Goal: Book appointment/travel/reservation

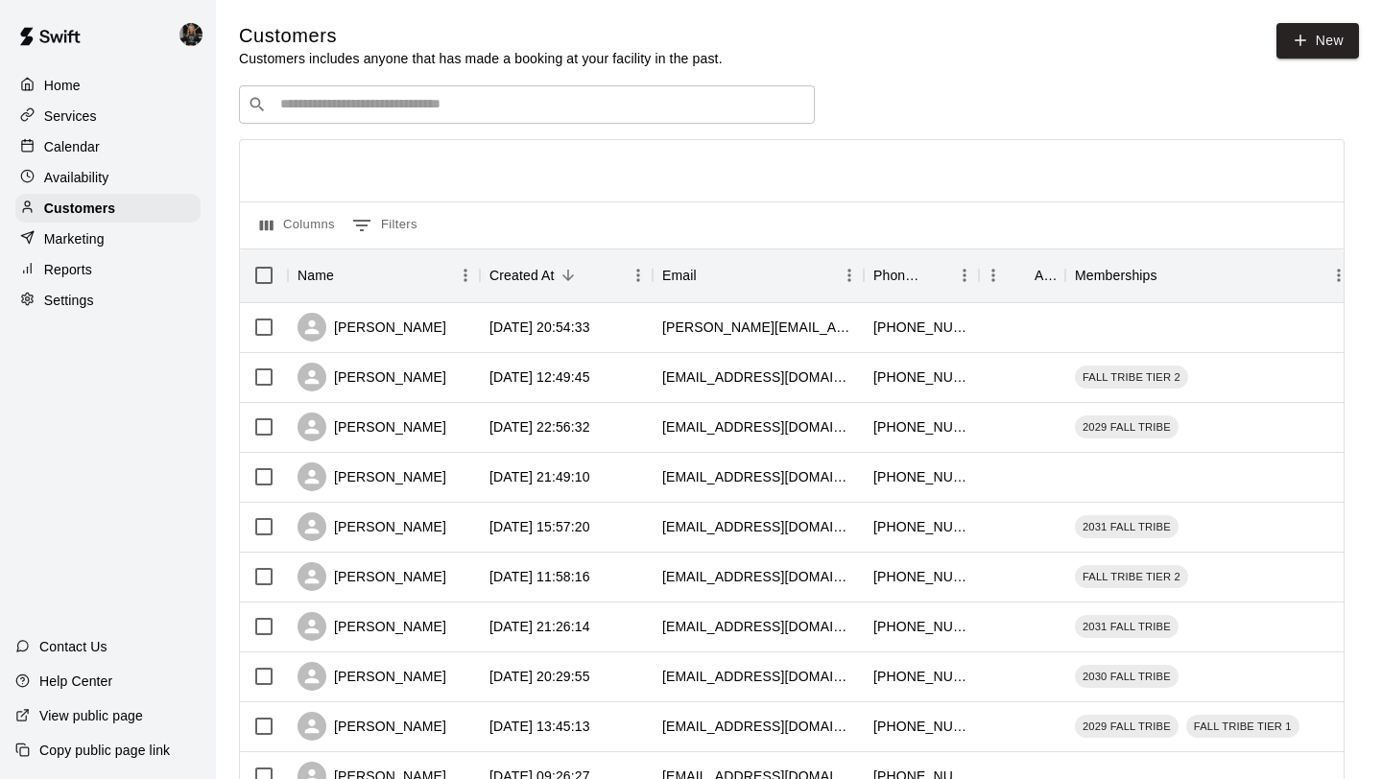
click at [346, 97] on input "Search customers by name or email" at bounding box center [540, 104] width 532 height 19
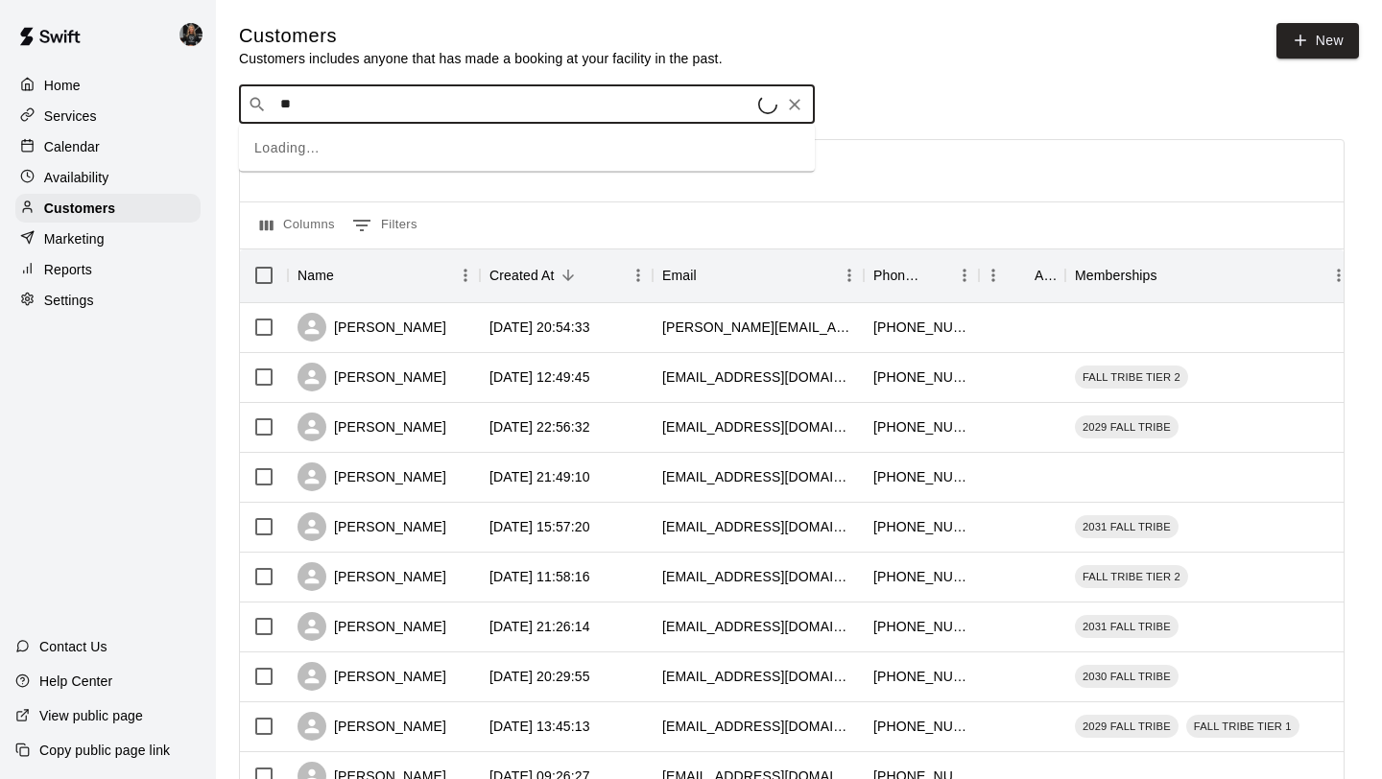
type input "*"
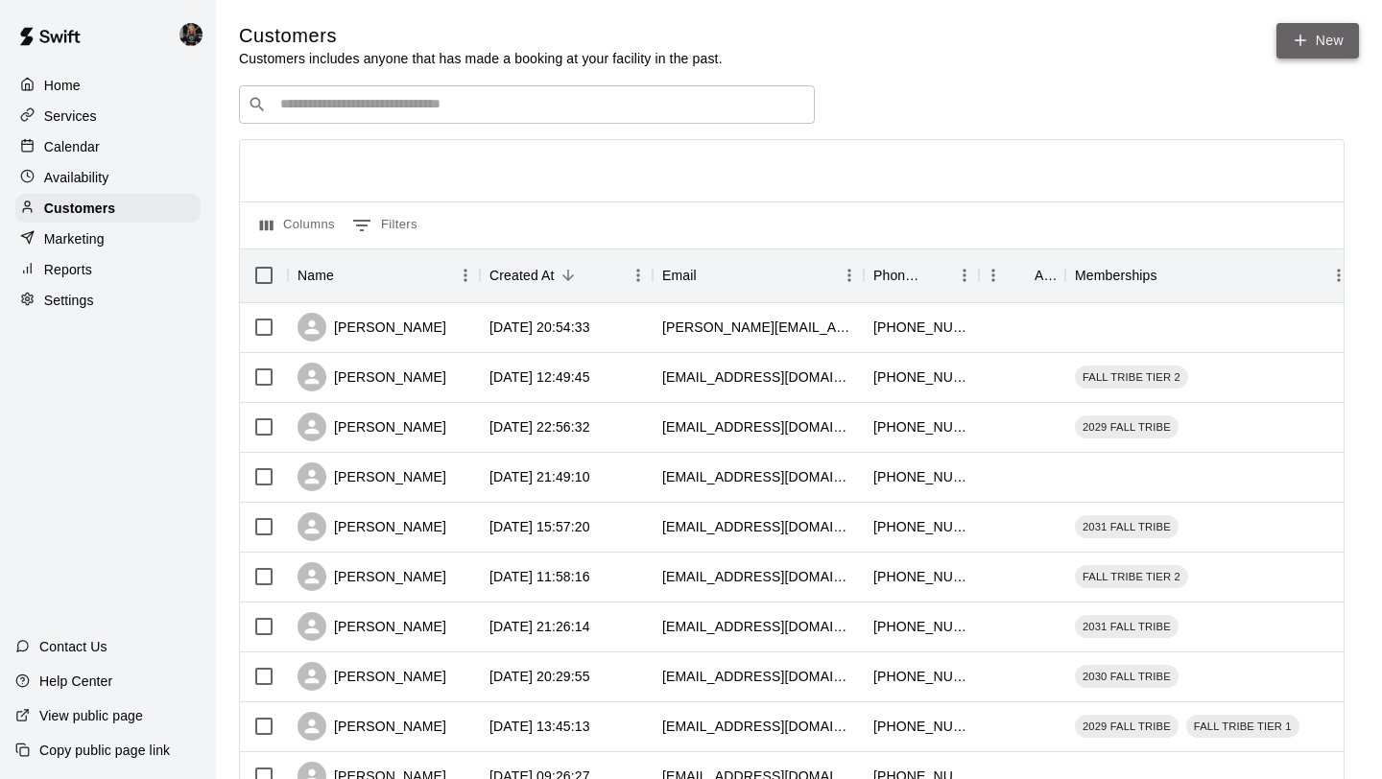
click at [1321, 48] on link "New" at bounding box center [1317, 40] width 83 height 35
select select "**"
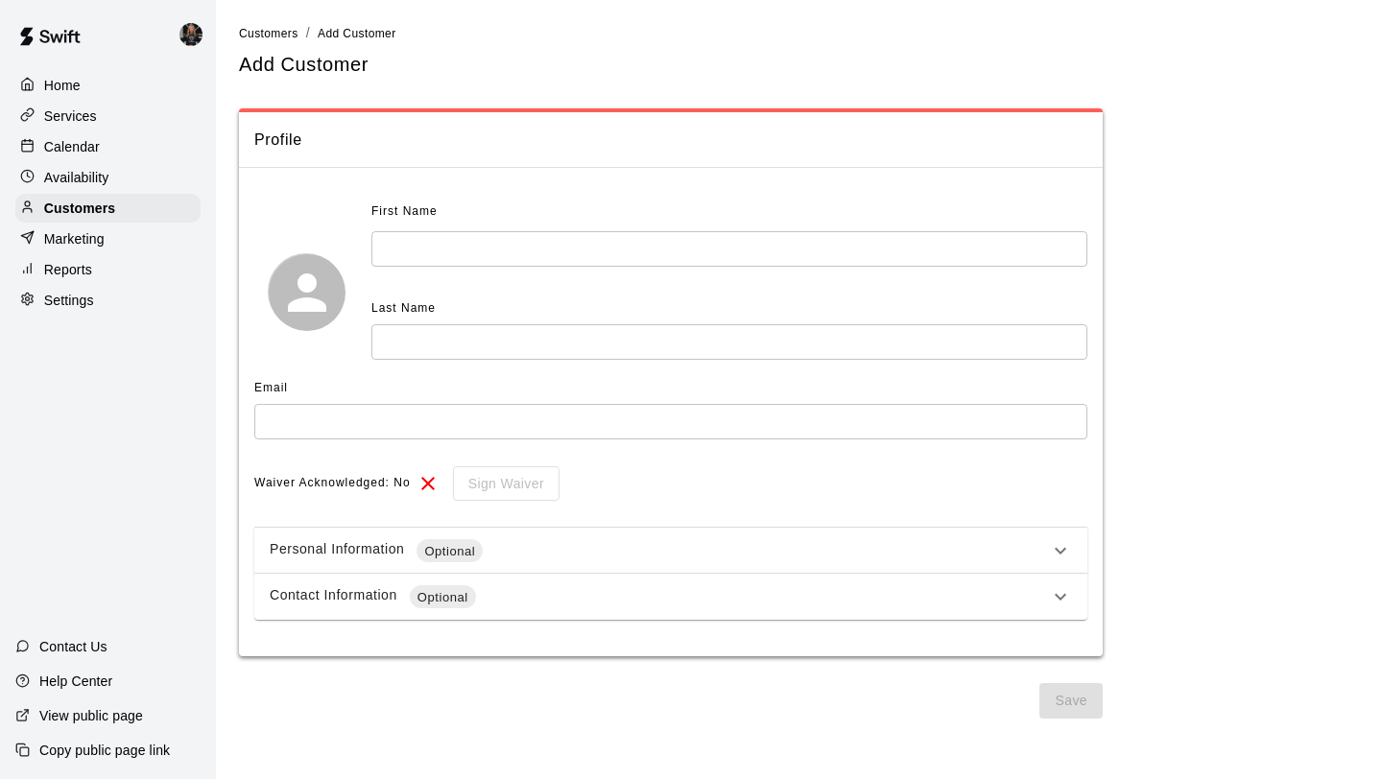
click at [532, 259] on input "text" at bounding box center [729, 248] width 716 height 35
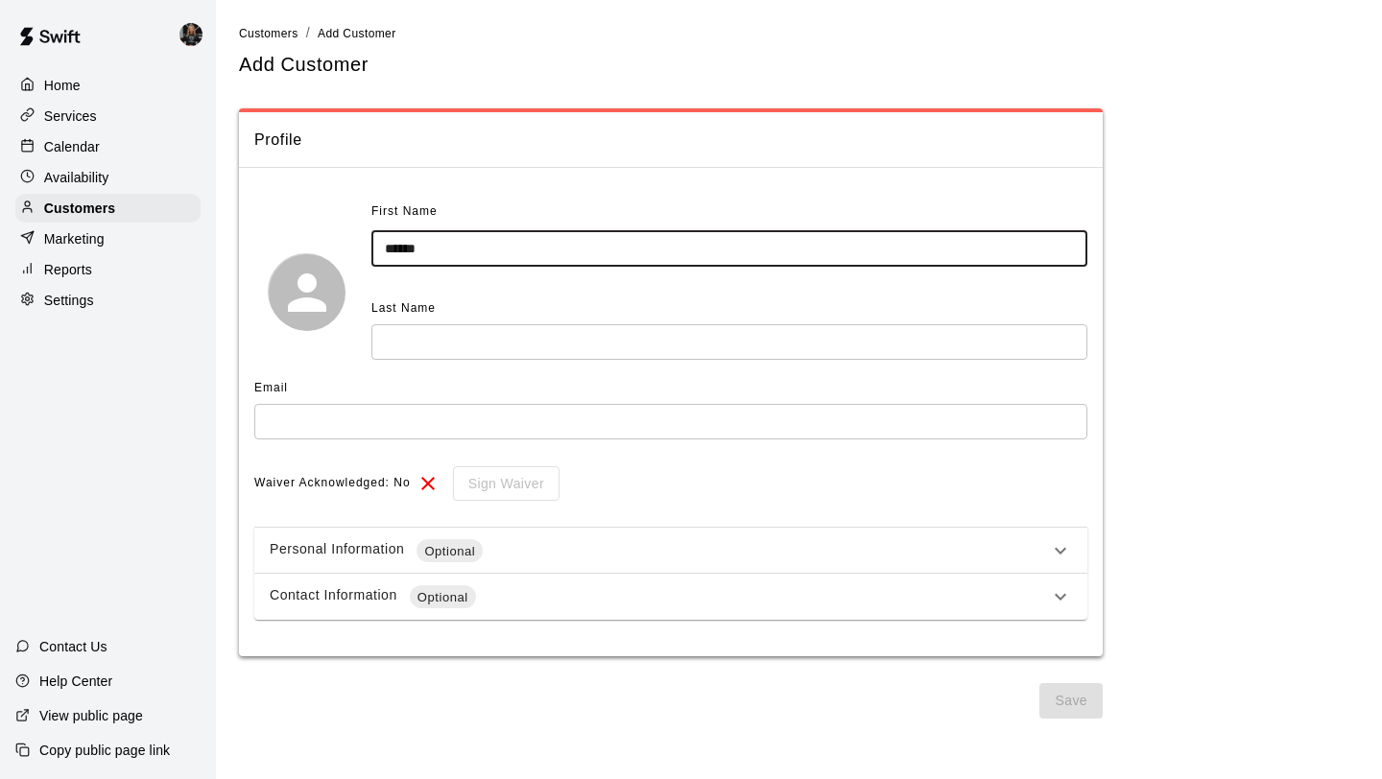
type input "******"
click at [429, 377] on div "Email" at bounding box center [670, 388] width 833 height 31
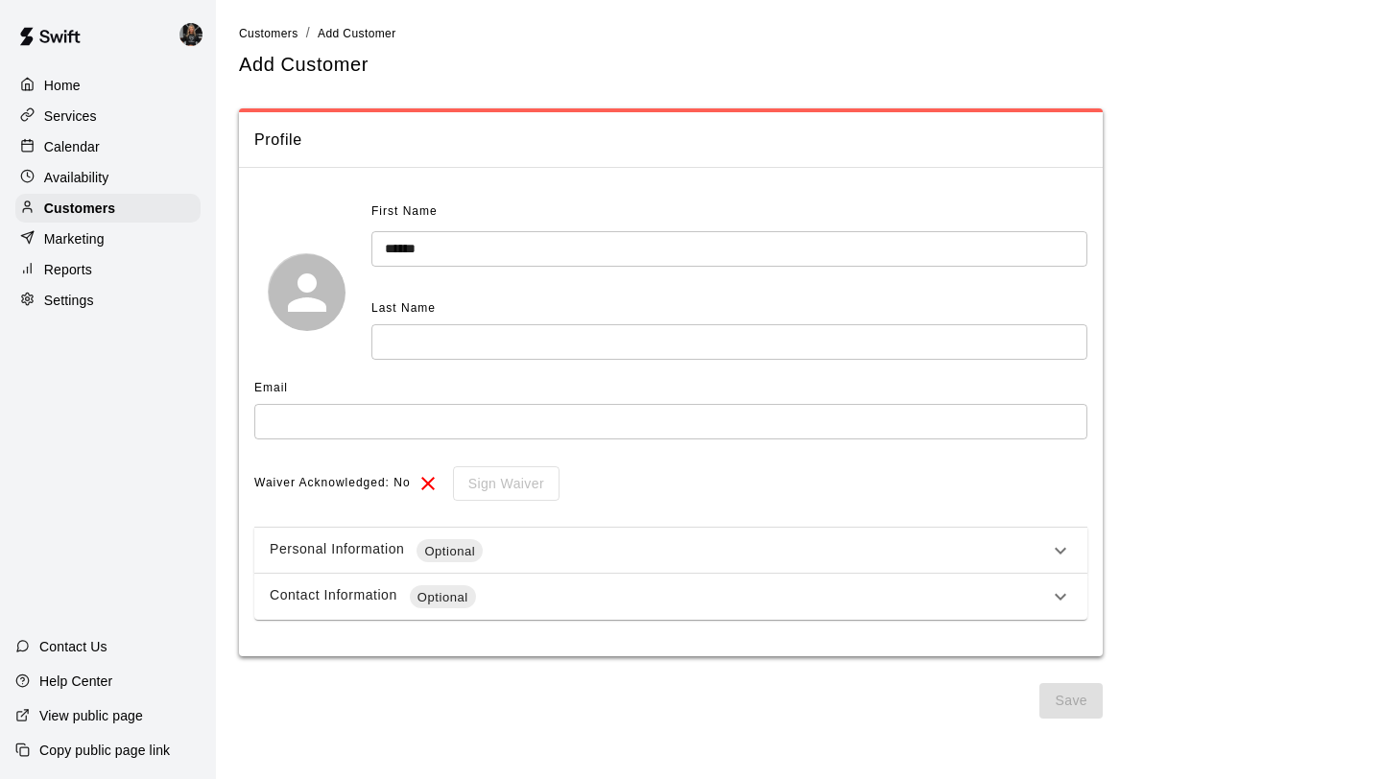
click at [439, 346] on input "text" at bounding box center [729, 341] width 716 height 35
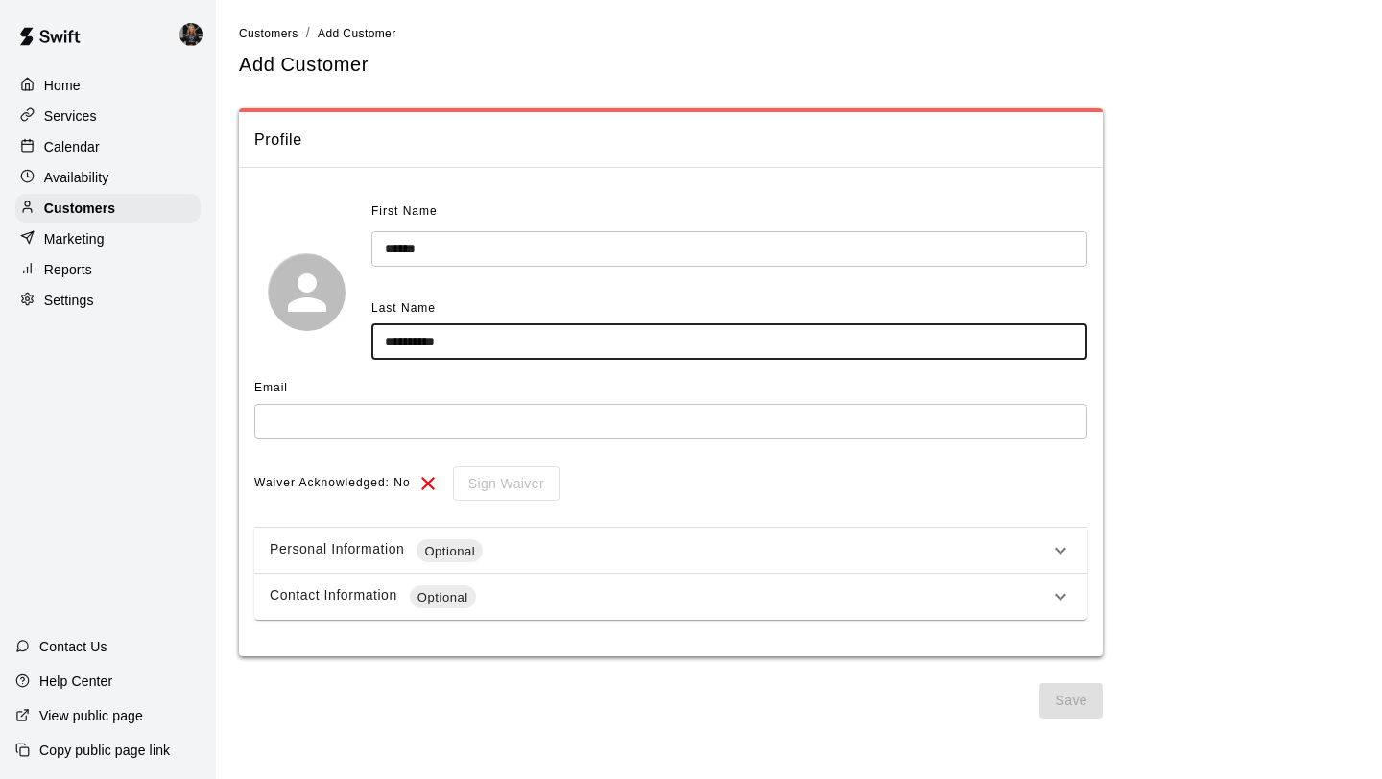
click at [419, 436] on input "text" at bounding box center [670, 421] width 833 height 35
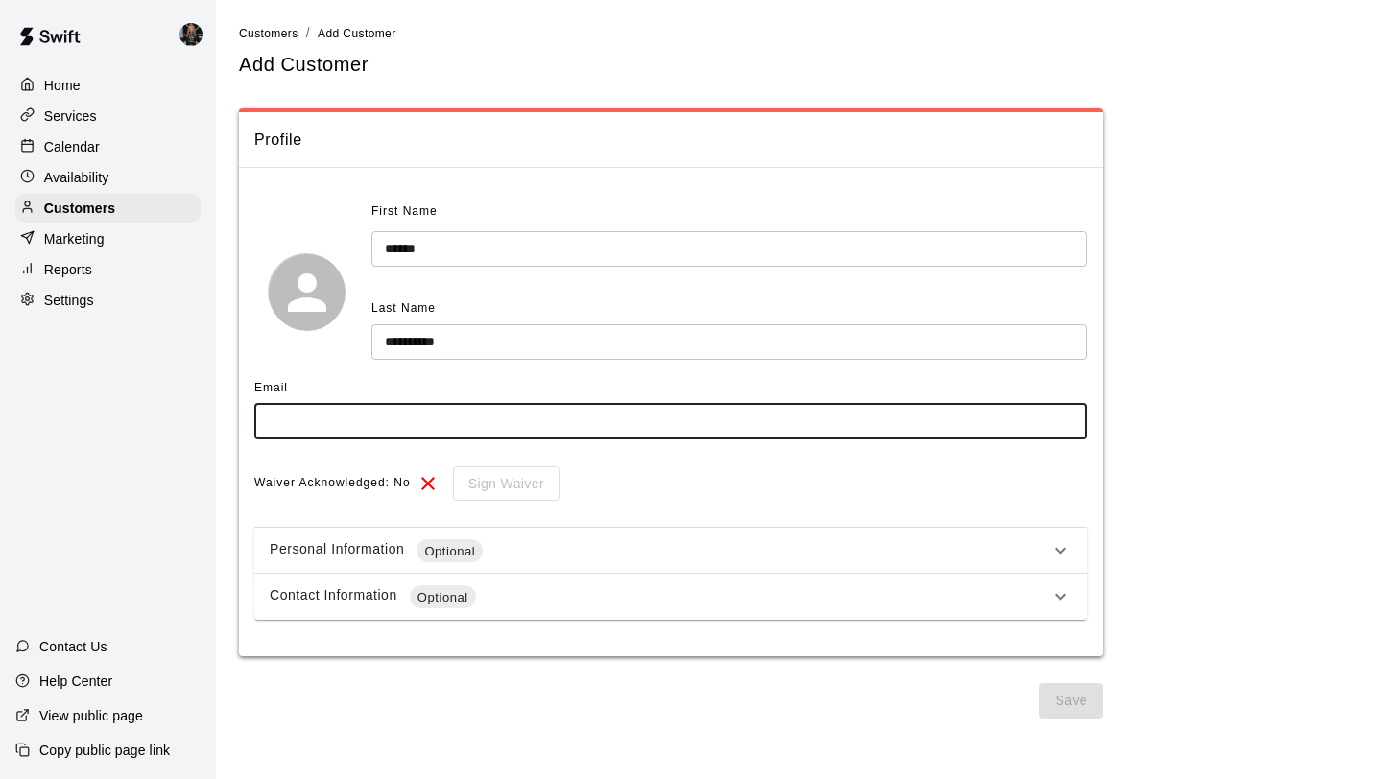
click at [933, 545] on div "Personal Information Optional" at bounding box center [659, 550] width 779 height 23
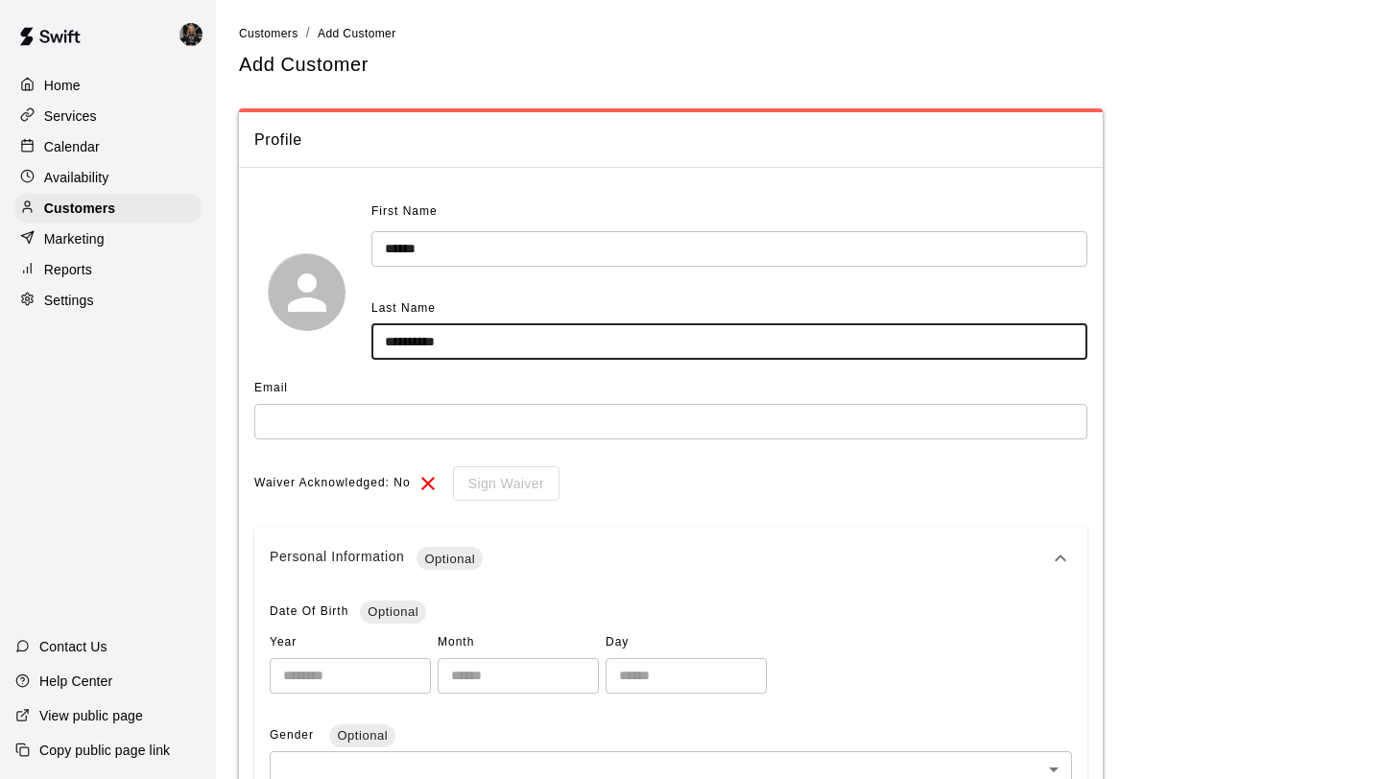
click at [428, 343] on input "**********" at bounding box center [729, 341] width 716 height 35
click at [455, 343] on input "**********" at bounding box center [729, 341] width 716 height 35
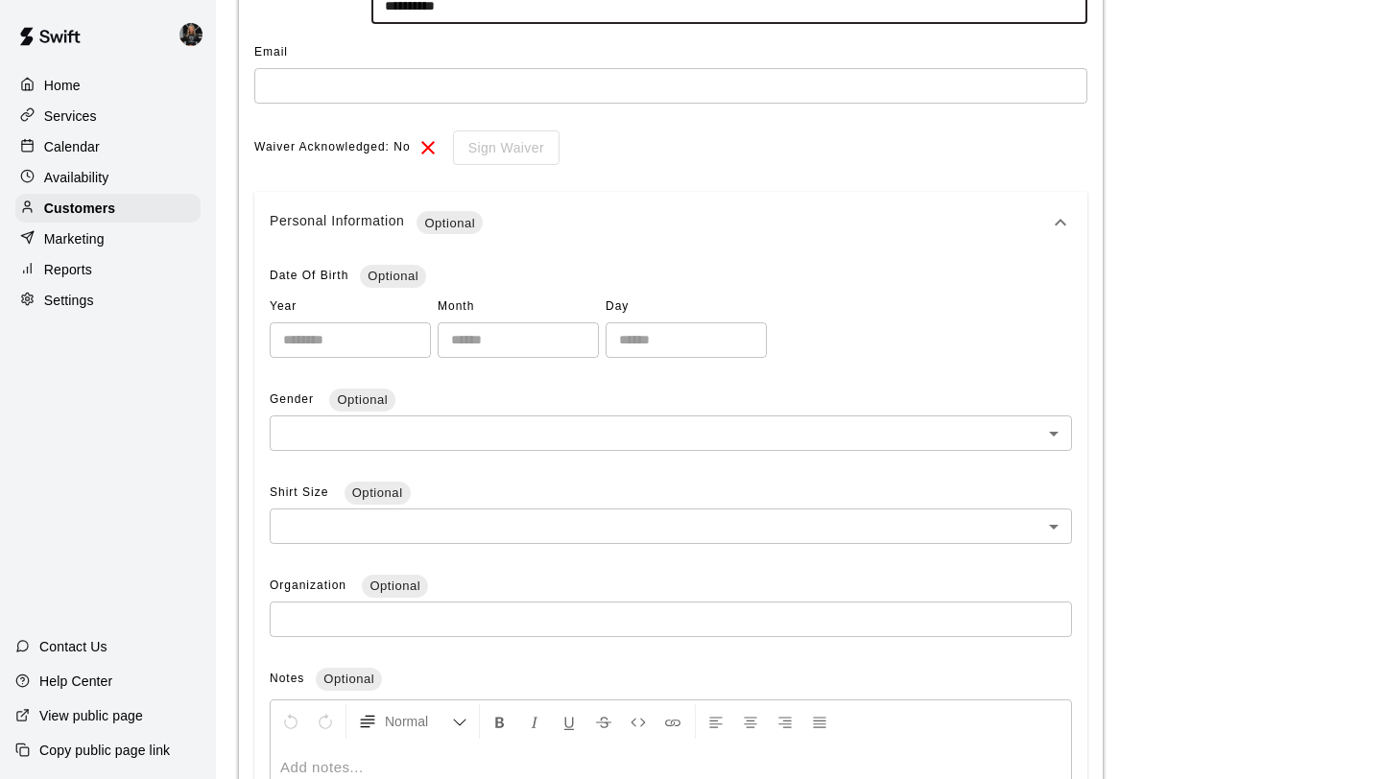
scroll to position [641, 0]
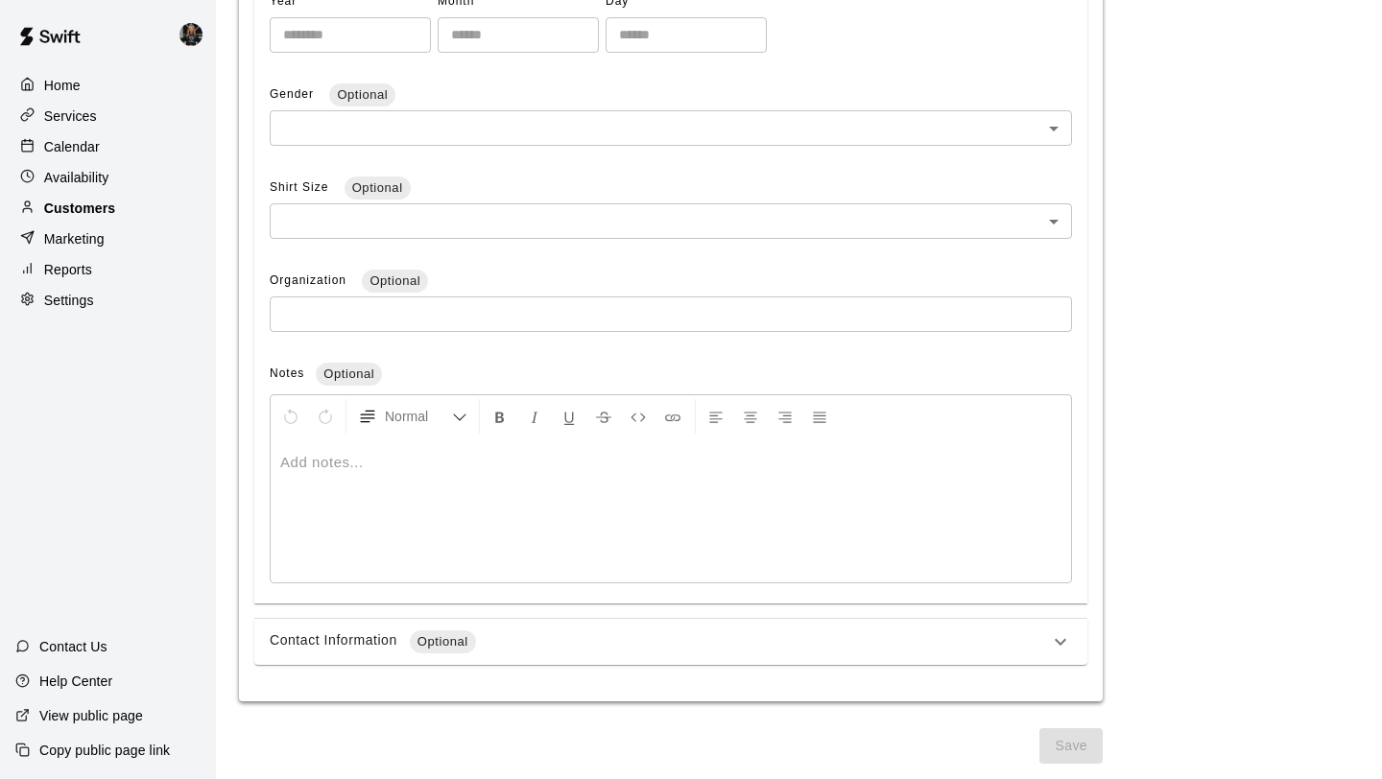
type input "**********"
click at [80, 199] on p "Customers" at bounding box center [79, 208] width 71 height 19
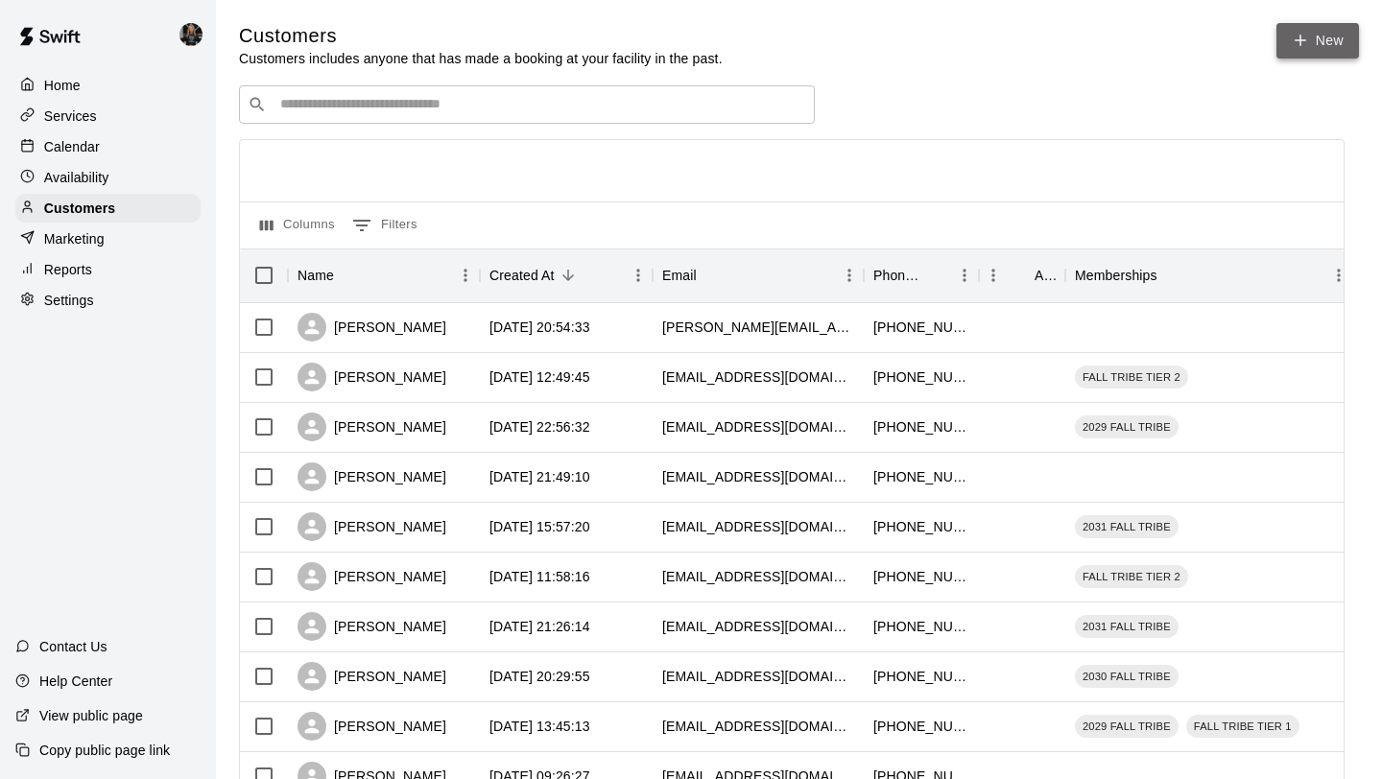
click at [1296, 56] on link "New" at bounding box center [1317, 40] width 83 height 35
select select "**"
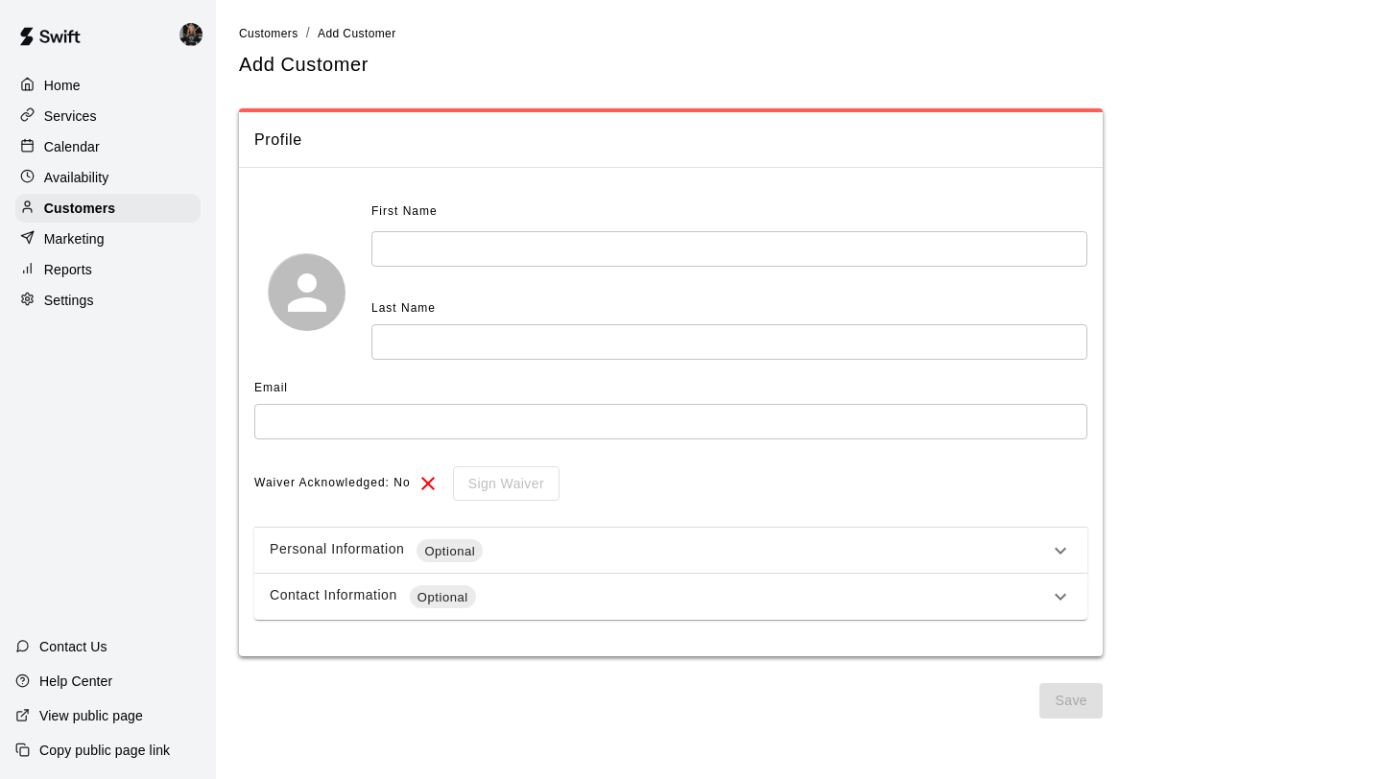
click at [426, 264] on input "text" at bounding box center [729, 248] width 716 height 35
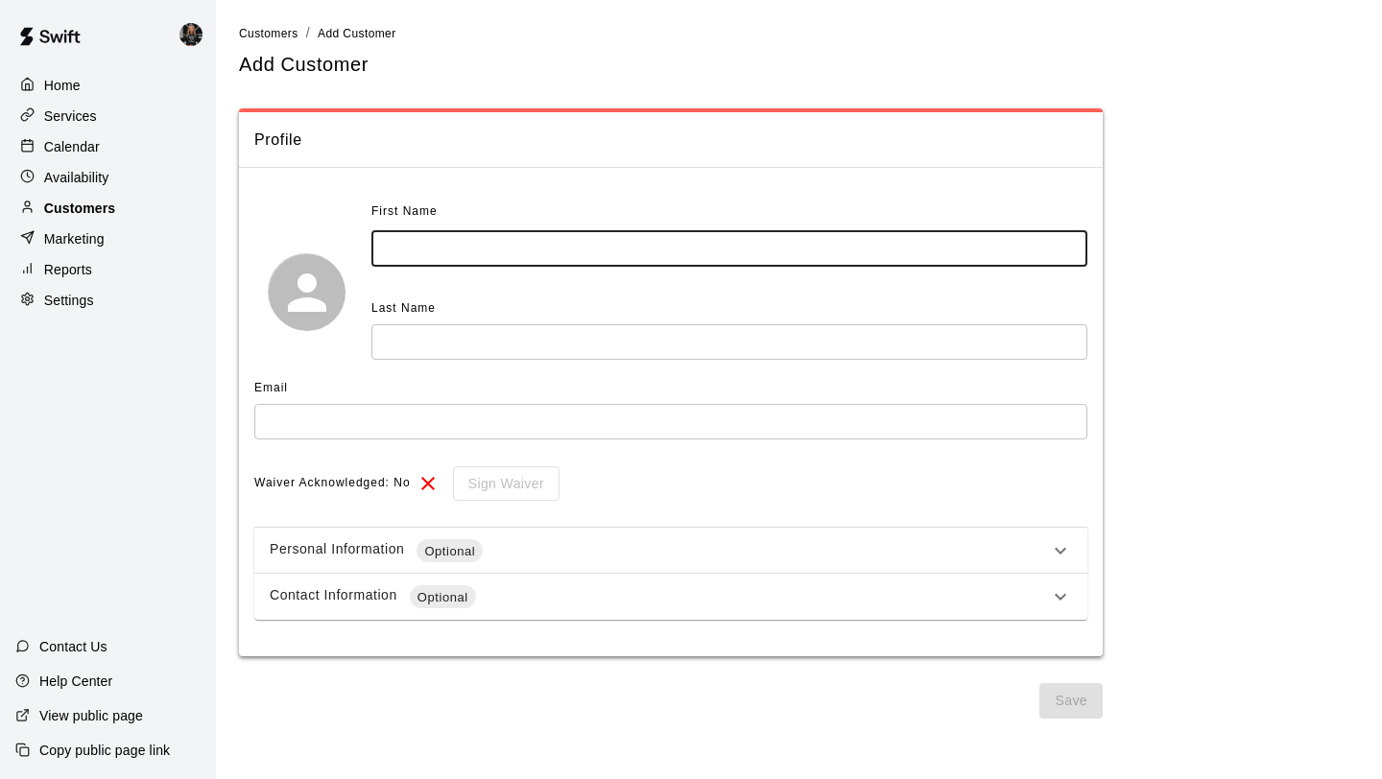
click at [109, 215] on p "Customers" at bounding box center [79, 208] width 71 height 19
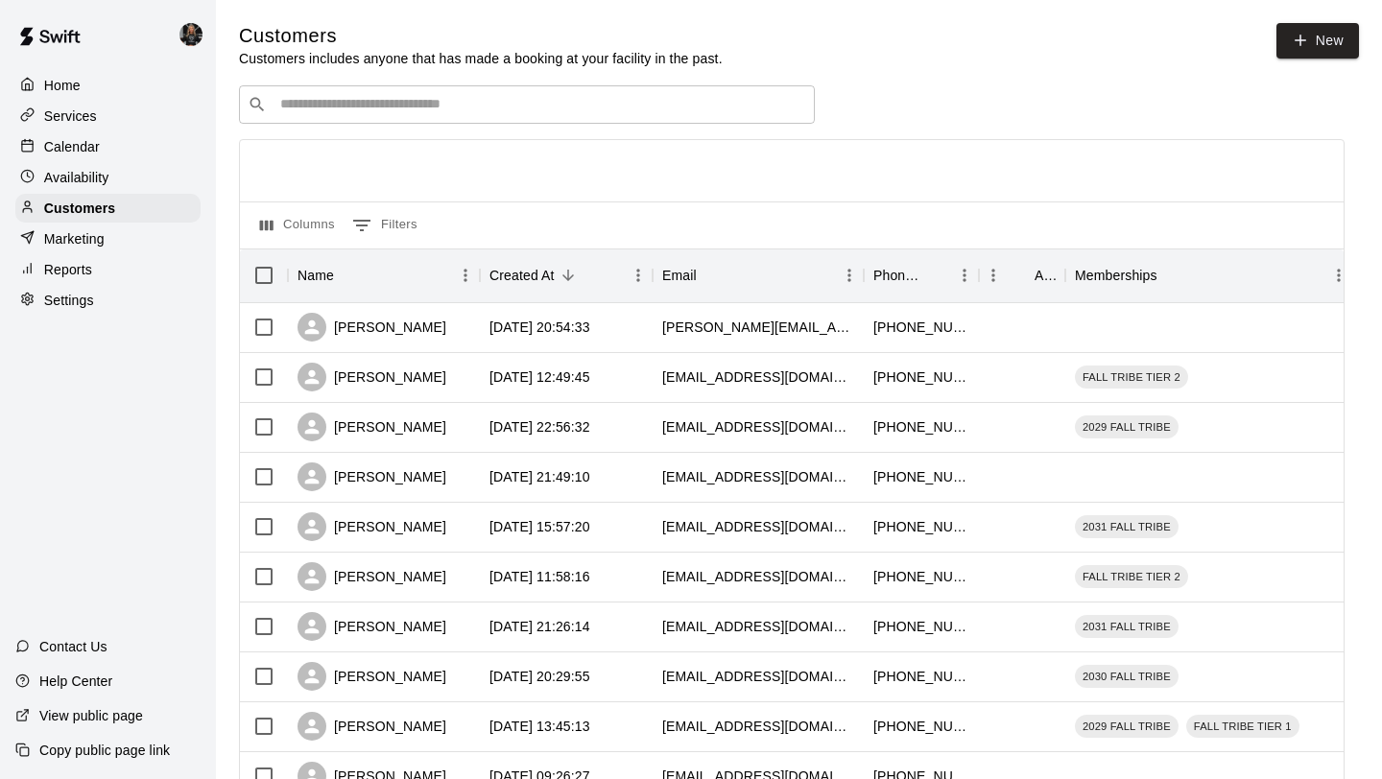
click at [74, 134] on div "Calendar" at bounding box center [107, 146] width 185 height 29
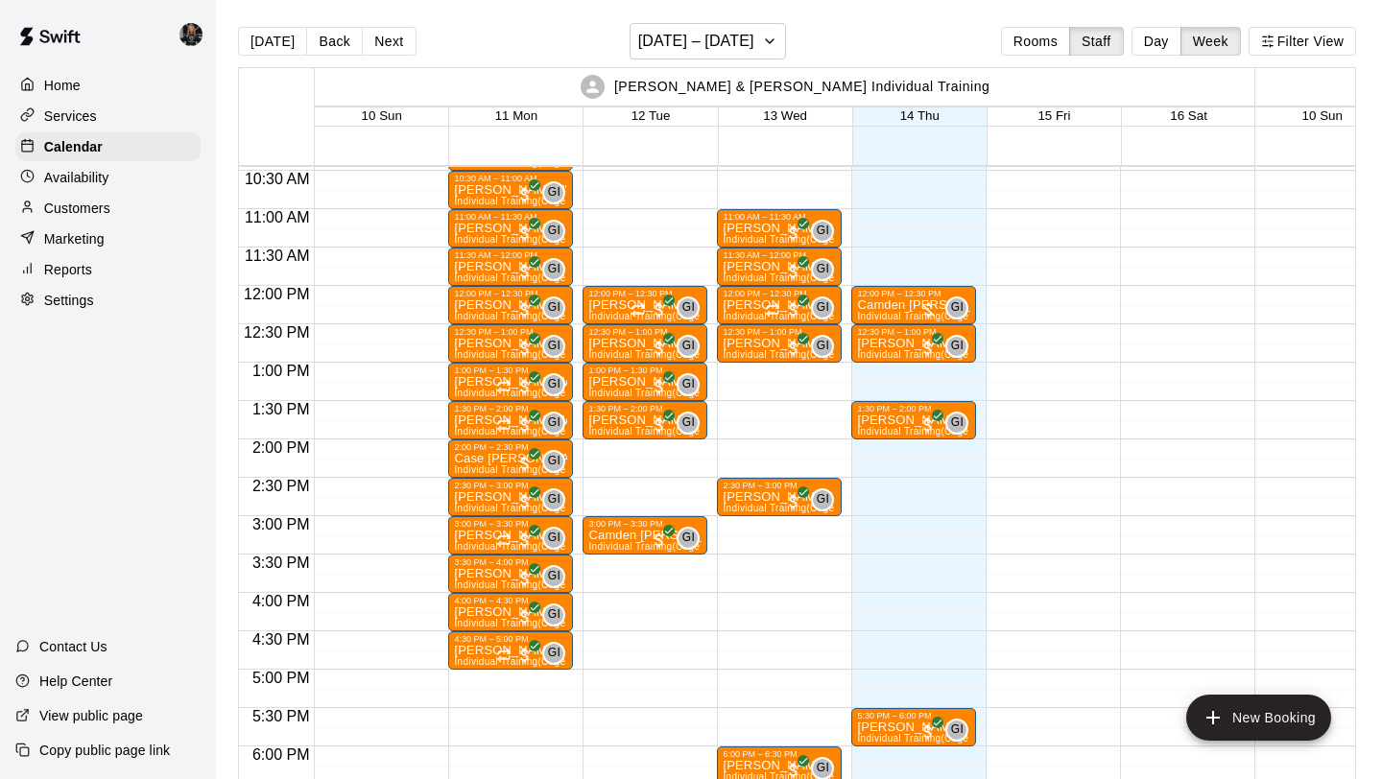
scroll to position [806, 0]
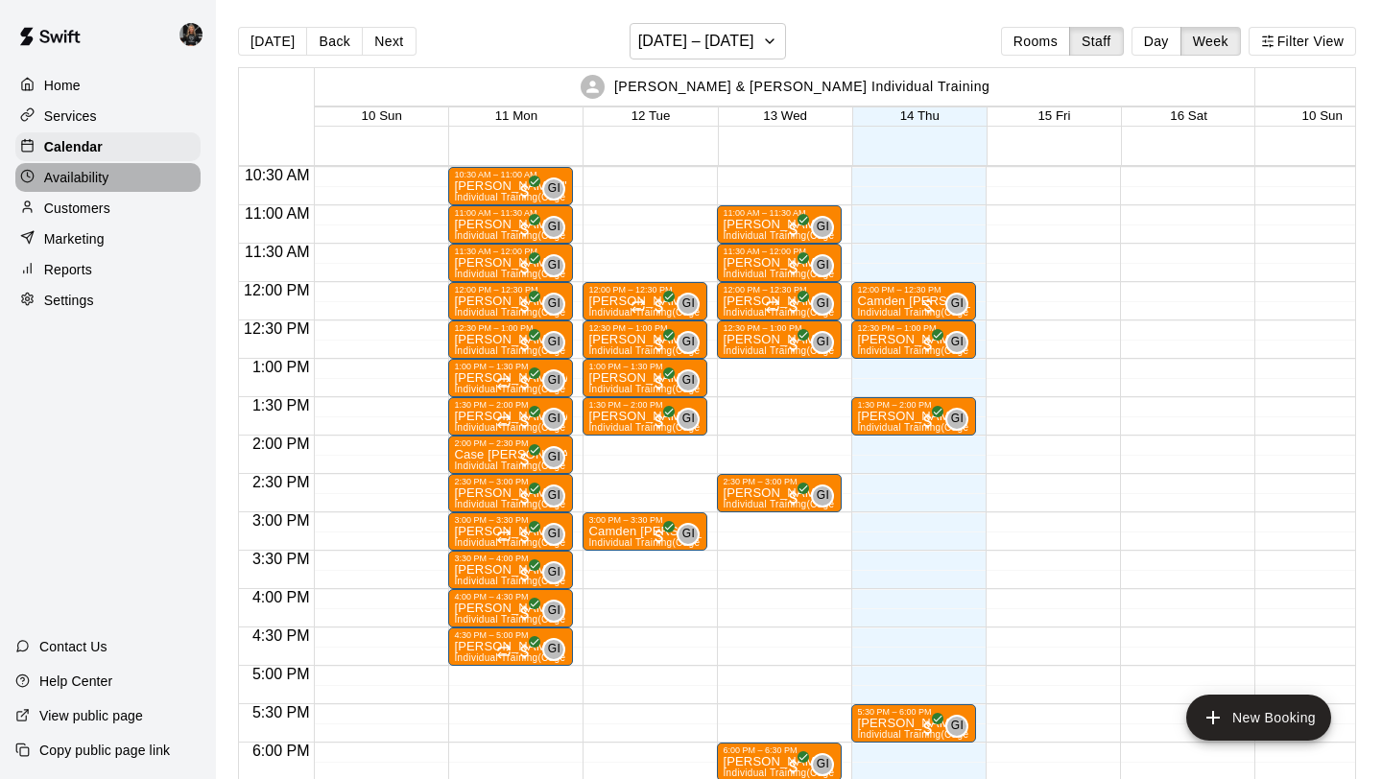
click at [114, 182] on div "Availability" at bounding box center [107, 177] width 185 height 29
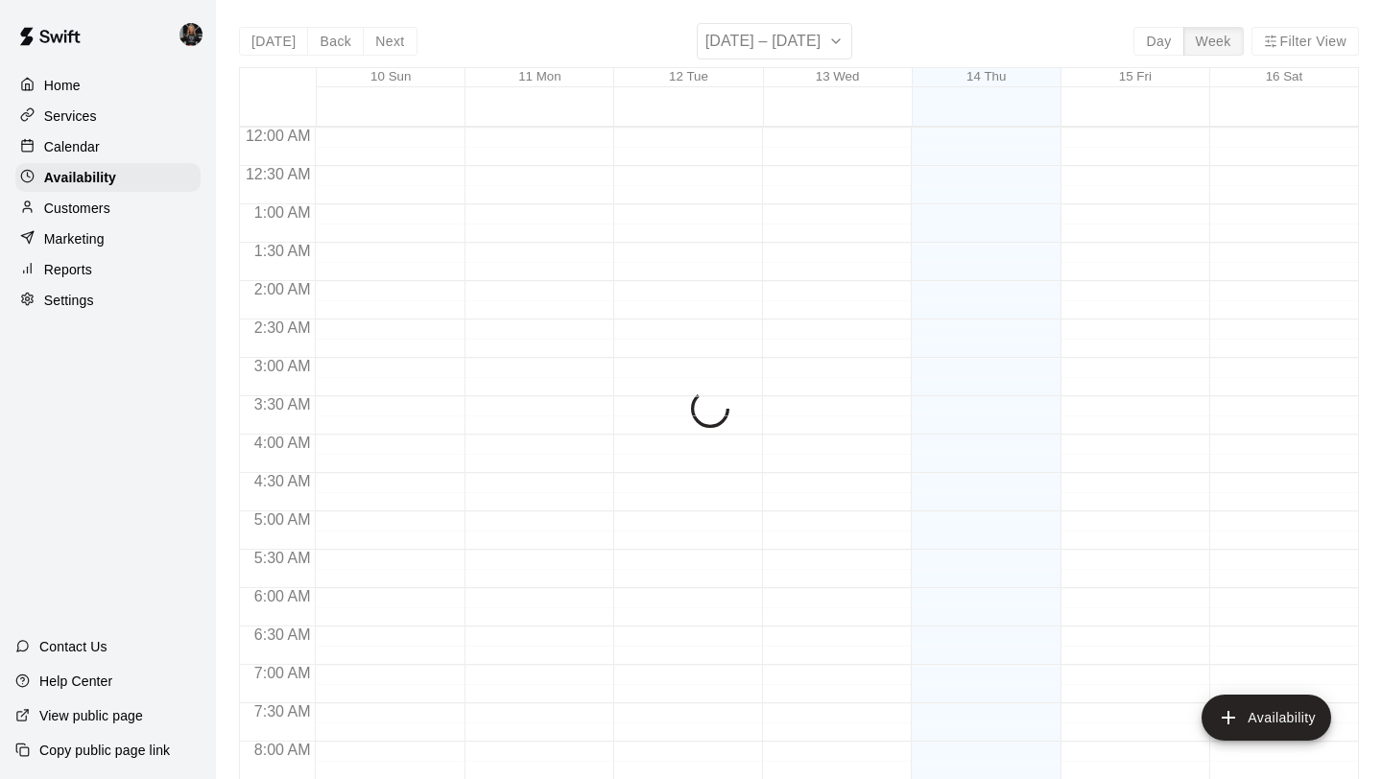
click at [111, 209] on div "Customers" at bounding box center [107, 208] width 185 height 29
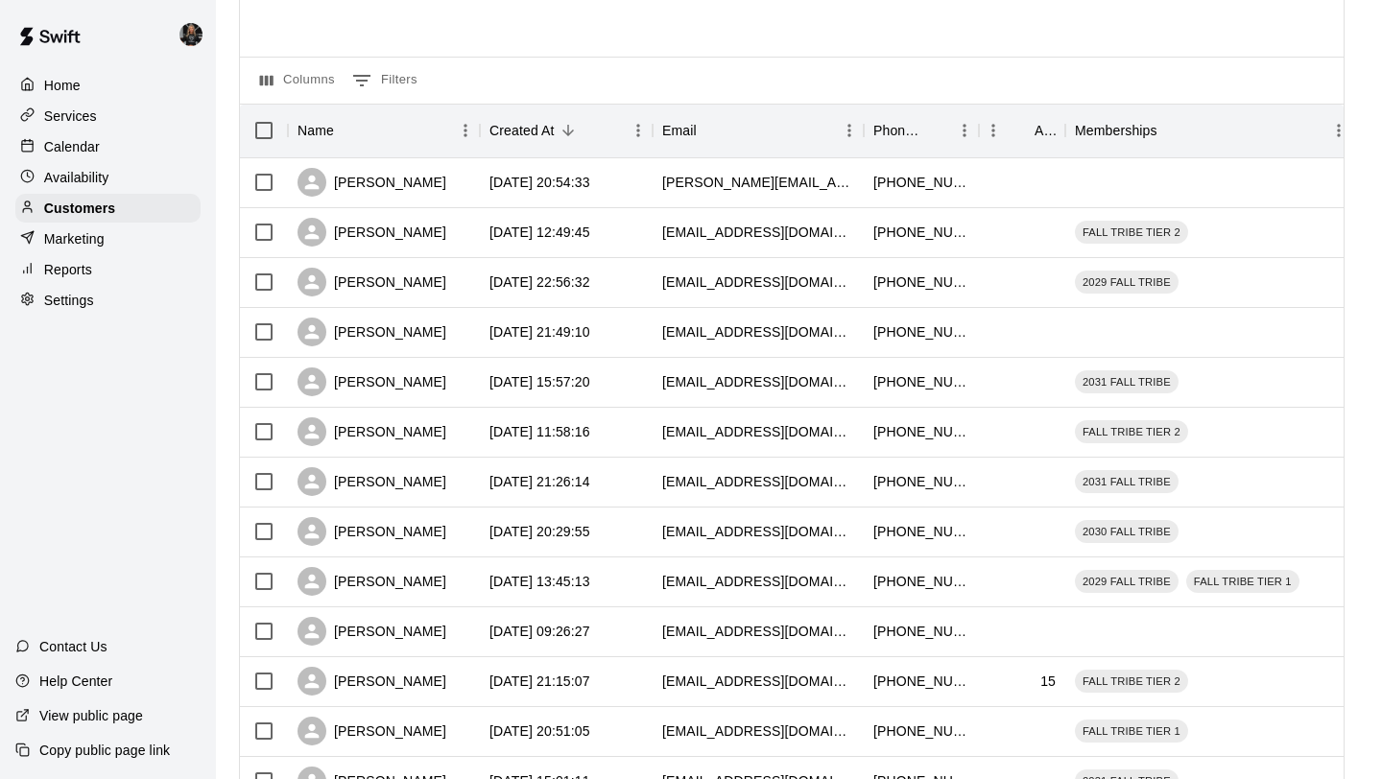
scroll to position [147, 0]
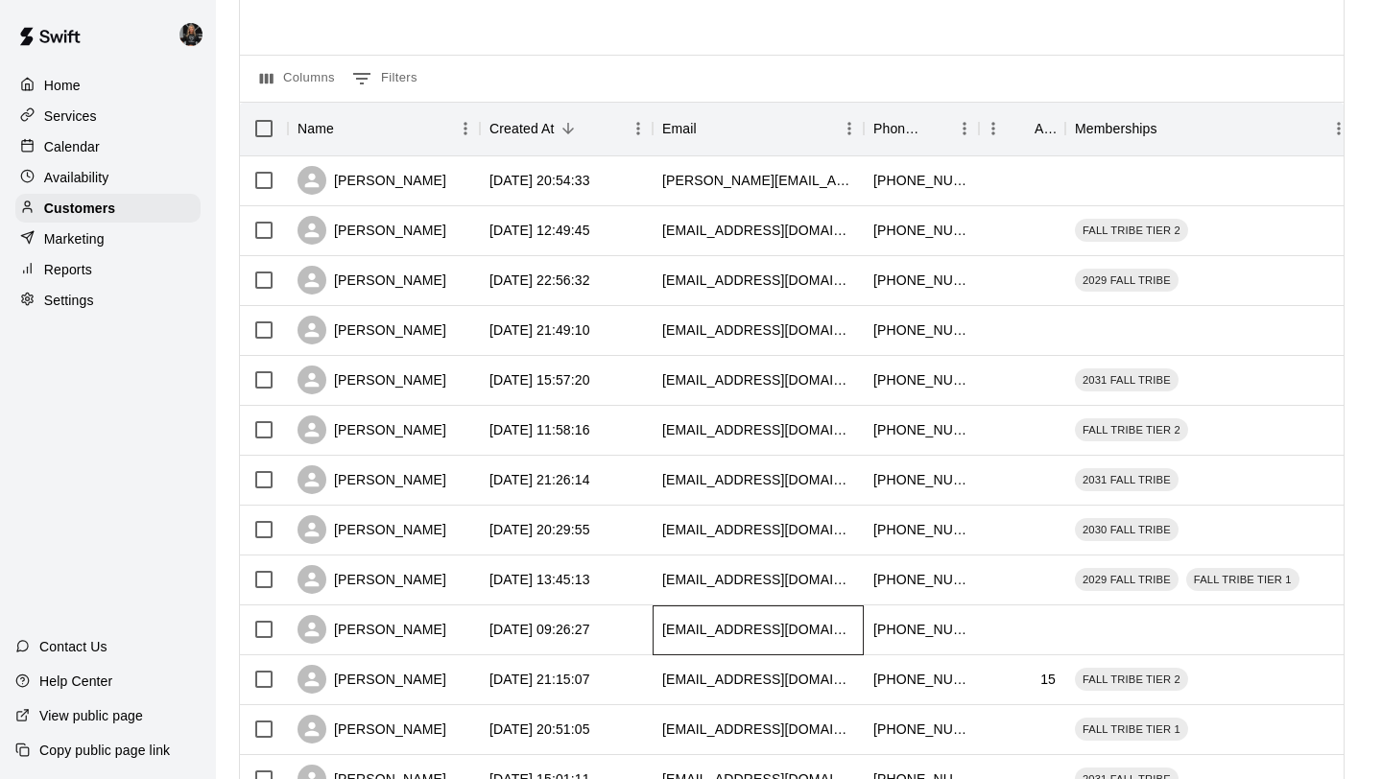
click at [687, 641] on div "[EMAIL_ADDRESS][DOMAIN_NAME]" at bounding box center [757, 630] width 211 height 50
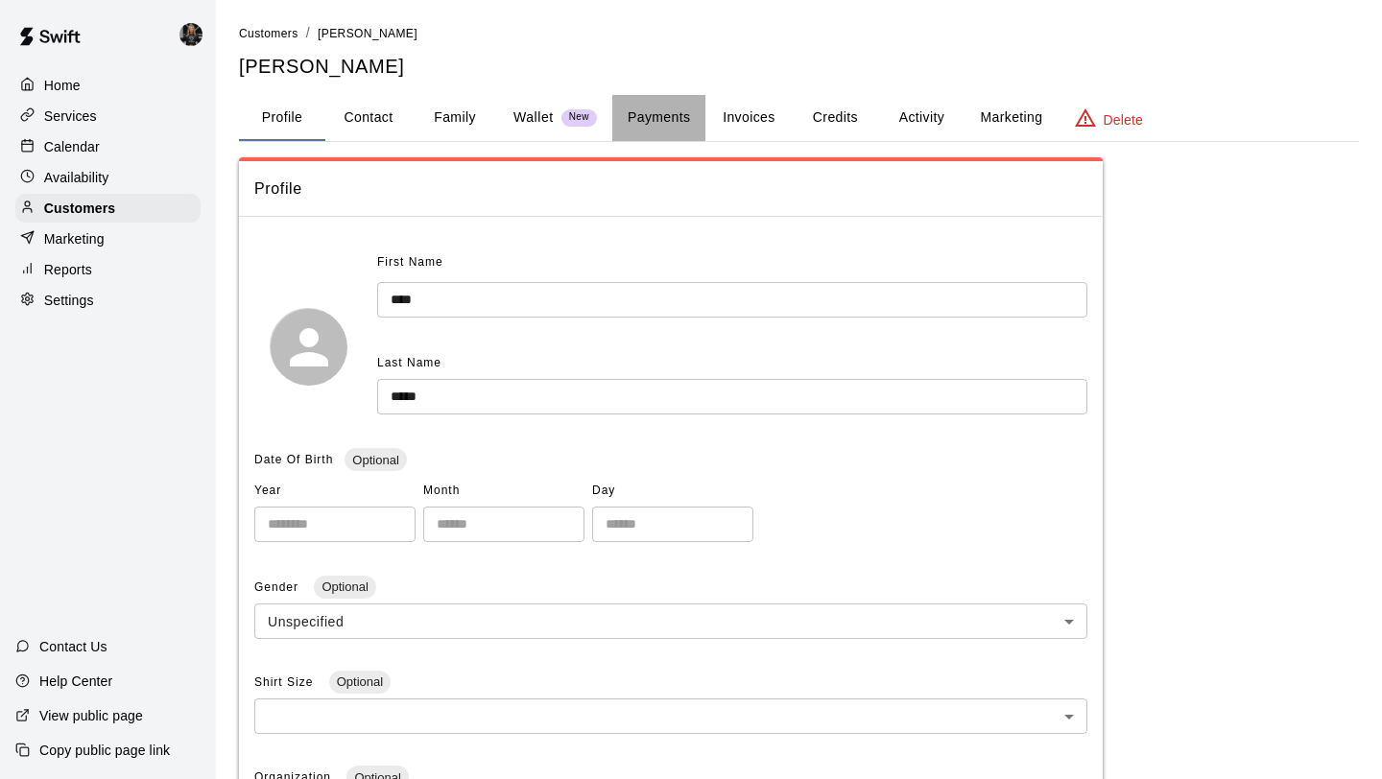
click at [626, 119] on button "Payments" at bounding box center [658, 118] width 93 height 46
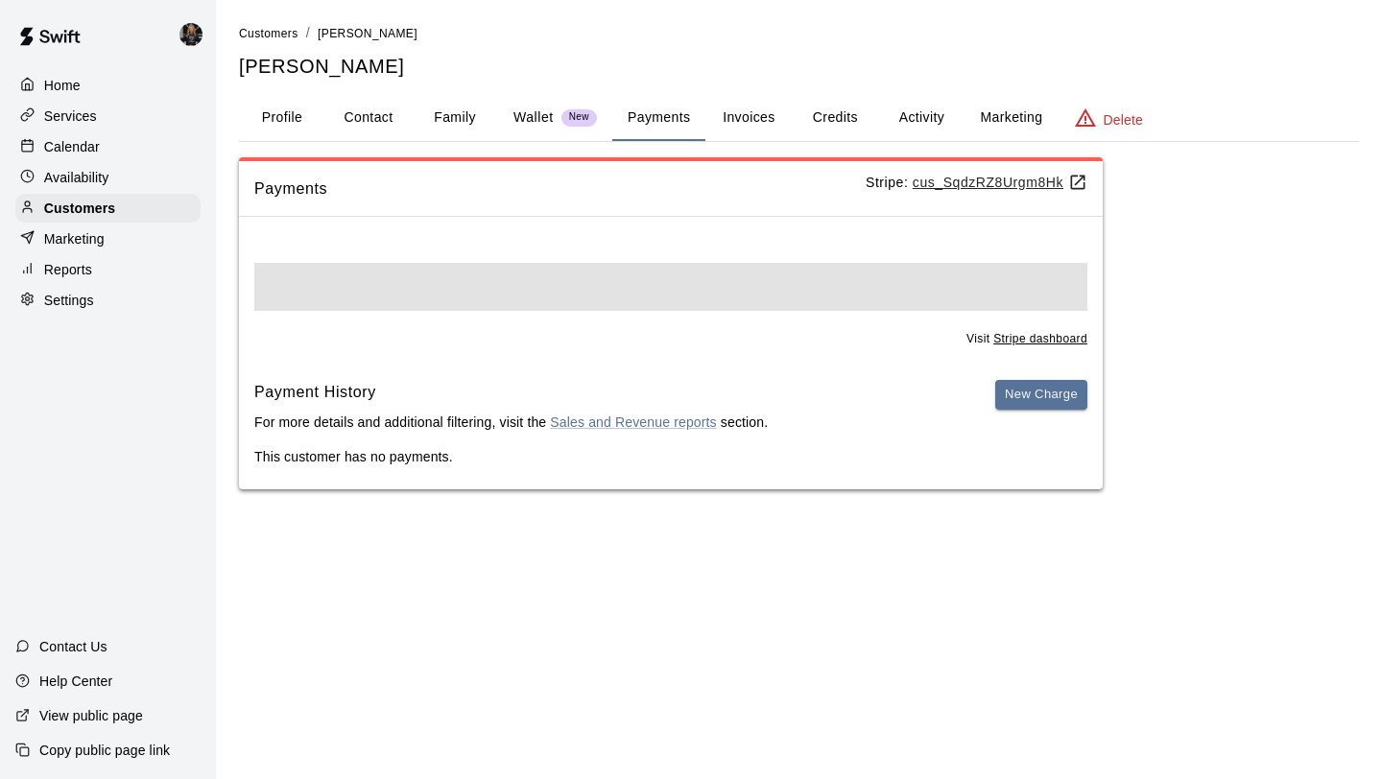
click at [427, 116] on button "Family" at bounding box center [455, 118] width 86 height 46
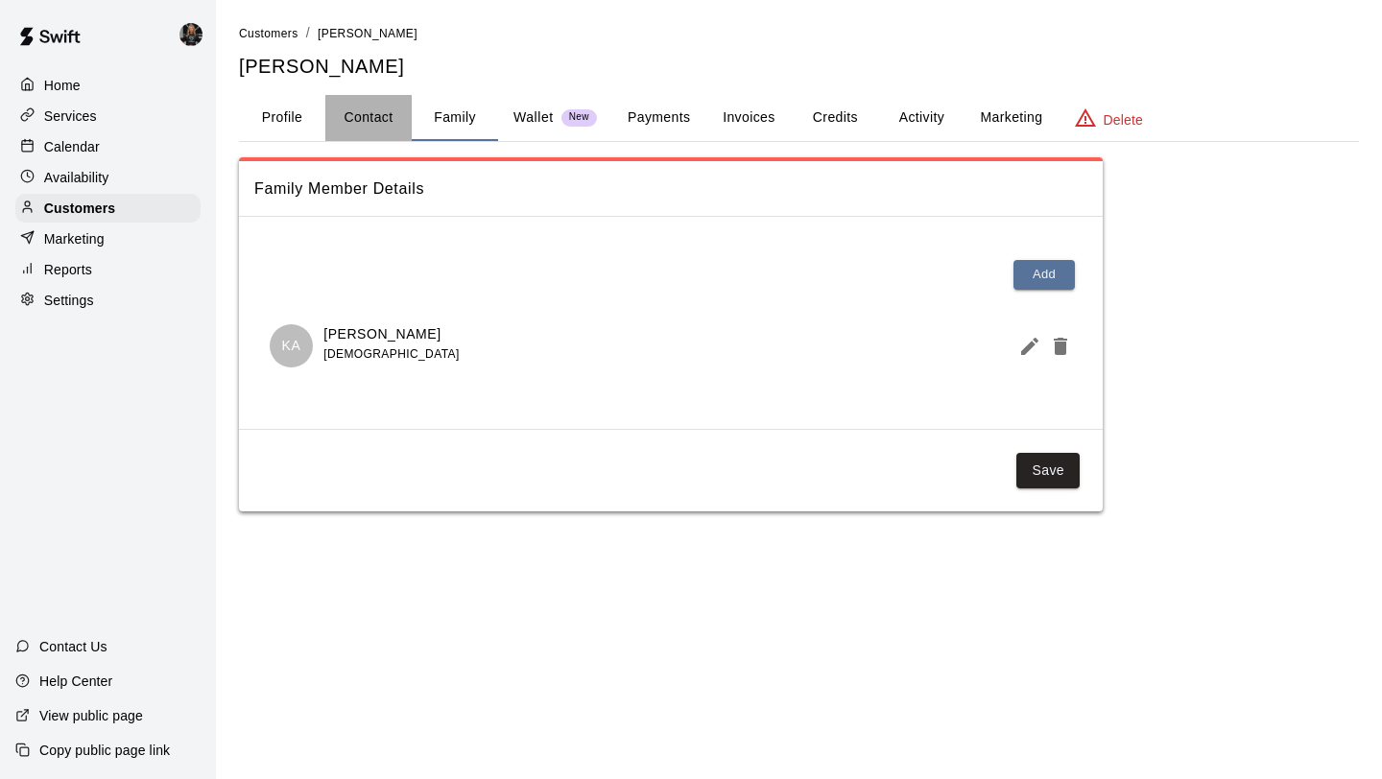
click at [337, 116] on button "Contact" at bounding box center [368, 118] width 86 height 46
select select "**"
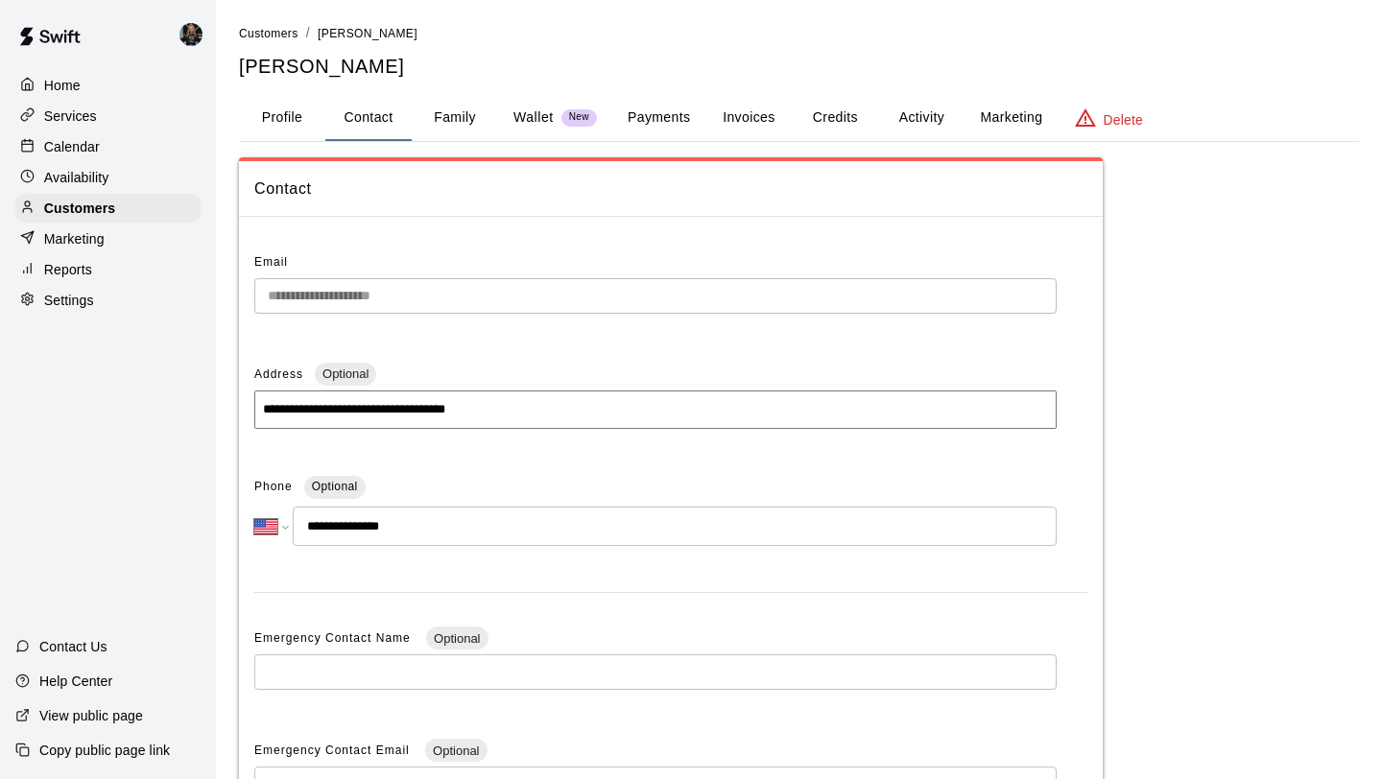
click at [440, 117] on button "Family" at bounding box center [455, 118] width 86 height 46
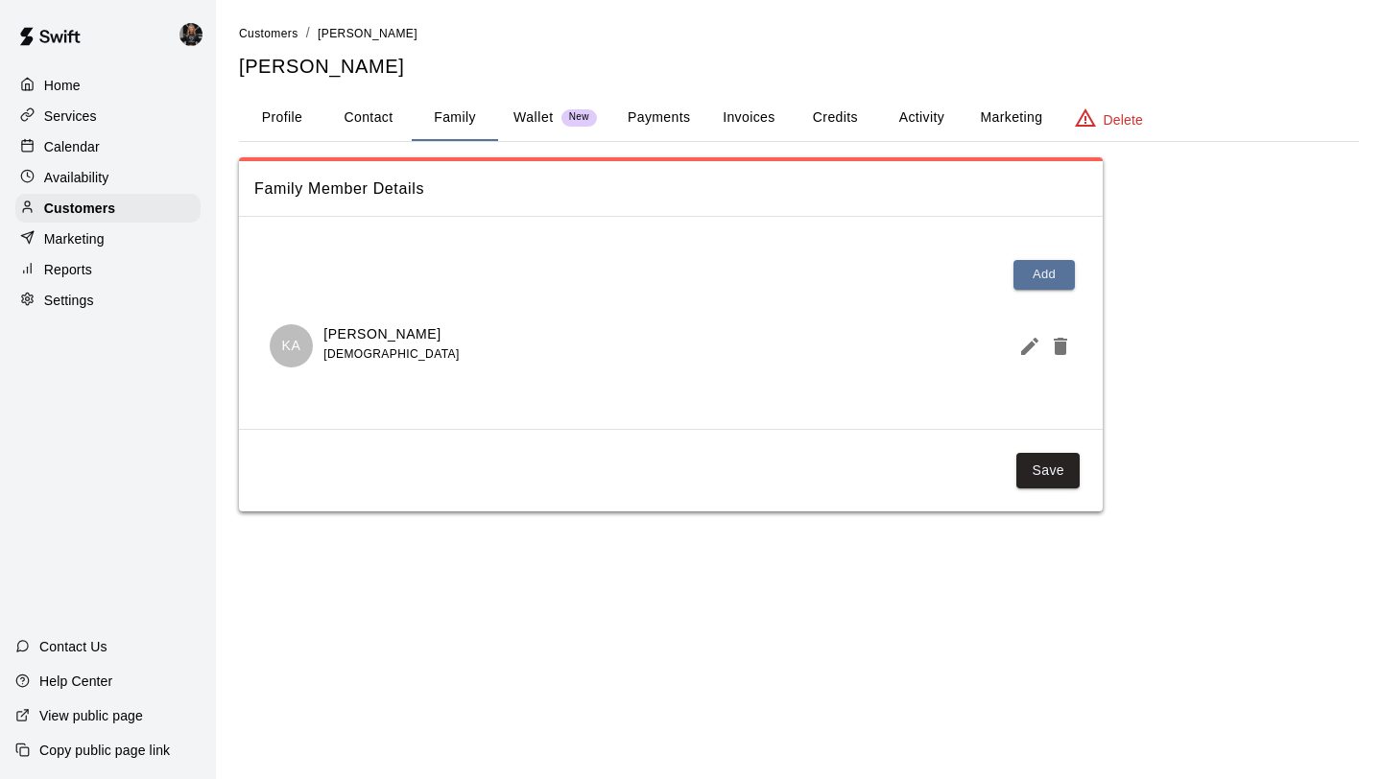
click at [369, 108] on button "Contact" at bounding box center [368, 118] width 86 height 46
select select "**"
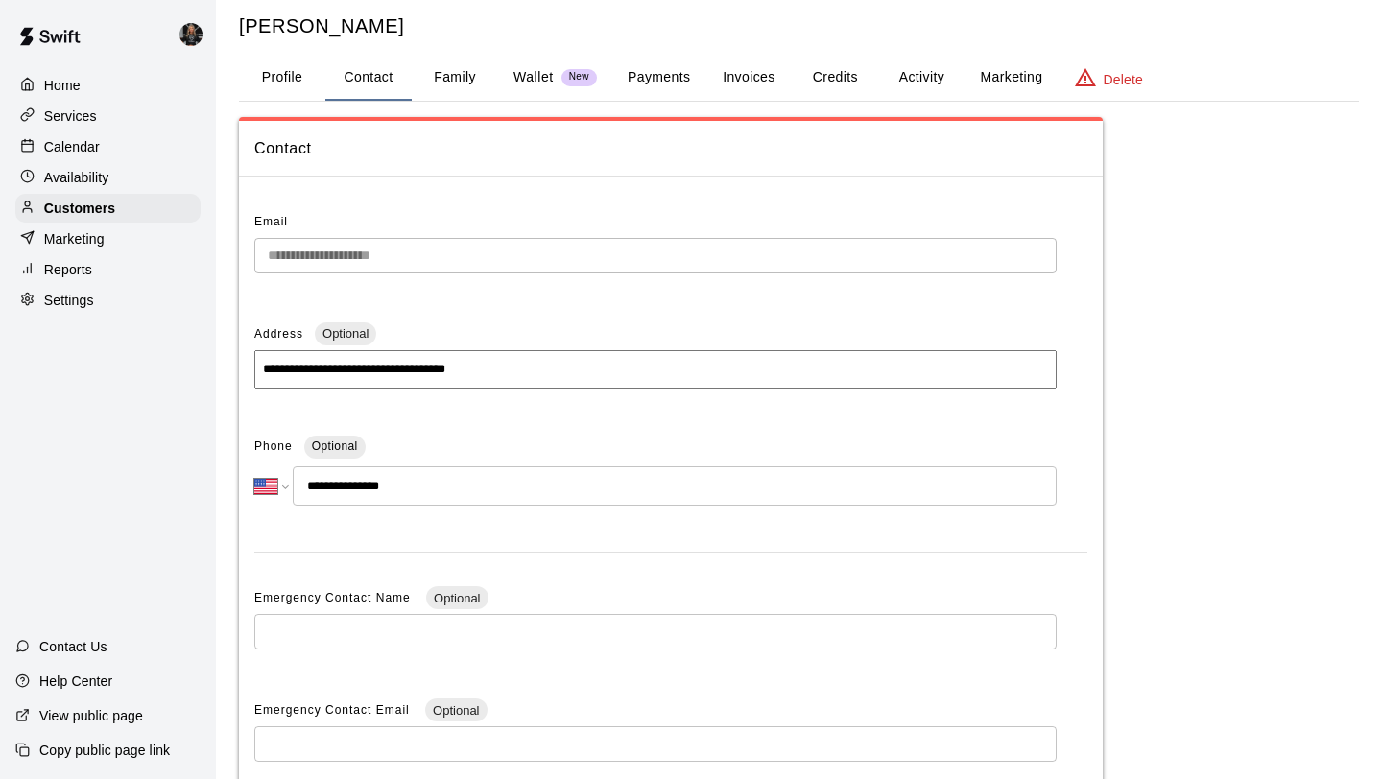
scroll to position [177, 0]
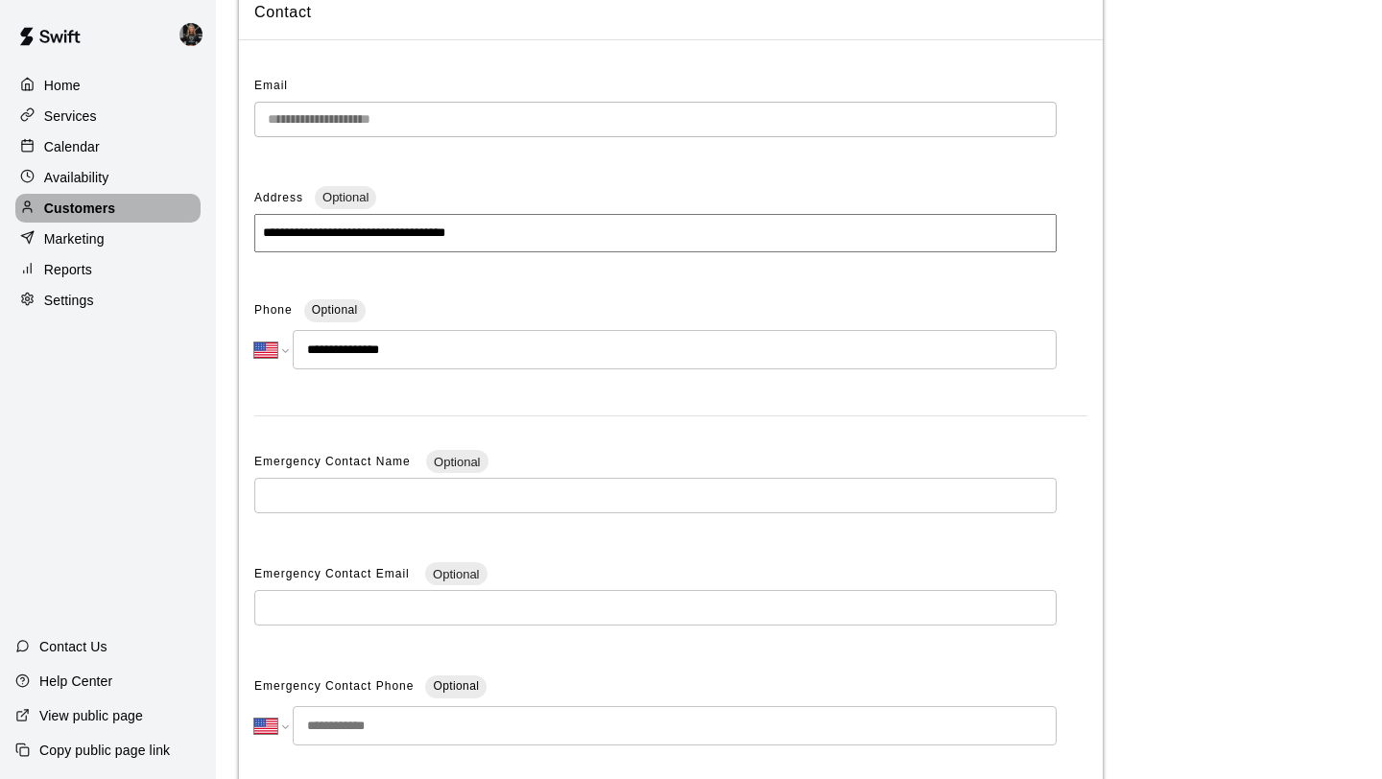
click at [72, 201] on p "Customers" at bounding box center [79, 208] width 71 height 19
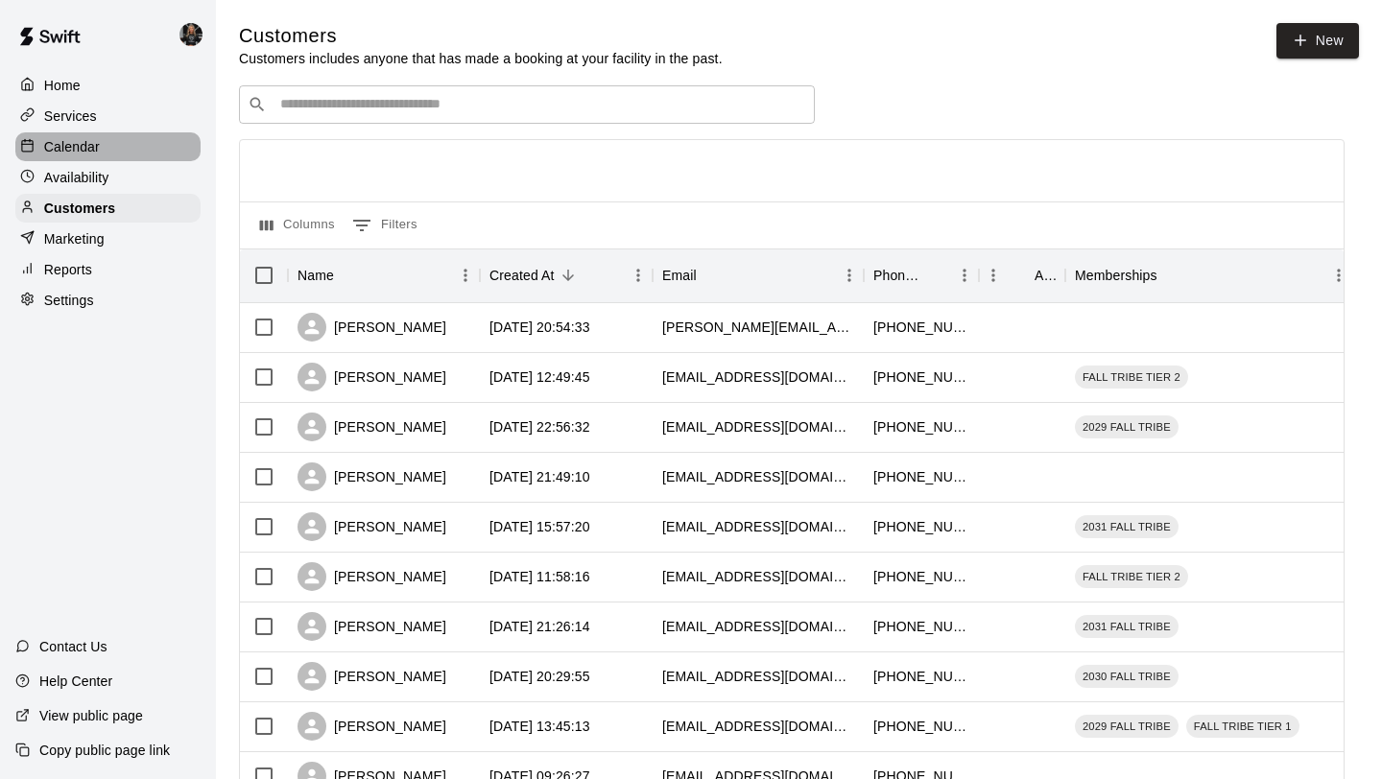
click at [94, 145] on p "Calendar" at bounding box center [72, 146] width 56 height 19
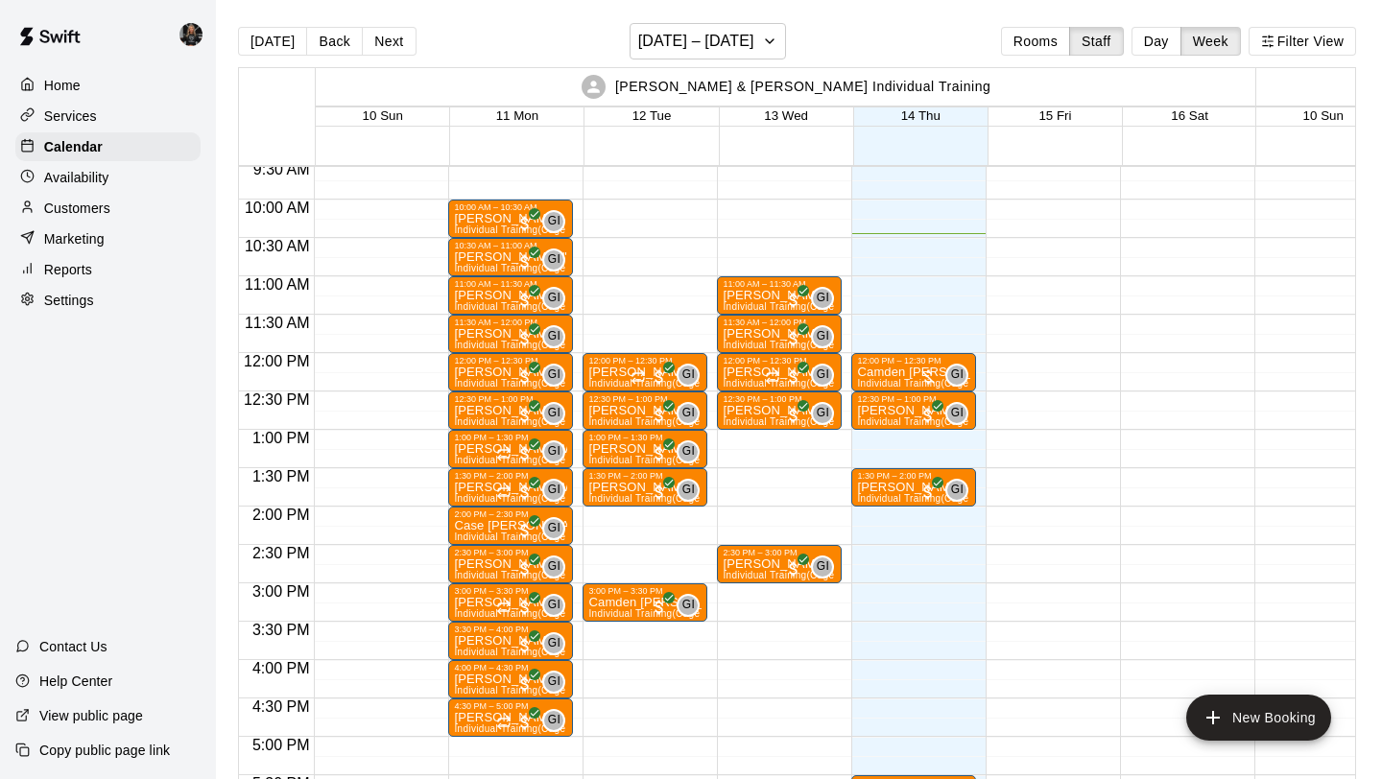
scroll to position [732, 0]
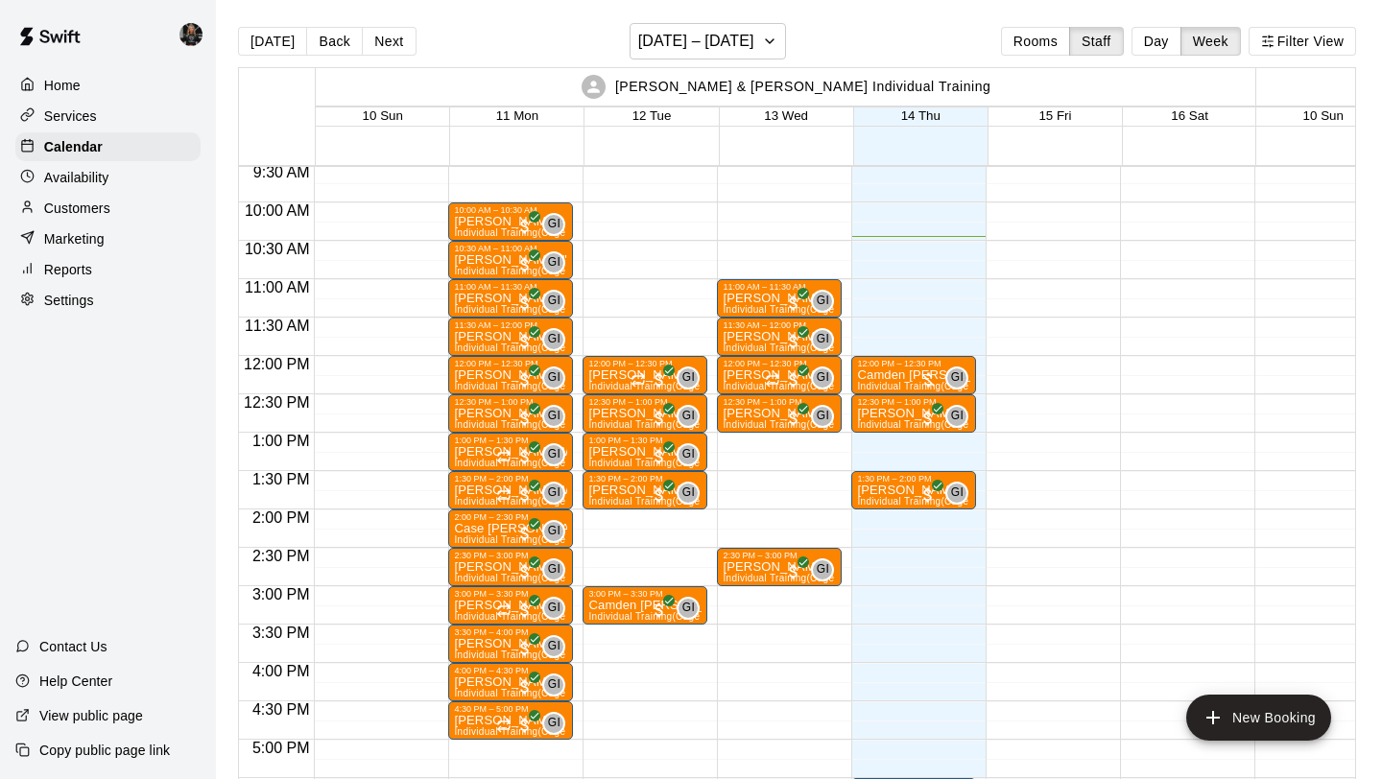
click at [88, 212] on p "Customers" at bounding box center [77, 208] width 66 height 19
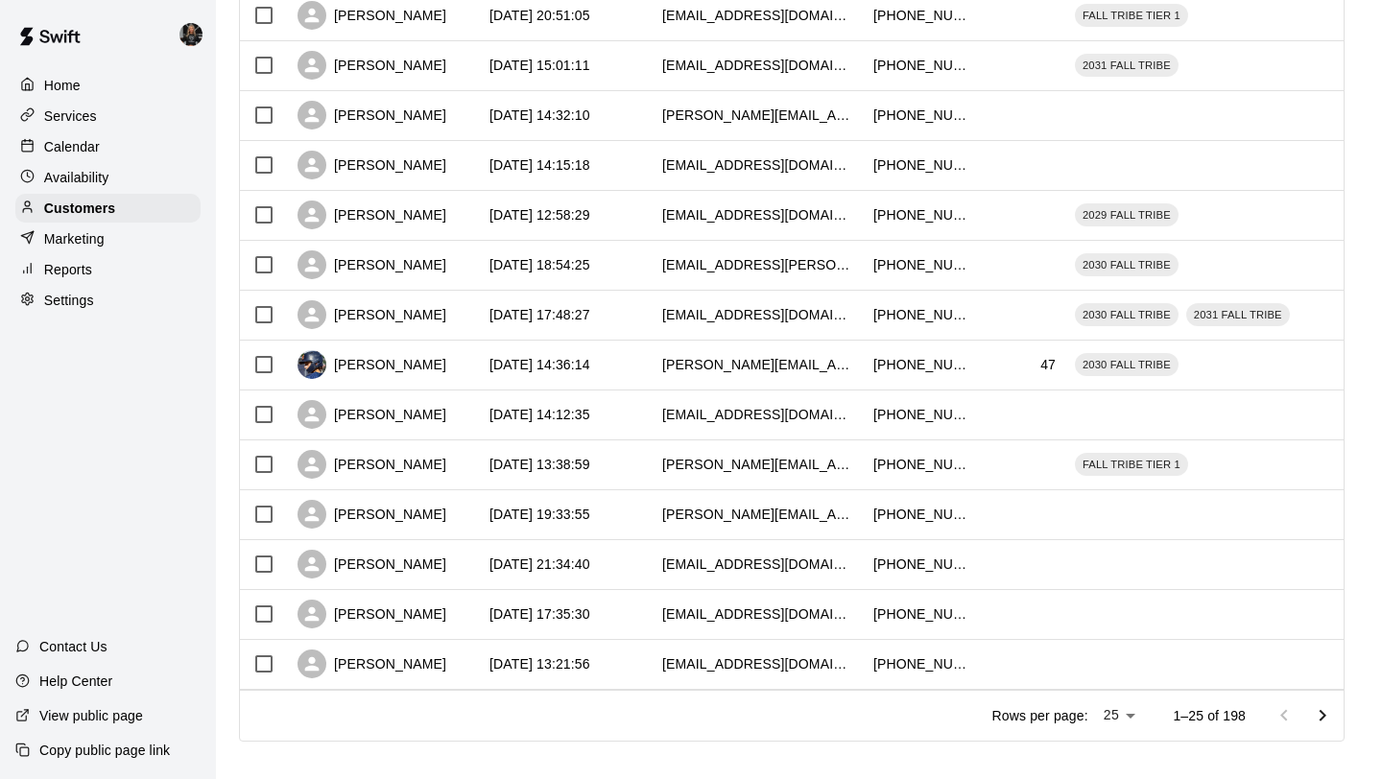
scroll to position [877, 0]
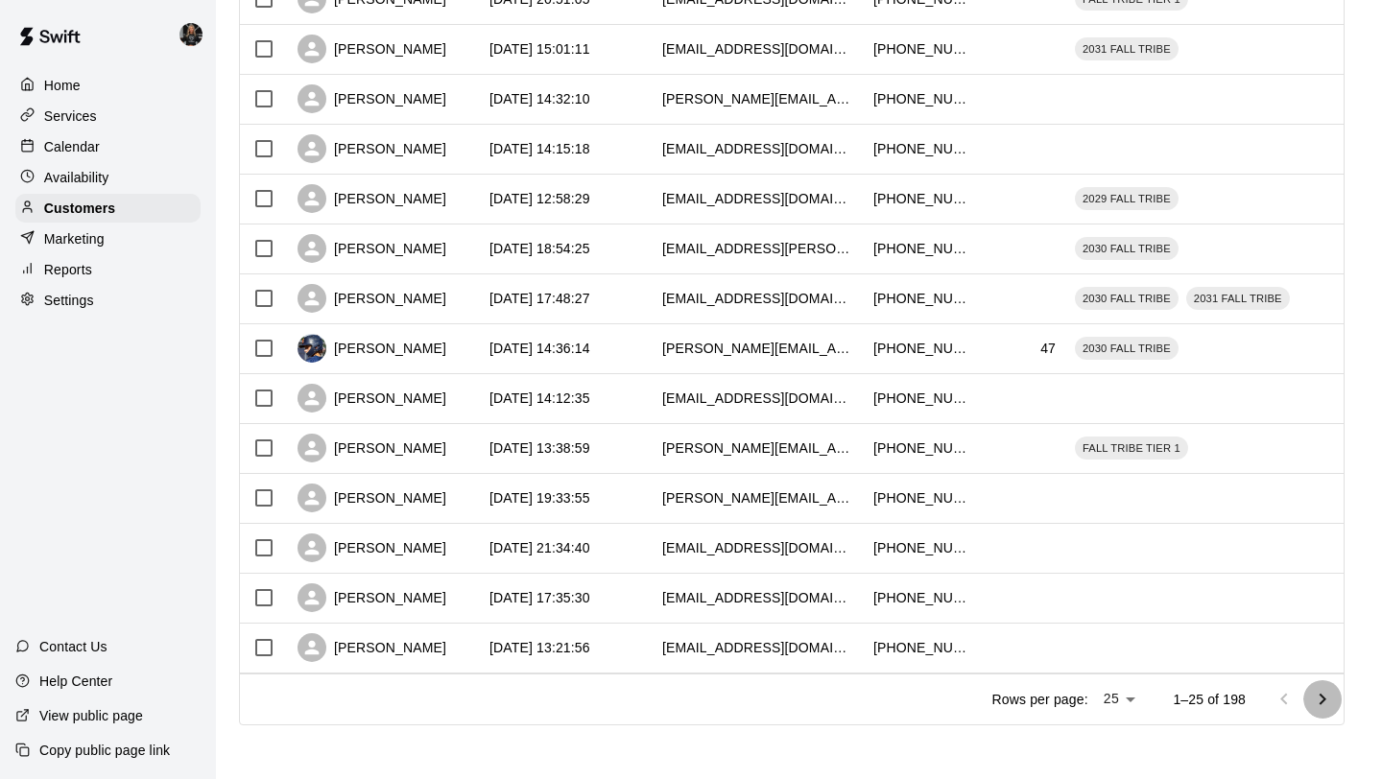
click at [1321, 697] on icon "Go to next page" at bounding box center [1322, 699] width 7 height 12
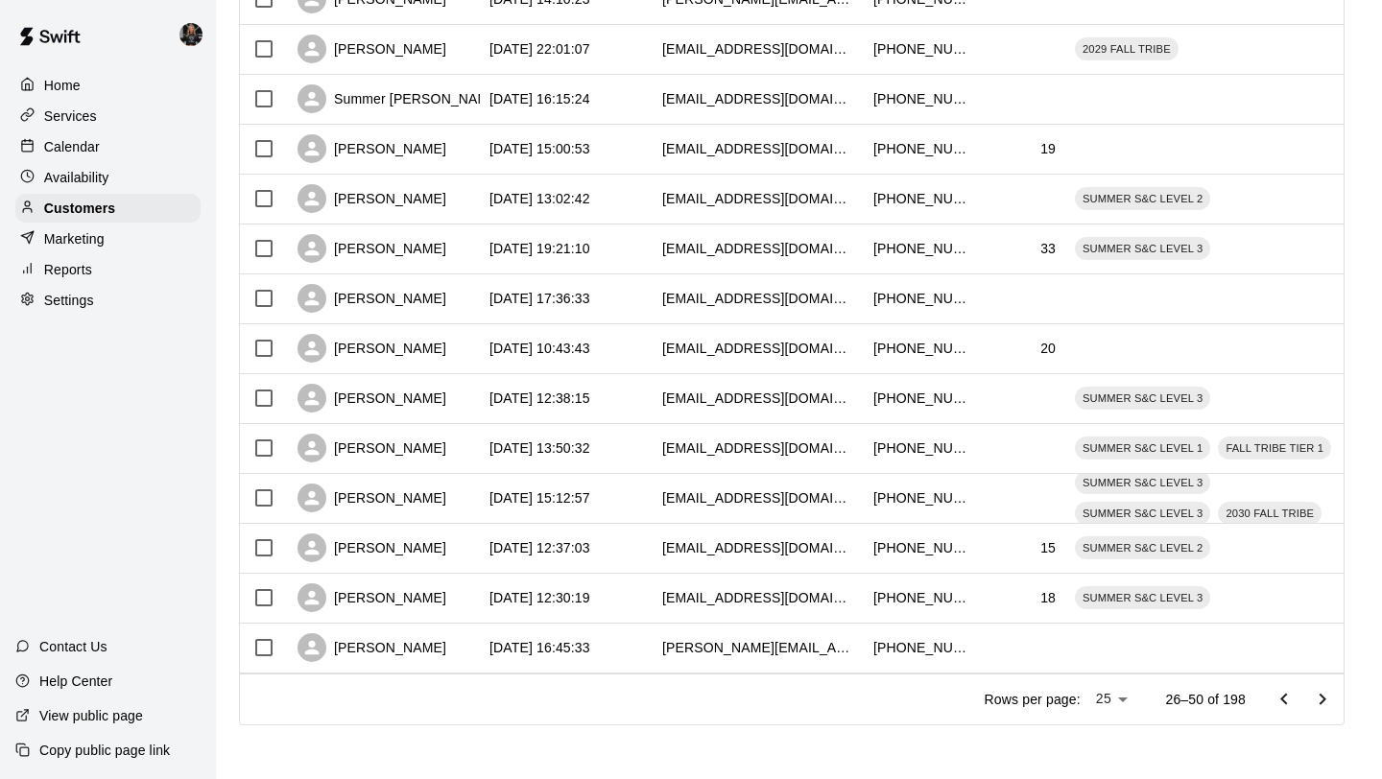
click at [1321, 713] on button "Go to next page" at bounding box center [1322, 699] width 38 height 38
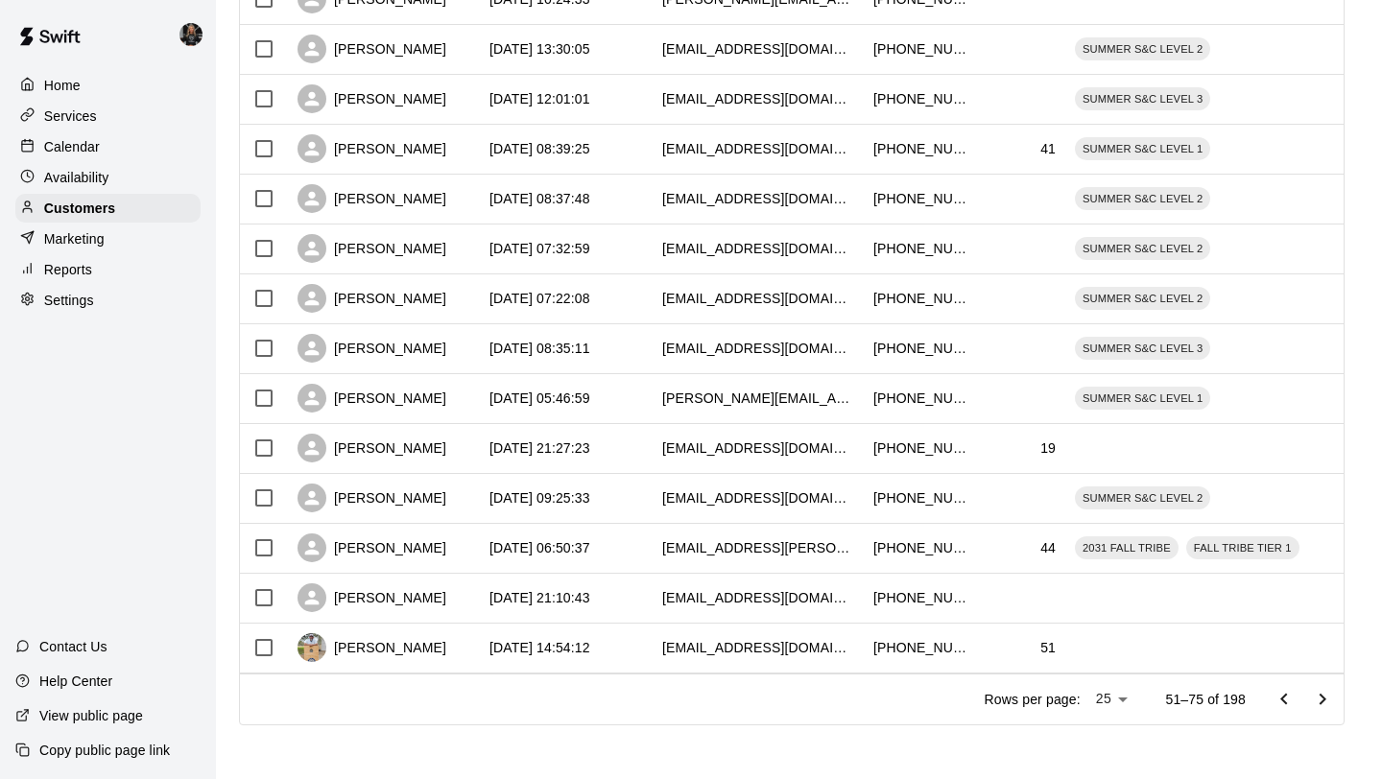
click at [1321, 713] on button "Go to next page" at bounding box center [1322, 699] width 38 height 38
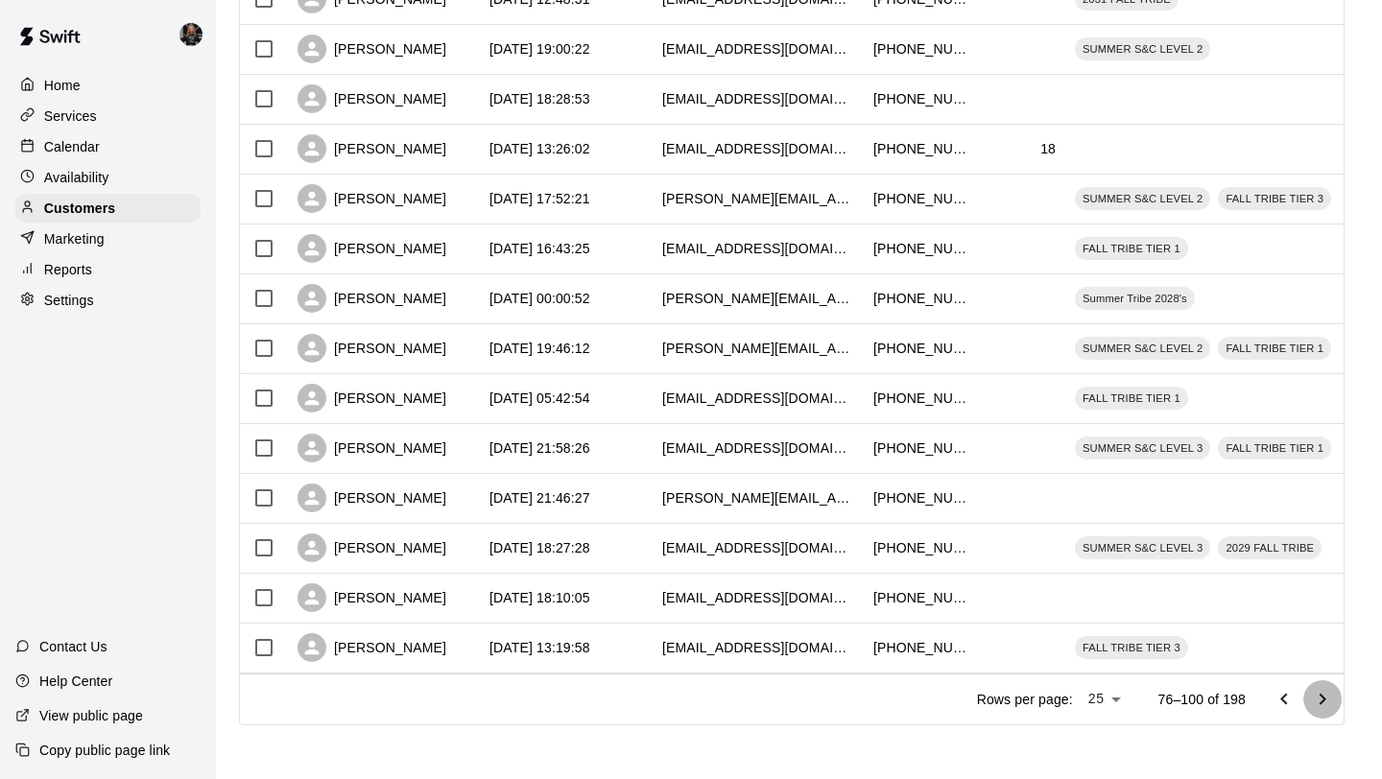
click at [1325, 701] on icon "Go to next page" at bounding box center [1322, 699] width 23 height 23
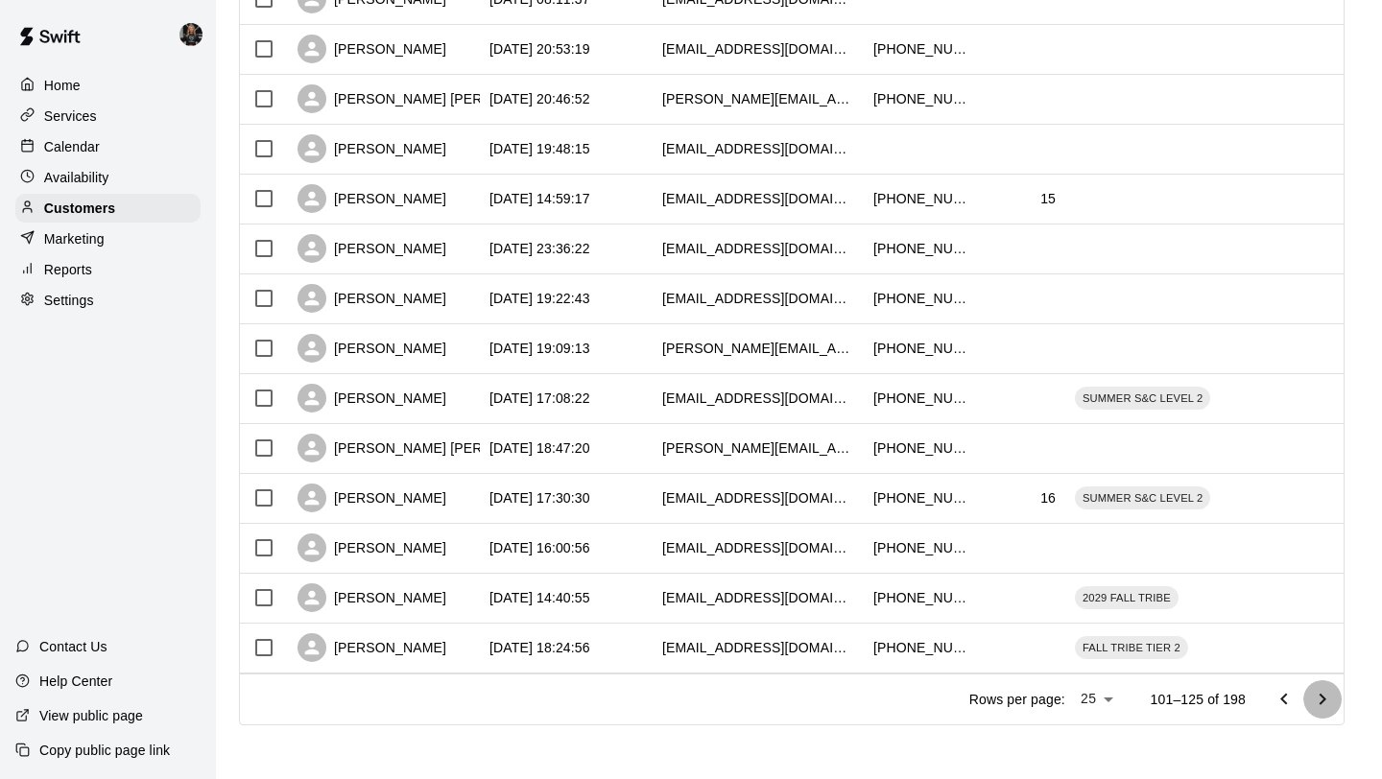
click at [1326, 699] on icon "Go to next page" at bounding box center [1322, 699] width 23 height 23
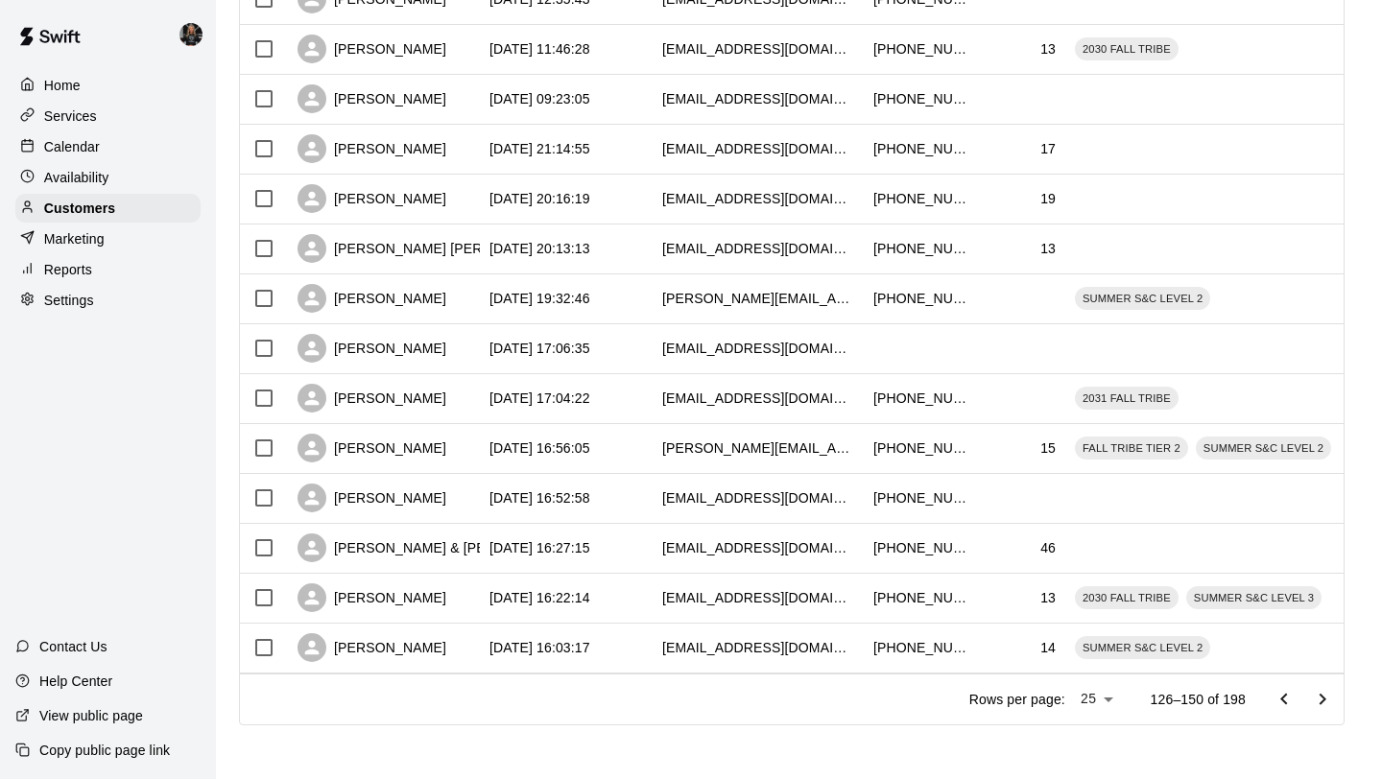
click at [1327, 697] on icon "Go to next page" at bounding box center [1322, 699] width 23 height 23
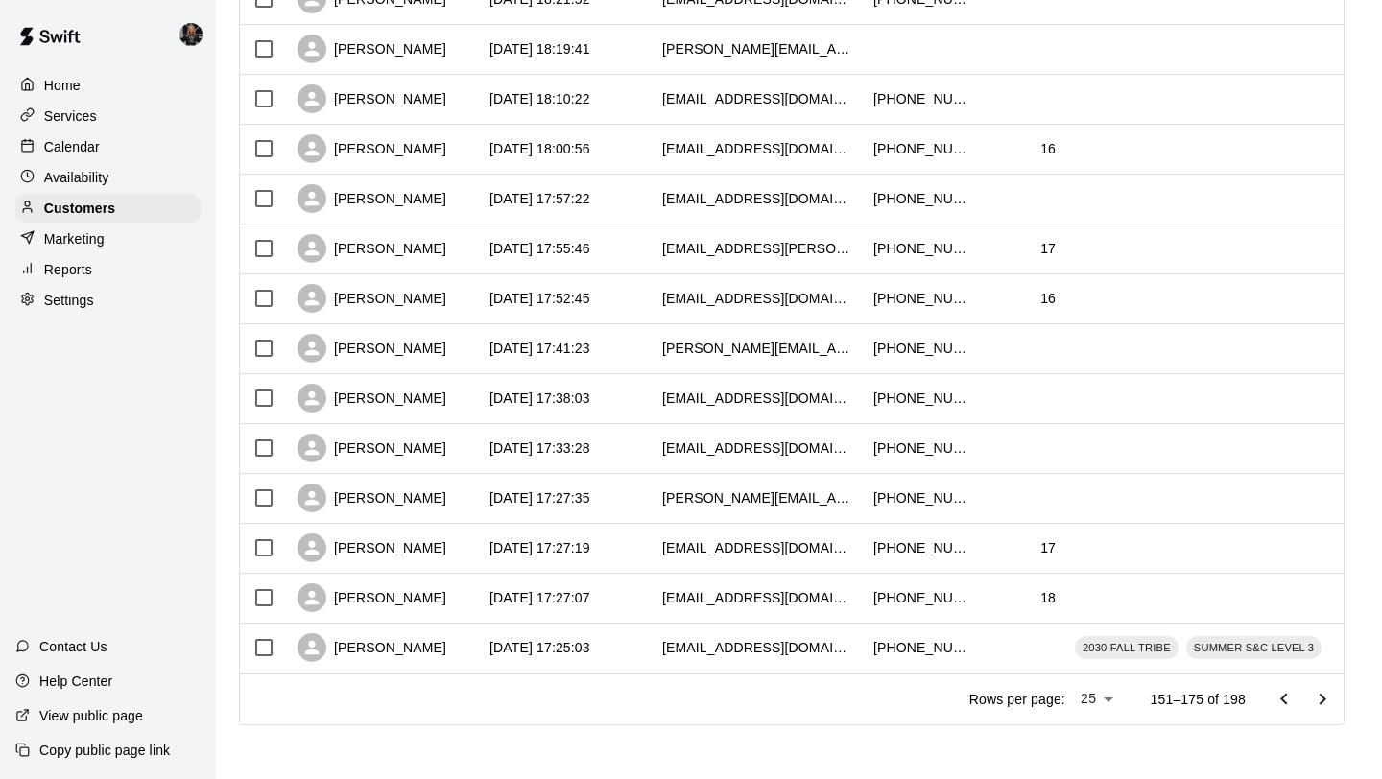
click at [1327, 696] on icon "Go to next page" at bounding box center [1322, 699] width 23 height 23
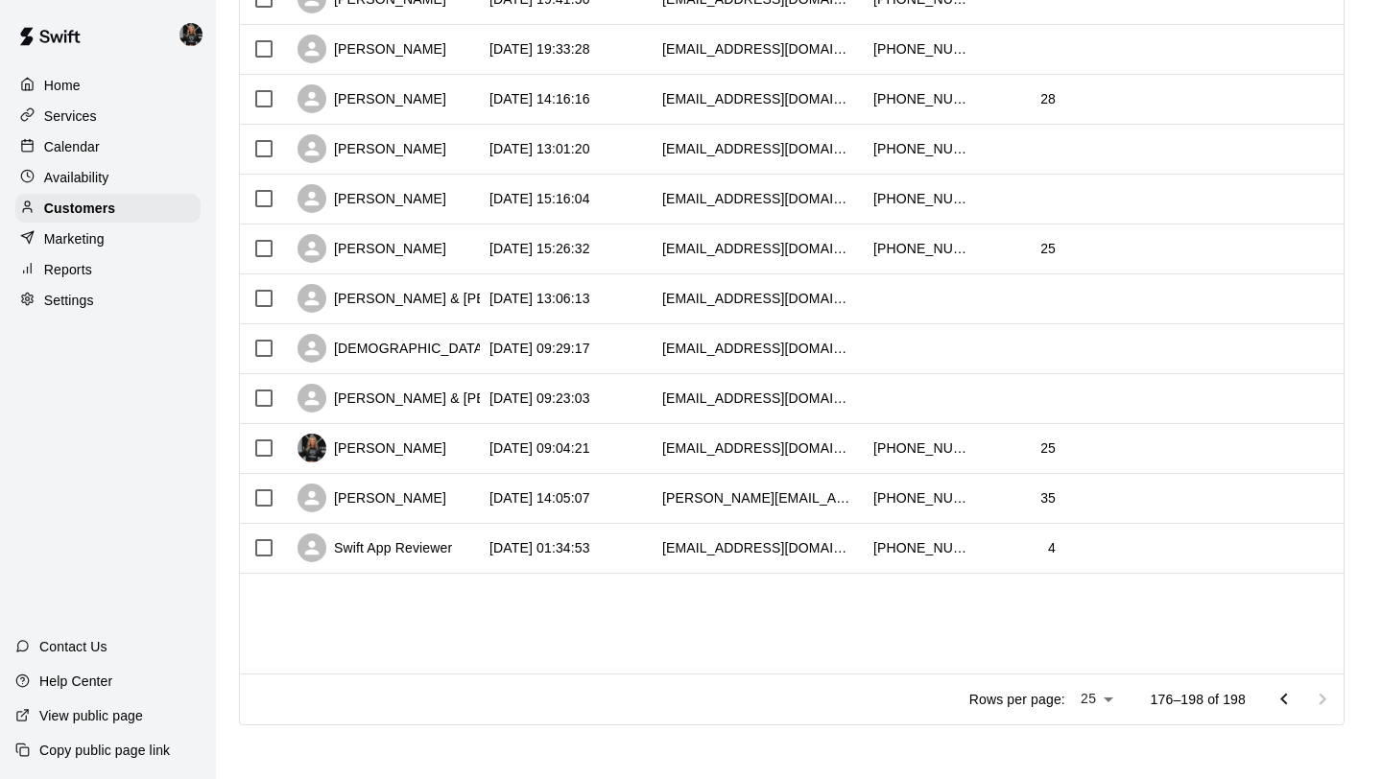
scroll to position [777, 0]
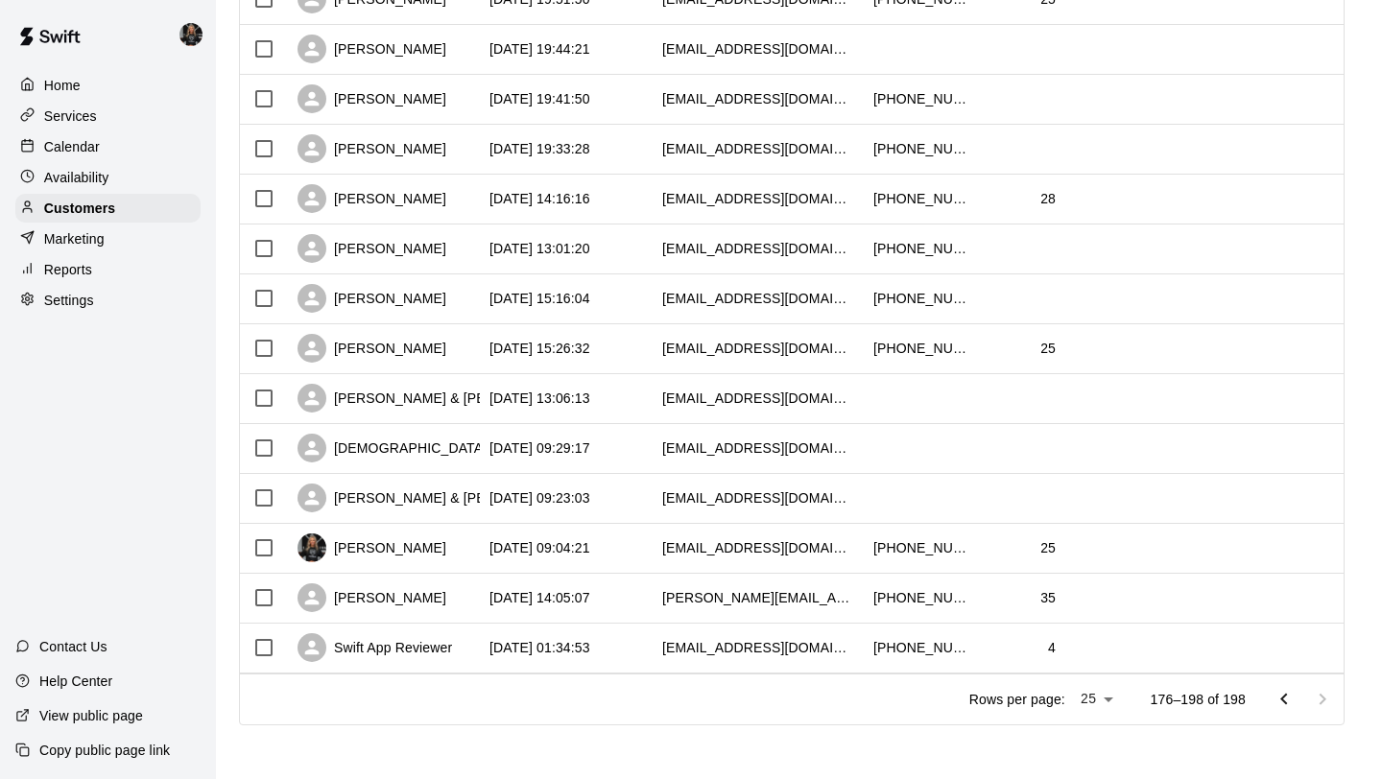
click at [1327, 696] on div at bounding box center [1302, 699] width 77 height 38
click at [1278, 694] on icon "Go to previous page" at bounding box center [1283, 699] width 23 height 23
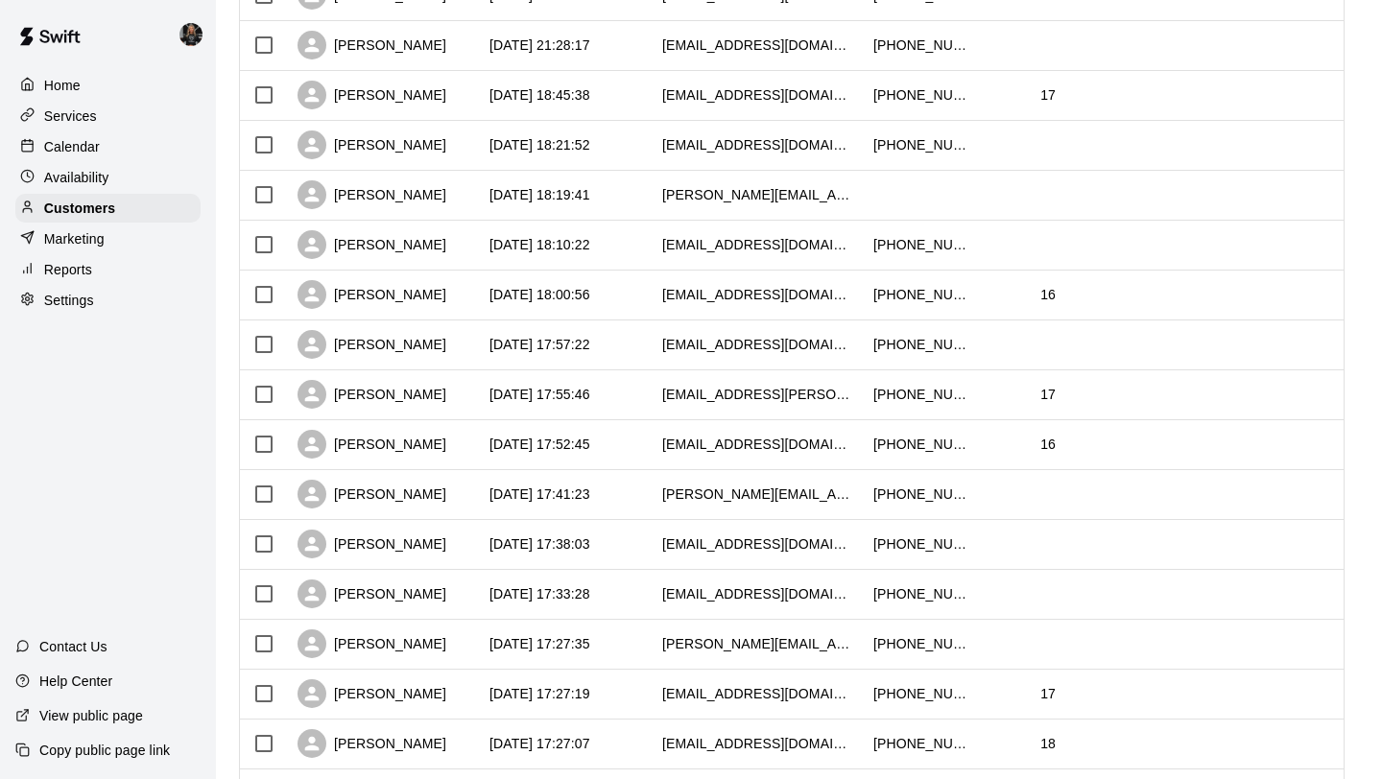
scroll to position [877, 0]
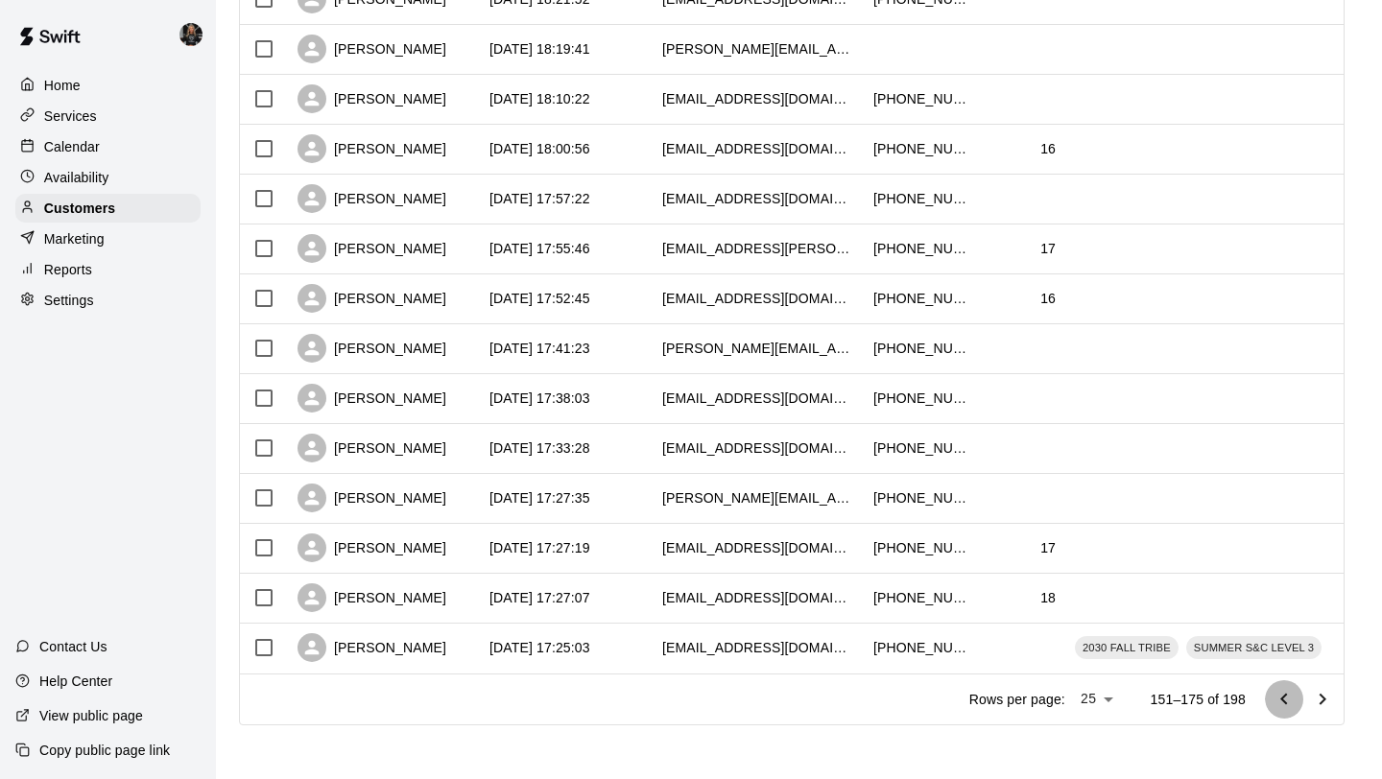
click at [1278, 694] on icon "Go to previous page" at bounding box center [1283, 699] width 23 height 23
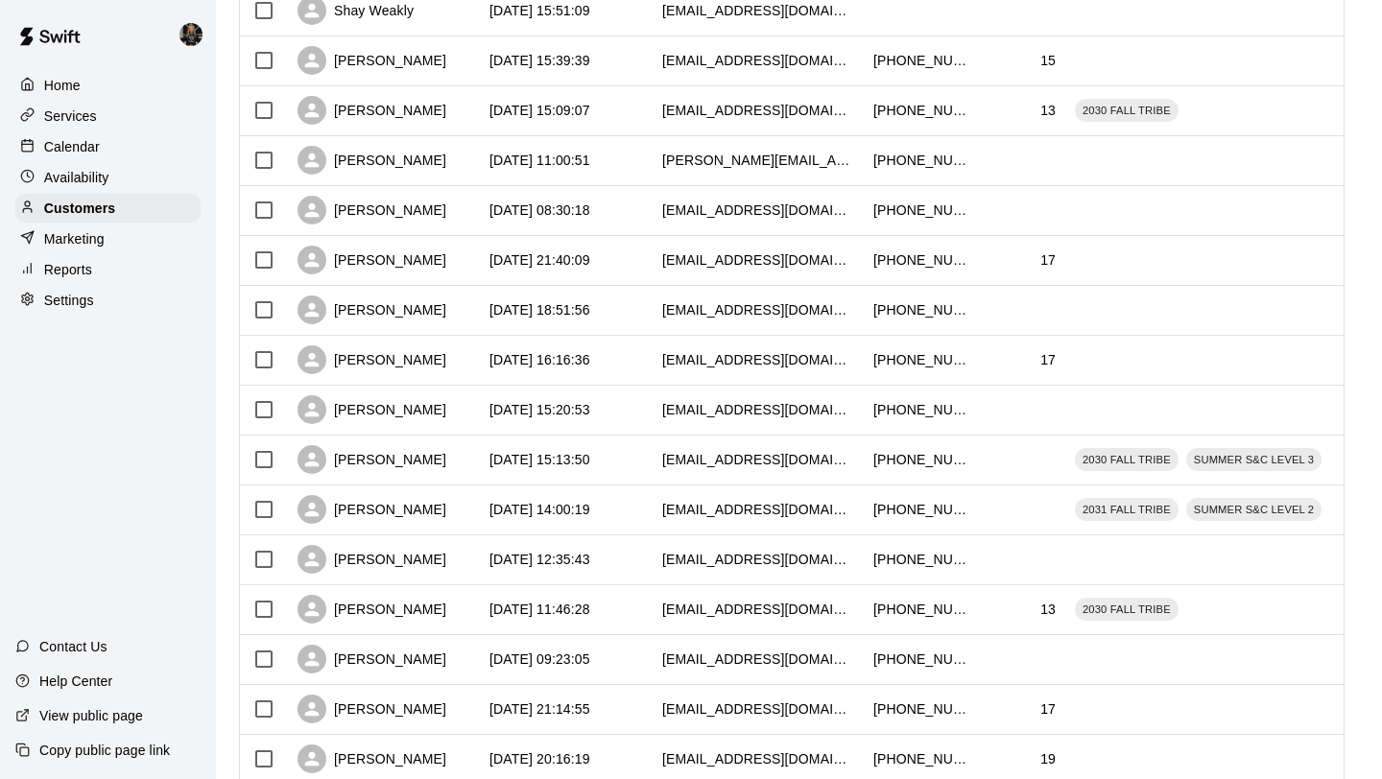
scroll to position [290, 0]
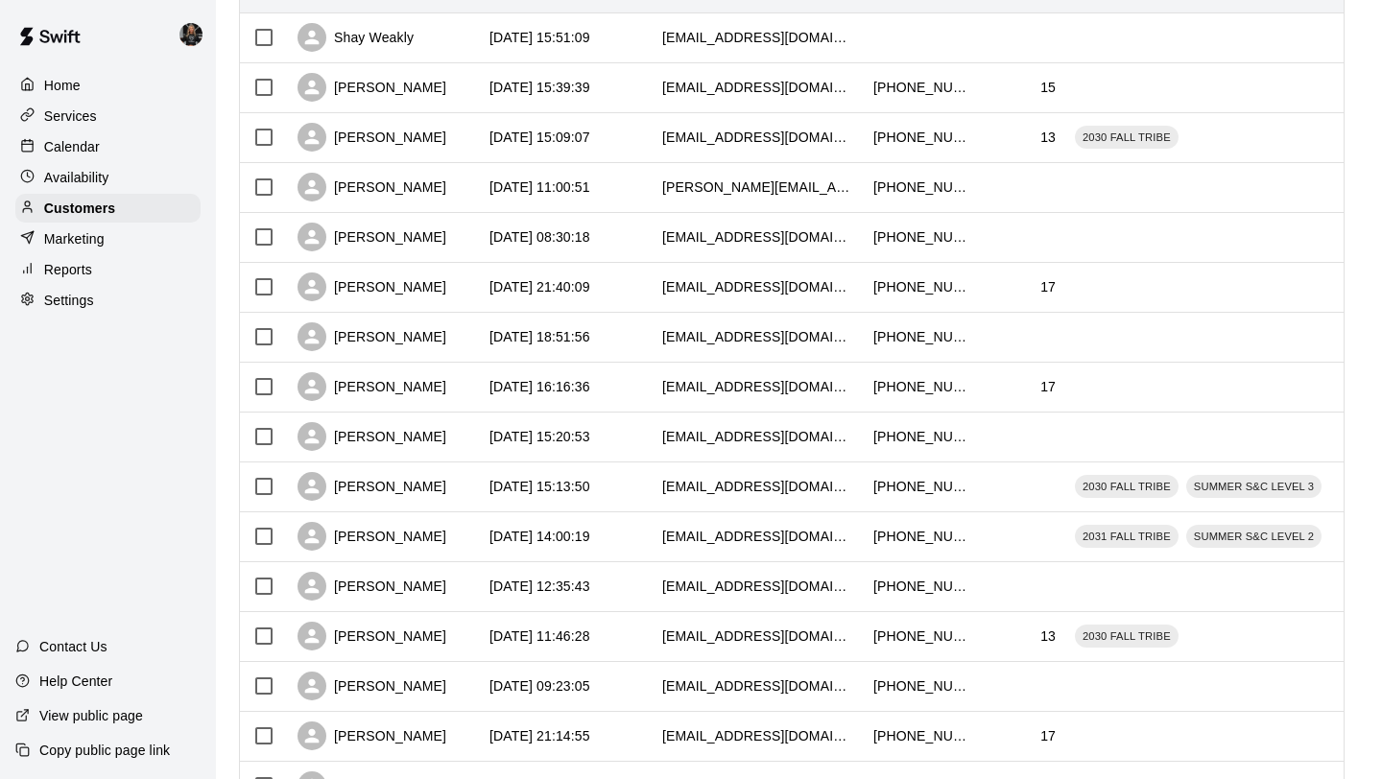
click at [62, 140] on p "Calendar" at bounding box center [72, 146] width 56 height 19
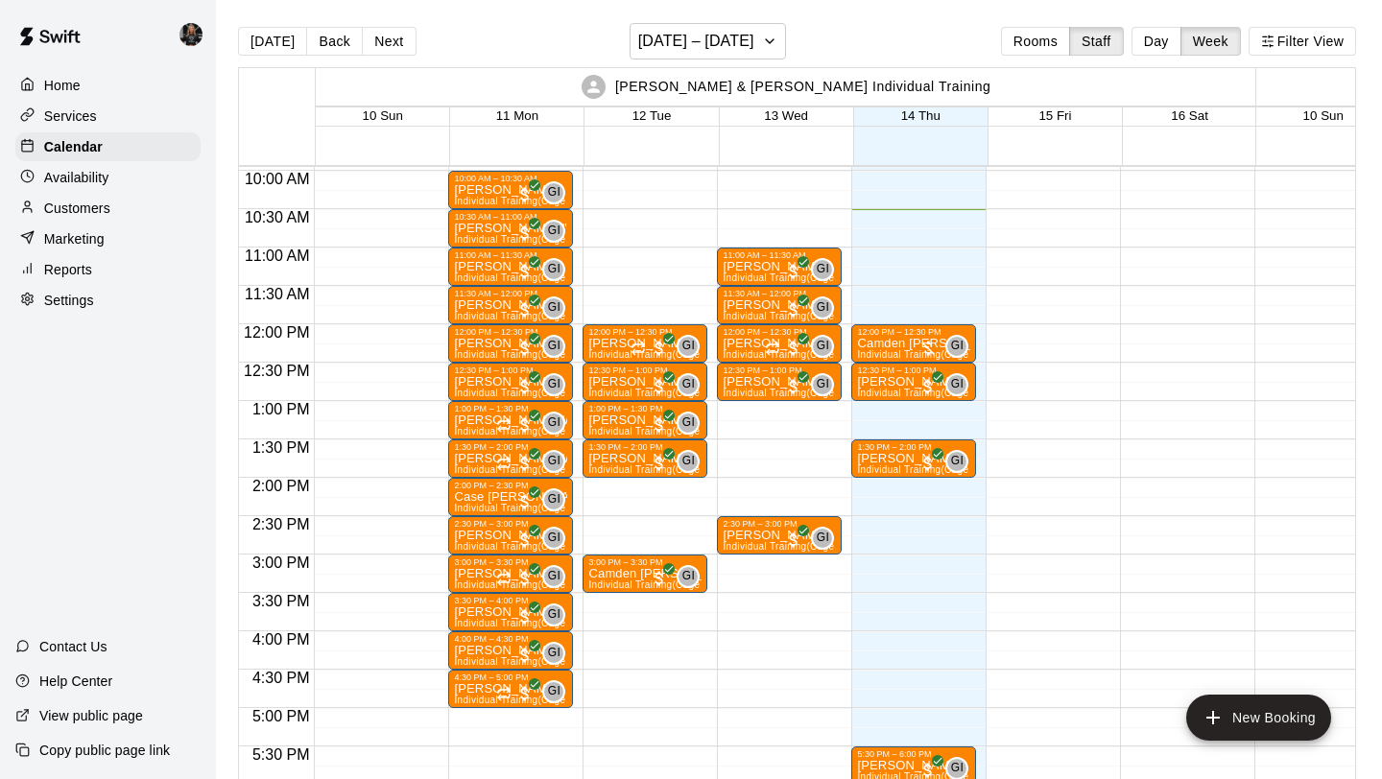
scroll to position [828, 0]
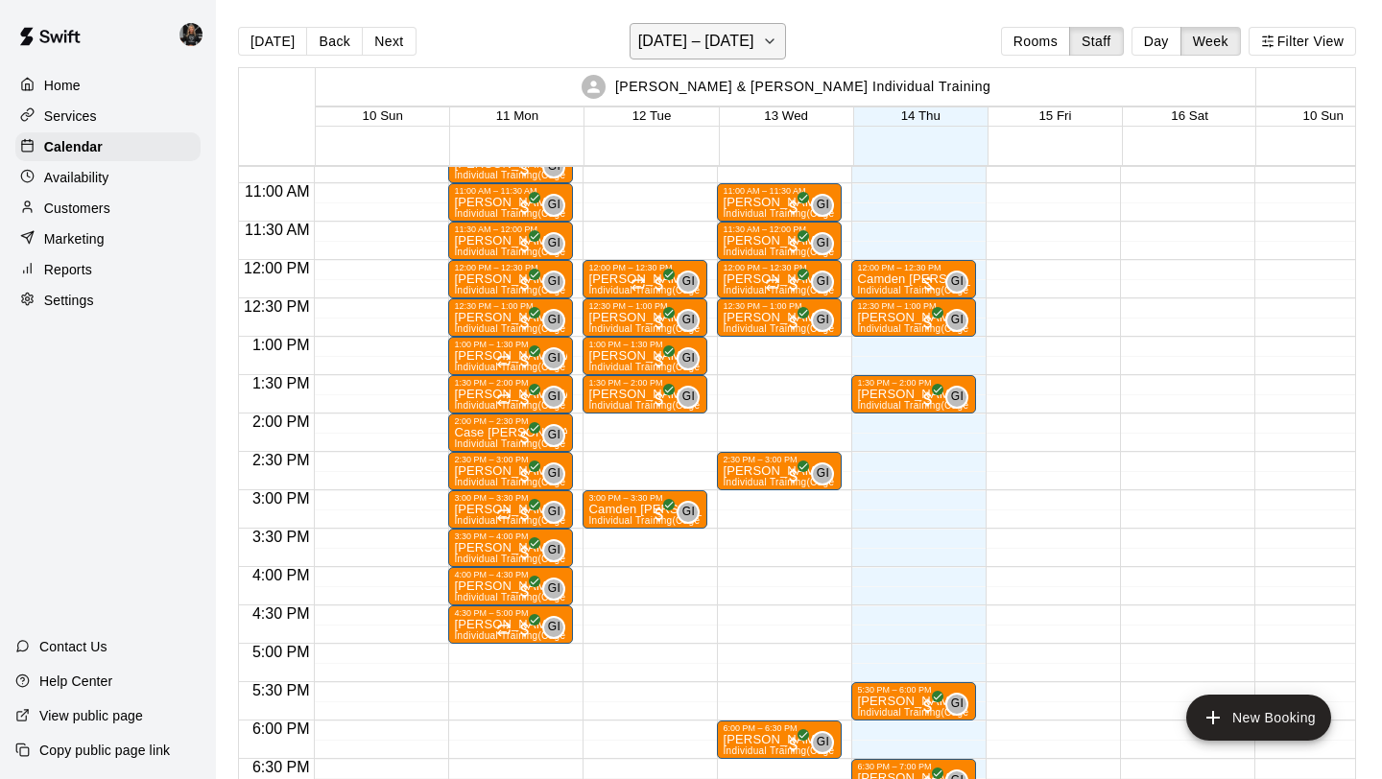
click at [692, 25] on button "[DATE] – [DATE]" at bounding box center [707, 41] width 156 height 36
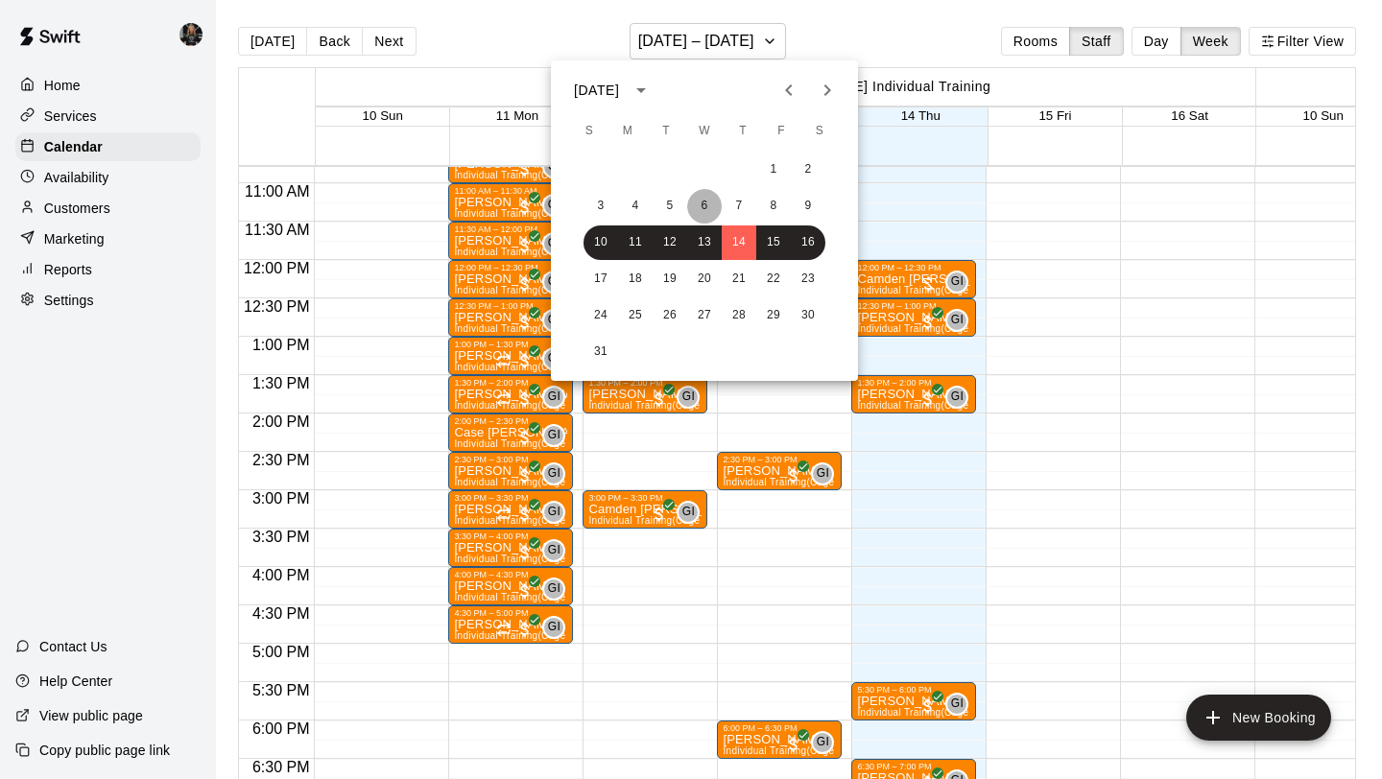
click at [707, 211] on button "6" at bounding box center [704, 206] width 35 height 35
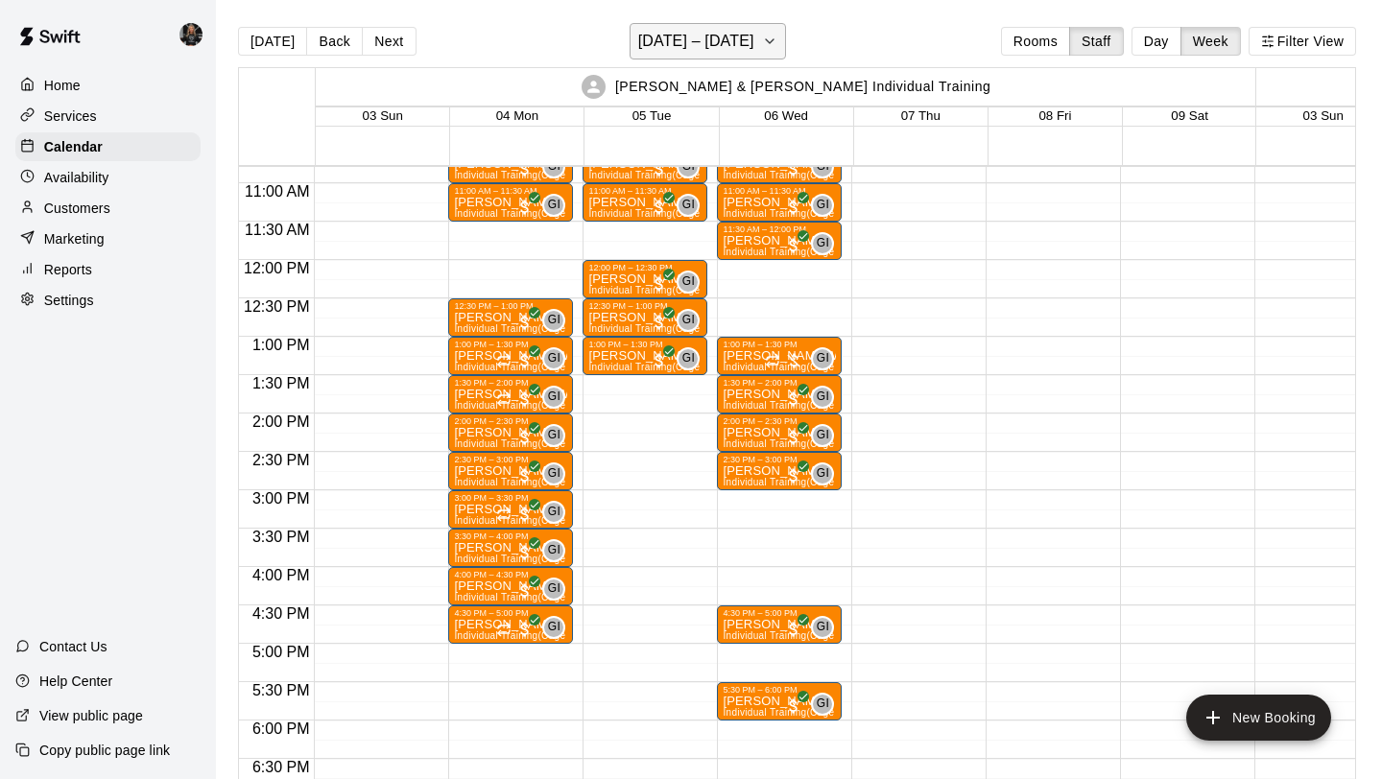
click at [701, 48] on h6 "[DATE] – [DATE]" at bounding box center [696, 41] width 116 height 27
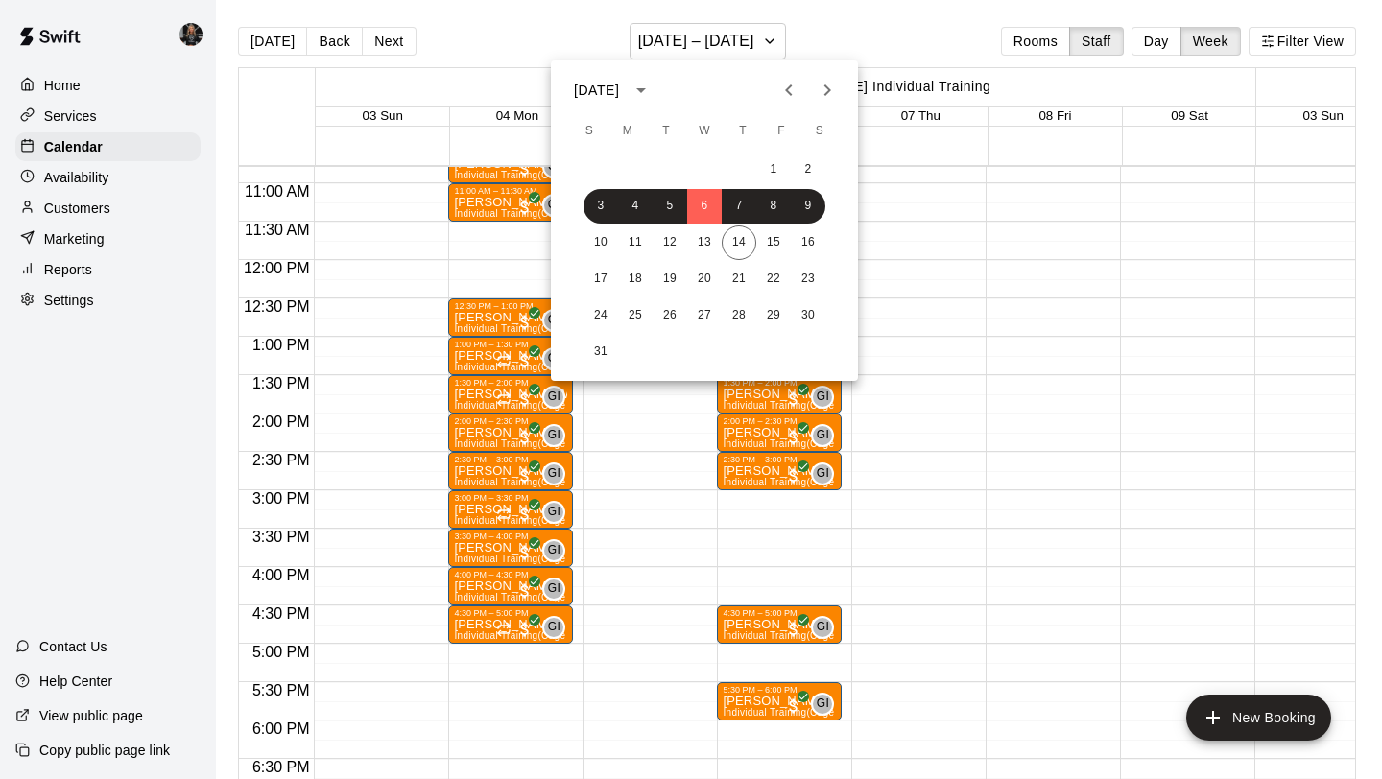
click at [792, 179] on div "1 2" at bounding box center [704, 170] width 307 height 35
click at [800, 168] on button "2" at bounding box center [808, 170] width 35 height 35
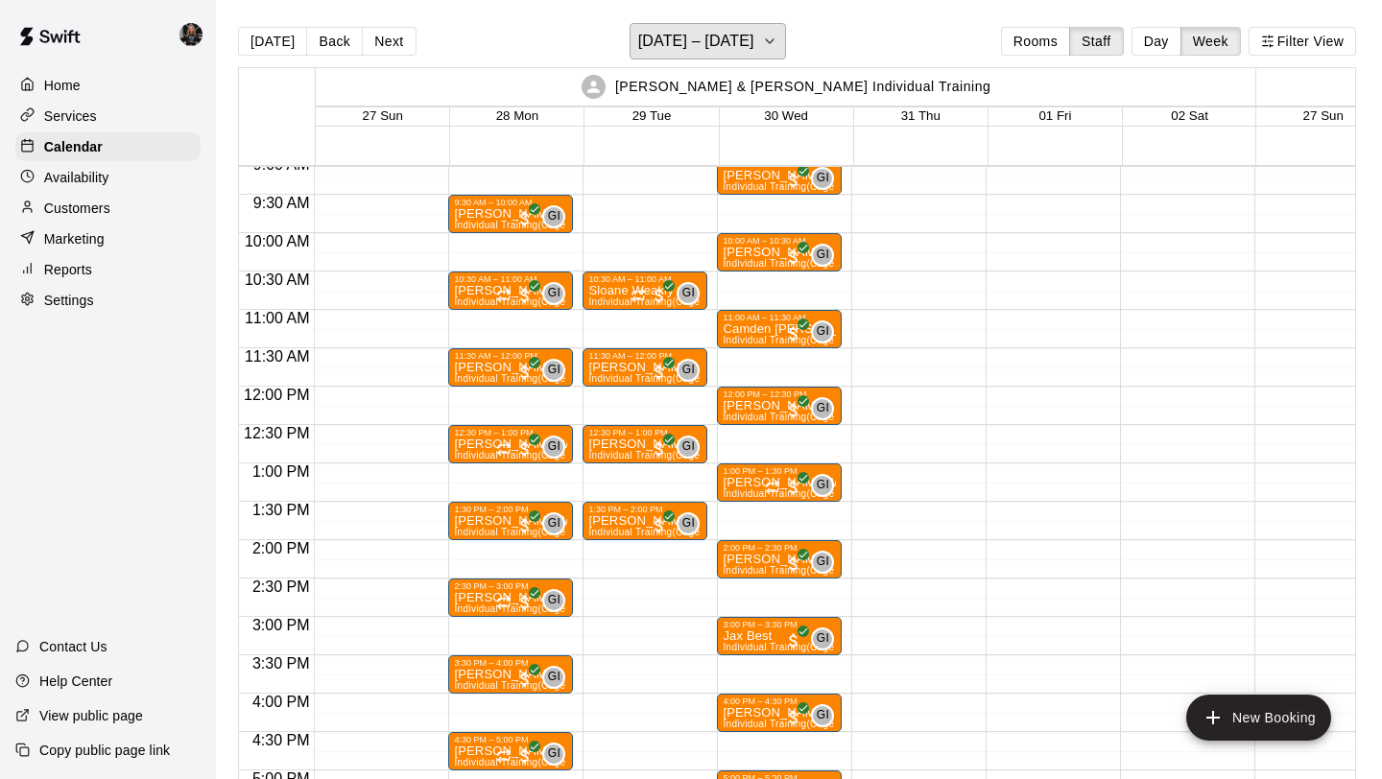
scroll to position [701, 0]
click at [720, 47] on h6 "[DATE] – [DATE]" at bounding box center [696, 41] width 116 height 27
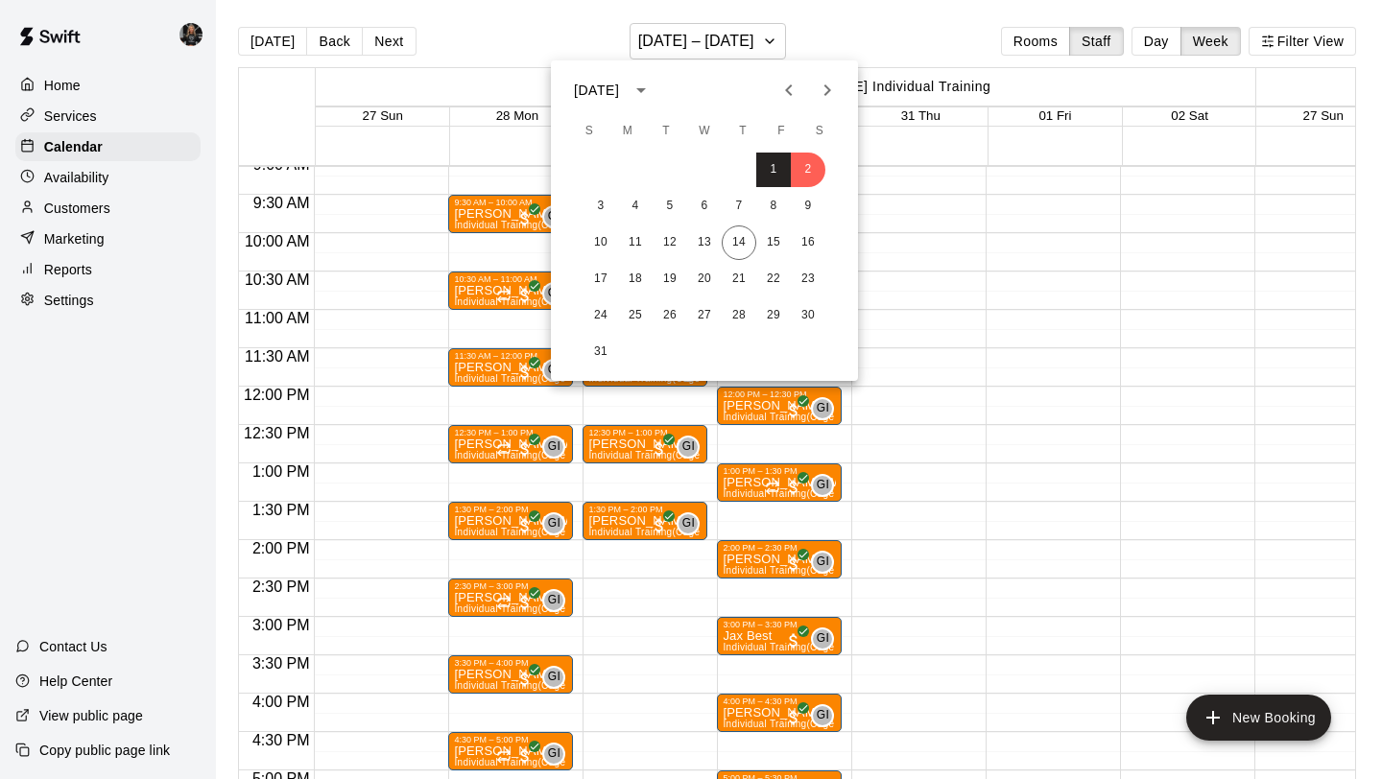
click at [790, 90] on icon "Previous month" at bounding box center [788, 90] width 23 height 23
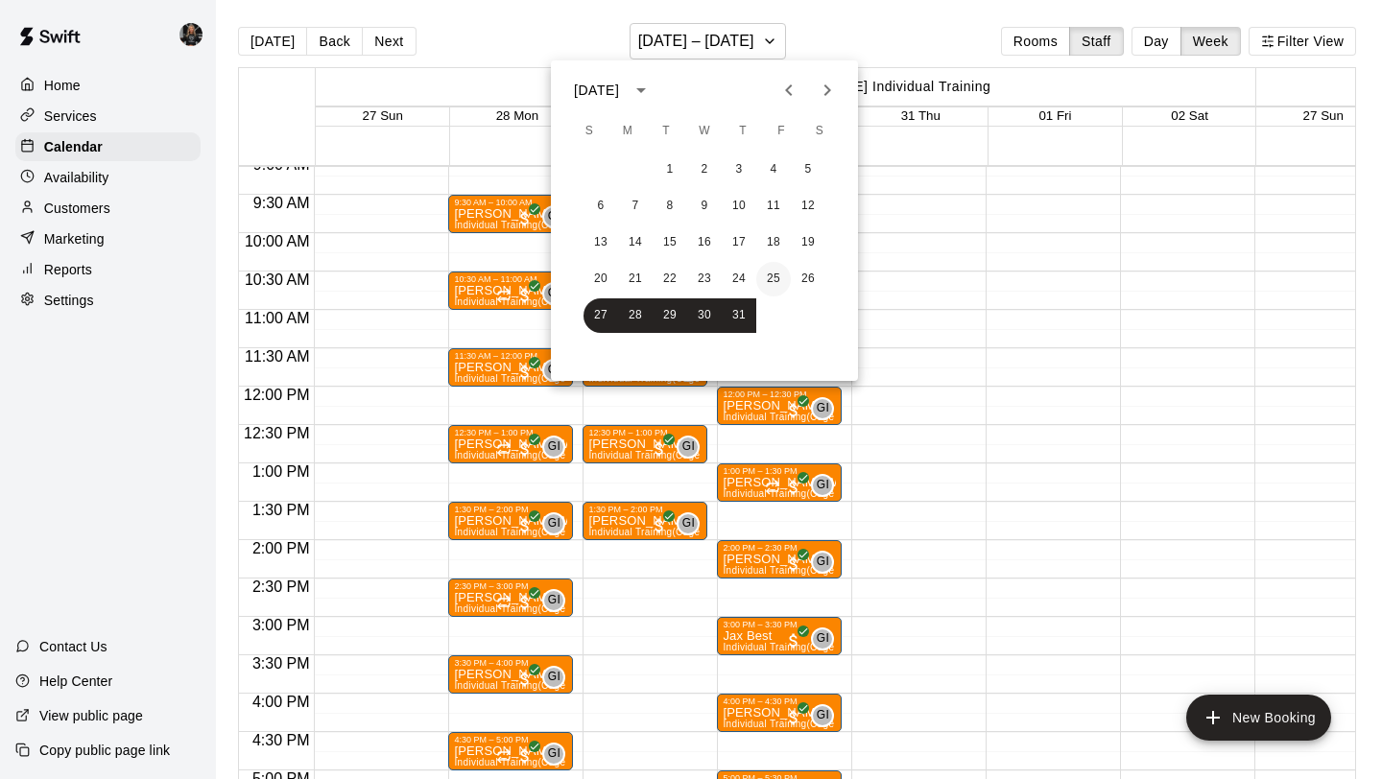
click at [773, 272] on button "25" at bounding box center [773, 279] width 35 height 35
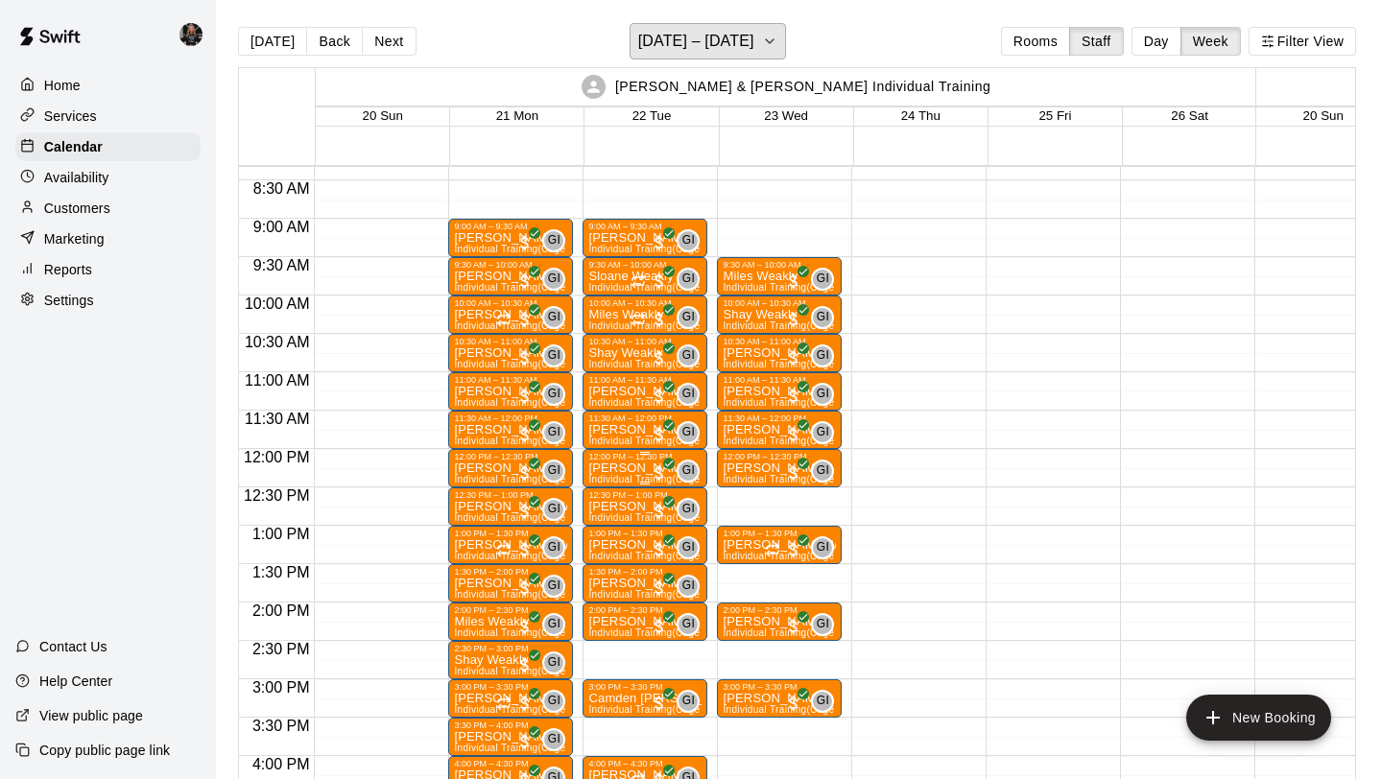
scroll to position [626, 0]
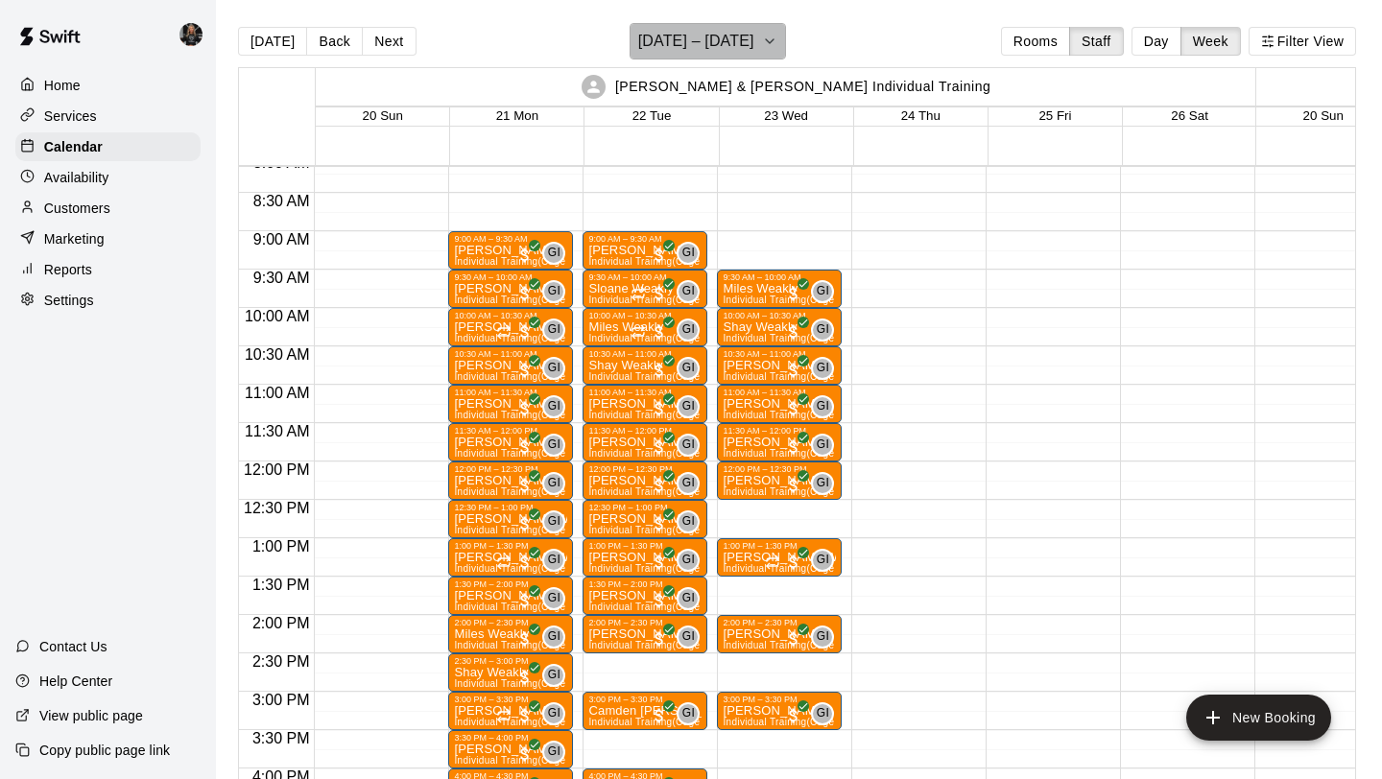
click at [738, 40] on button "[DATE] – [DATE]" at bounding box center [707, 41] width 156 height 36
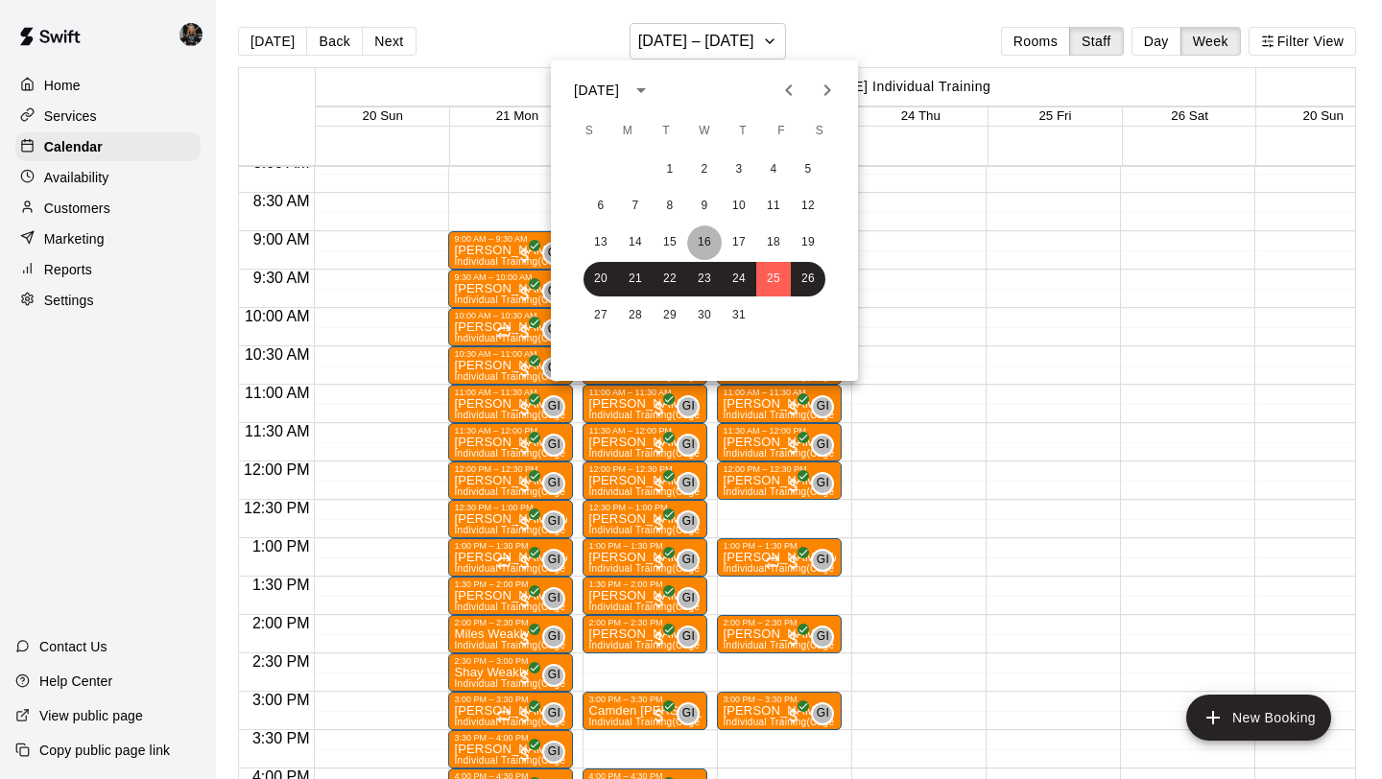
click at [697, 244] on button "16" at bounding box center [704, 242] width 35 height 35
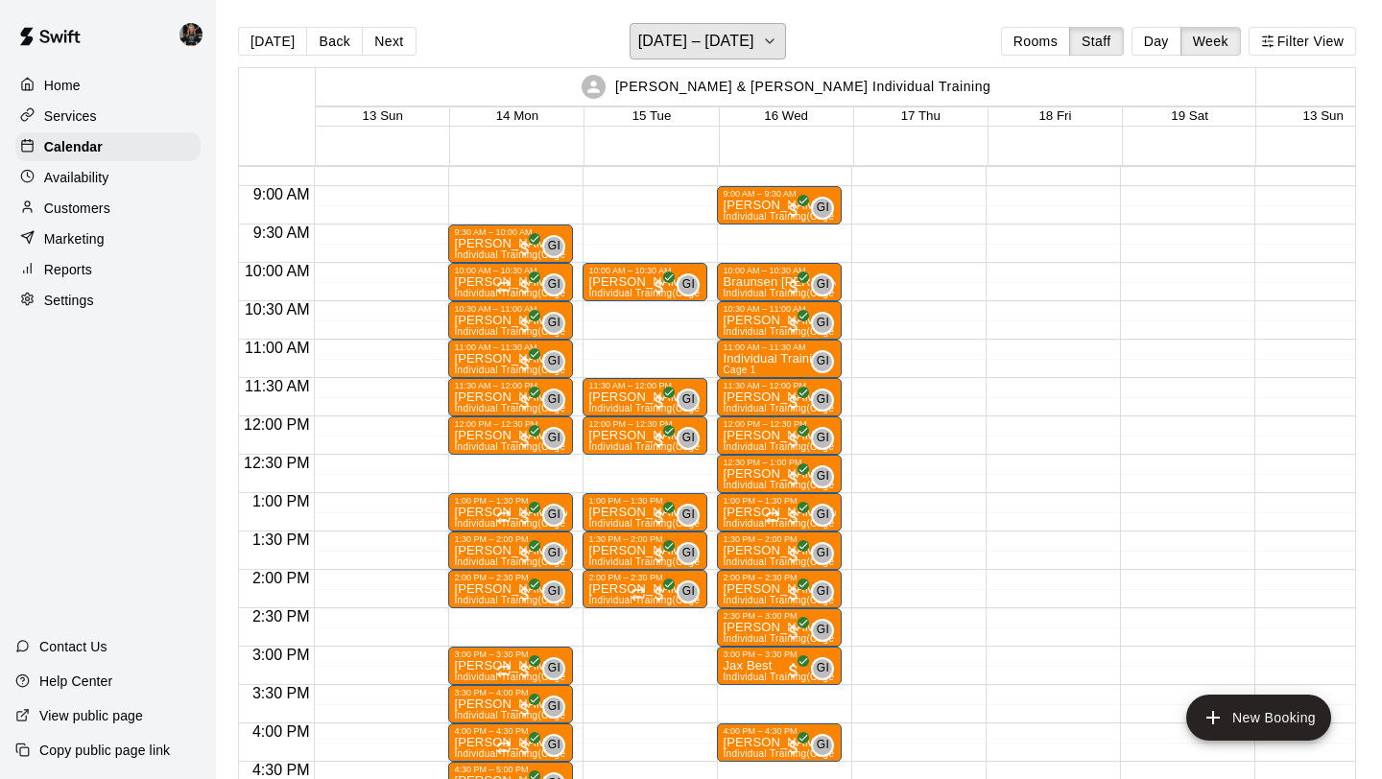
scroll to position [667, 0]
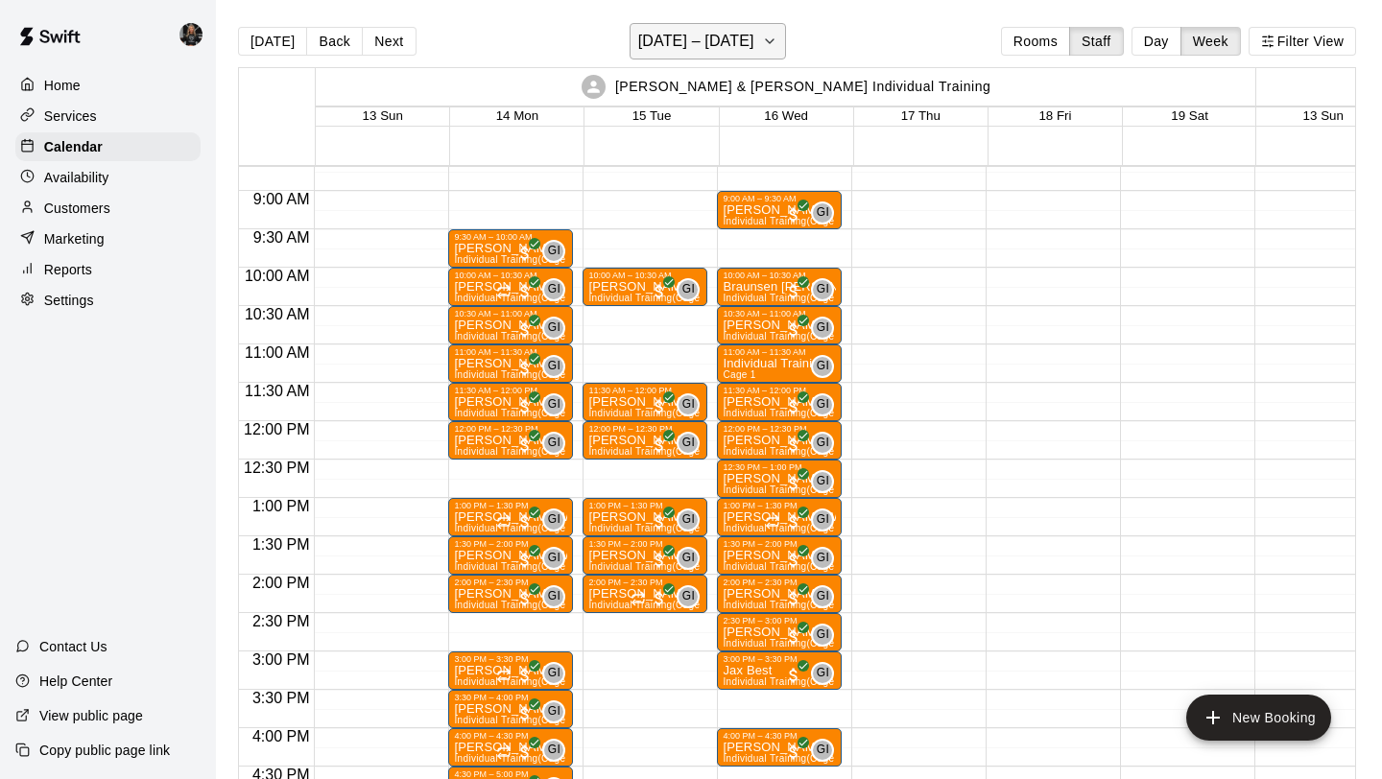
click at [729, 42] on h6 "[DATE] – [DATE]" at bounding box center [696, 41] width 116 height 27
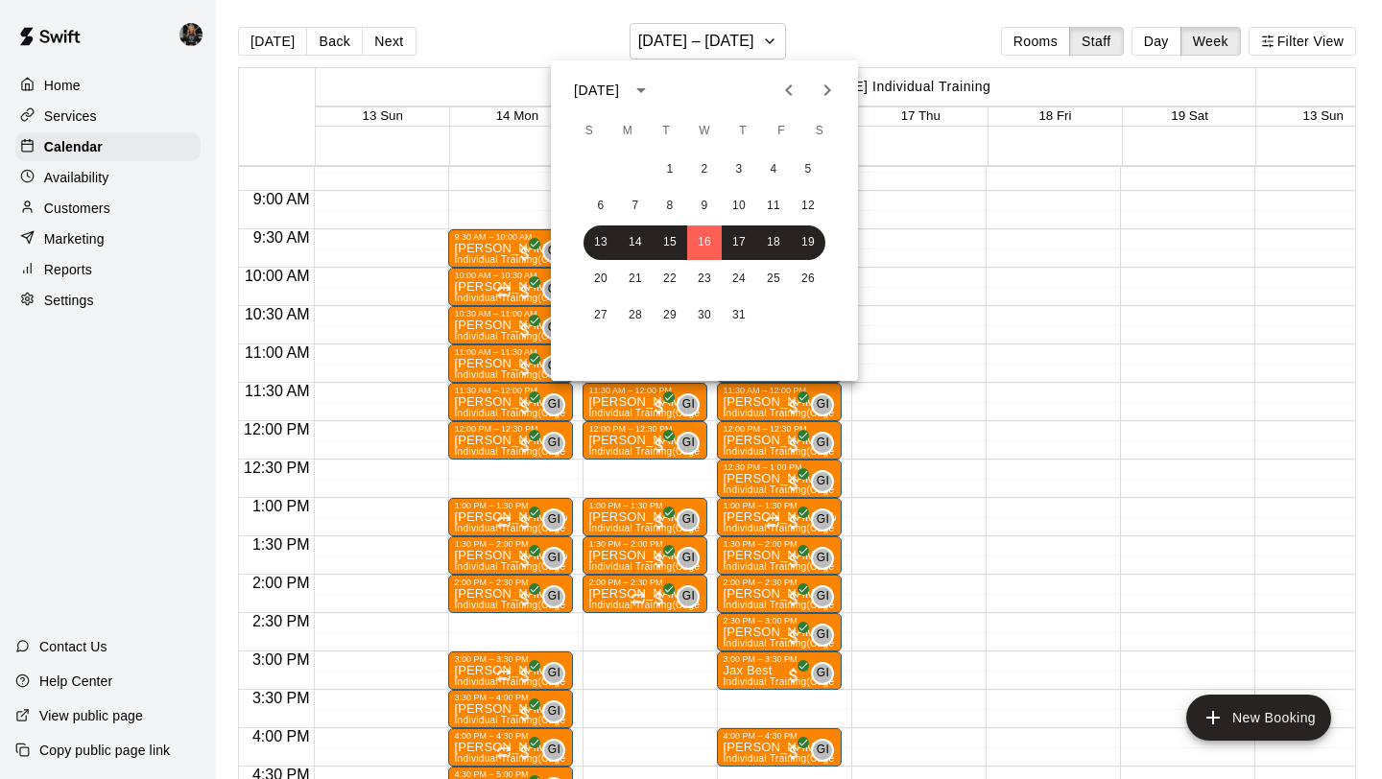
click at [817, 90] on icon "Next month" at bounding box center [826, 90] width 23 height 23
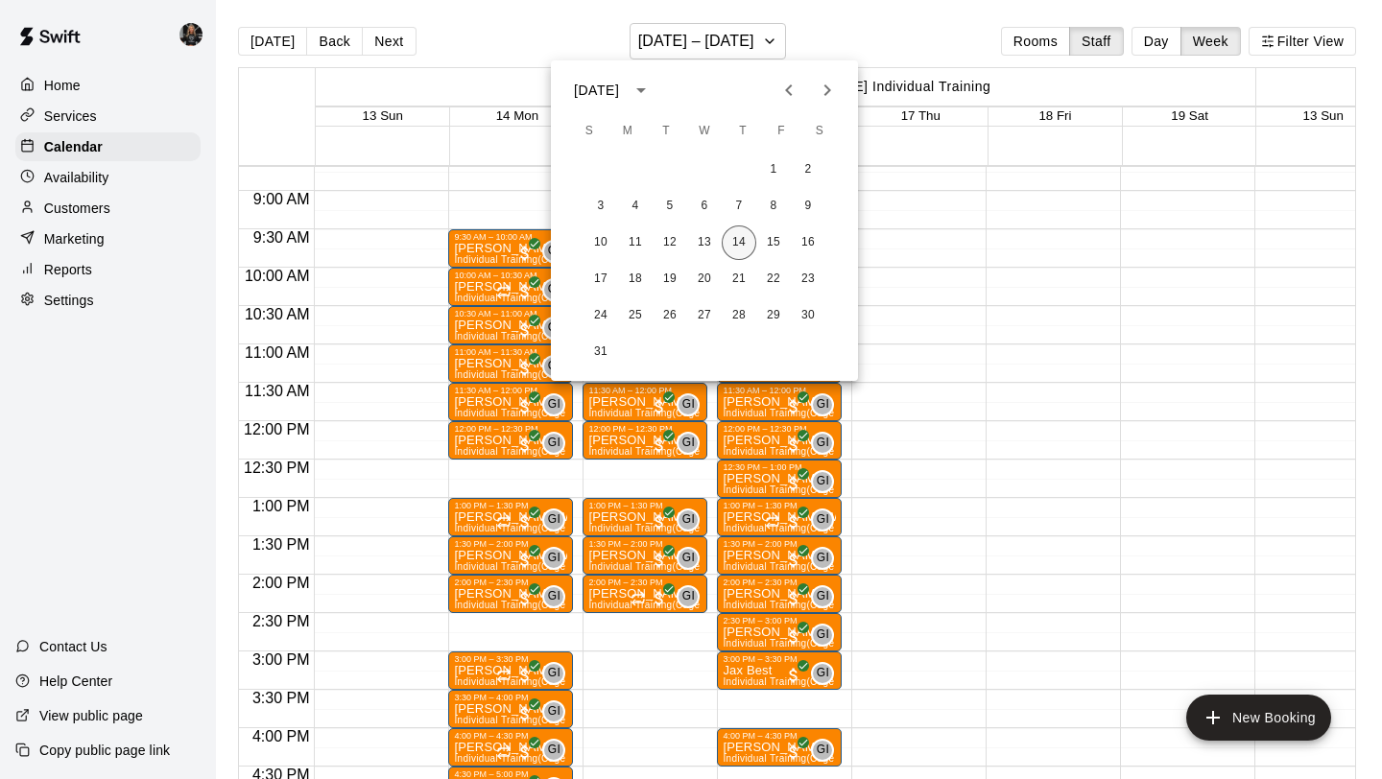
click at [739, 249] on button "14" at bounding box center [738, 242] width 35 height 35
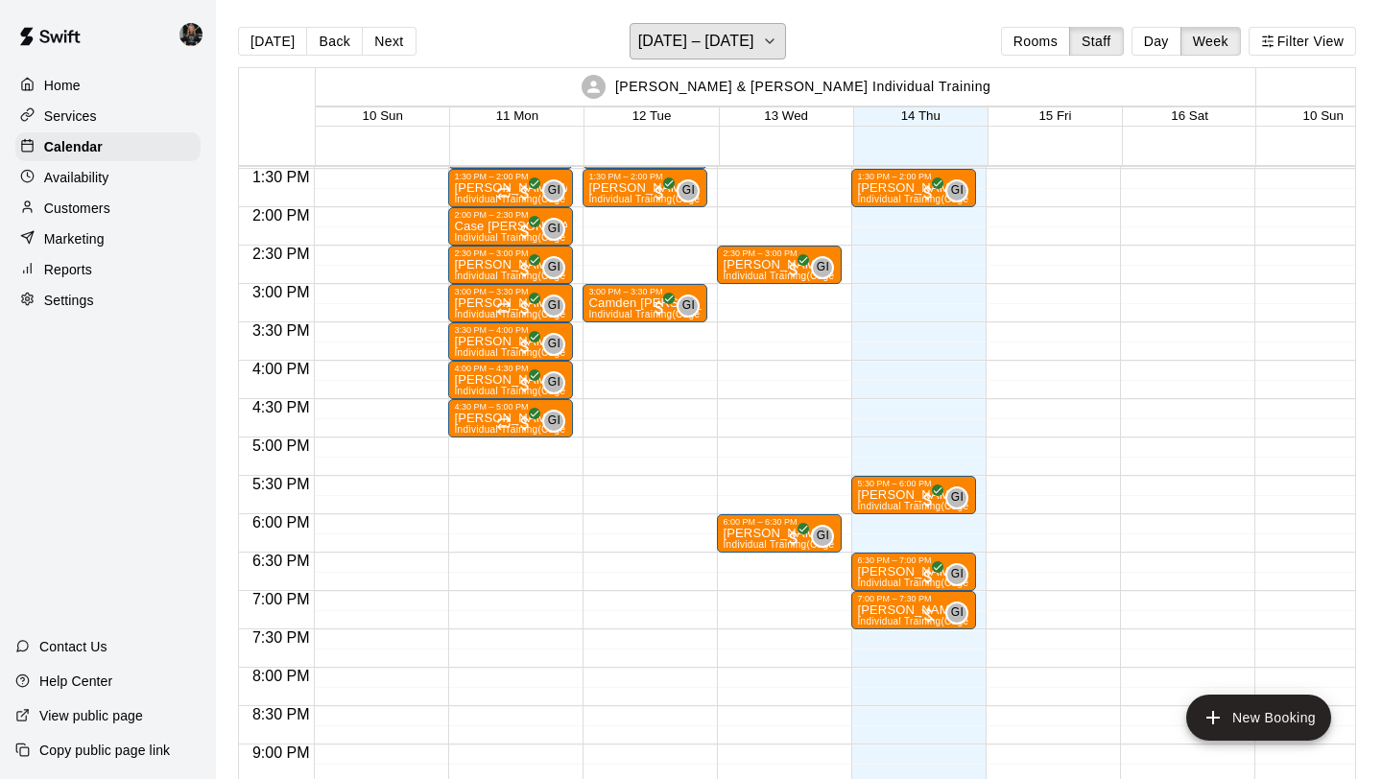
scroll to position [1032, 0]
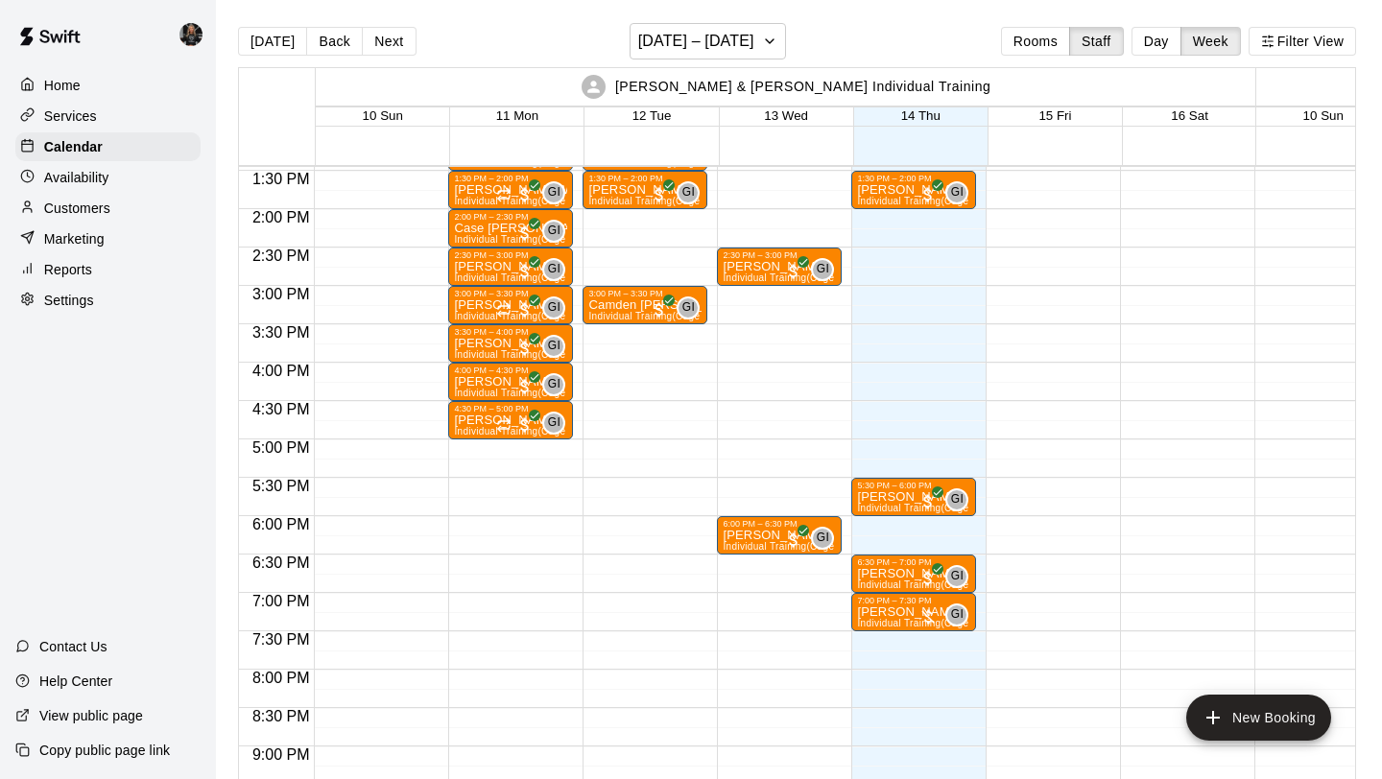
click at [189, 63] on div at bounding box center [108, 34] width 216 height 69
click at [687, 36] on h6 "[DATE] – [DATE]" at bounding box center [696, 41] width 116 height 27
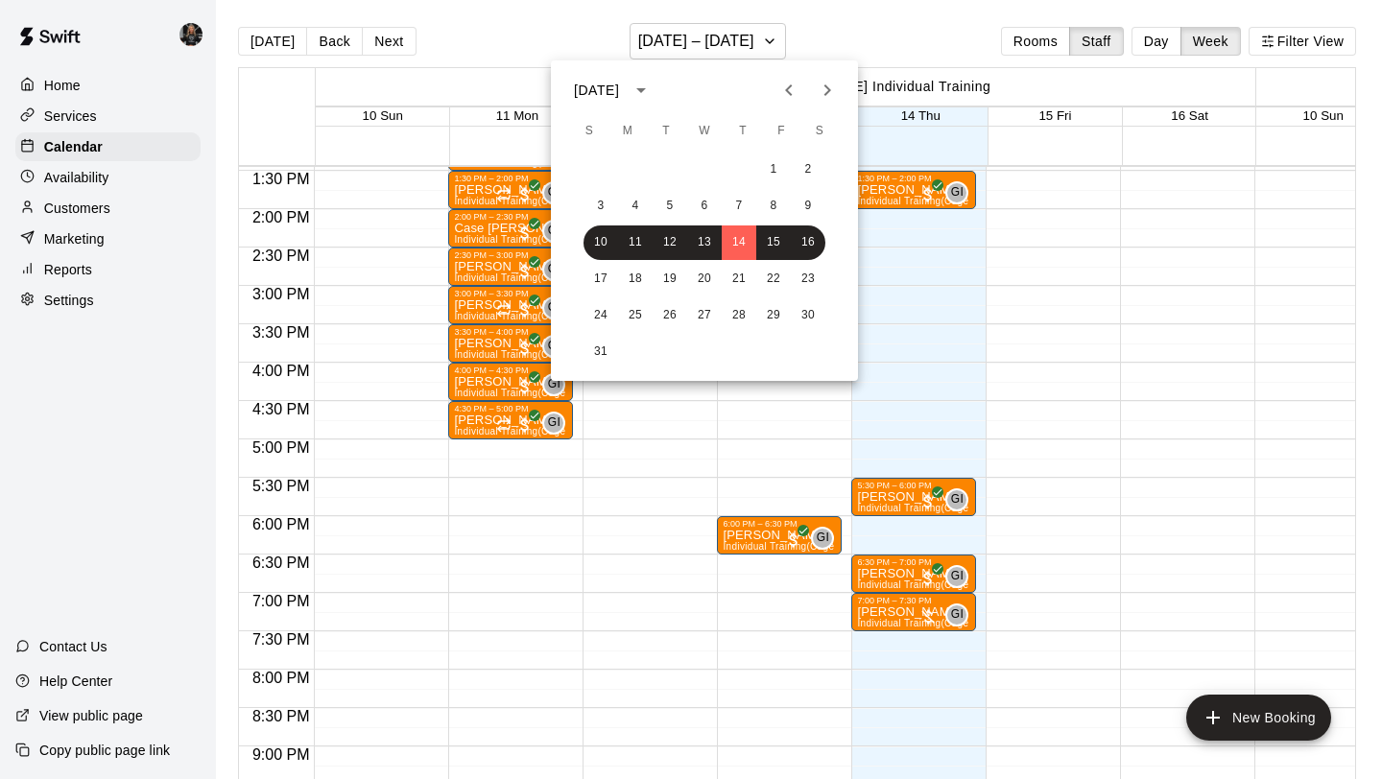
click at [136, 189] on div at bounding box center [691, 389] width 1382 height 779
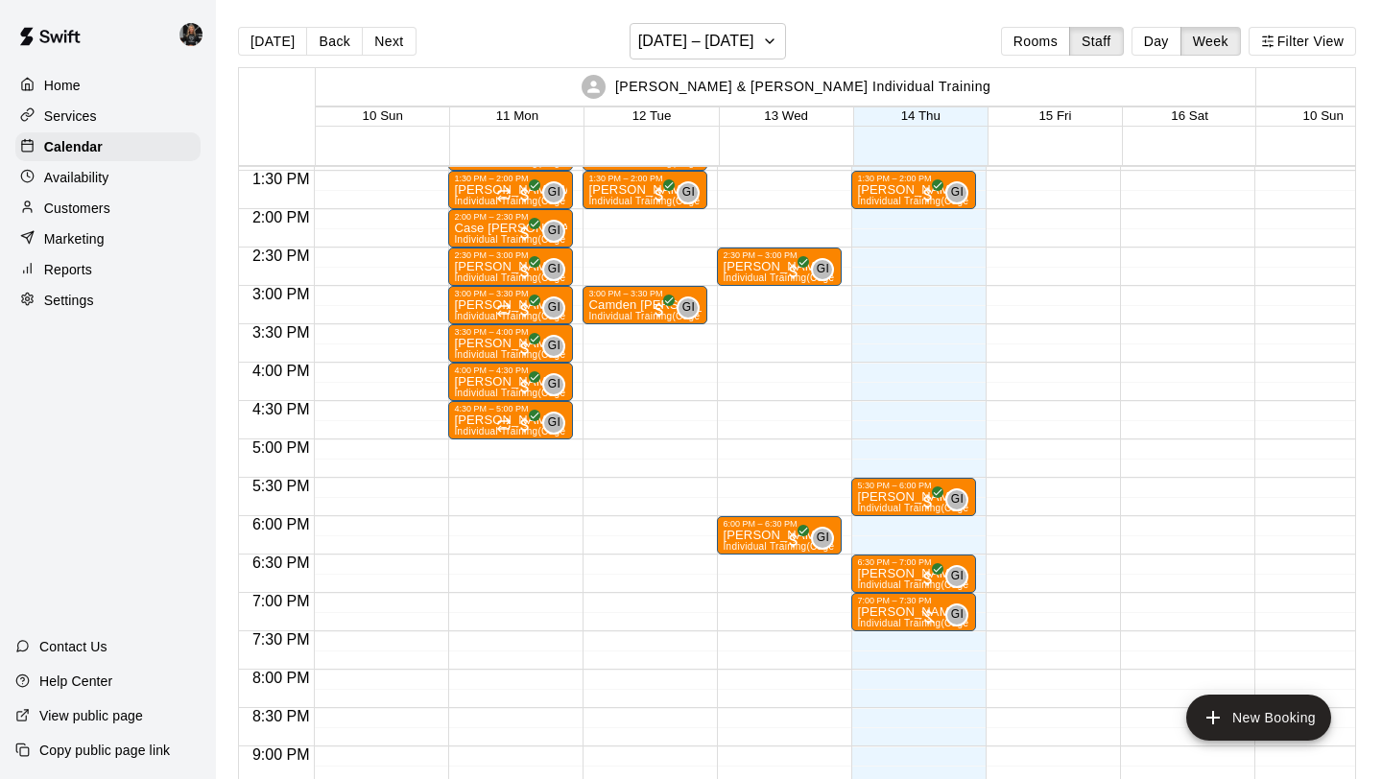
click at [120, 212] on div "Customers" at bounding box center [107, 208] width 185 height 29
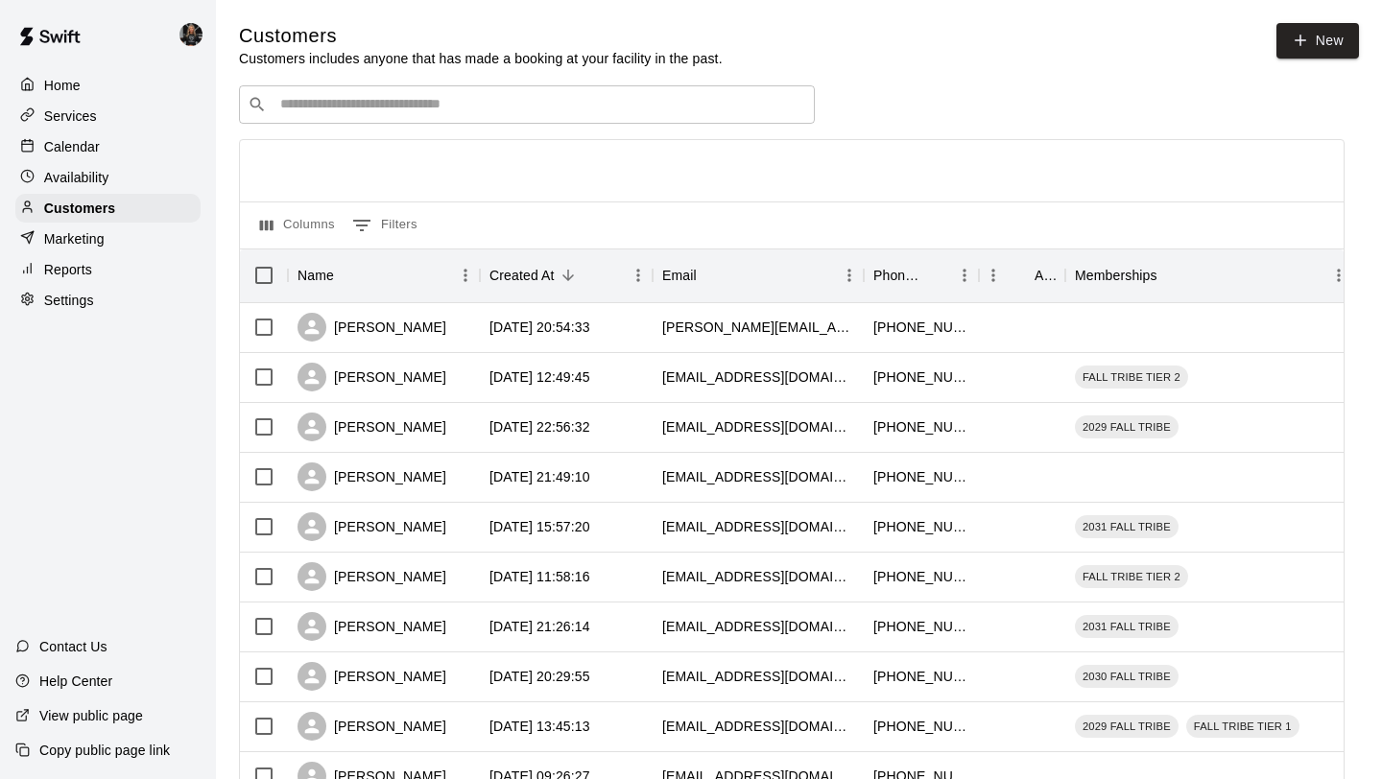
click at [388, 95] on input "Search customers by name or email" at bounding box center [540, 104] width 532 height 19
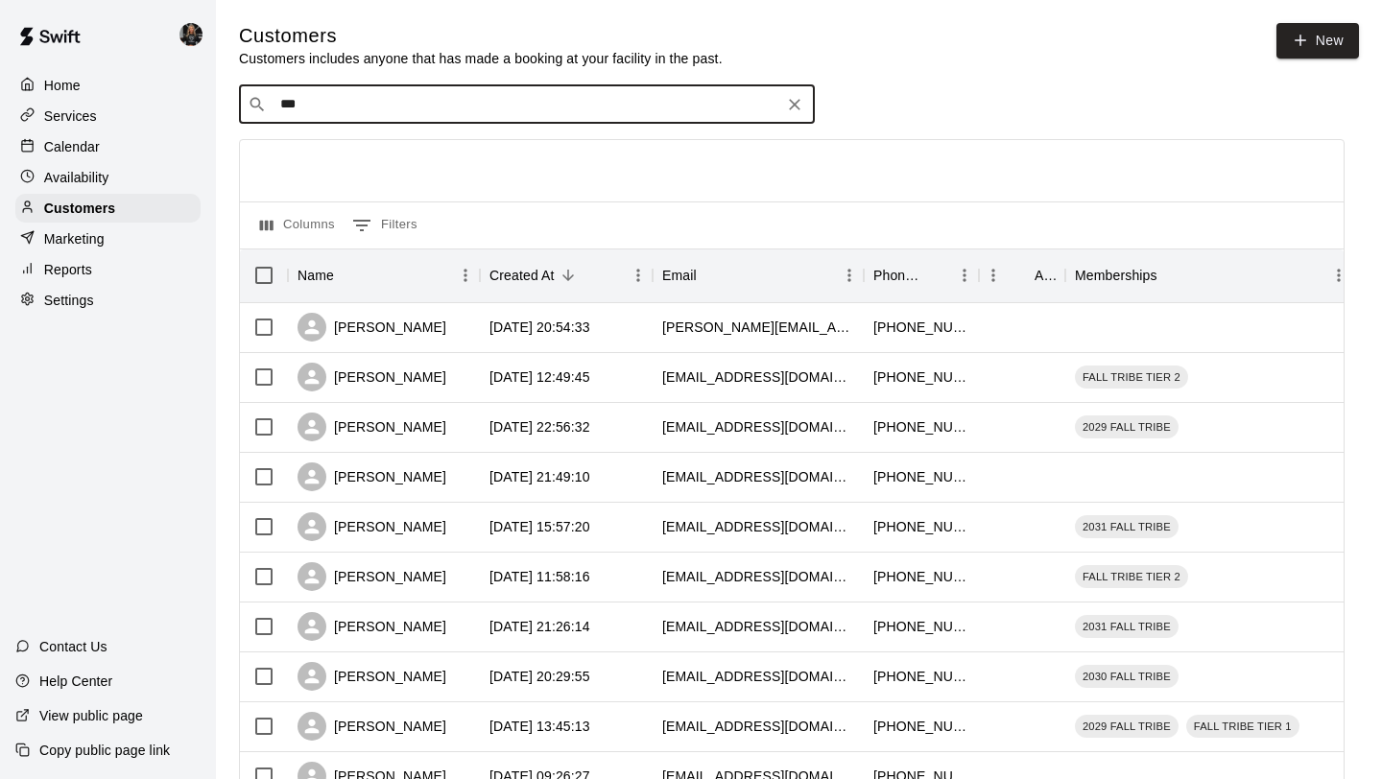
type input "****"
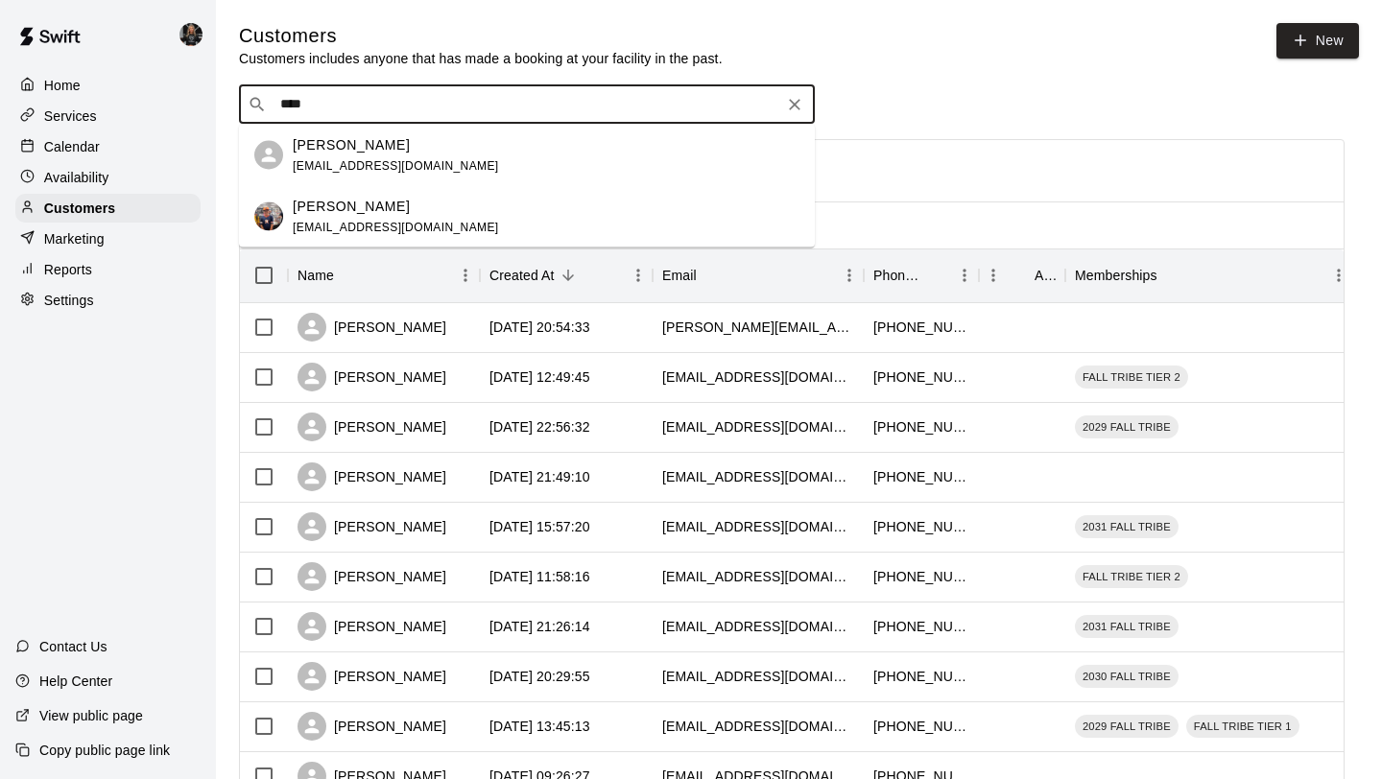
click at [371, 211] on div "[PERSON_NAME]" at bounding box center [396, 206] width 206 height 20
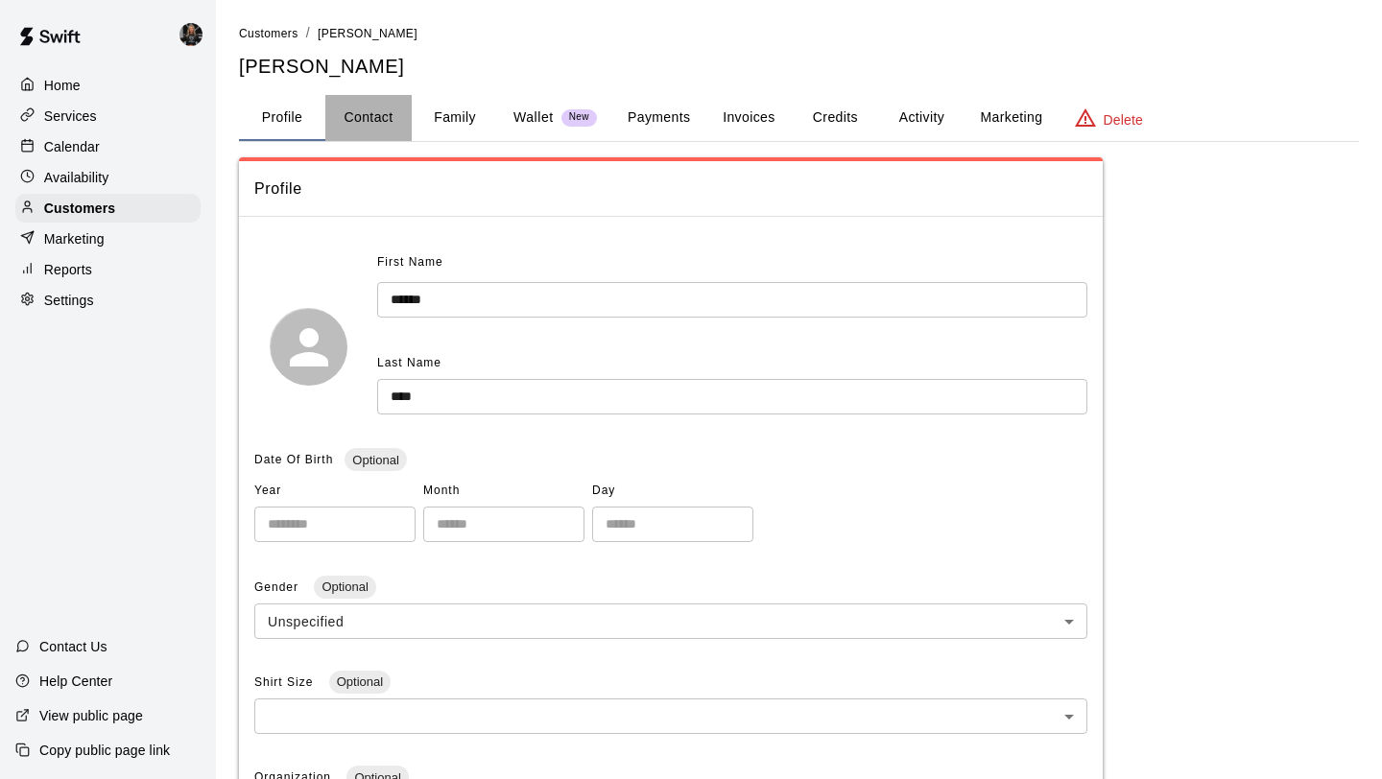
click at [364, 113] on button "Contact" at bounding box center [368, 118] width 86 height 46
select select "**"
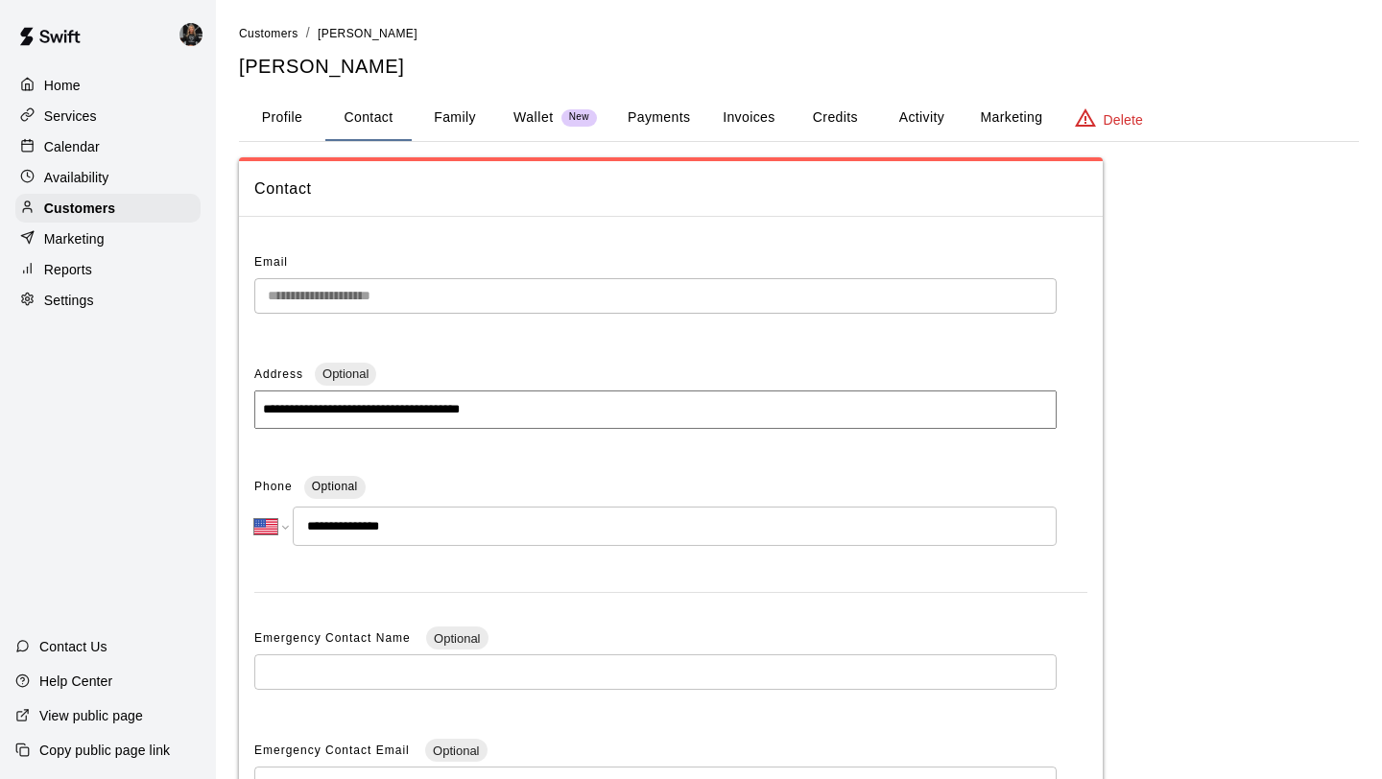
click at [452, 130] on button "Family" at bounding box center [455, 118] width 86 height 46
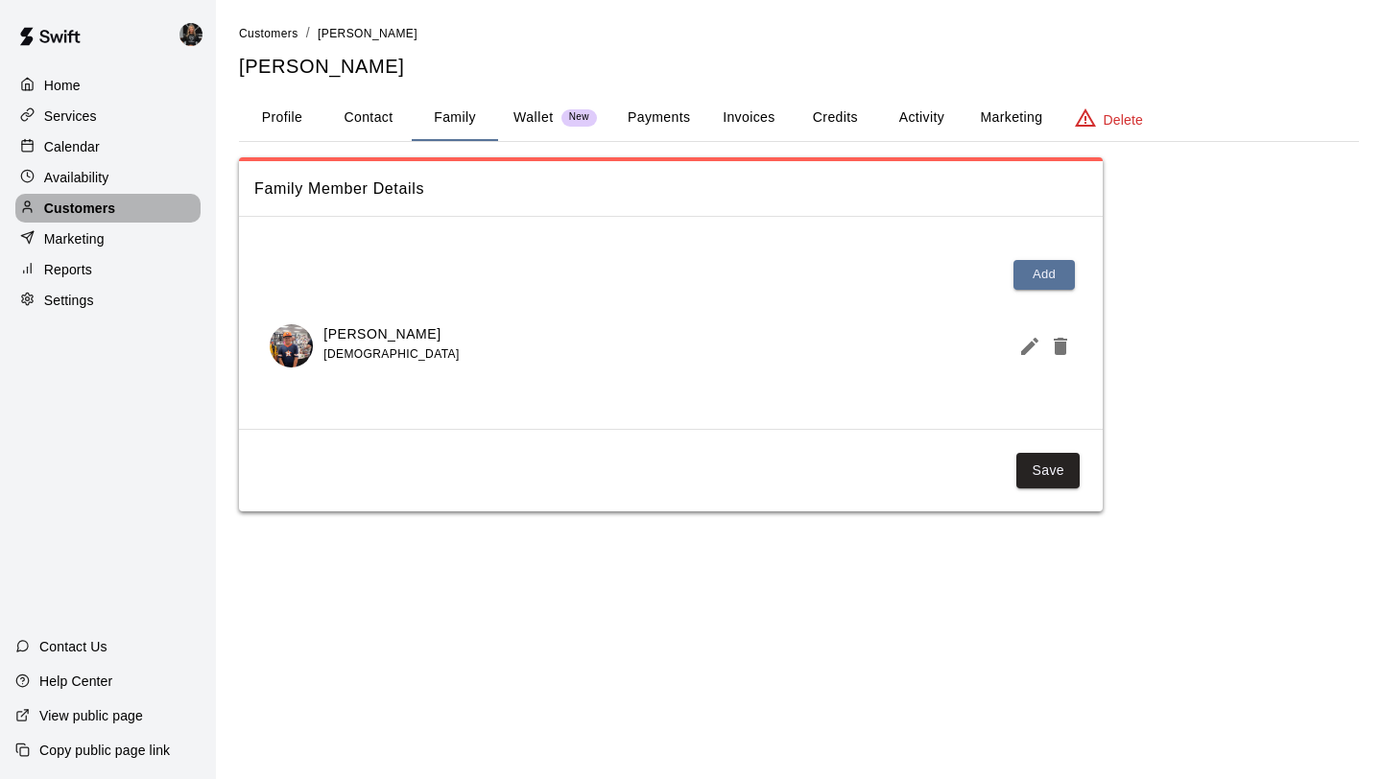
click at [84, 196] on div "Customers" at bounding box center [107, 208] width 185 height 29
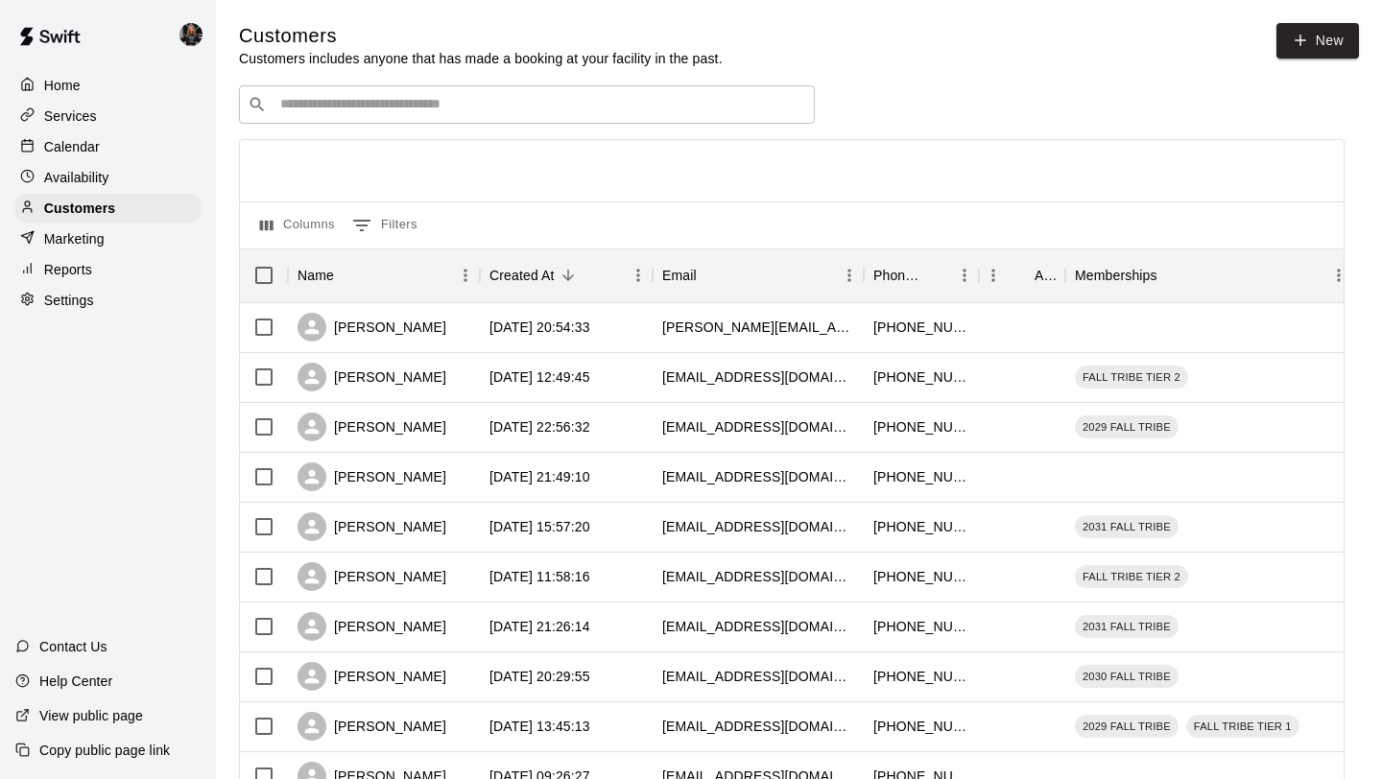
click at [91, 152] on p "Calendar" at bounding box center [72, 146] width 56 height 19
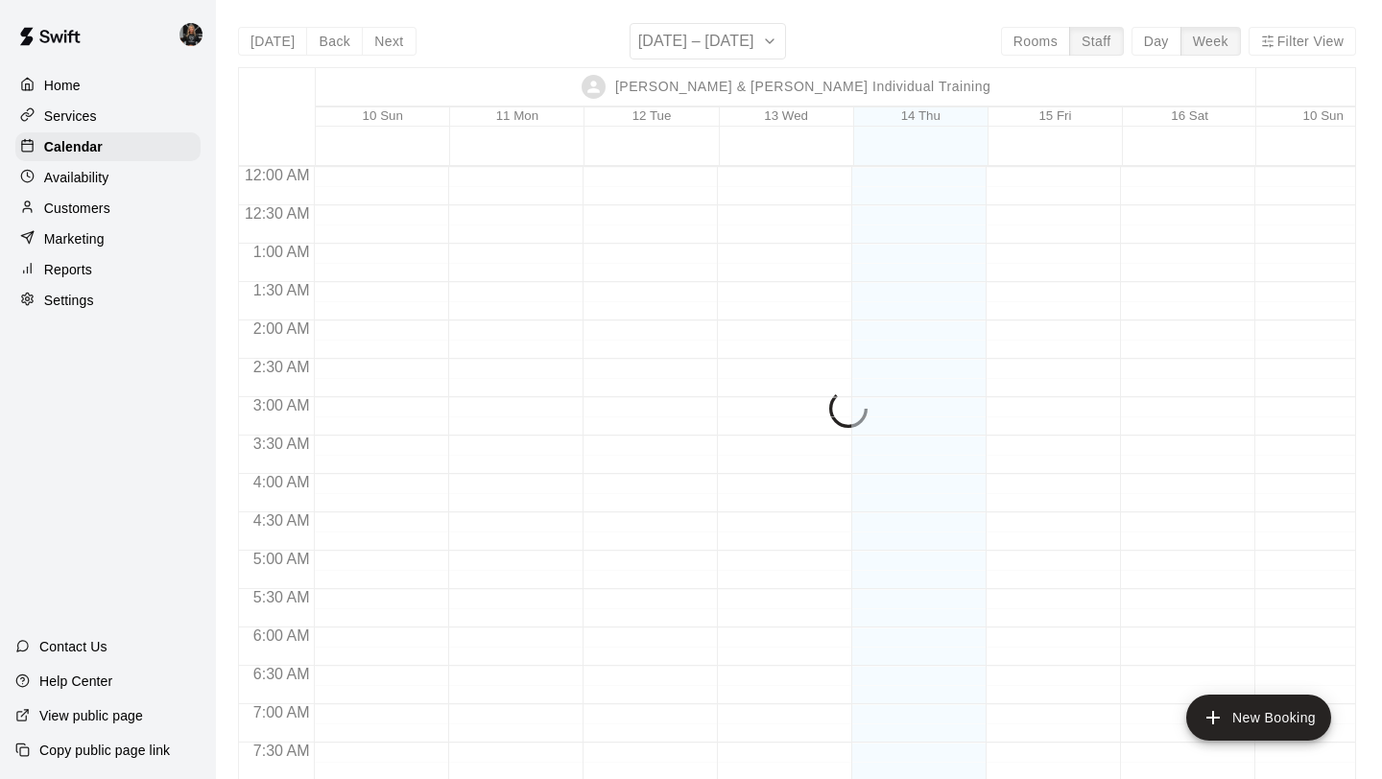
click at [690, 43] on div "[DATE] Back Next [DATE] – [DATE] Rooms Staff Day Week Filter View [PERSON_NAME]…" at bounding box center [797, 412] width 1118 height 779
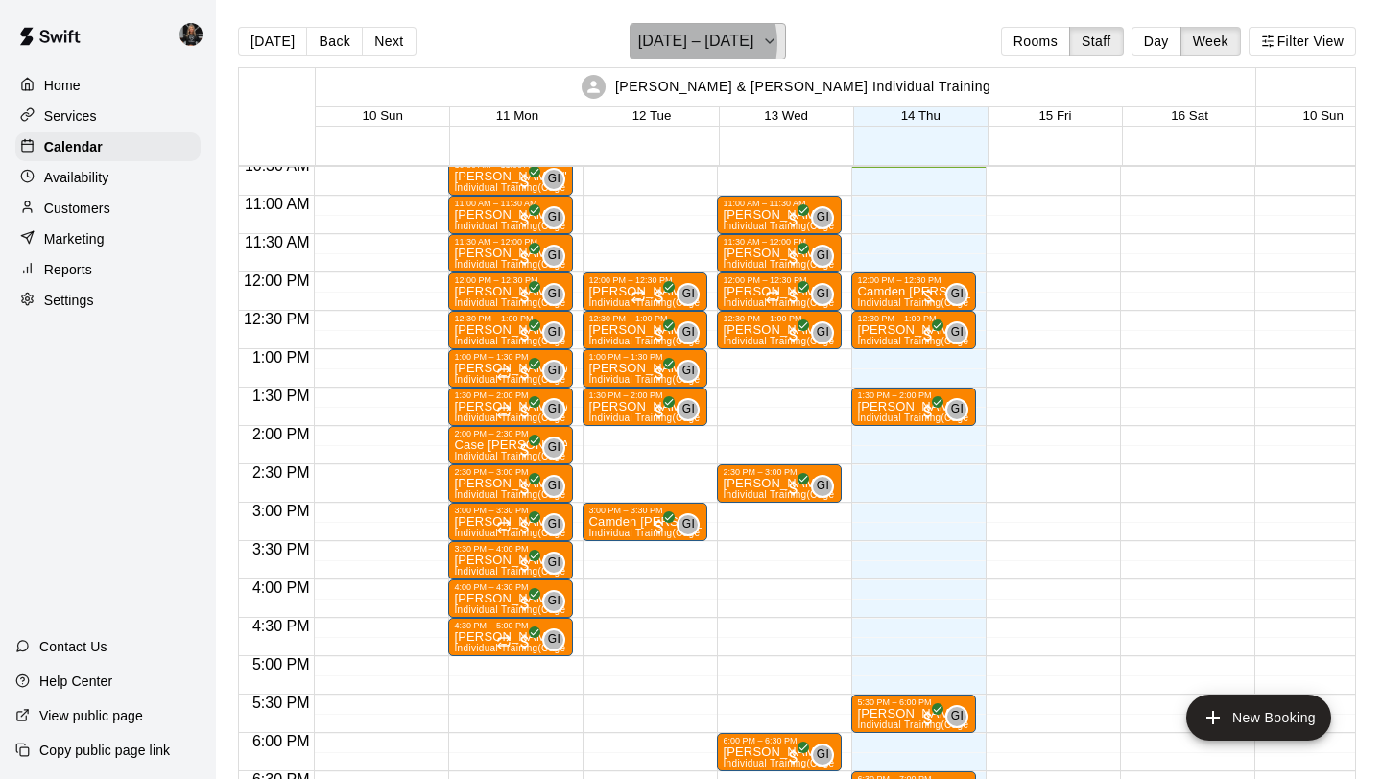
click at [690, 43] on h6 "[DATE] – [DATE]" at bounding box center [696, 41] width 116 height 27
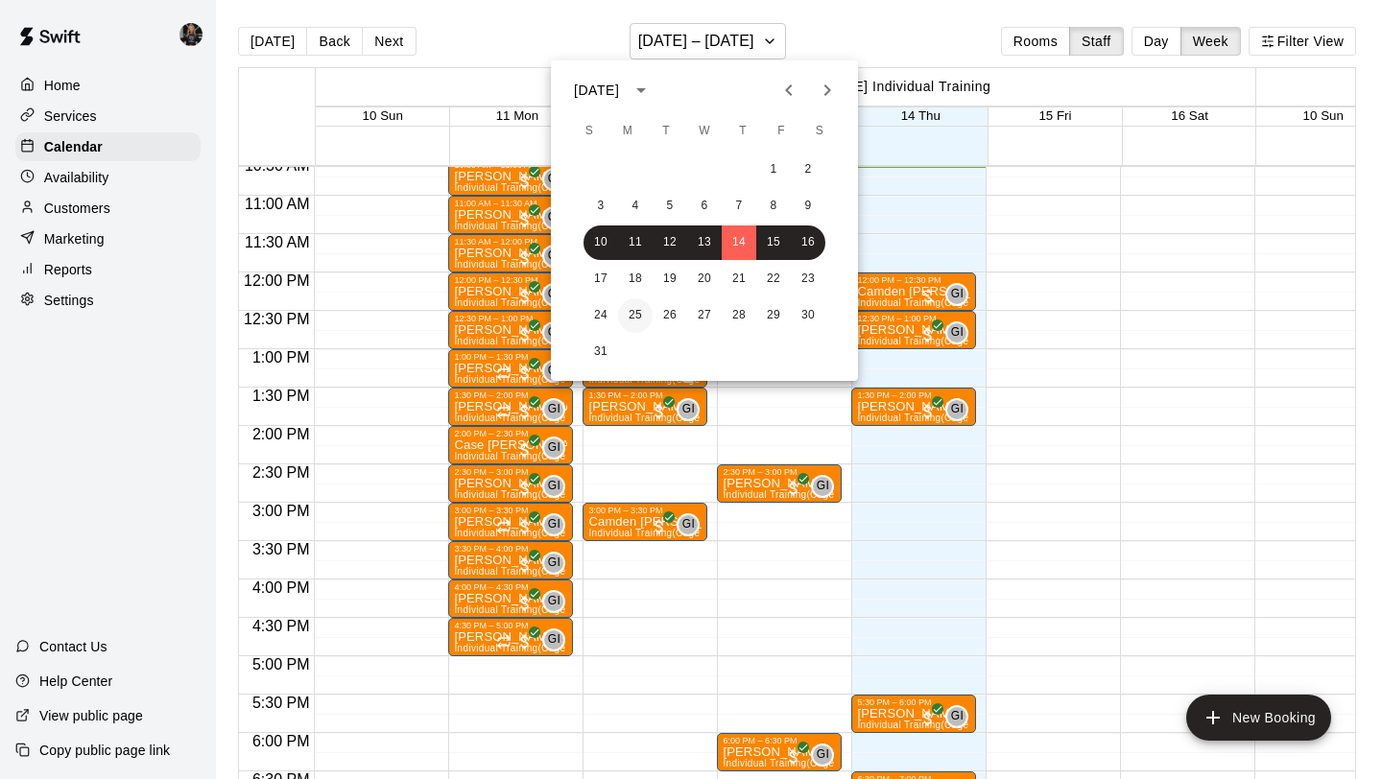
click at [634, 315] on button "25" at bounding box center [635, 315] width 35 height 35
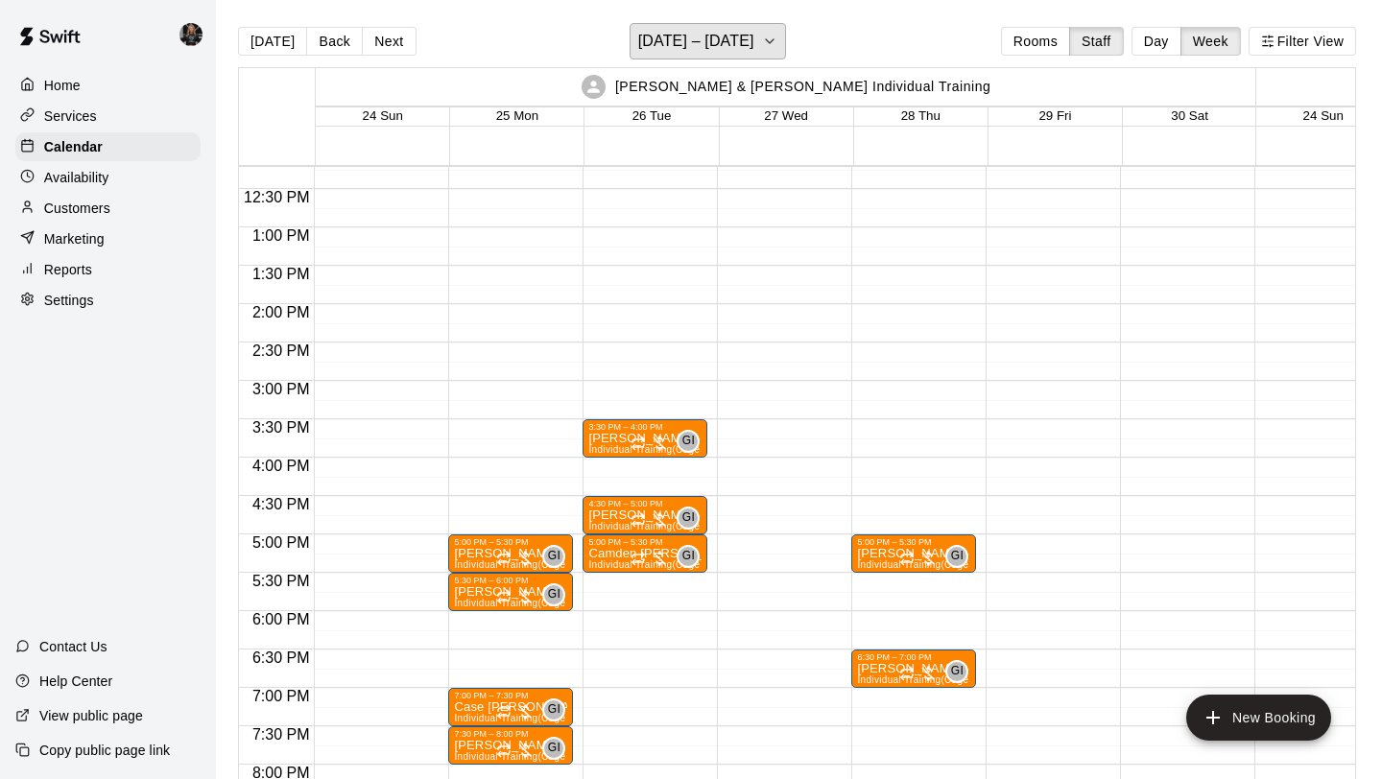
scroll to position [923, 0]
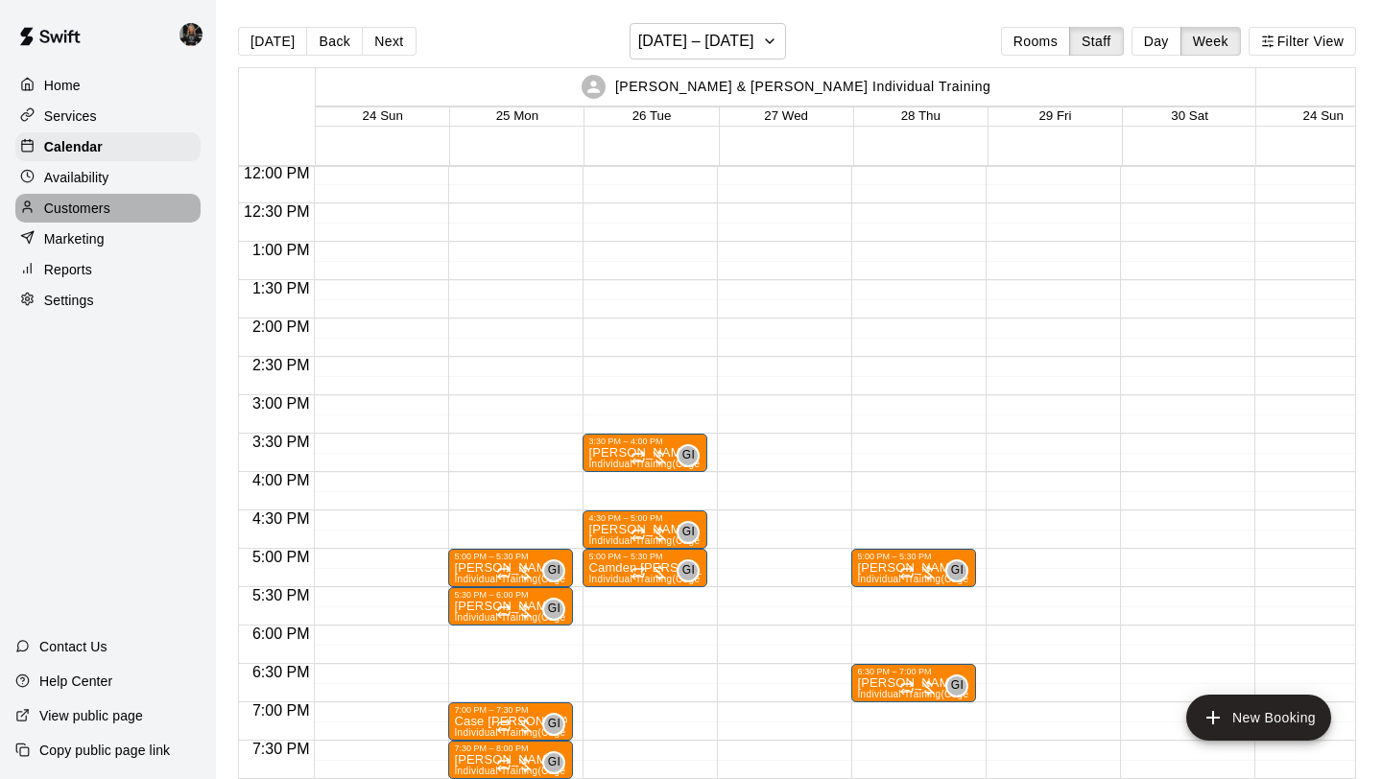
click at [91, 204] on p "Customers" at bounding box center [77, 208] width 66 height 19
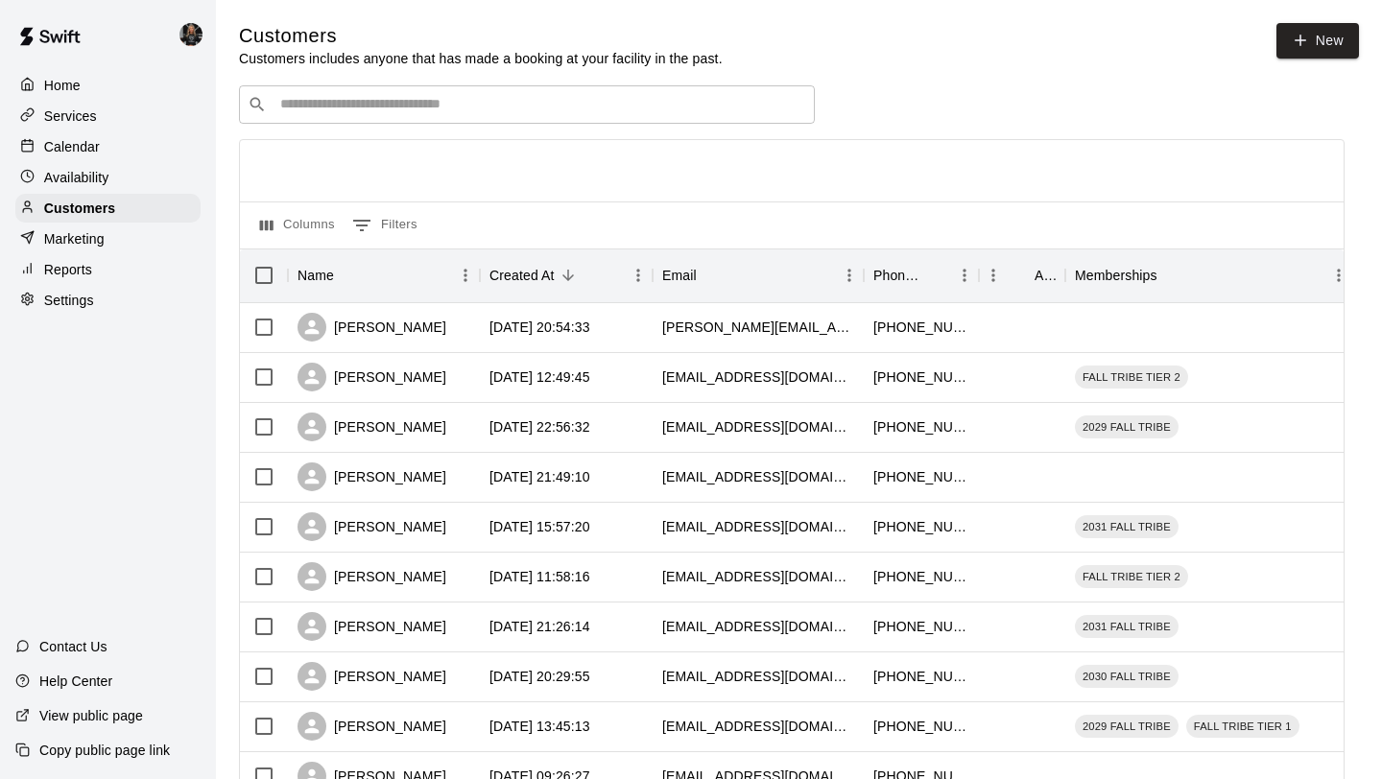
click at [518, 89] on div "​ ​" at bounding box center [527, 104] width 576 height 38
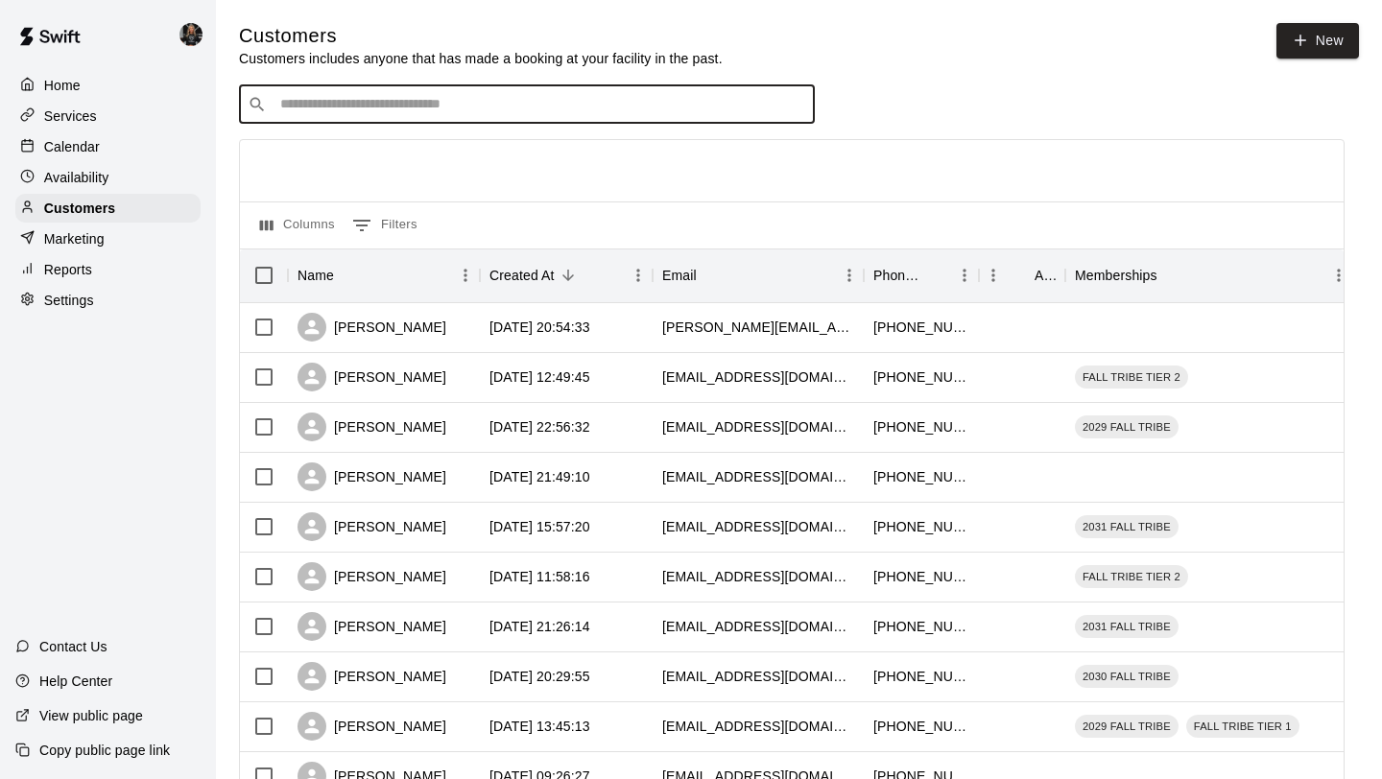
click at [488, 110] on input "Search customers by name or email" at bounding box center [540, 104] width 532 height 19
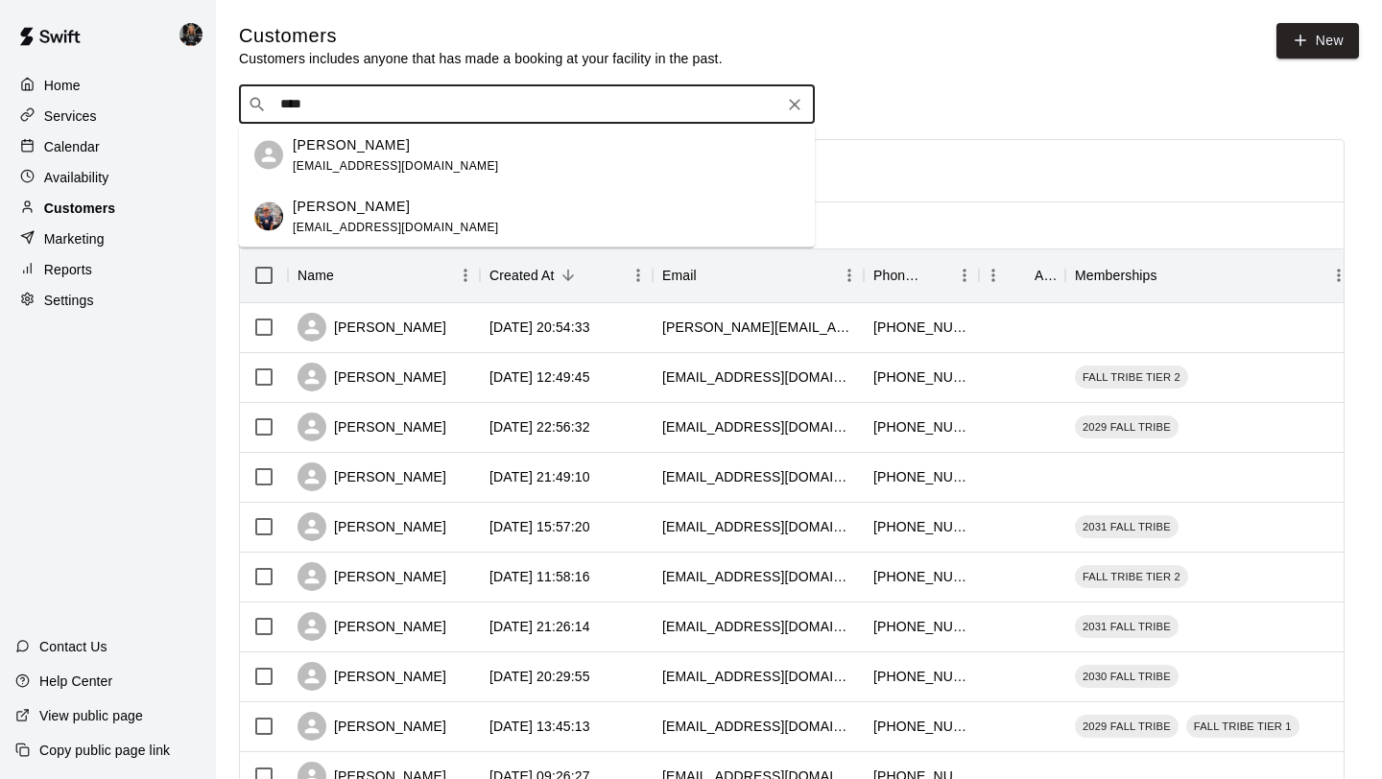
type input "****"
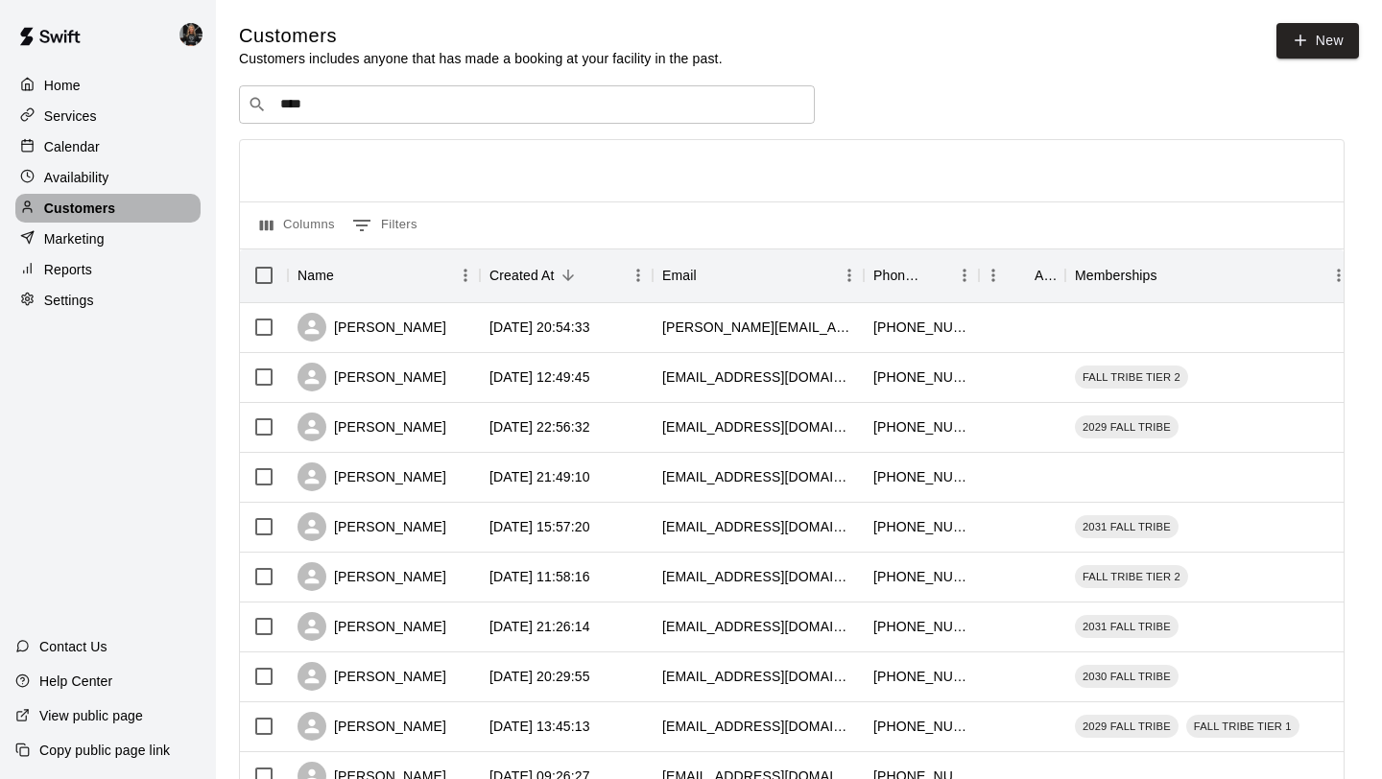
click at [87, 212] on p "Customers" at bounding box center [79, 208] width 71 height 19
click at [72, 147] on p "Calendar" at bounding box center [72, 146] width 56 height 19
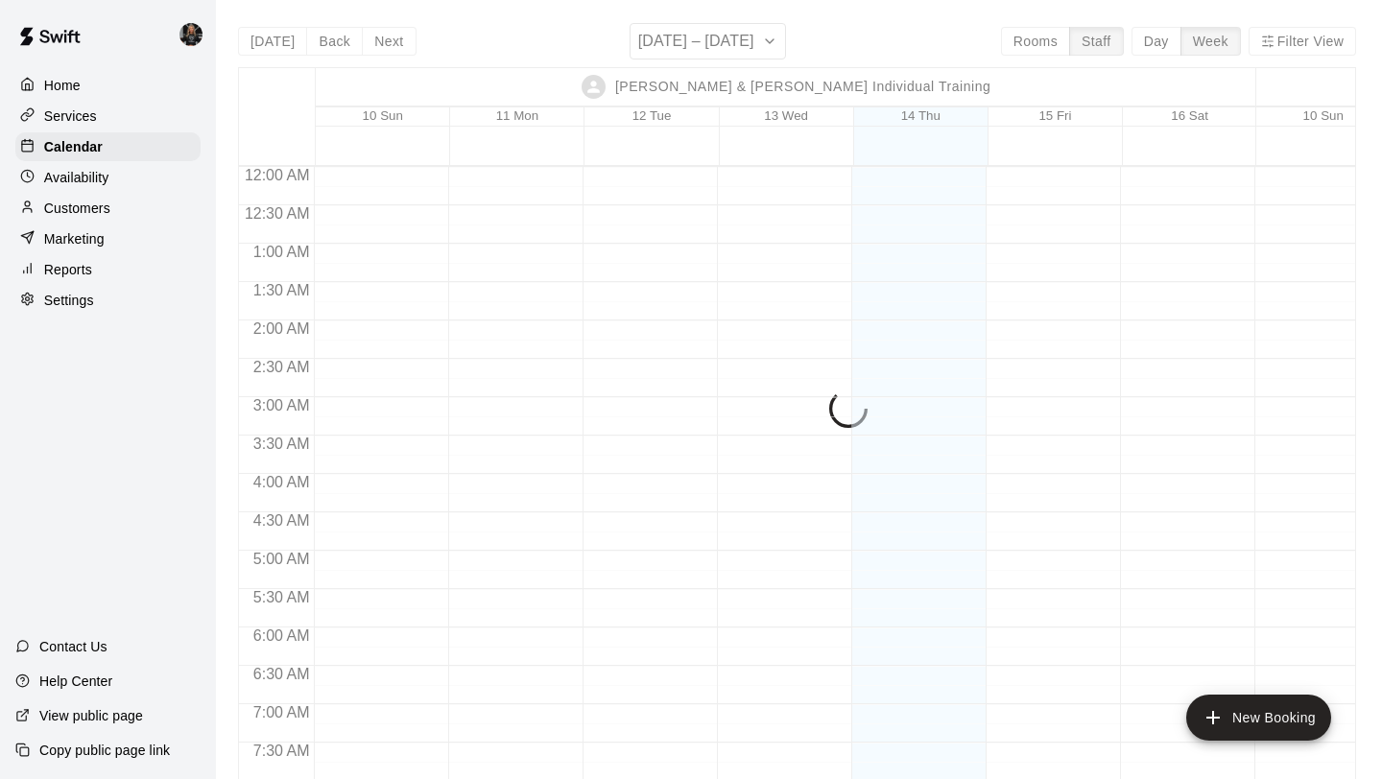
scroll to position [817, 0]
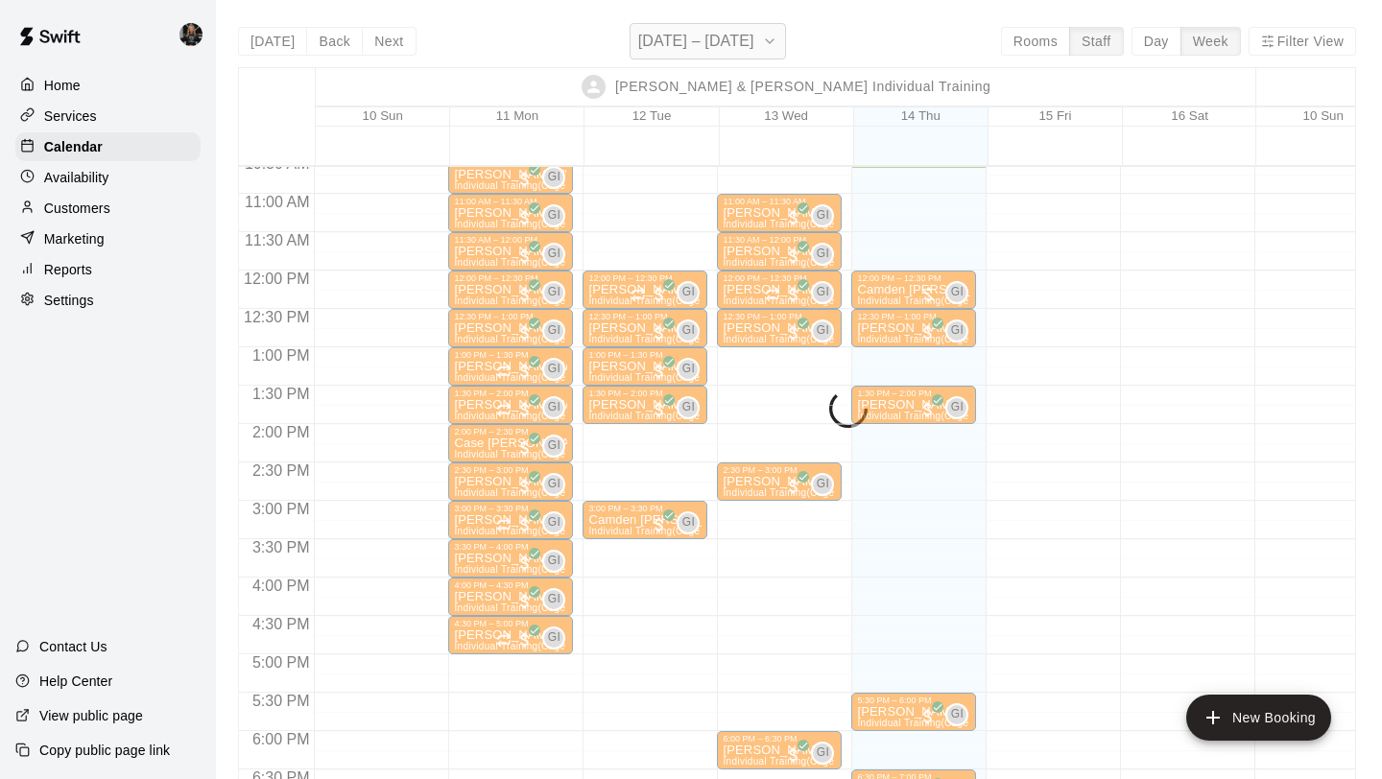
click at [721, 45] on h6 "[DATE] – [DATE]" at bounding box center [696, 41] width 116 height 27
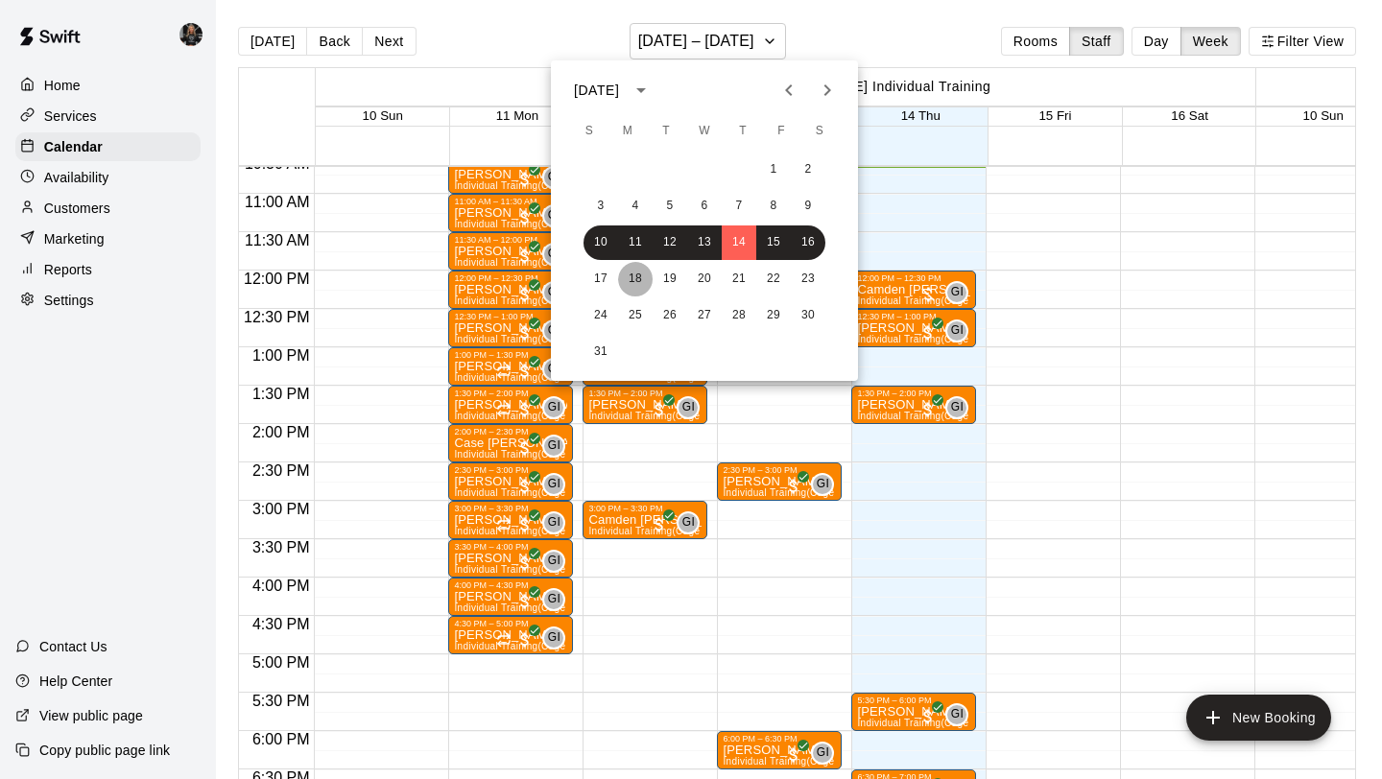
click at [635, 285] on button "18" at bounding box center [635, 279] width 35 height 35
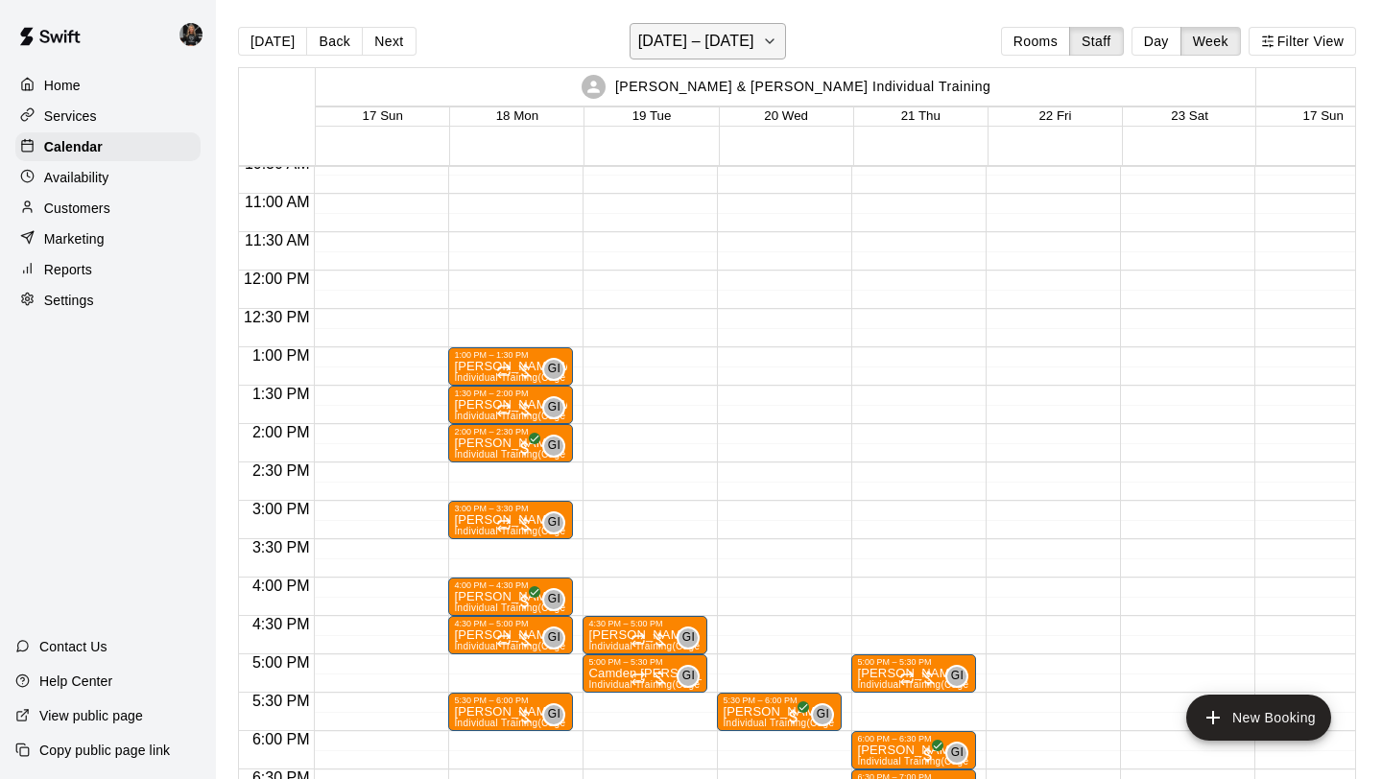
click at [695, 45] on h6 "[DATE] – [DATE]" at bounding box center [696, 41] width 116 height 27
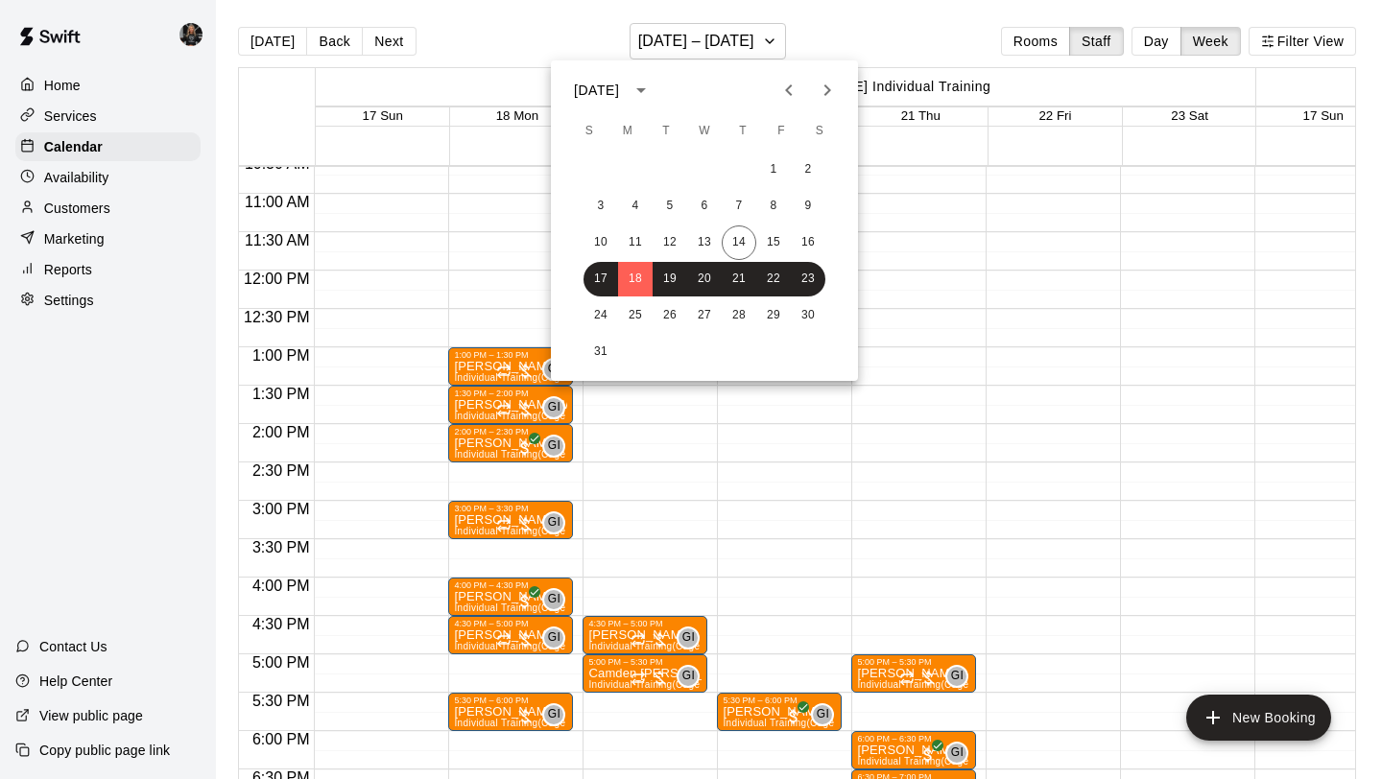
click at [847, 436] on div at bounding box center [691, 389] width 1382 height 779
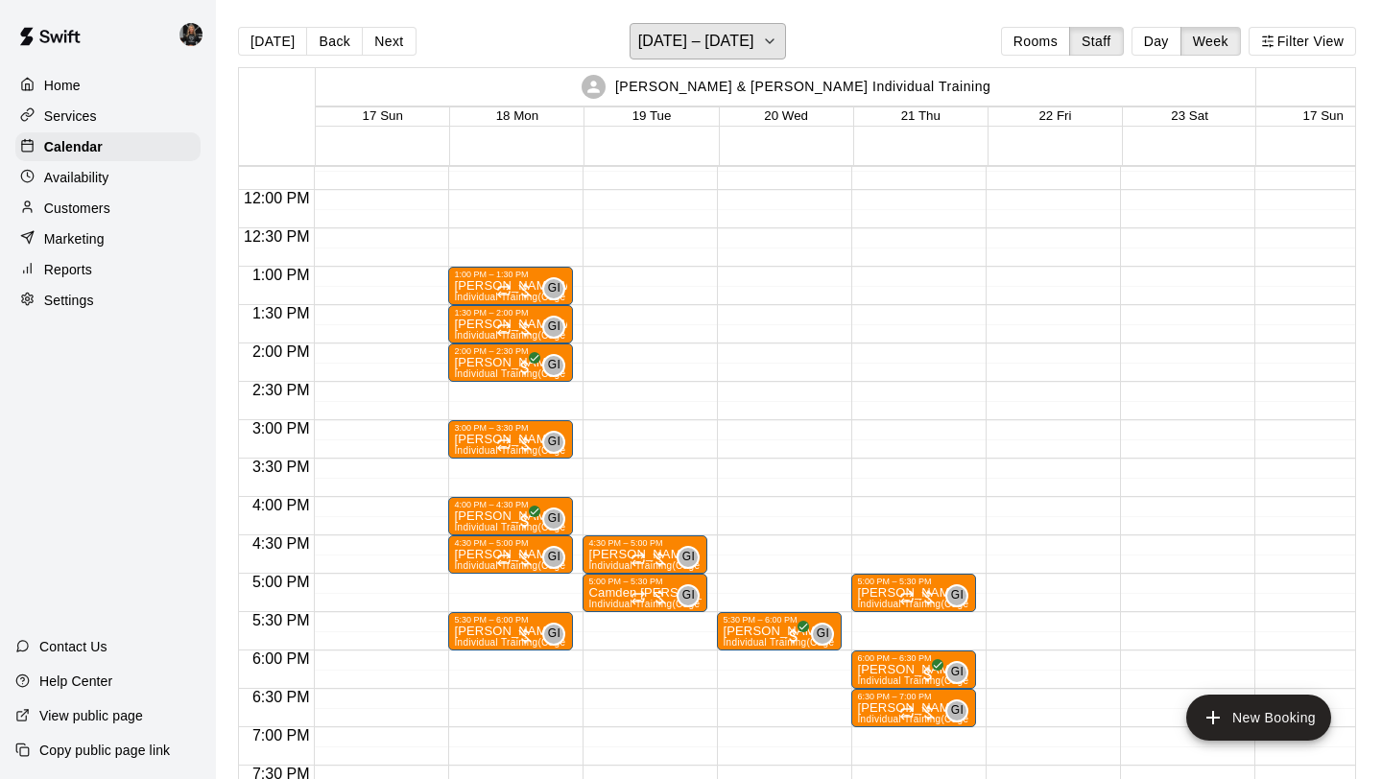
scroll to position [911, 0]
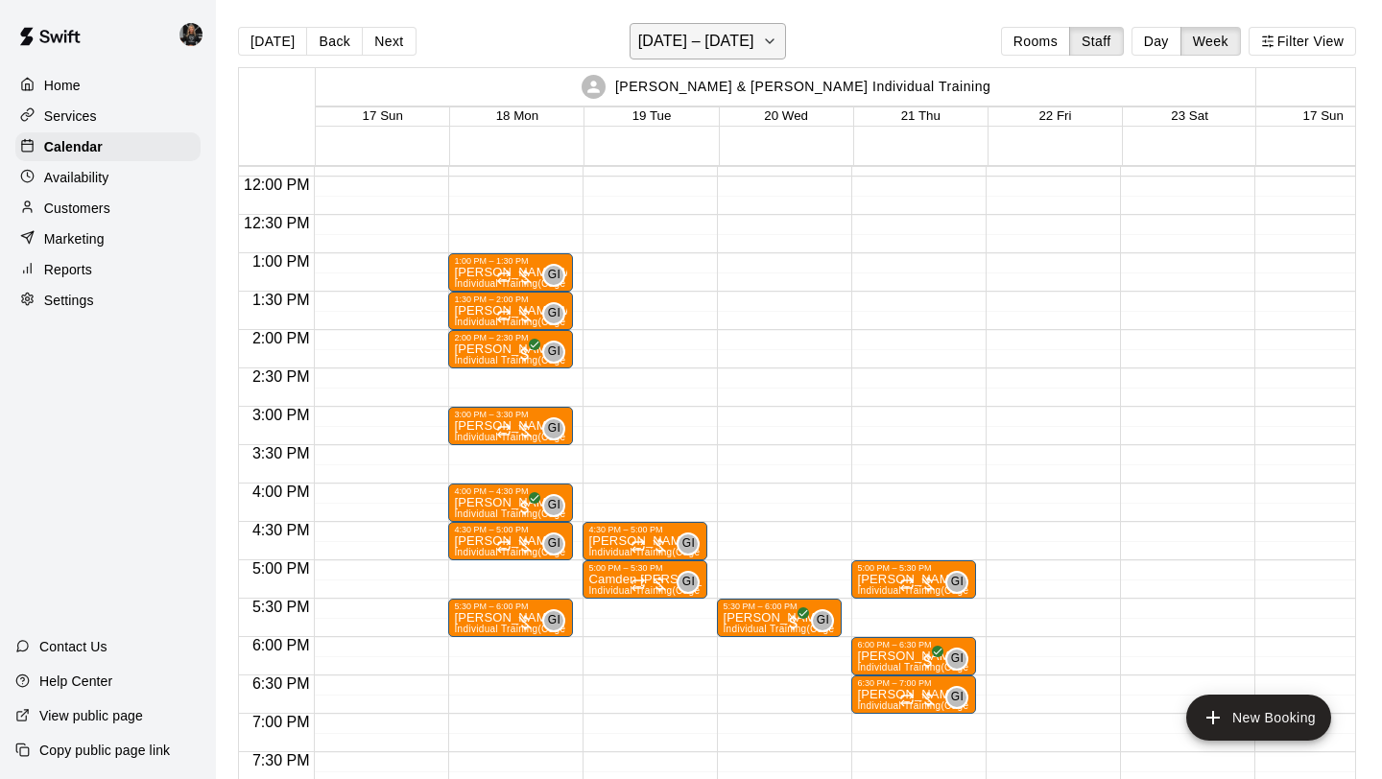
click at [717, 54] on h6 "[DATE] – [DATE]" at bounding box center [696, 41] width 116 height 27
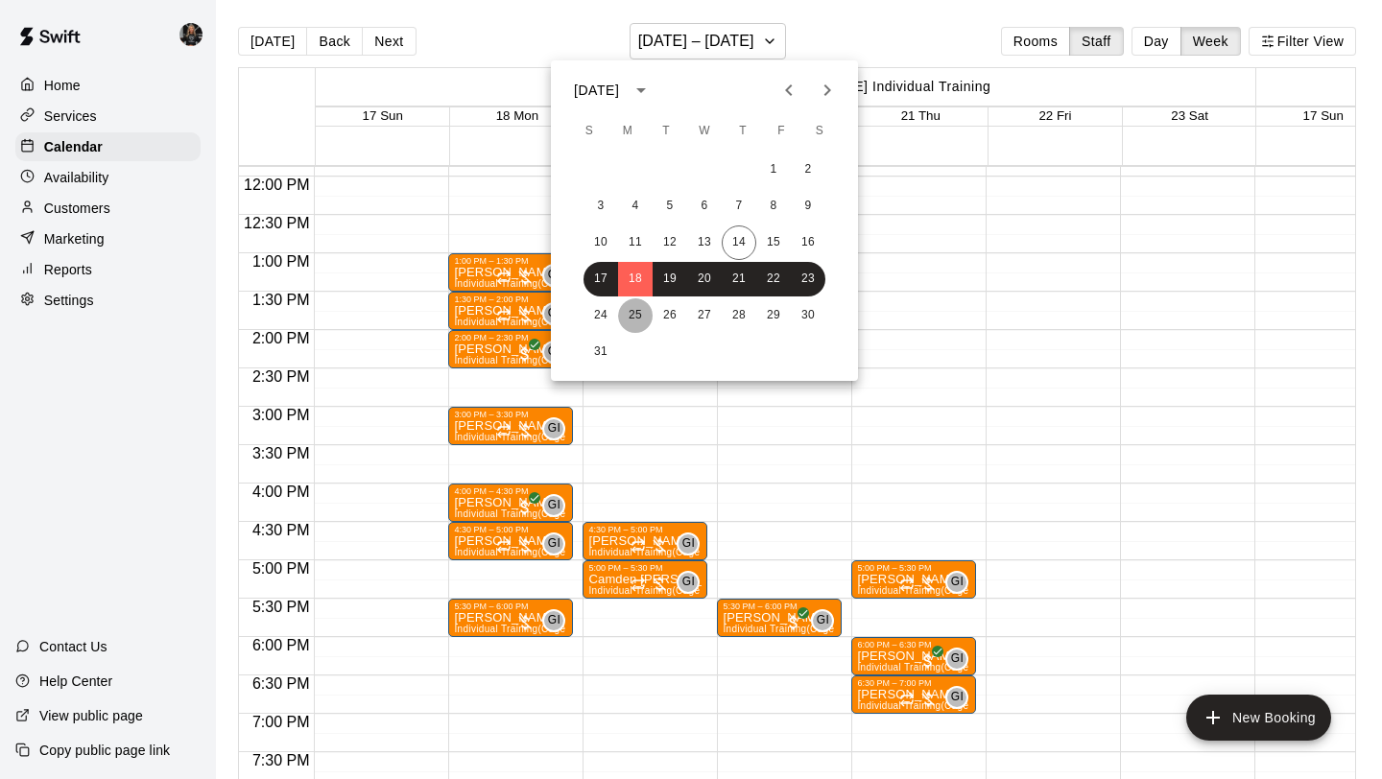
click at [633, 319] on button "25" at bounding box center [635, 315] width 35 height 35
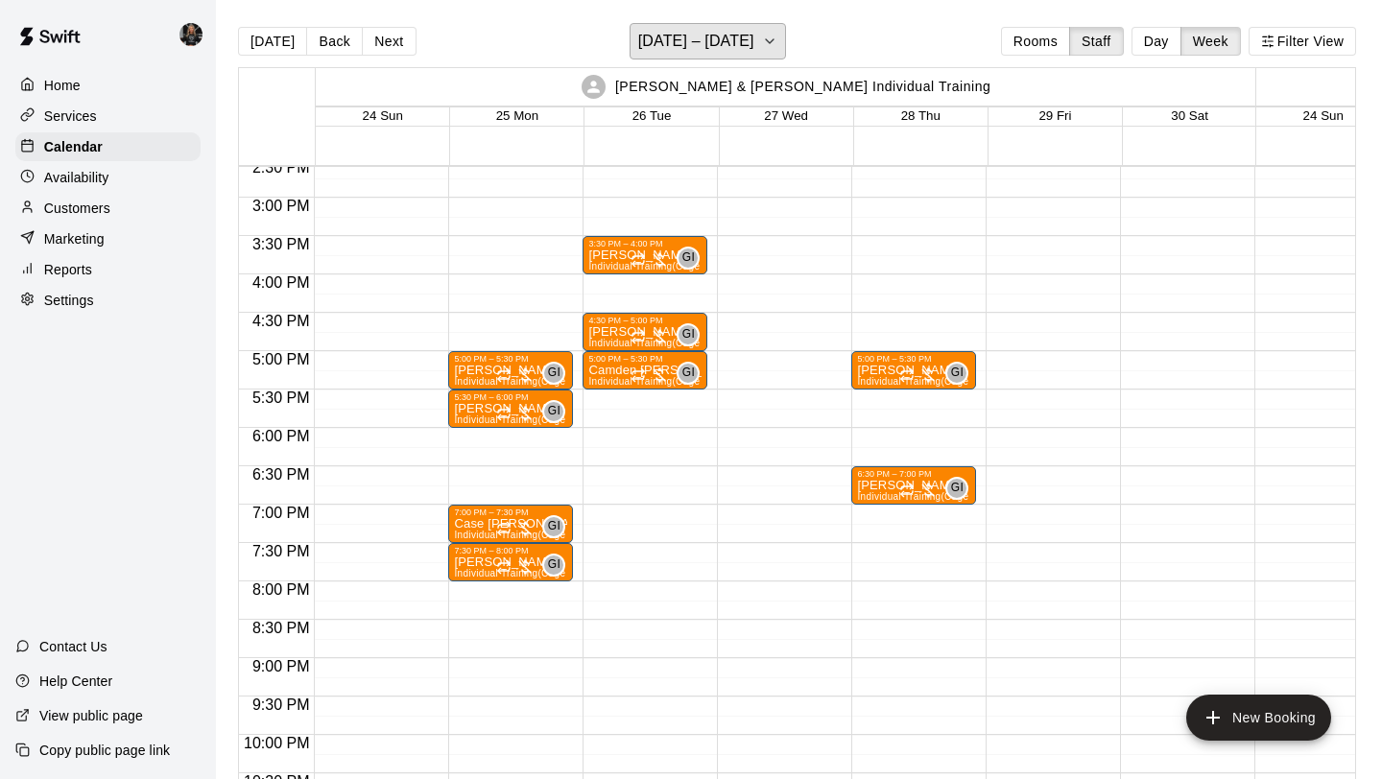
scroll to position [1116, 0]
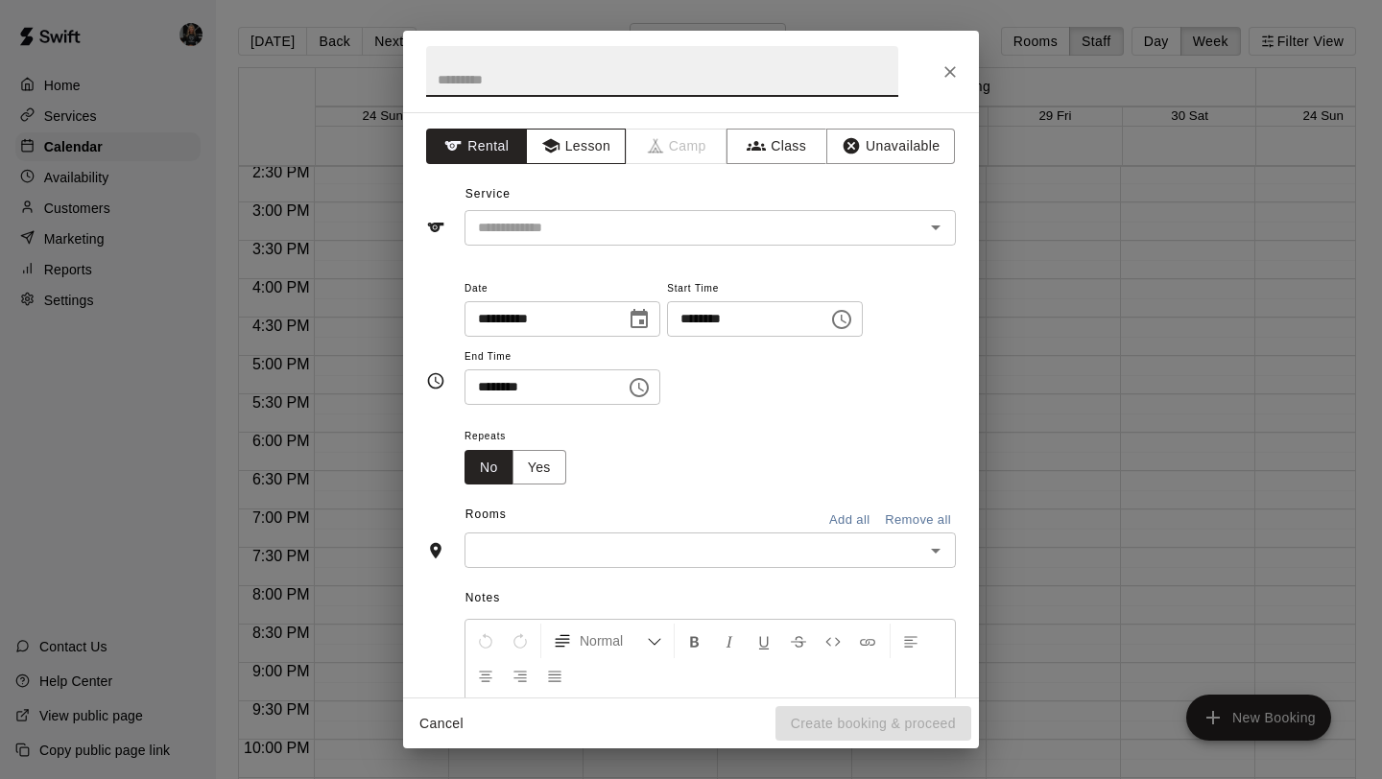
click at [579, 154] on button "Lesson" at bounding box center [576, 146] width 101 height 35
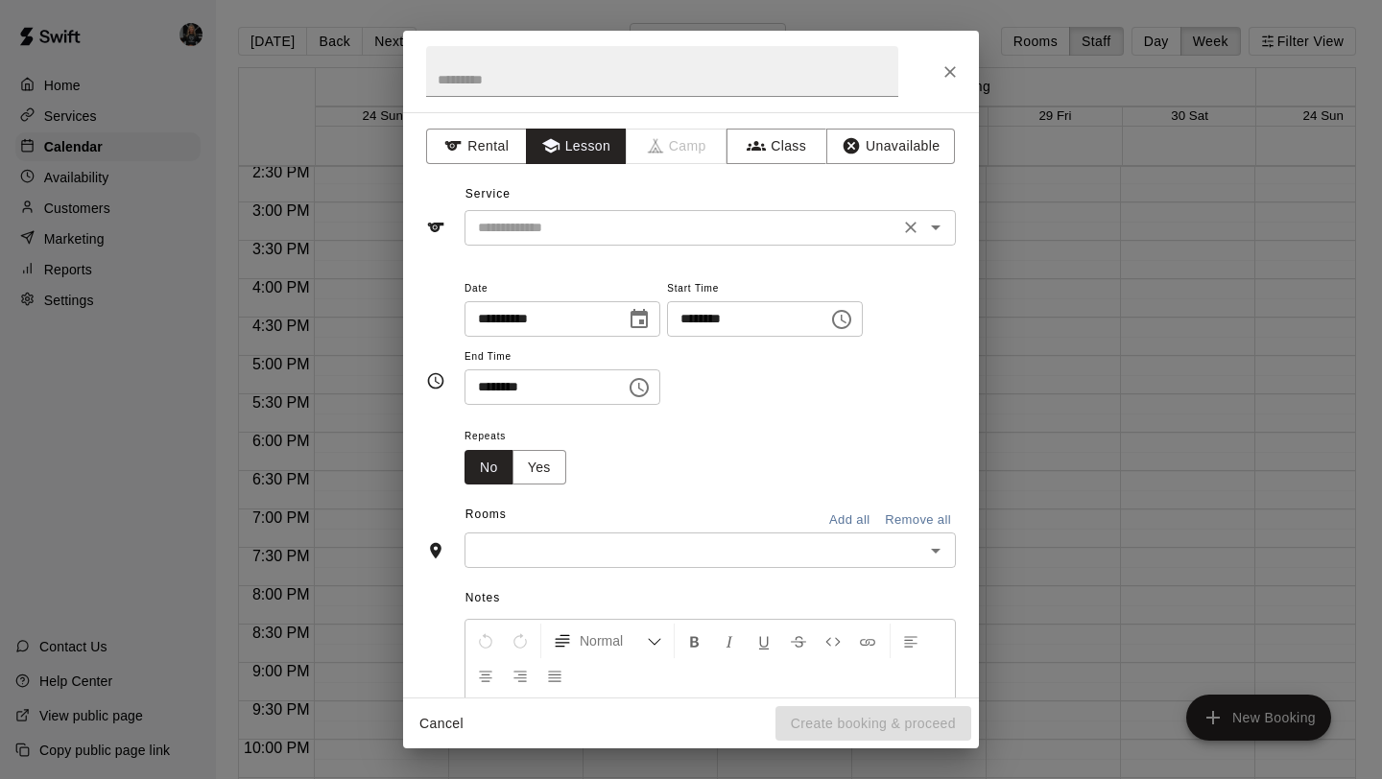
click at [586, 229] on input "text" at bounding box center [681, 228] width 423 height 24
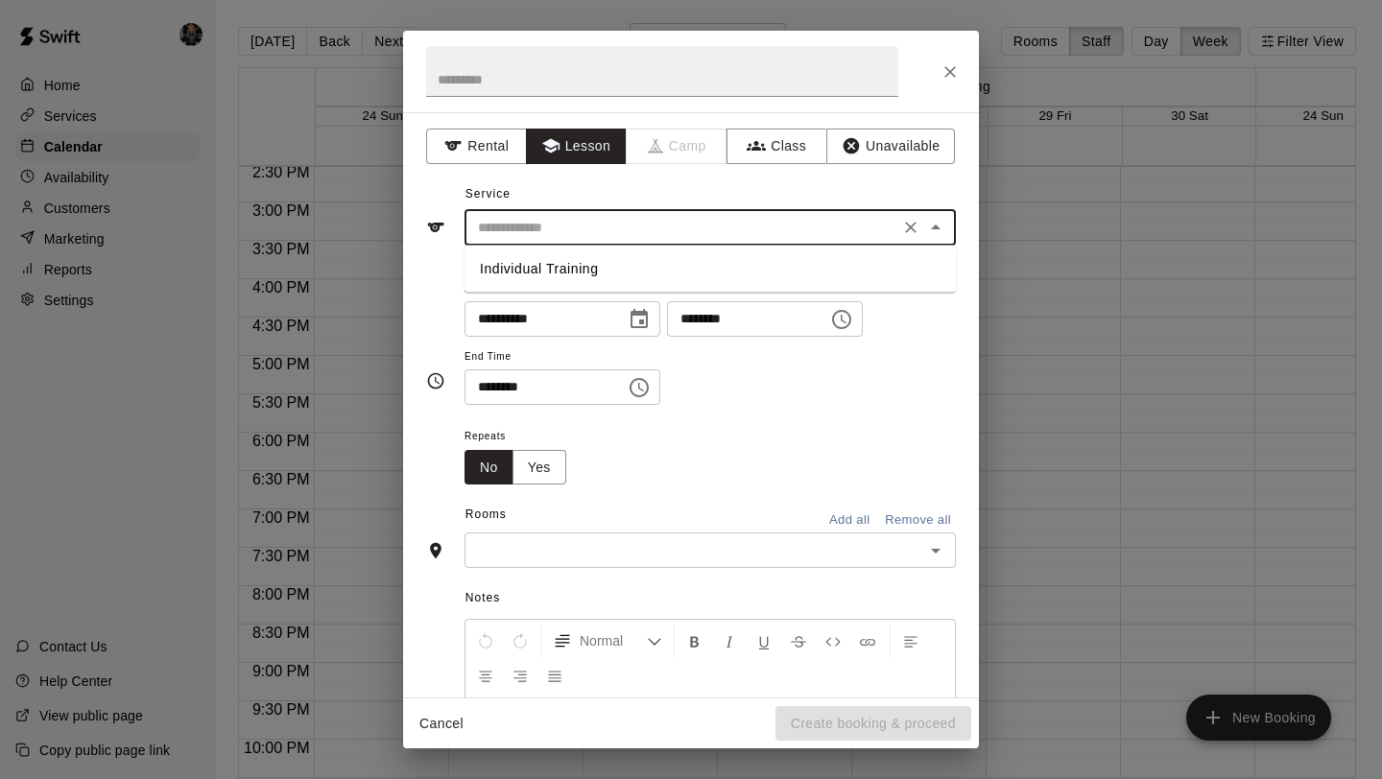
click at [601, 284] on ul "Individual Training" at bounding box center [709, 269] width 491 height 47
click at [606, 273] on li "Individual Training" at bounding box center [709, 269] width 491 height 32
type input "**********"
click at [551, 467] on button "Yes" at bounding box center [539, 467] width 54 height 35
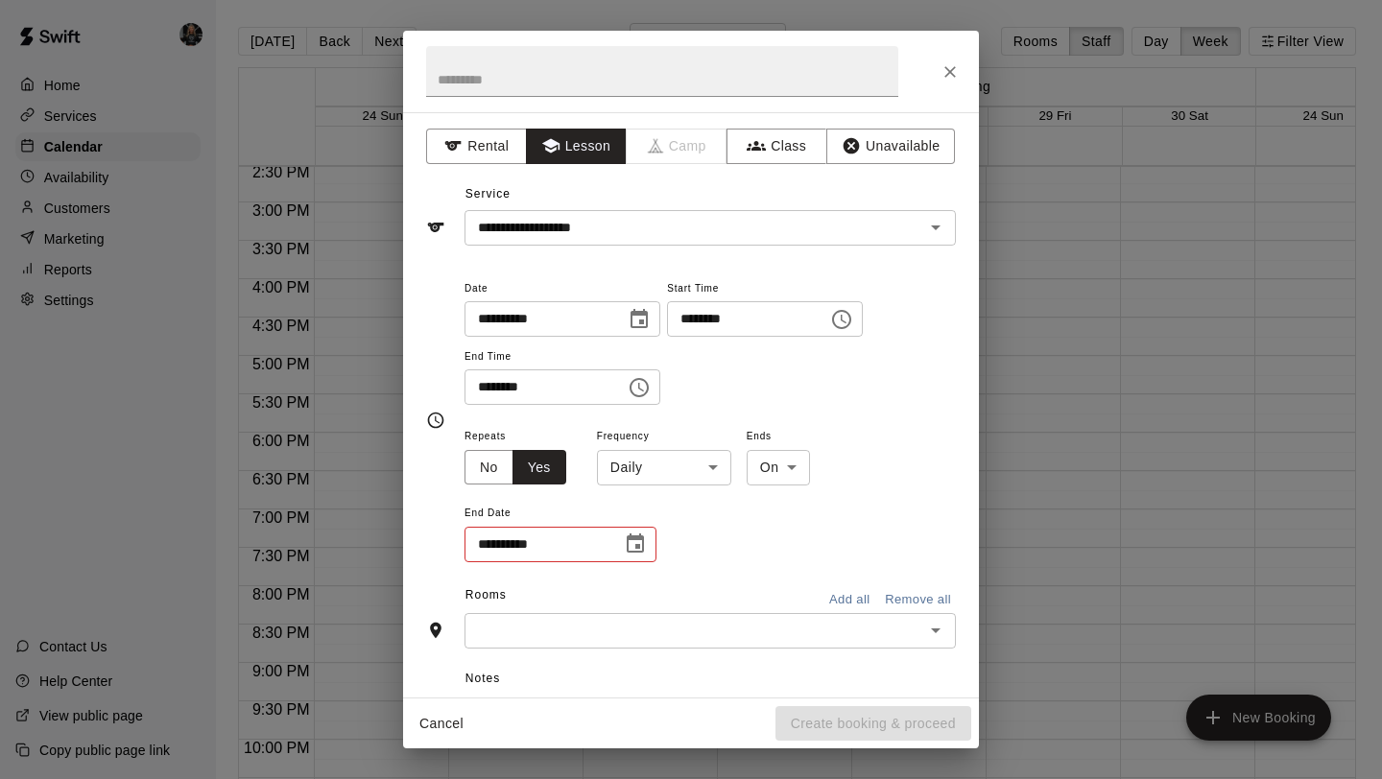
click at [658, 463] on body "Home Services Calendar Availability Customers Marketing Reports Settings Contac…" at bounding box center [691, 405] width 1382 height 810
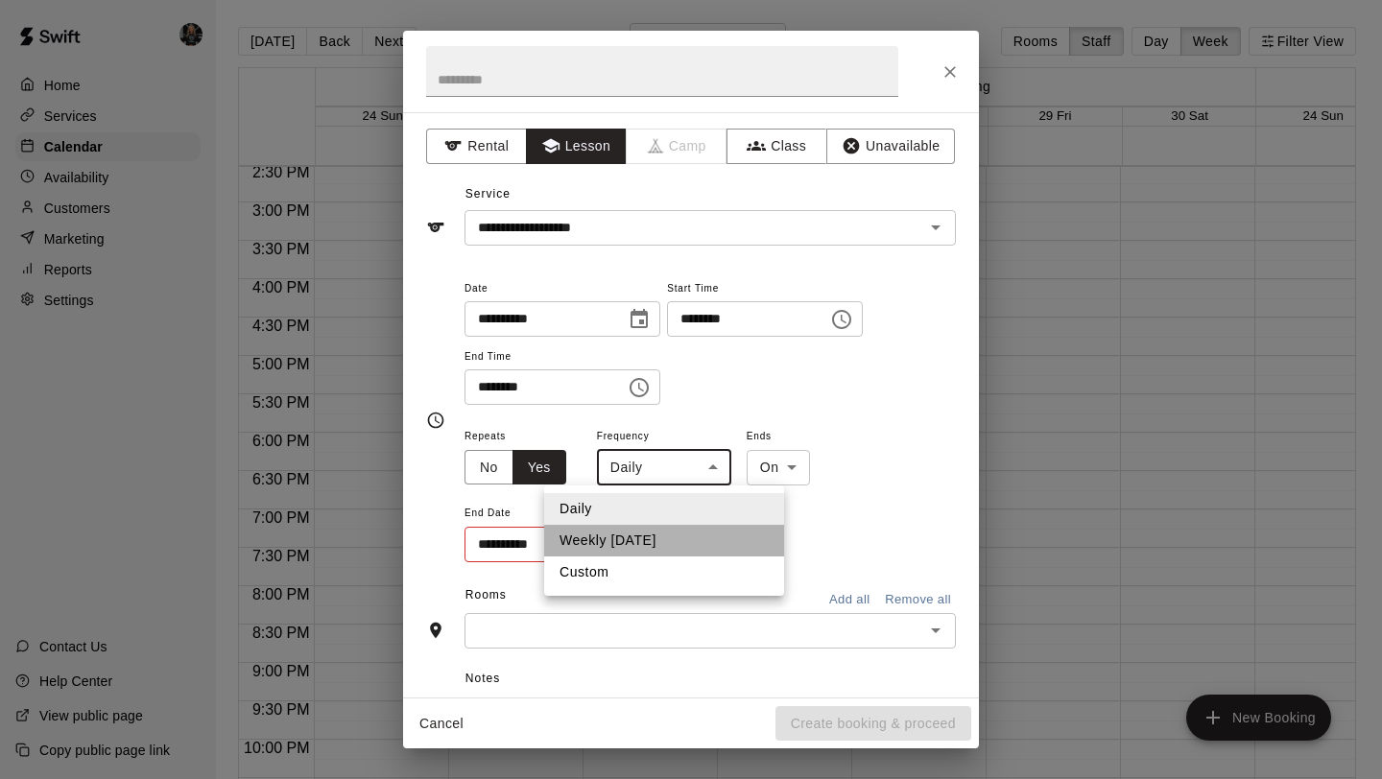
click at [676, 534] on li "Weekly [DATE]" at bounding box center [664, 541] width 240 height 32
type input "******"
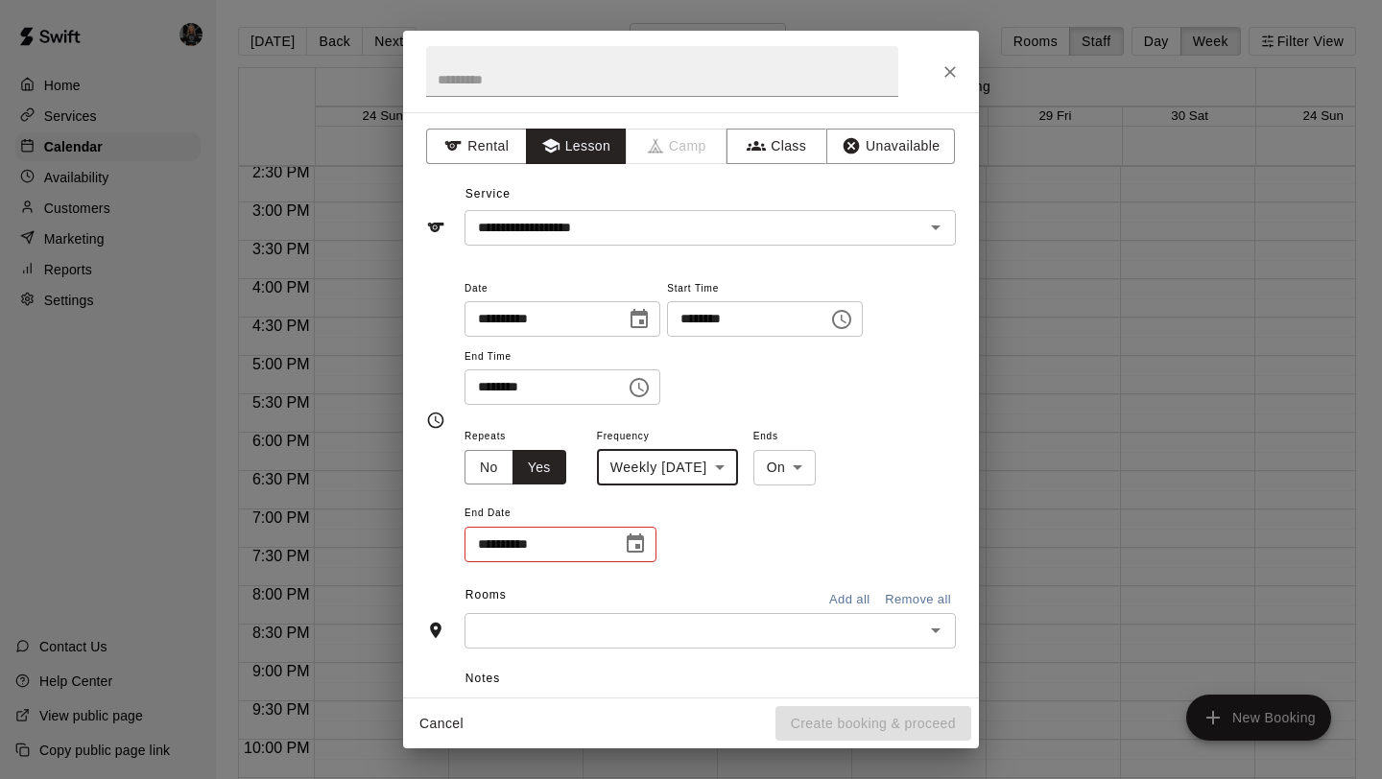
click at [650, 552] on button "Choose date" at bounding box center [635, 544] width 38 height 38
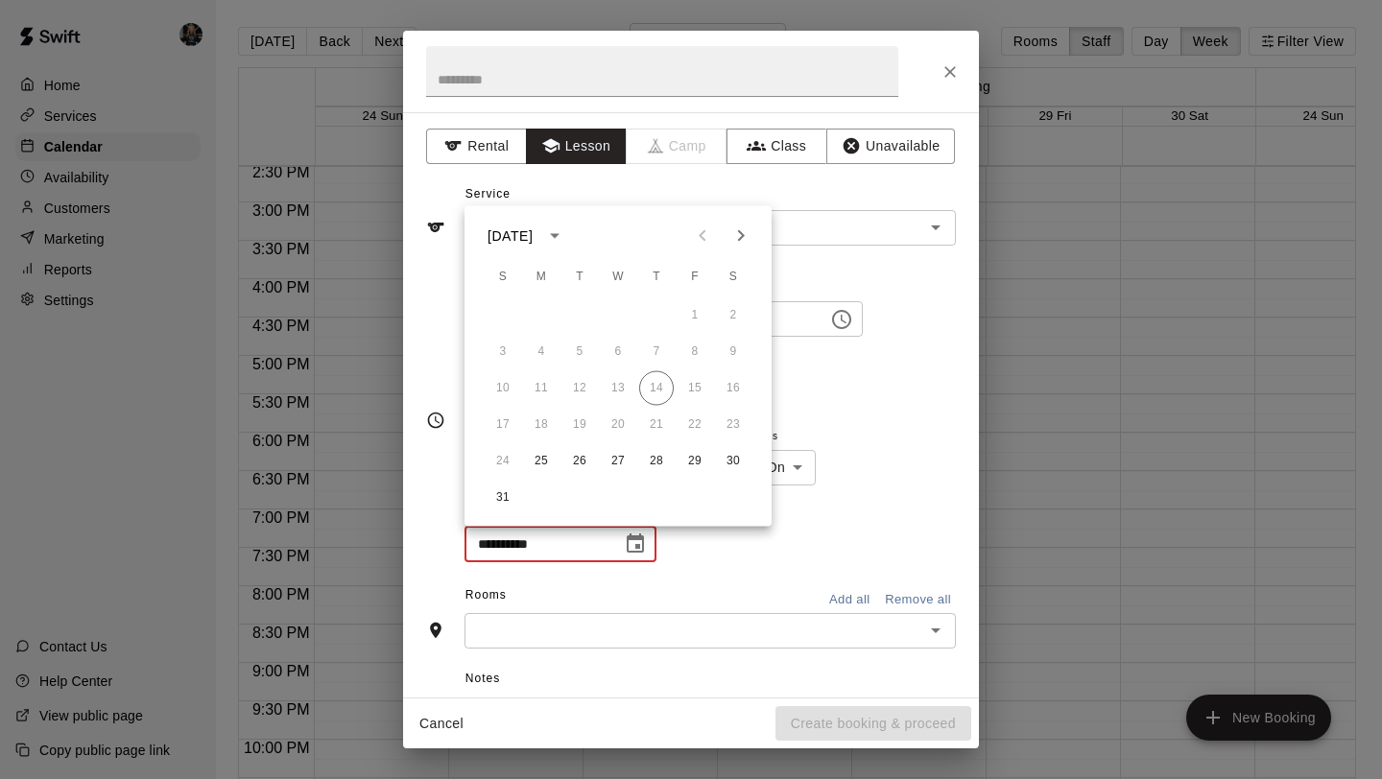
click at [741, 256] on div "[DATE] S M T W T F S 1 2 3 4 5 6 7 8 9 10 11 12 13 14 15 16 17 18 19 20 21 22 2…" at bounding box center [617, 366] width 307 height 320
click at [741, 239] on icon "Next month" at bounding box center [740, 236] width 23 height 23
click at [741, 238] on icon "Next month" at bounding box center [741, 236] width 7 height 12
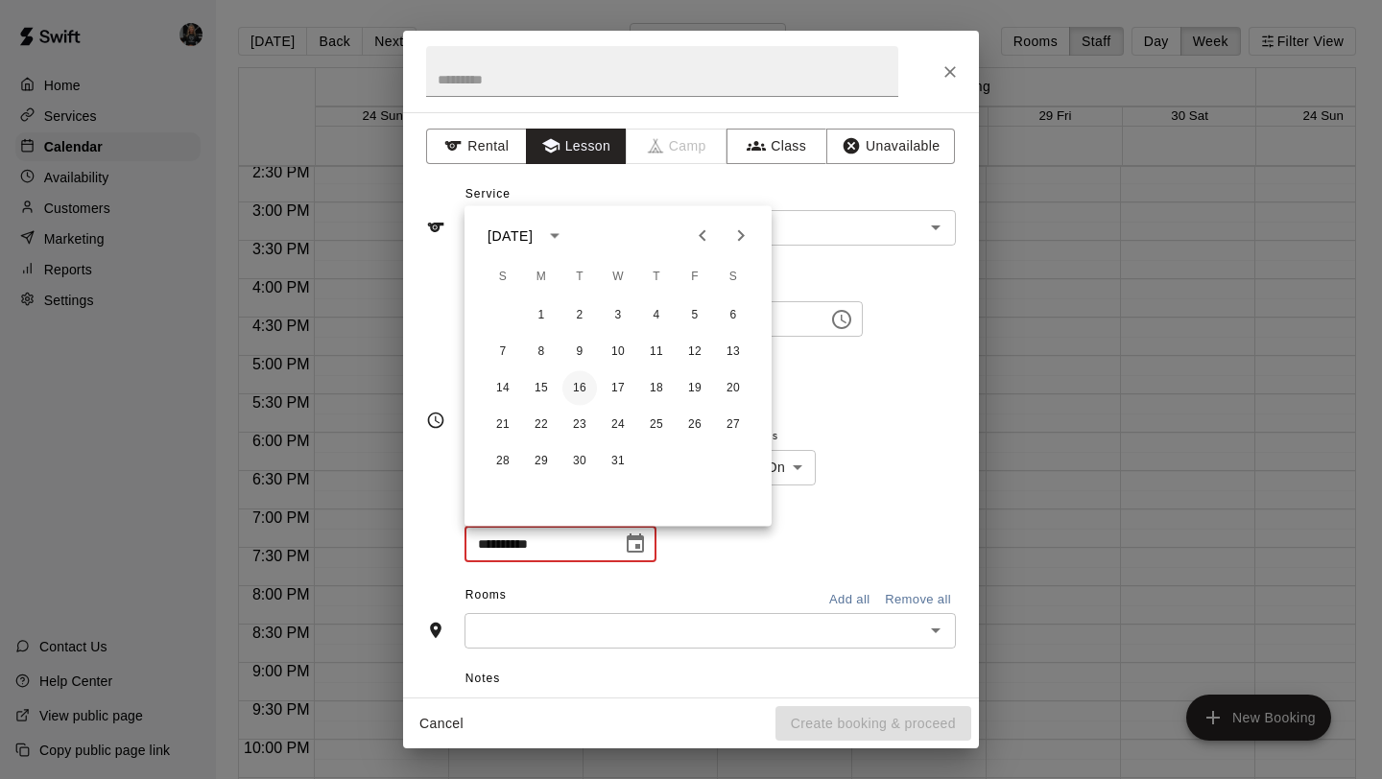
click at [585, 382] on button "16" at bounding box center [579, 388] width 35 height 35
type input "**********"
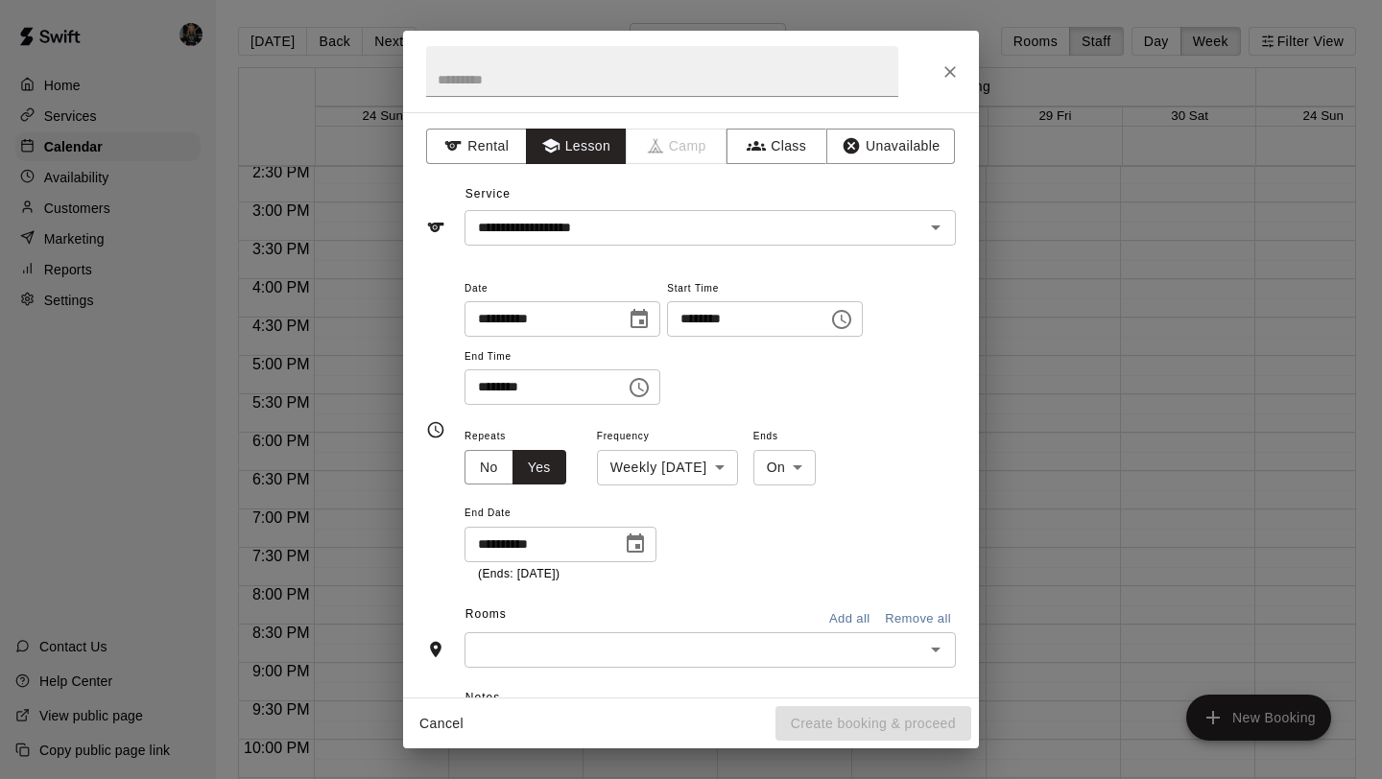
click at [766, 648] on input "text" at bounding box center [694, 650] width 448 height 24
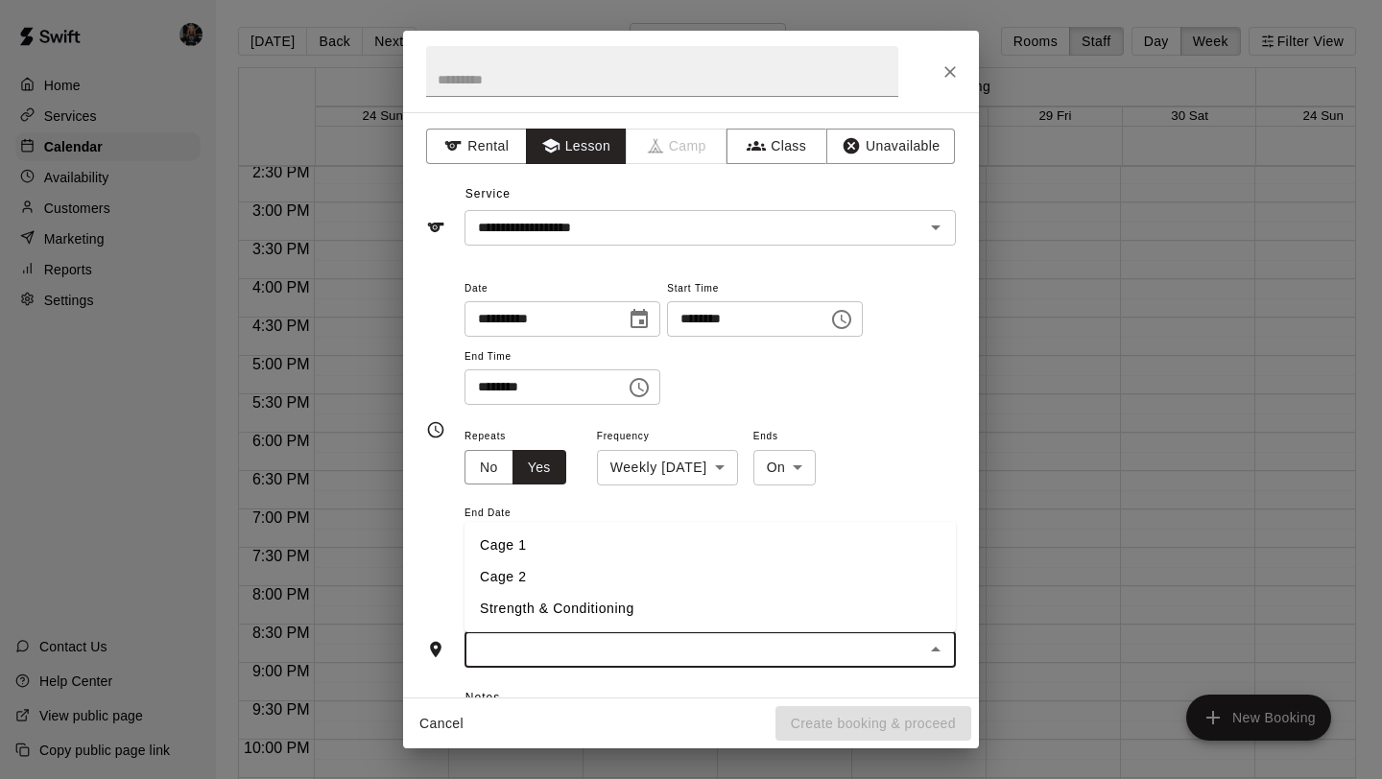
click at [598, 549] on li "Cage 1" at bounding box center [709, 546] width 491 height 32
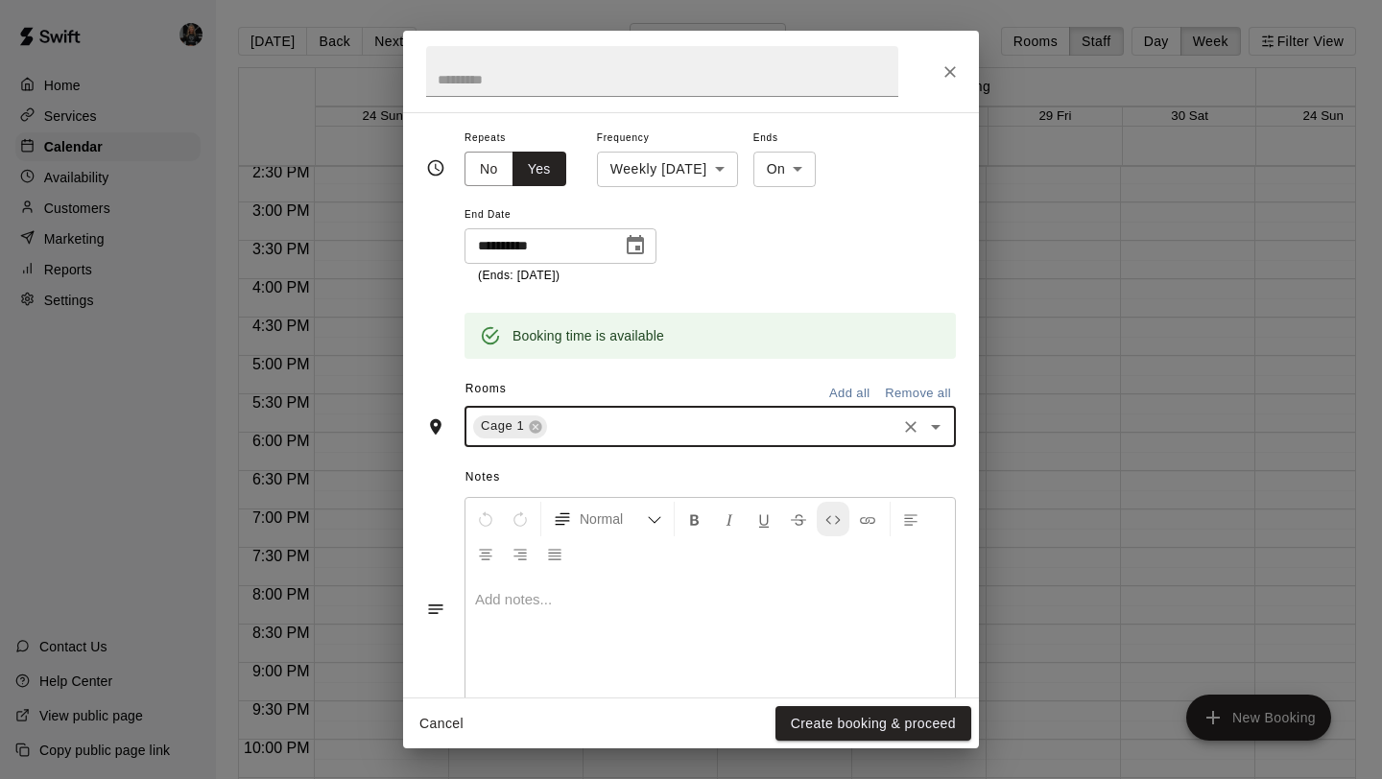
scroll to position [358, 0]
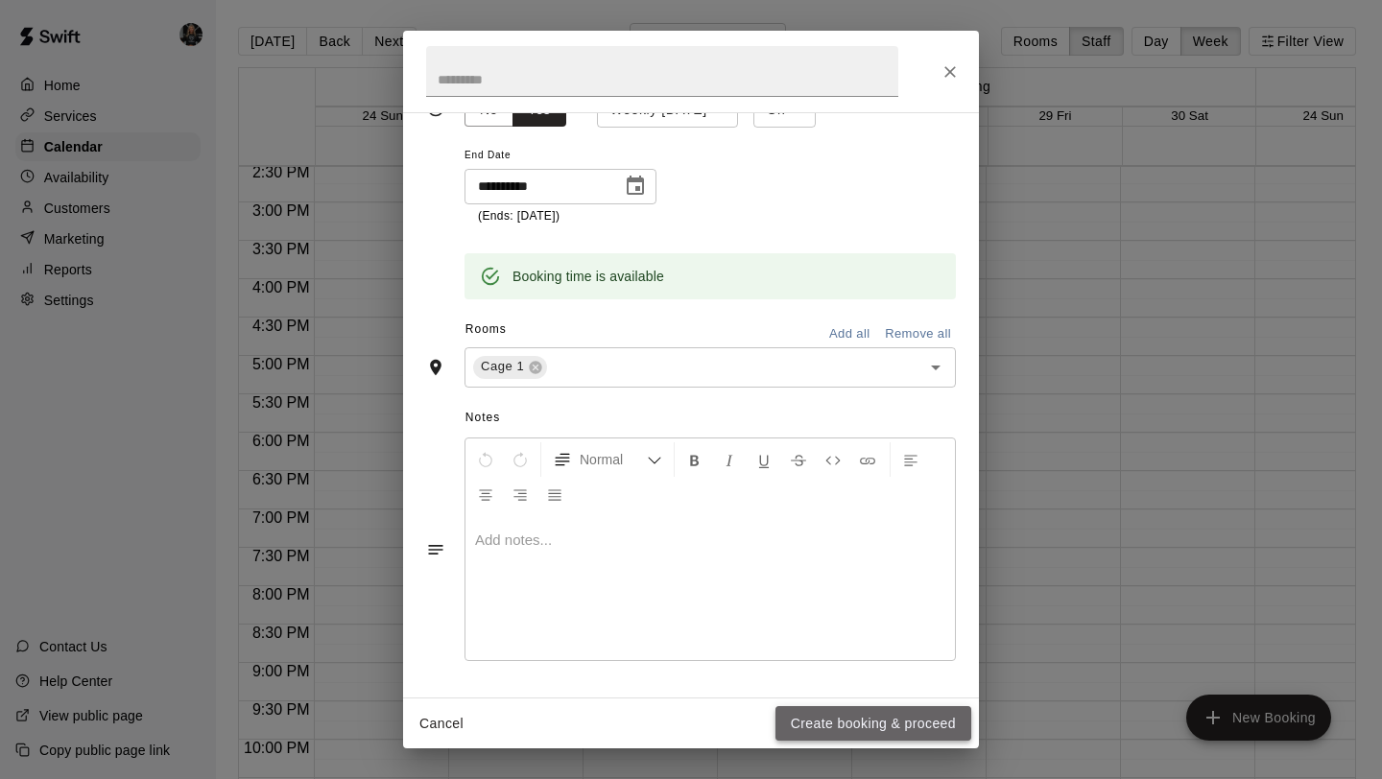
click at [867, 730] on button "Create booking & proceed" at bounding box center [873, 723] width 196 height 35
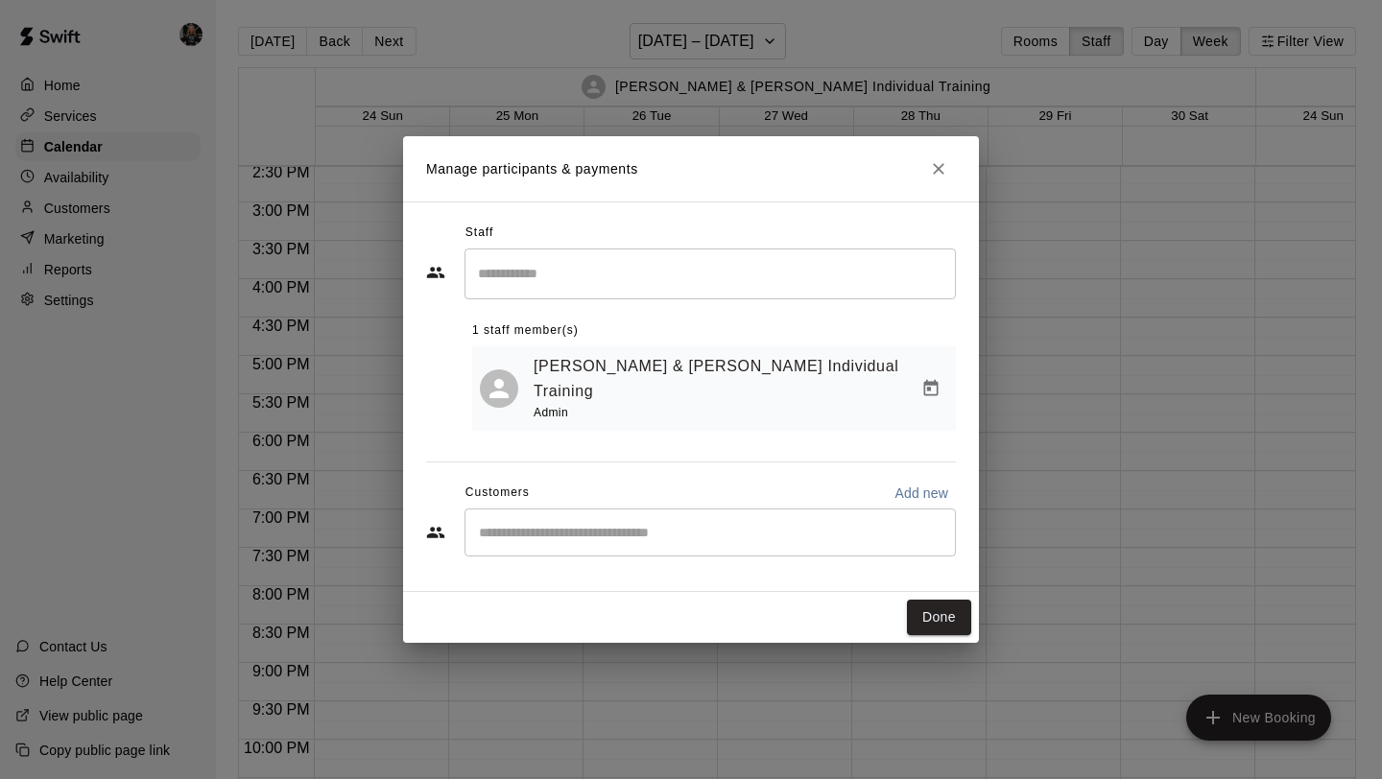
click at [701, 508] on div "​" at bounding box center [709, 532] width 491 height 48
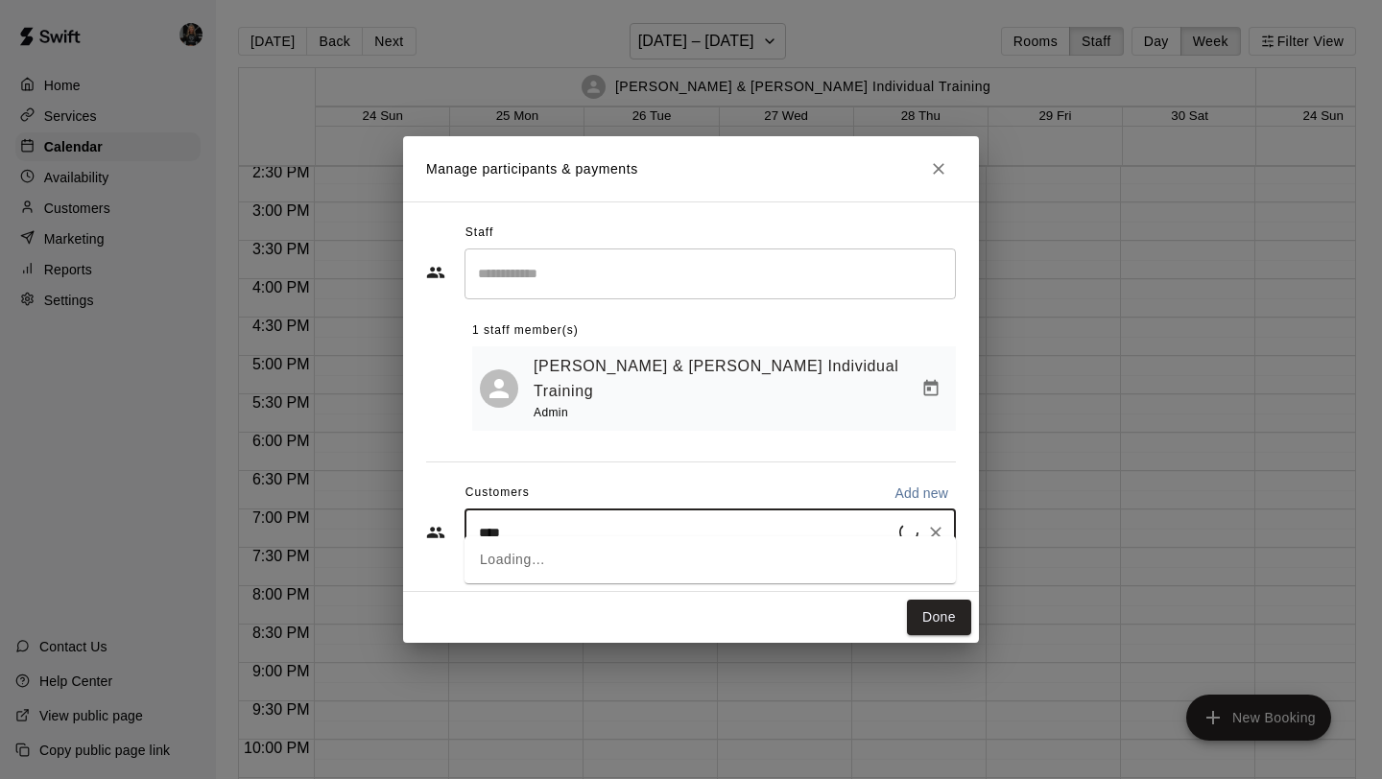
type input "*****"
click at [696, 589] on div "[PERSON_NAME] [EMAIL_ADDRESS][DOMAIN_NAME]" at bounding box center [709, 566] width 491 height 61
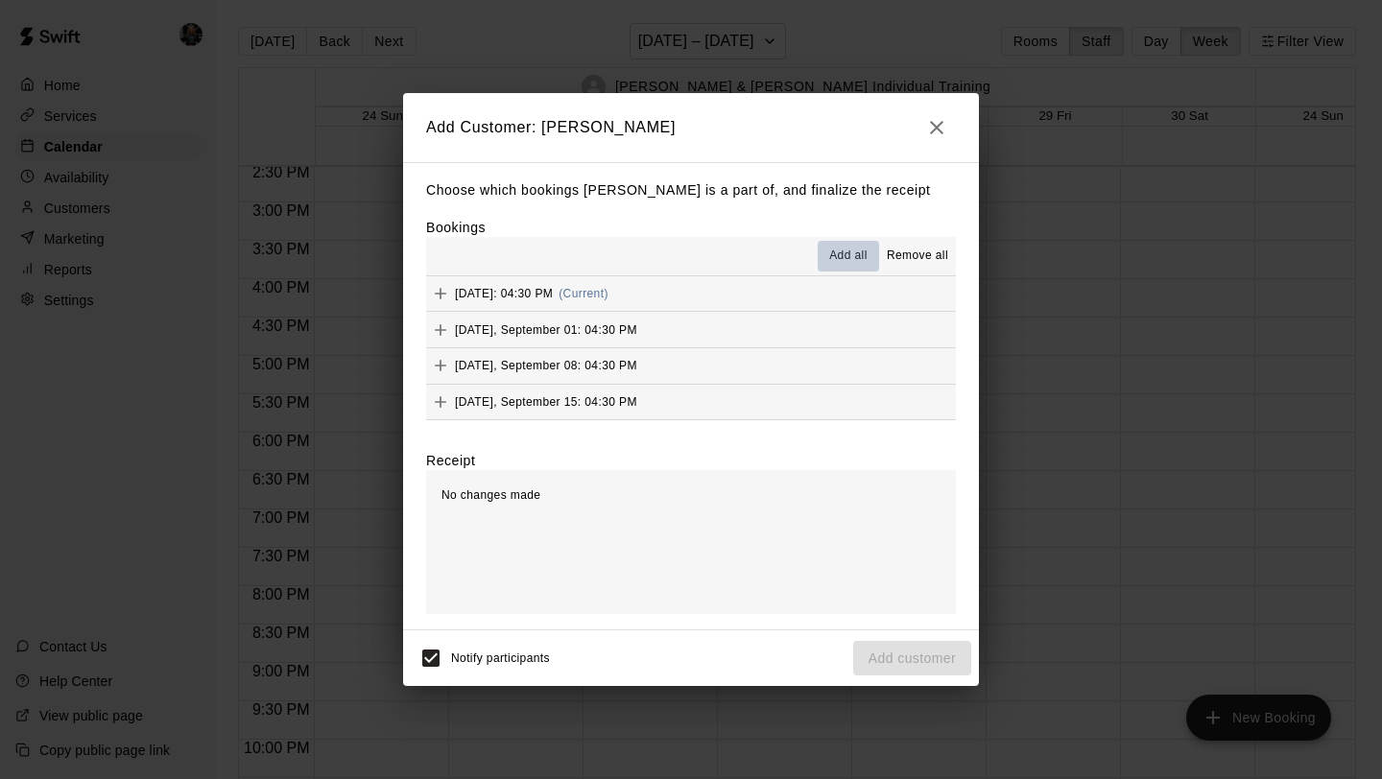
click at [840, 261] on span "Add all" at bounding box center [848, 256] width 38 height 19
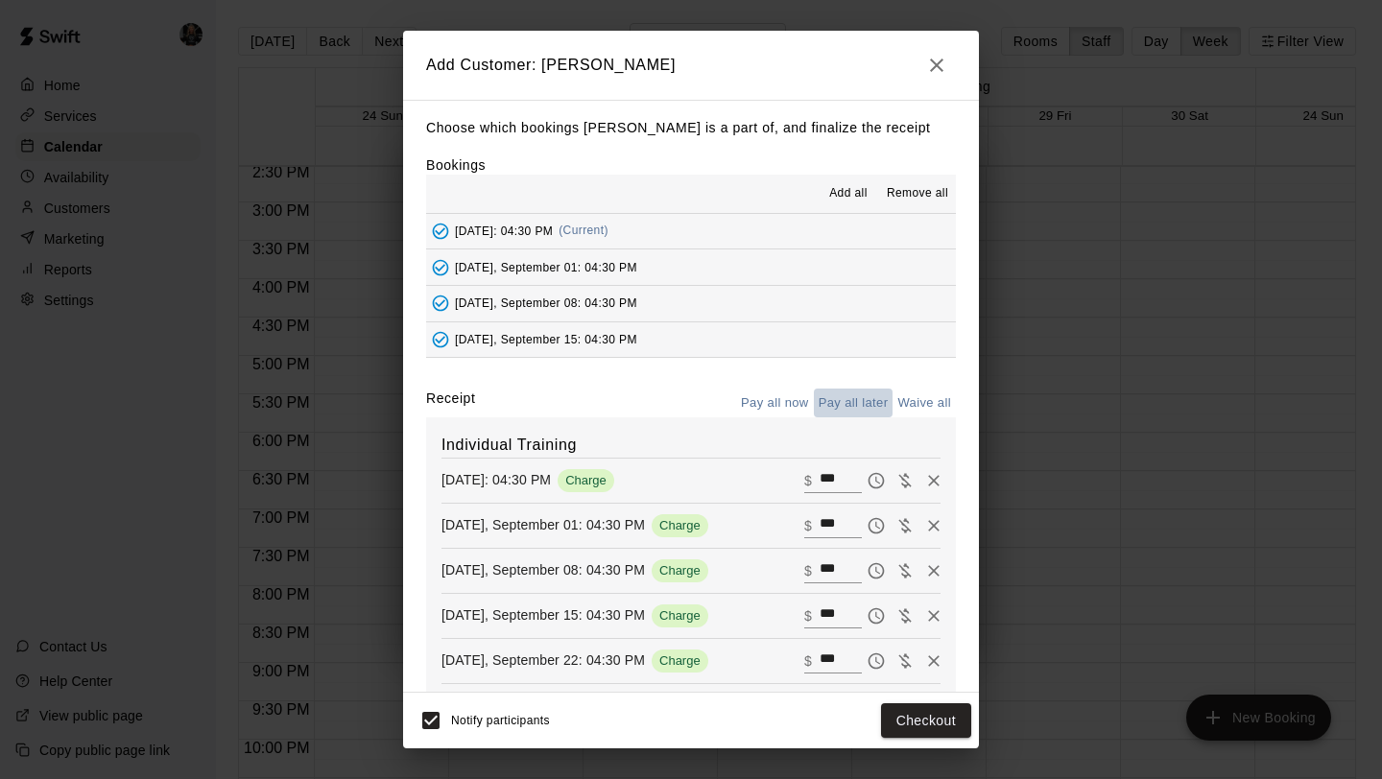
click at [840, 417] on button "Pay all later" at bounding box center [854, 404] width 80 height 30
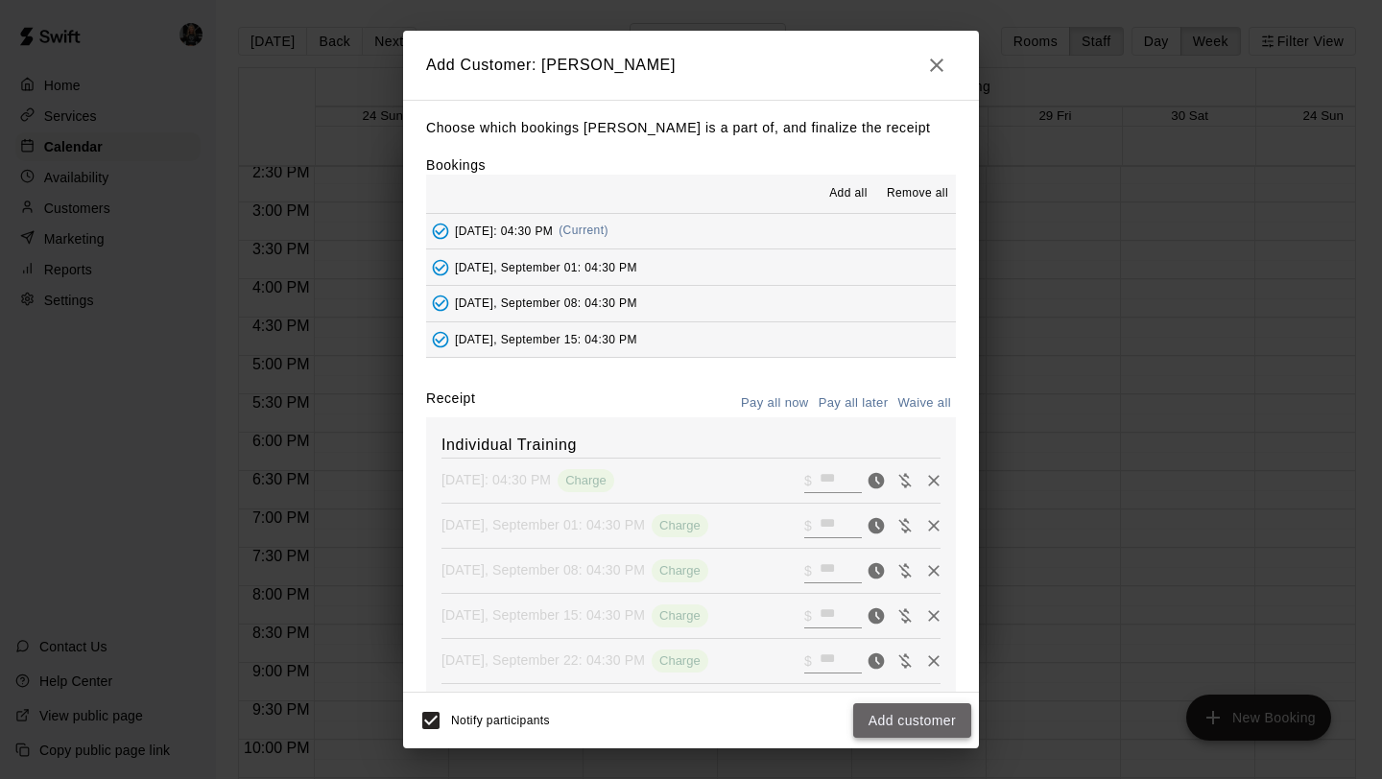
click at [895, 717] on button "Add customer" at bounding box center [912, 720] width 118 height 35
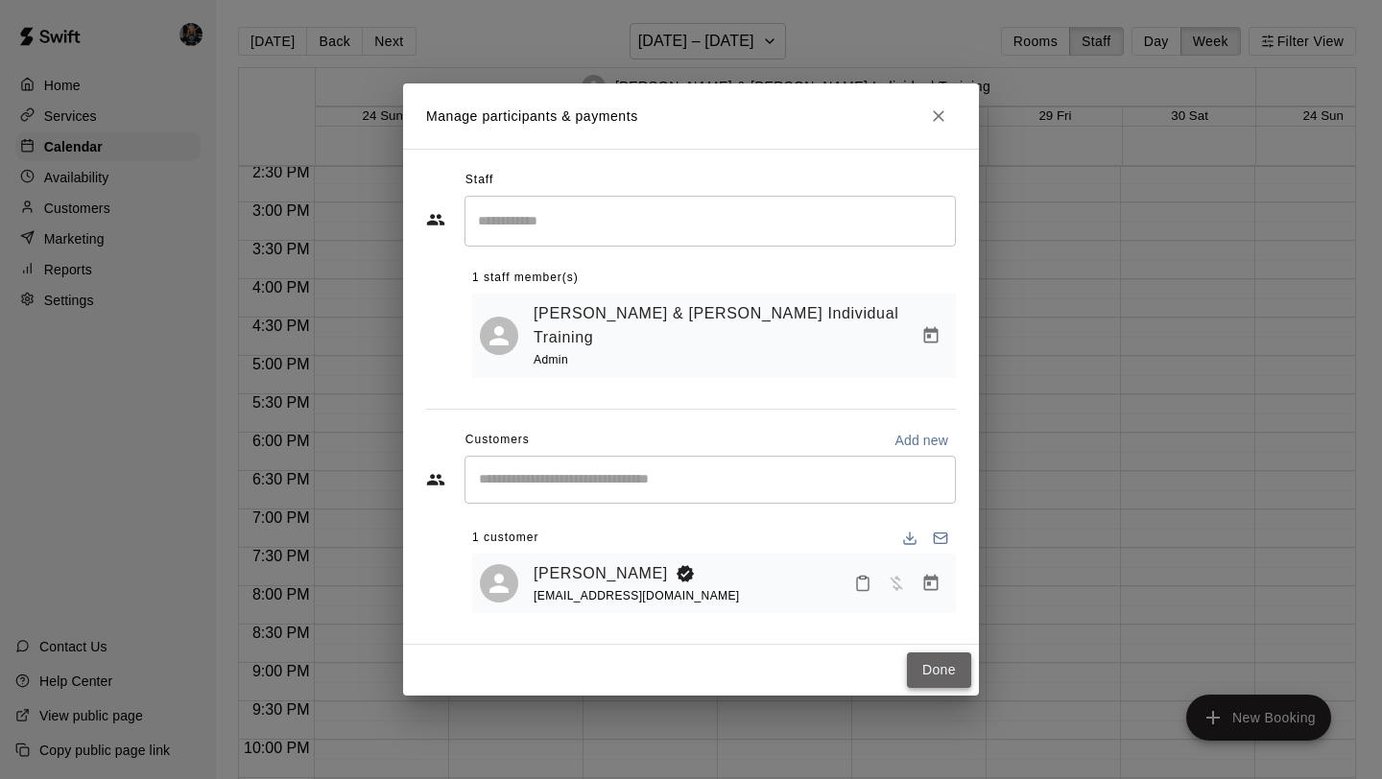
click at [931, 659] on button "Done" at bounding box center [939, 669] width 64 height 35
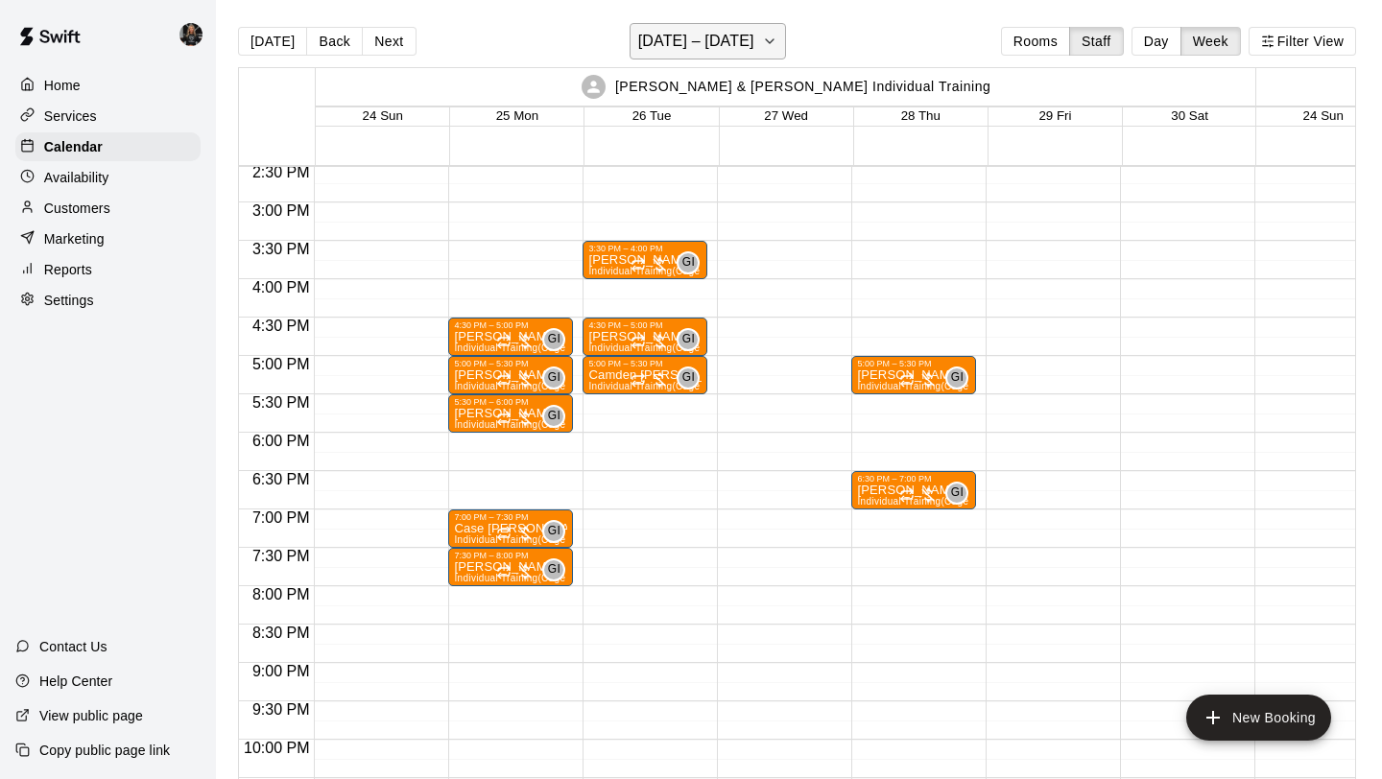
click at [659, 43] on h6 "[DATE] – [DATE]" at bounding box center [696, 41] width 116 height 27
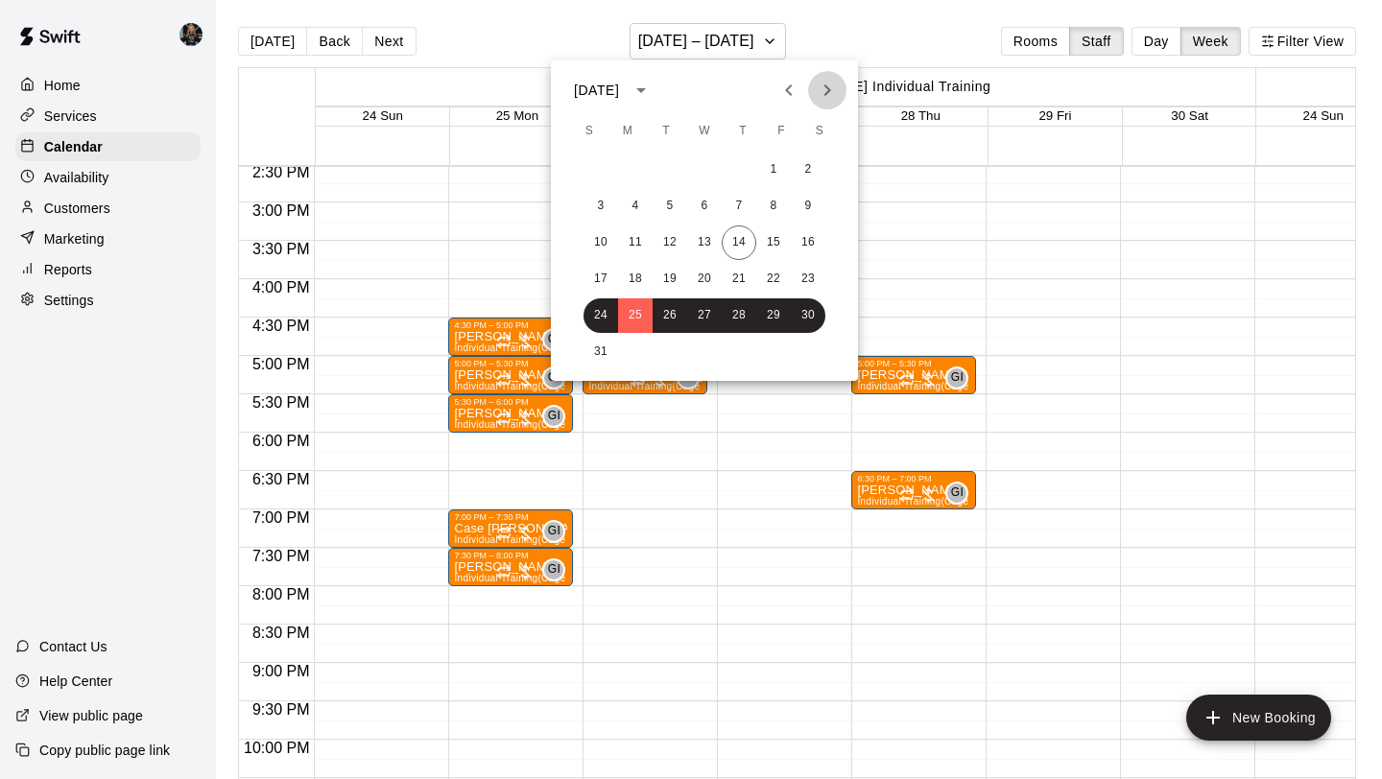
click at [816, 101] on button "Next month" at bounding box center [827, 90] width 38 height 38
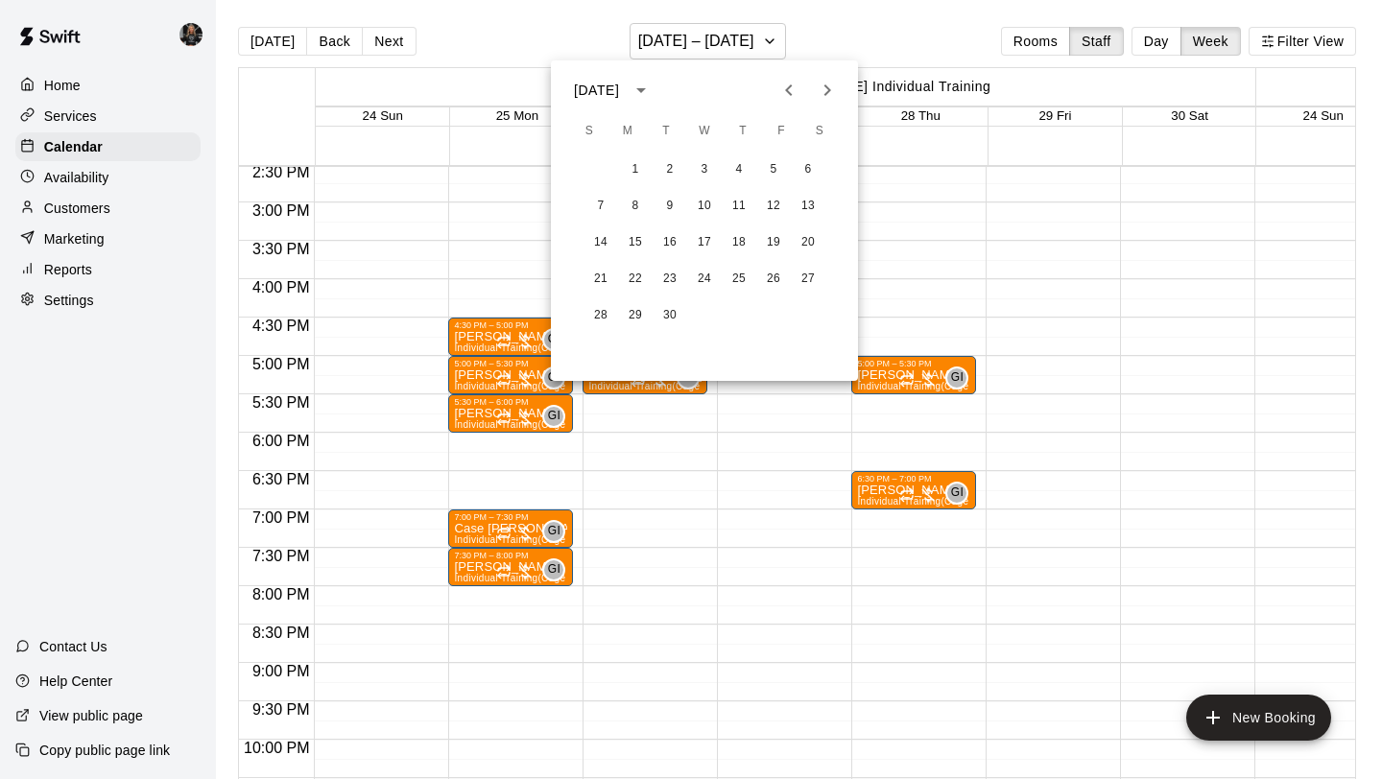
click at [816, 100] on icon "Next month" at bounding box center [826, 90] width 23 height 23
click at [975, 201] on div at bounding box center [691, 389] width 1382 height 779
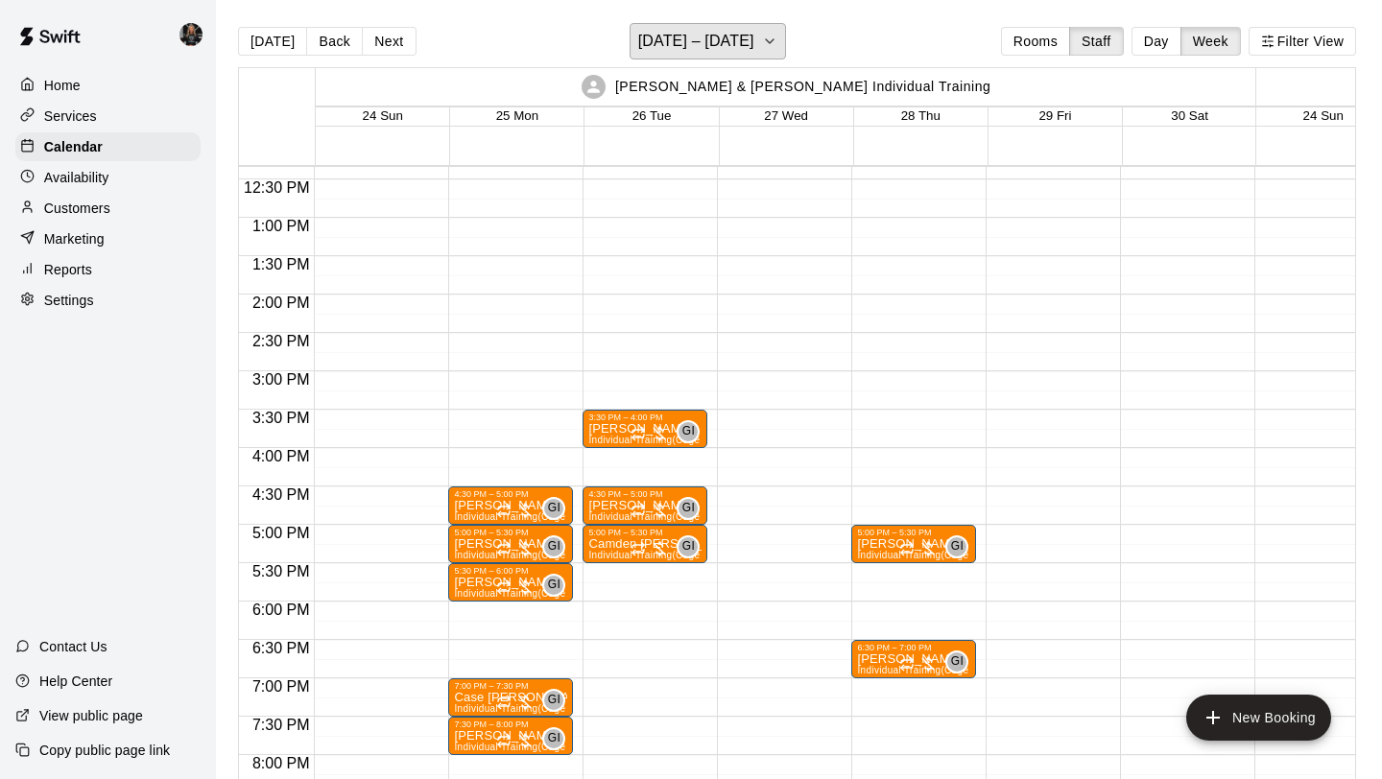
scroll to position [950, 0]
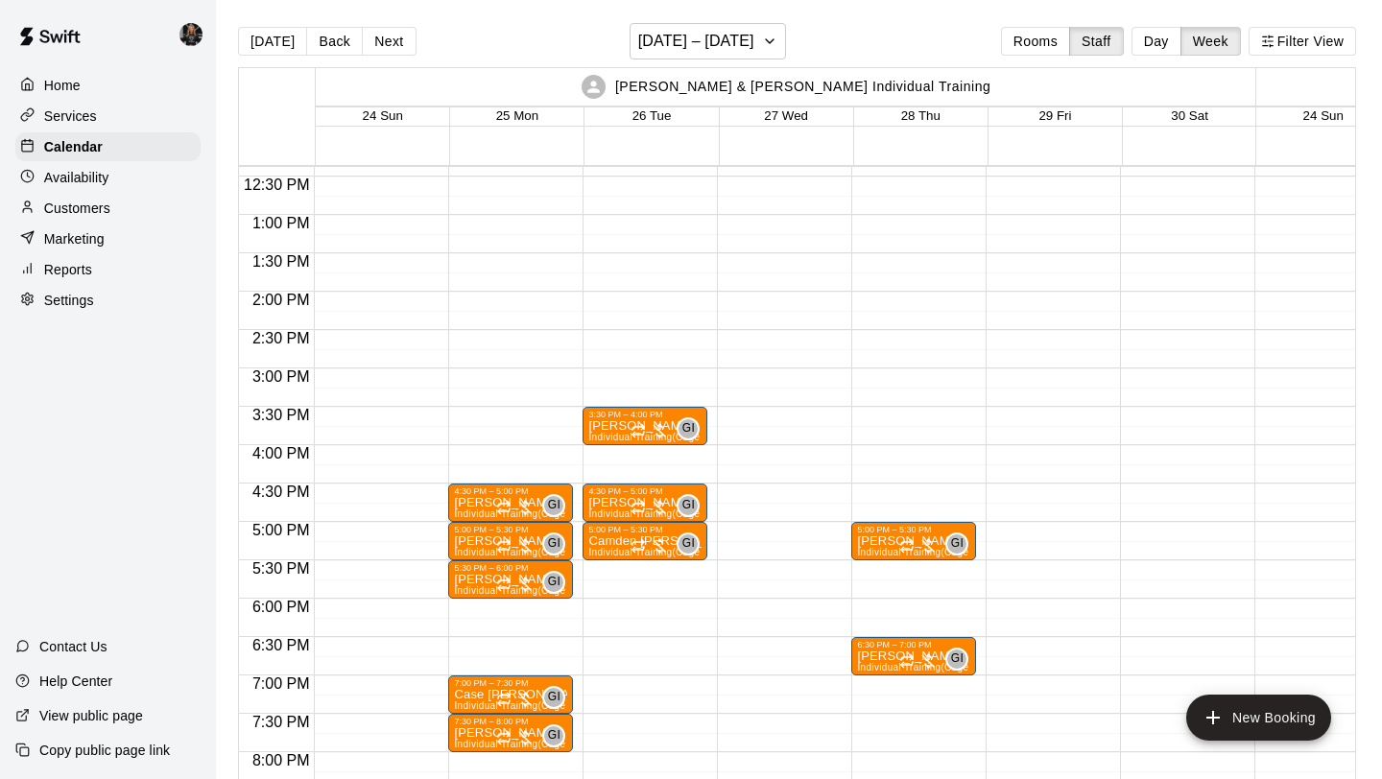
click at [106, 230] on div "Marketing" at bounding box center [107, 239] width 185 height 29
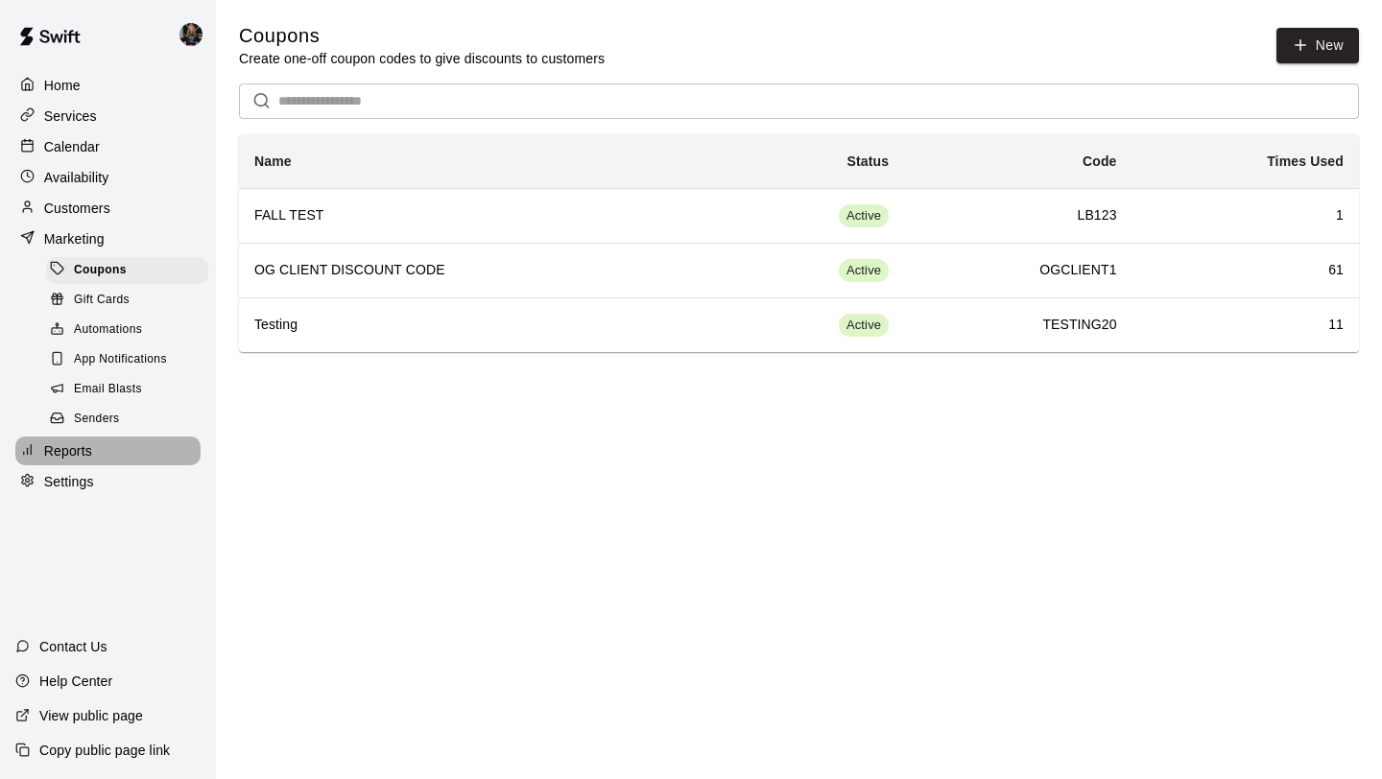
click at [112, 442] on div "Reports" at bounding box center [107, 451] width 185 height 29
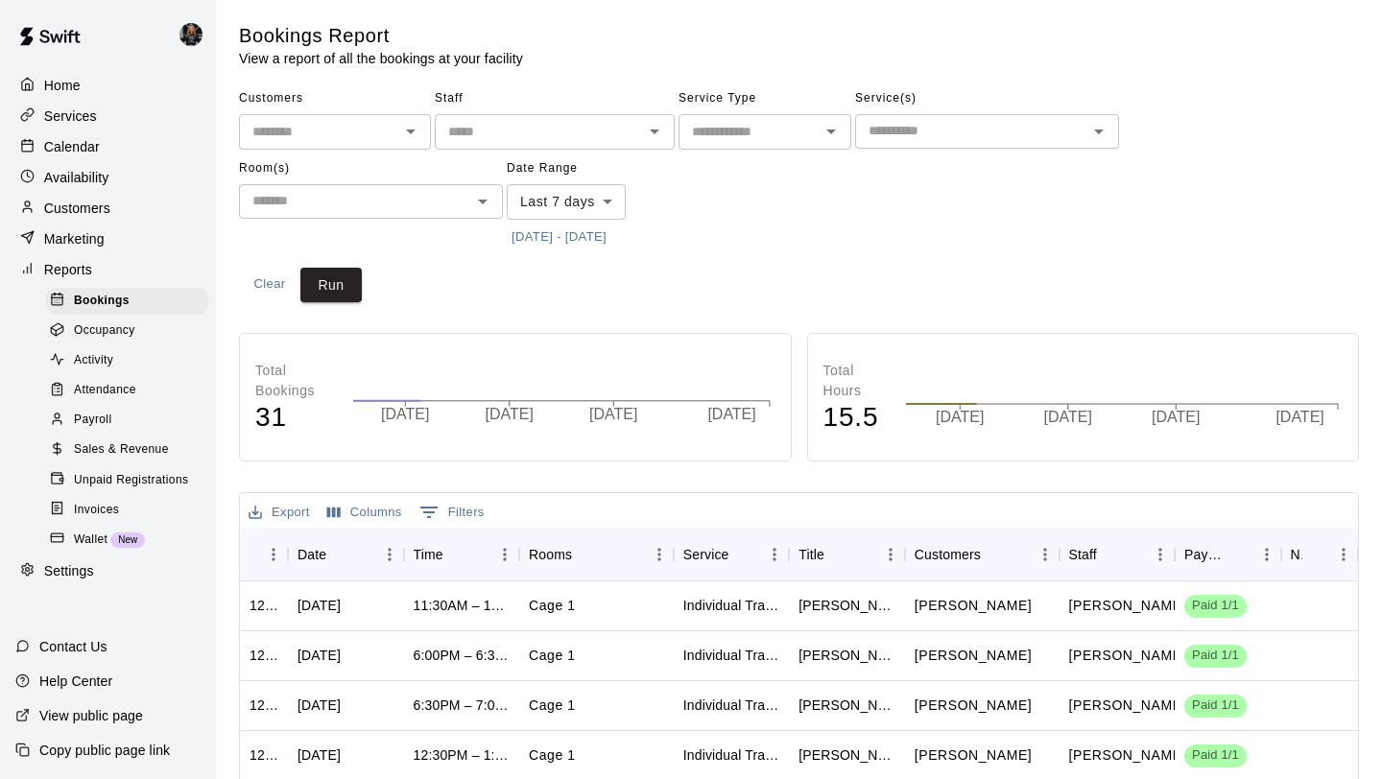
click at [107, 334] on span "Occupancy" at bounding box center [104, 330] width 61 height 19
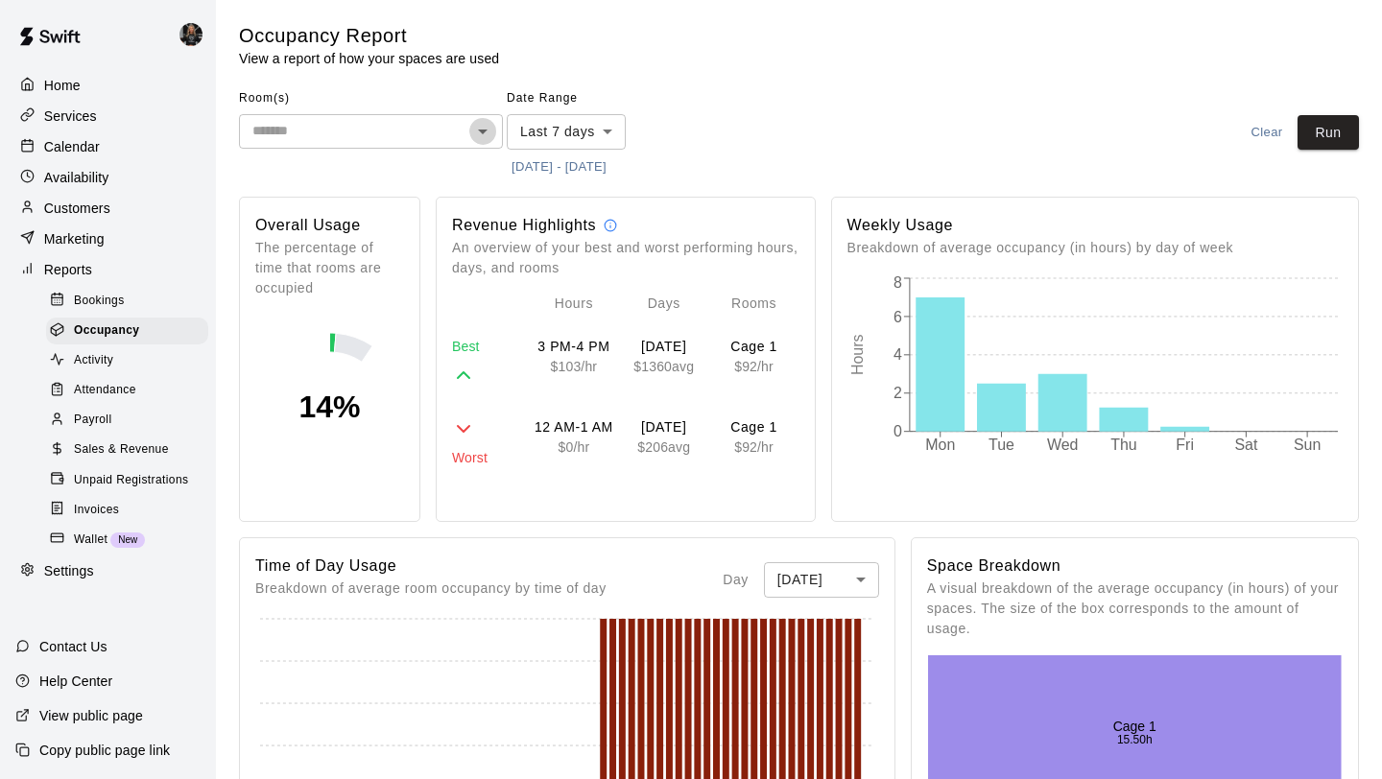
click at [483, 131] on icon "Open" at bounding box center [483, 132] width 10 height 5
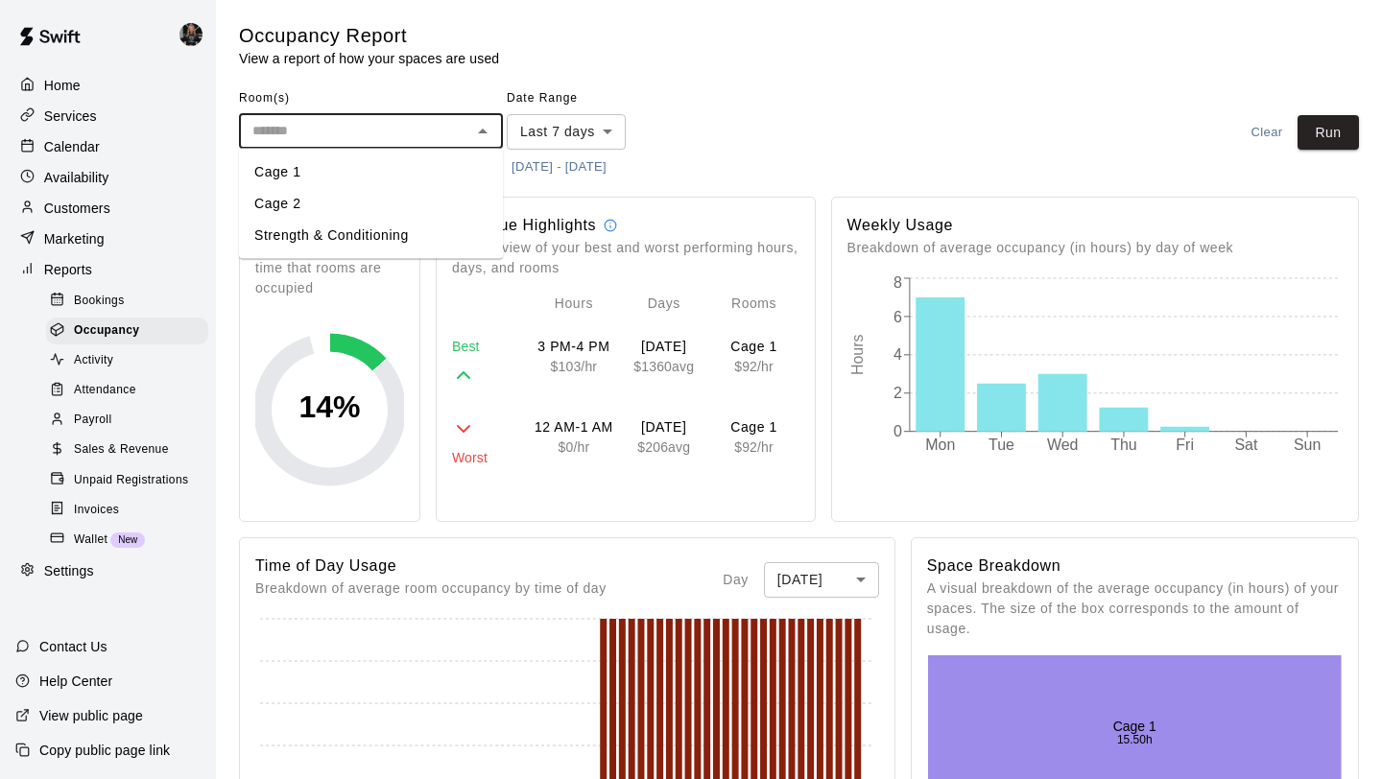
click at [352, 163] on li "Cage 1" at bounding box center [371, 172] width 264 height 32
click at [582, 128] on body "Home Services Calendar Availability Customers Marketing Reports Bookings Occupa…" at bounding box center [691, 786] width 1382 height 1572
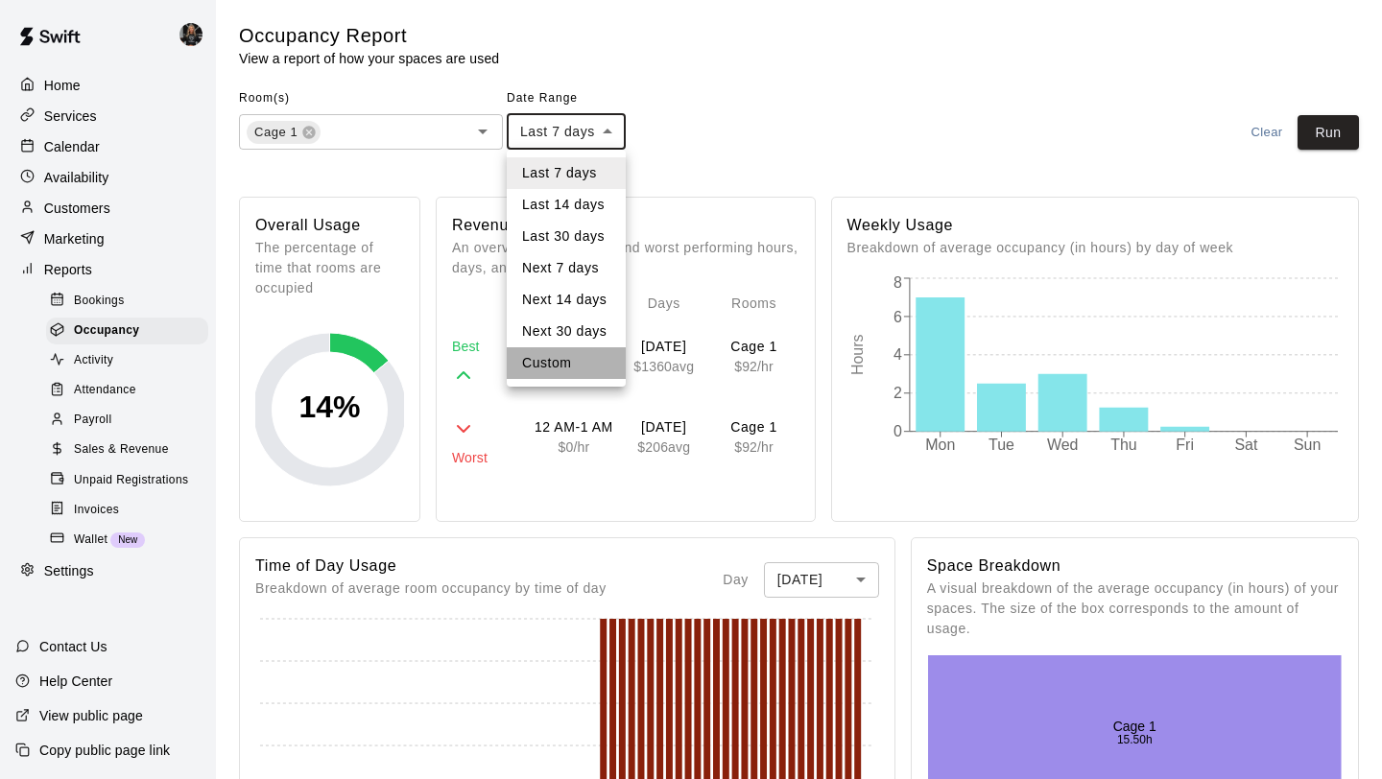
click at [541, 366] on li "Custom" at bounding box center [566, 363] width 119 height 32
type input "******"
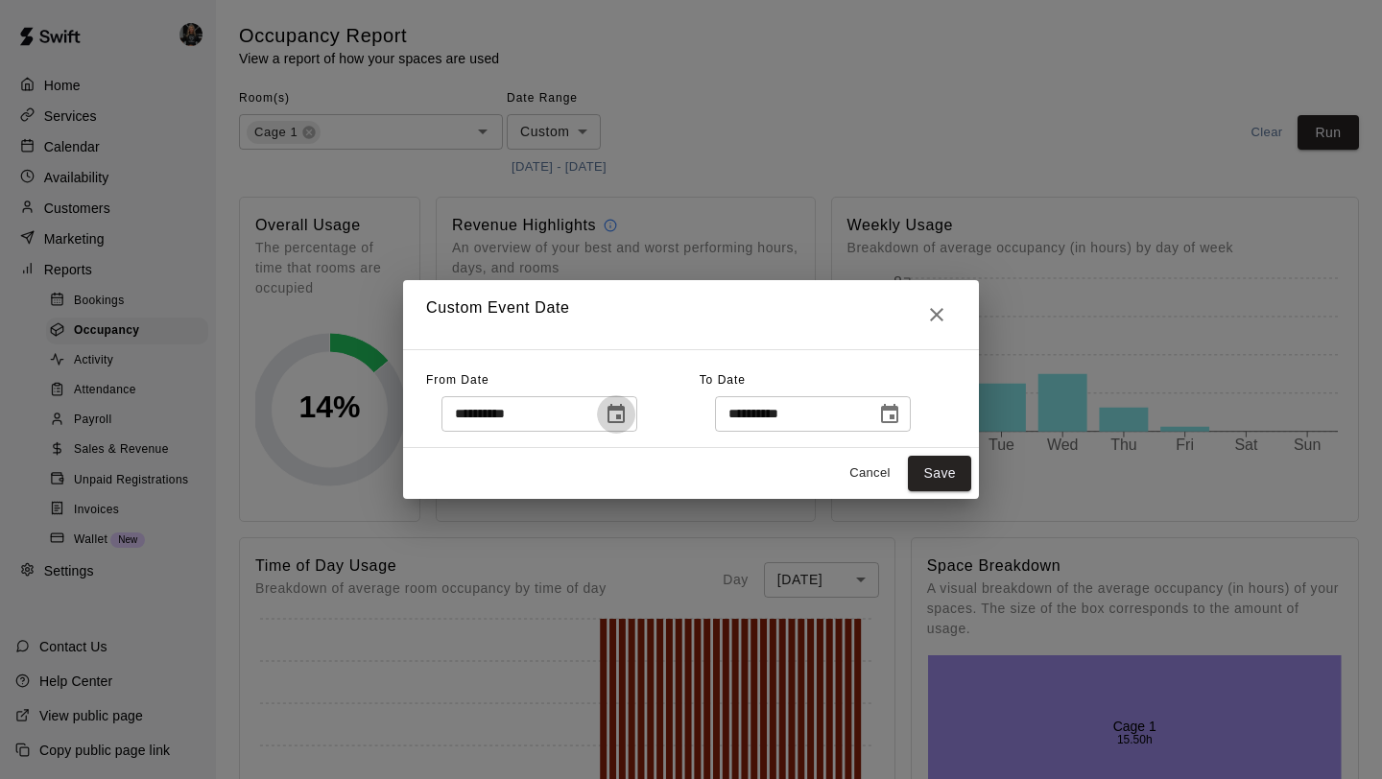
click at [627, 414] on icon "Choose date, selected date is Aug 7, 2025" at bounding box center [615, 414] width 23 height 23
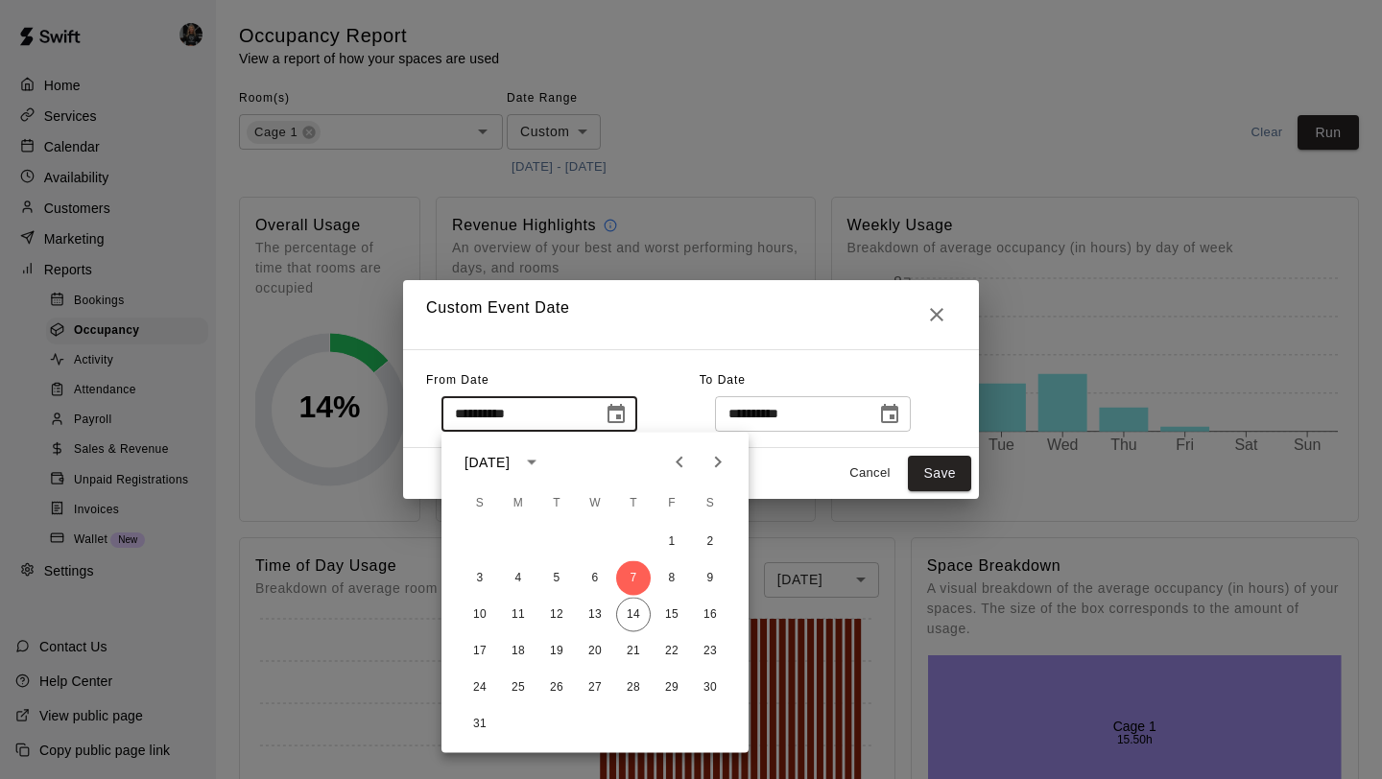
click at [680, 465] on icon "Previous month" at bounding box center [678, 463] width 7 height 12
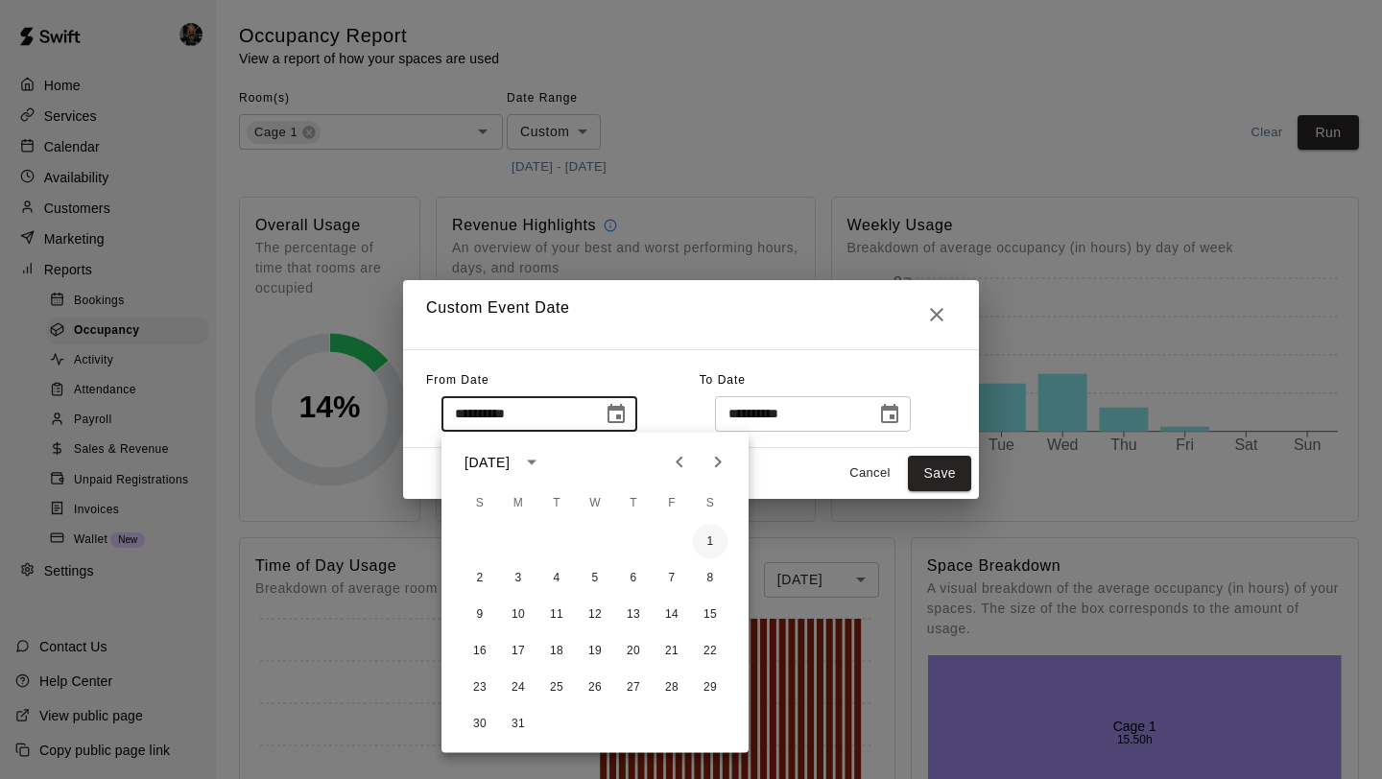
click at [710, 546] on button "1" at bounding box center [710, 542] width 35 height 35
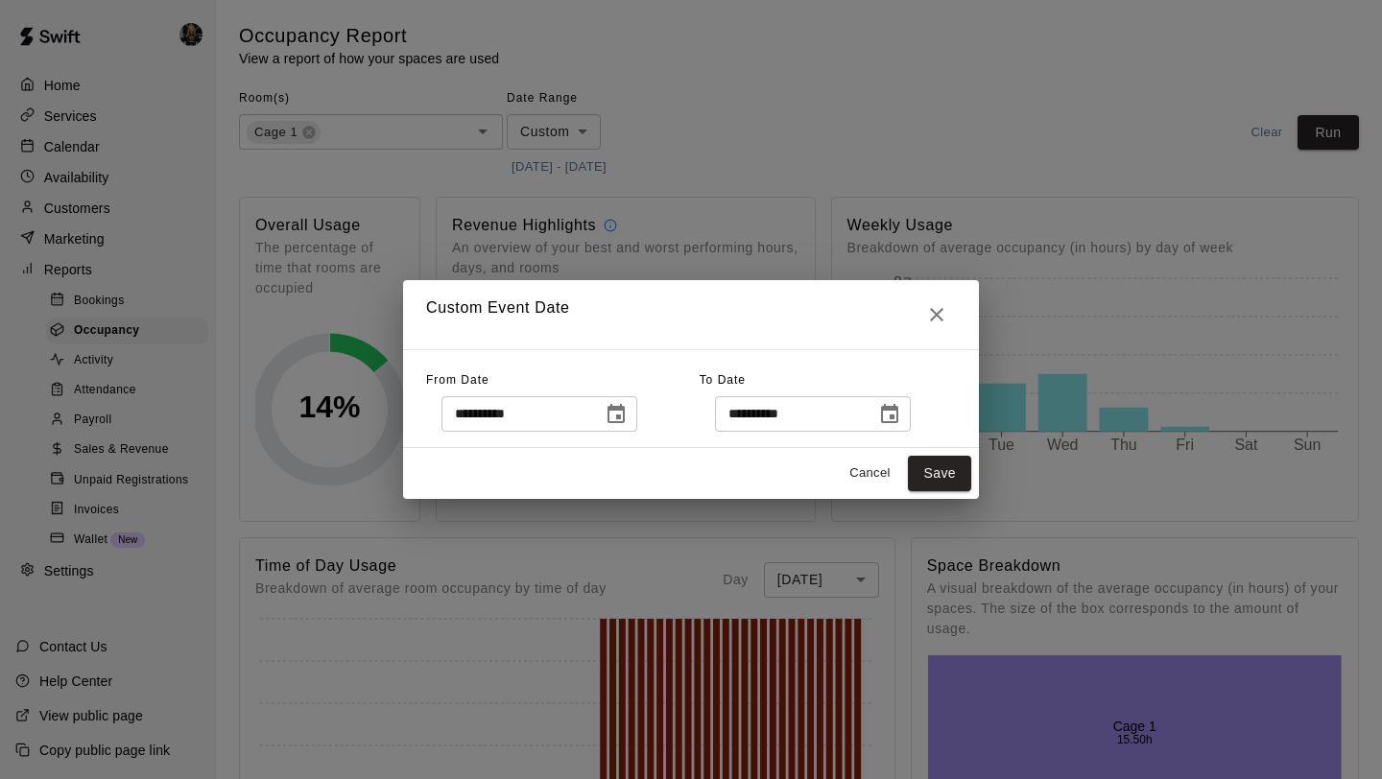
type input "**********"
click at [951, 469] on button "Save" at bounding box center [939, 473] width 63 height 35
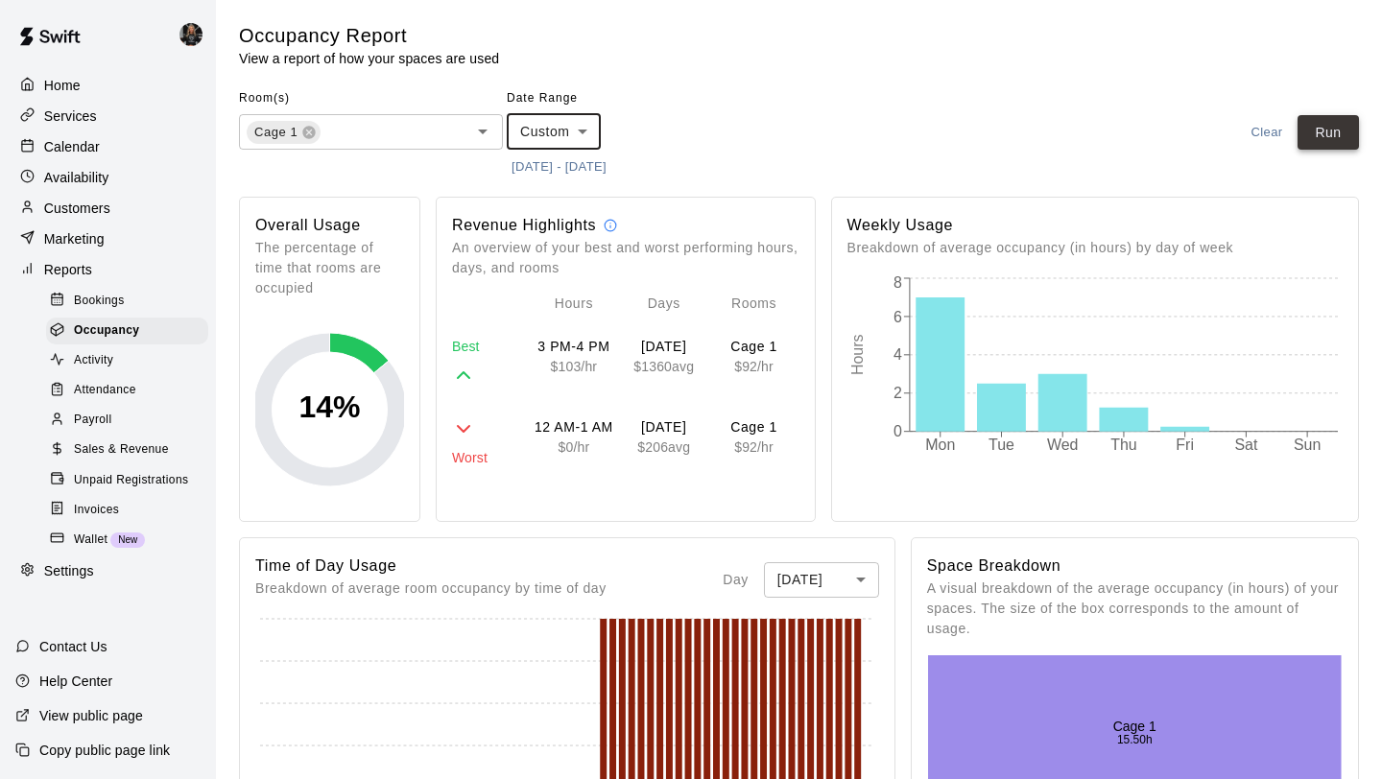
click at [1325, 146] on button "Run" at bounding box center [1327, 132] width 61 height 35
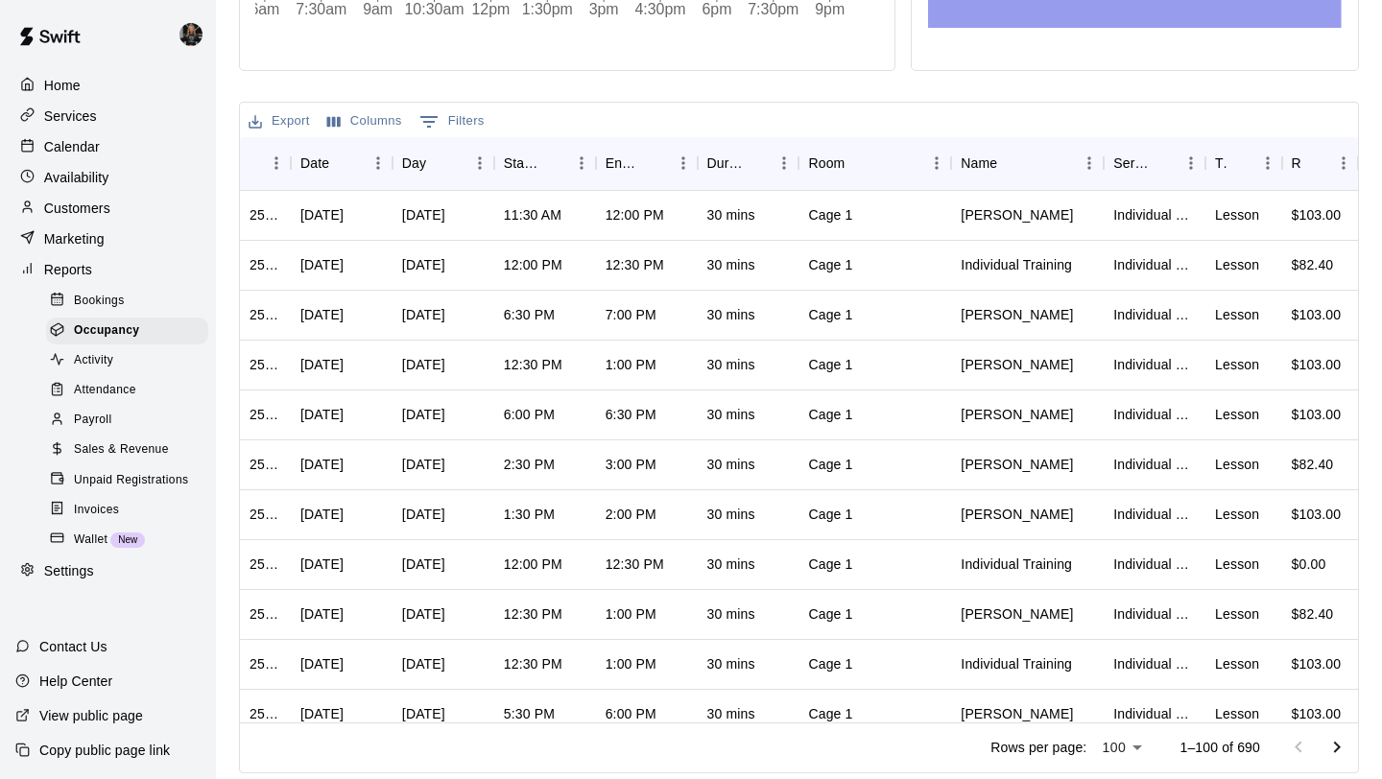
click at [1342, 751] on icon "Go to next page" at bounding box center [1336, 747] width 23 height 23
click at [1343, 750] on icon "Go to next page" at bounding box center [1336, 747] width 23 height 23
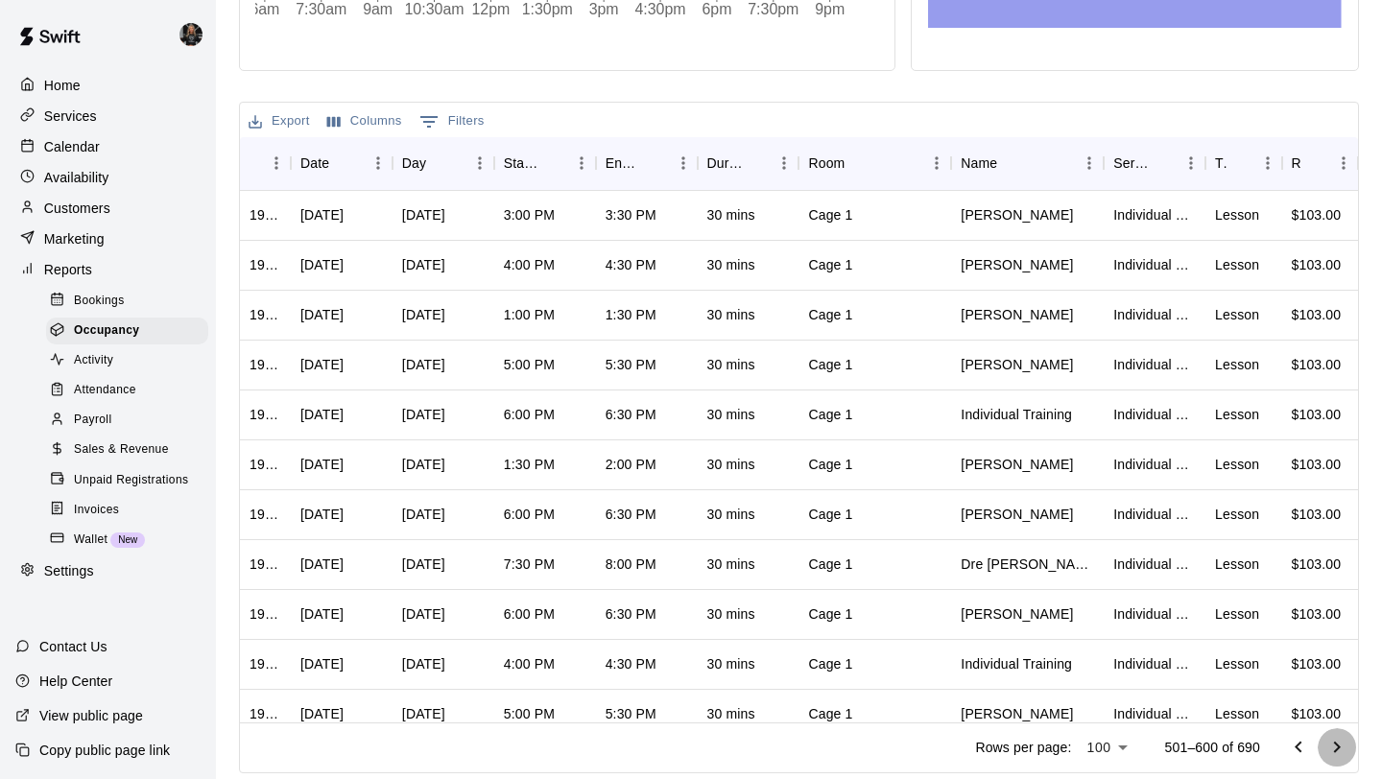
click at [1343, 750] on icon "Go to next page" at bounding box center [1336, 747] width 23 height 23
click at [92, 150] on p "Calendar" at bounding box center [72, 146] width 56 height 19
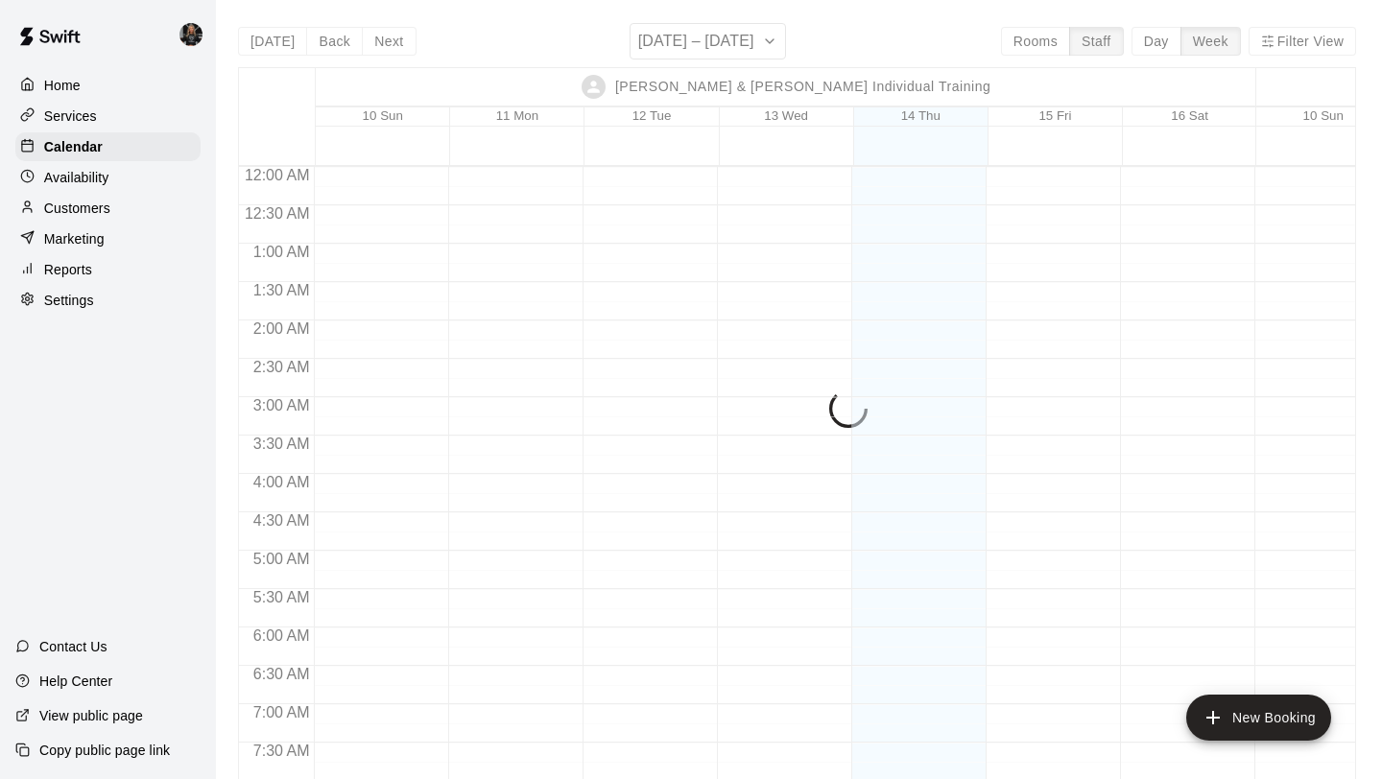
scroll to position [828, 0]
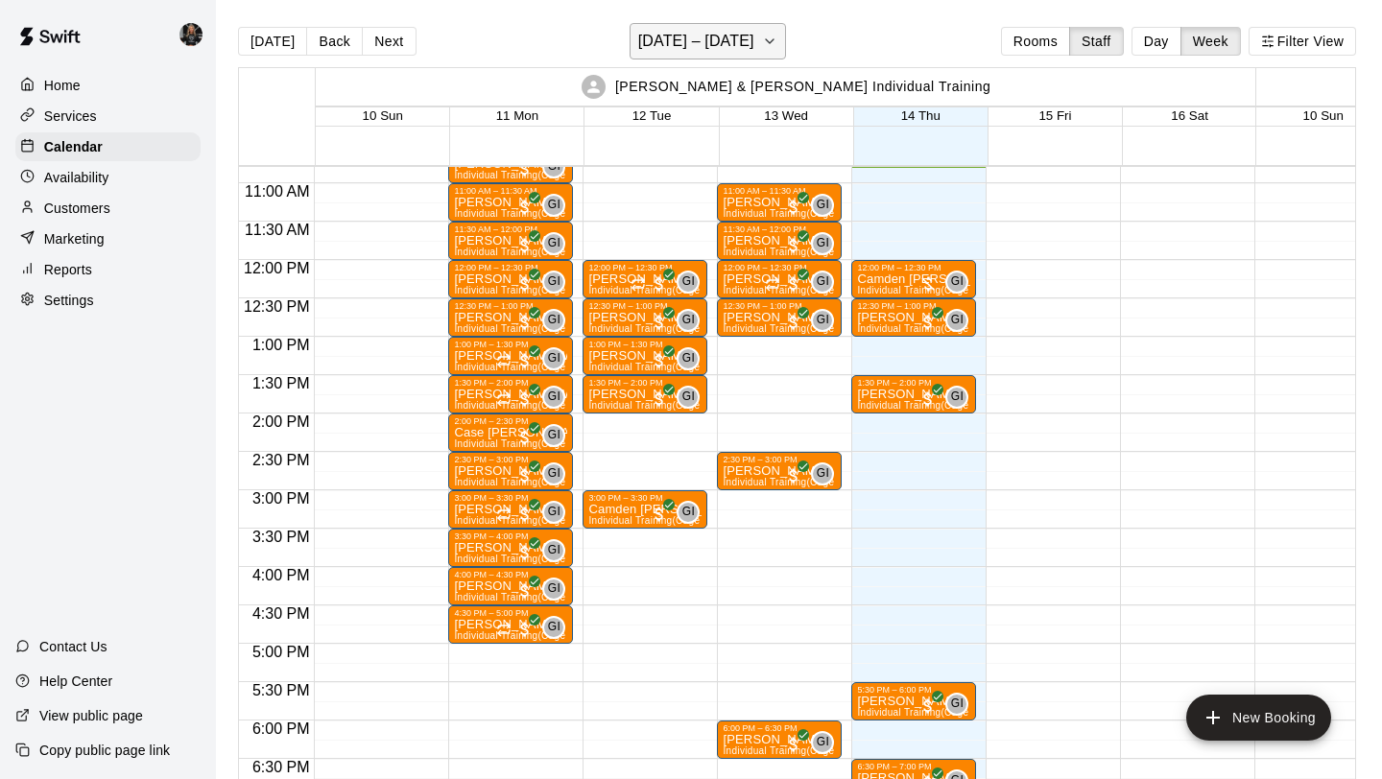
click at [691, 47] on h6 "[DATE] – [DATE]" at bounding box center [696, 41] width 116 height 27
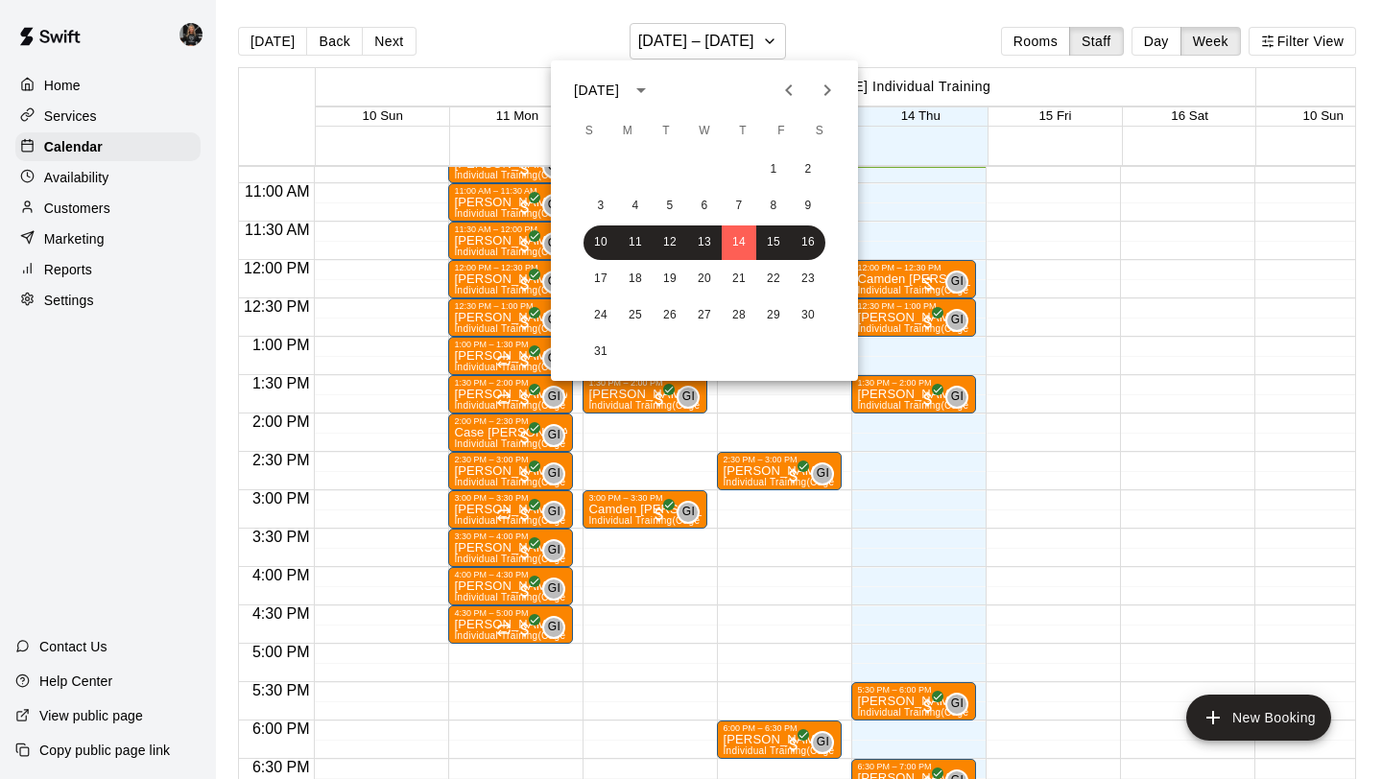
click at [835, 94] on icon "Next month" at bounding box center [826, 90] width 23 height 23
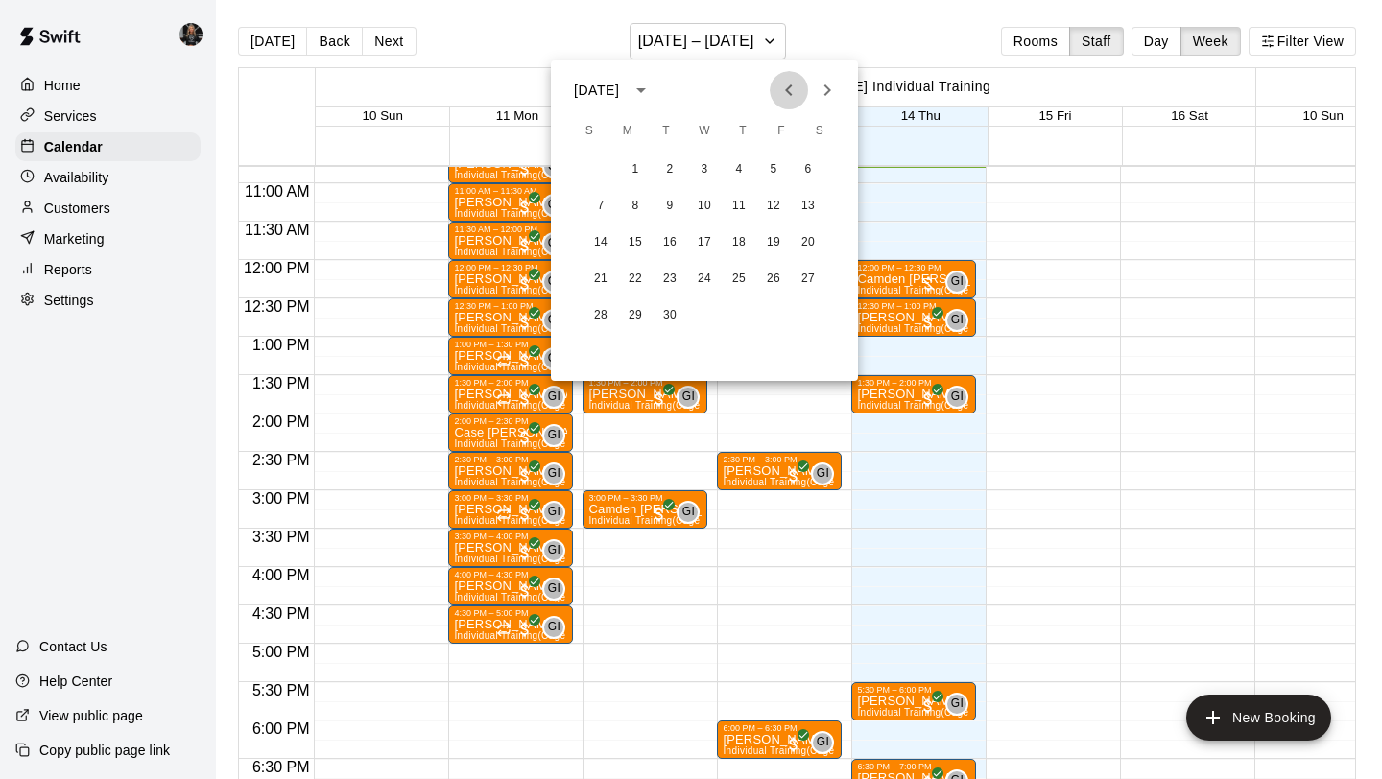
click at [805, 85] on button "Previous month" at bounding box center [788, 90] width 38 height 38
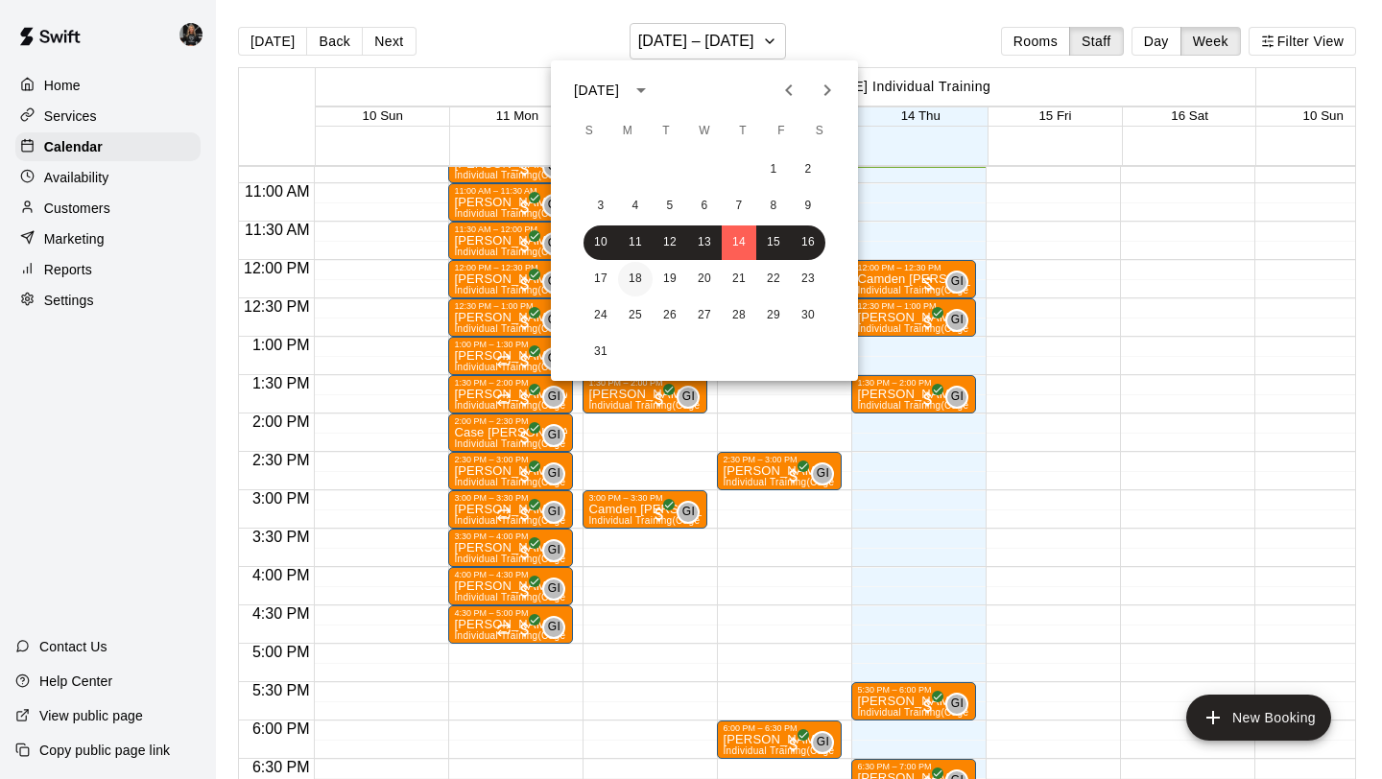
click at [642, 267] on button "18" at bounding box center [635, 279] width 35 height 35
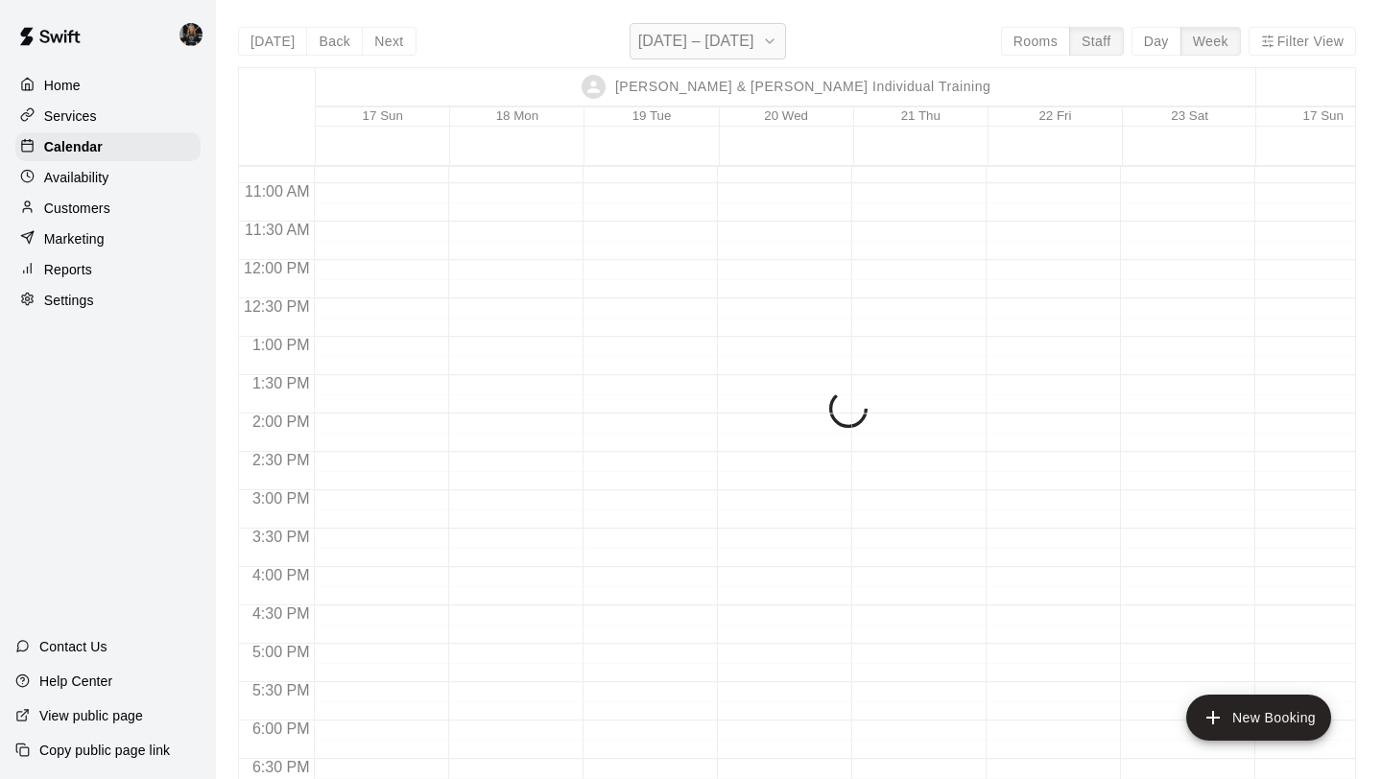
click at [732, 47] on h6 "[DATE] – [DATE]" at bounding box center [696, 41] width 116 height 27
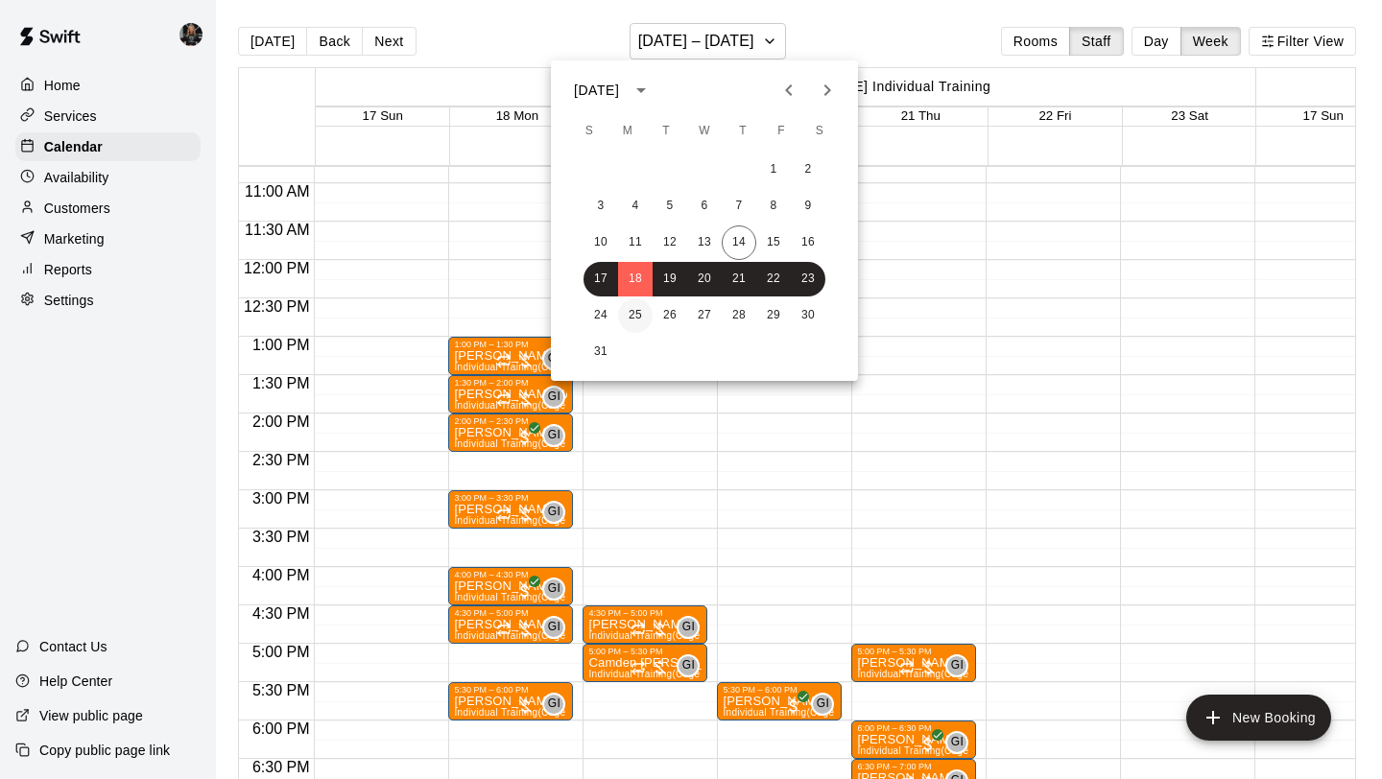
click at [637, 314] on button "25" at bounding box center [635, 315] width 35 height 35
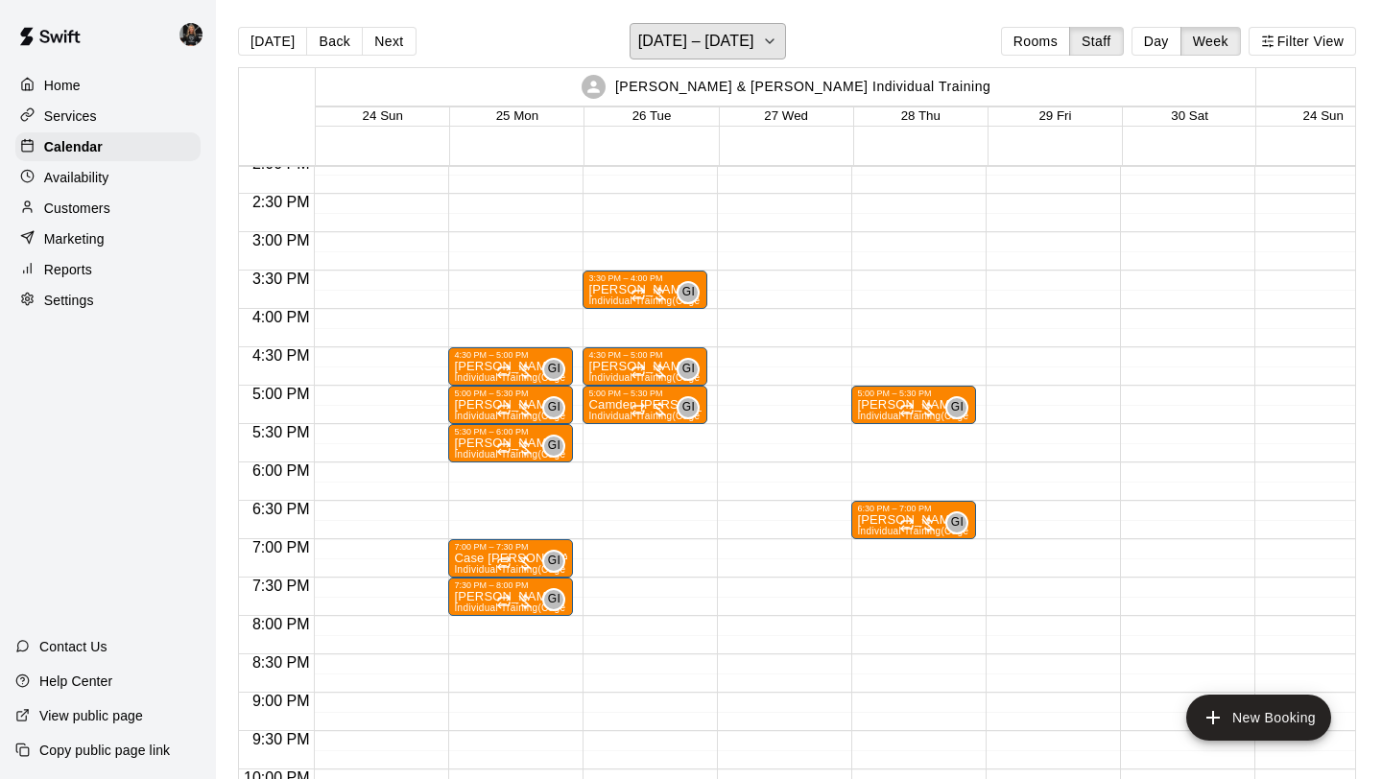
scroll to position [1099, 0]
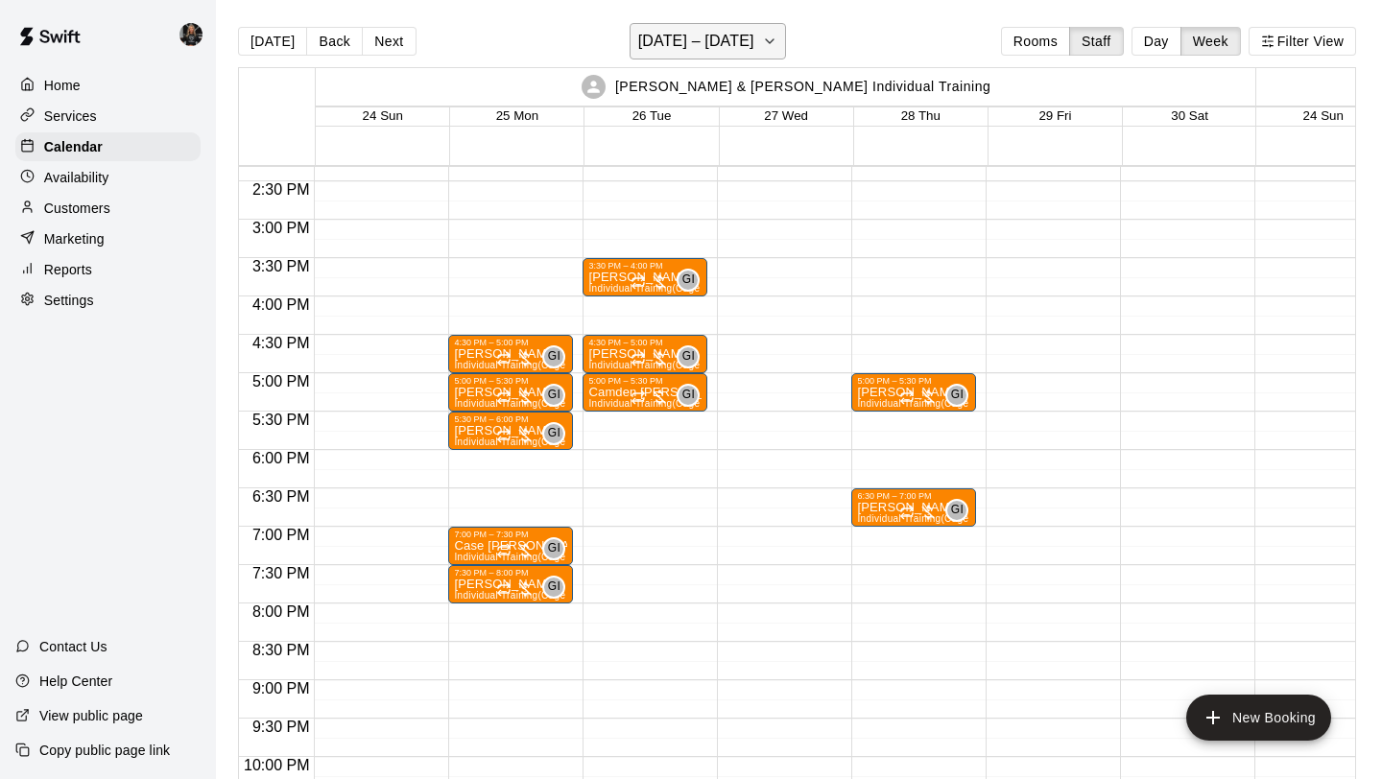
click at [676, 47] on h6 "[DATE] – [DATE]" at bounding box center [696, 41] width 116 height 27
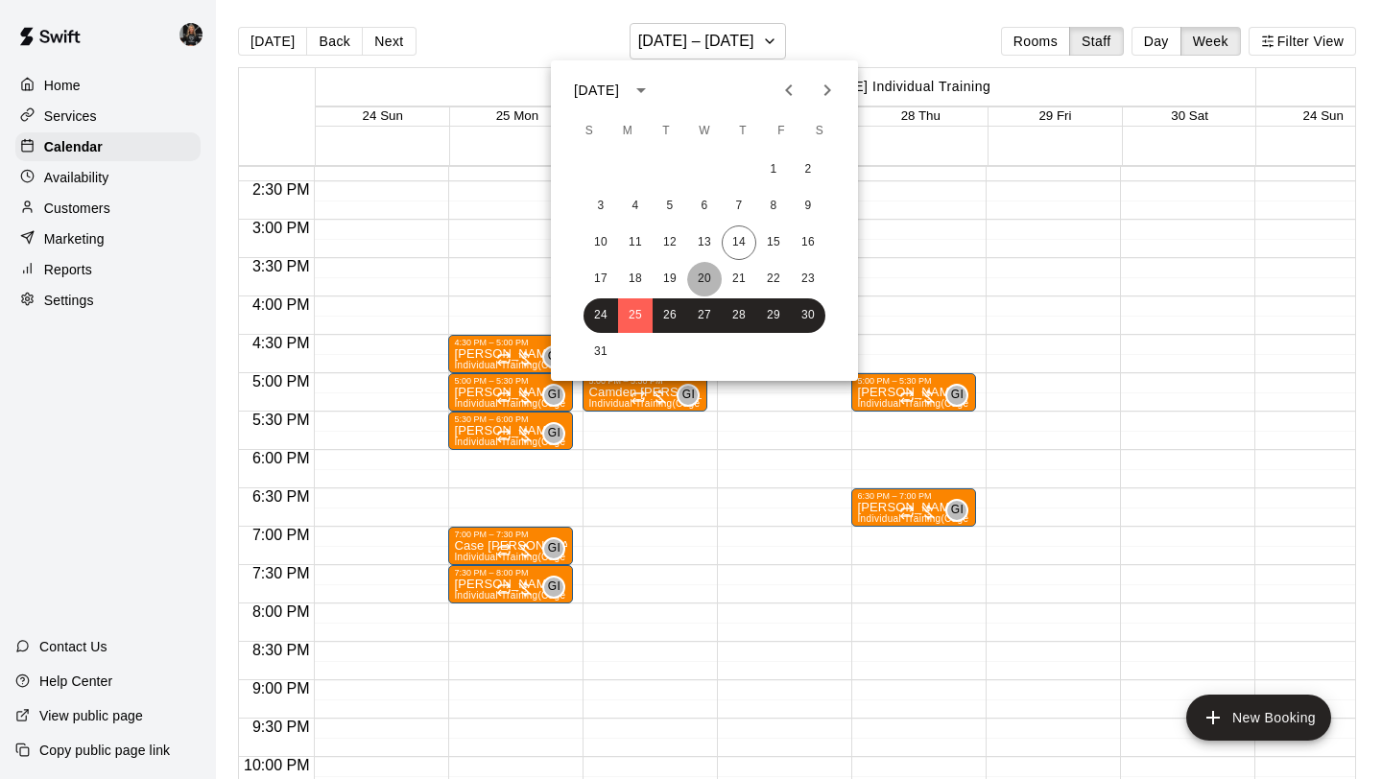
click at [698, 282] on button "20" at bounding box center [704, 279] width 35 height 35
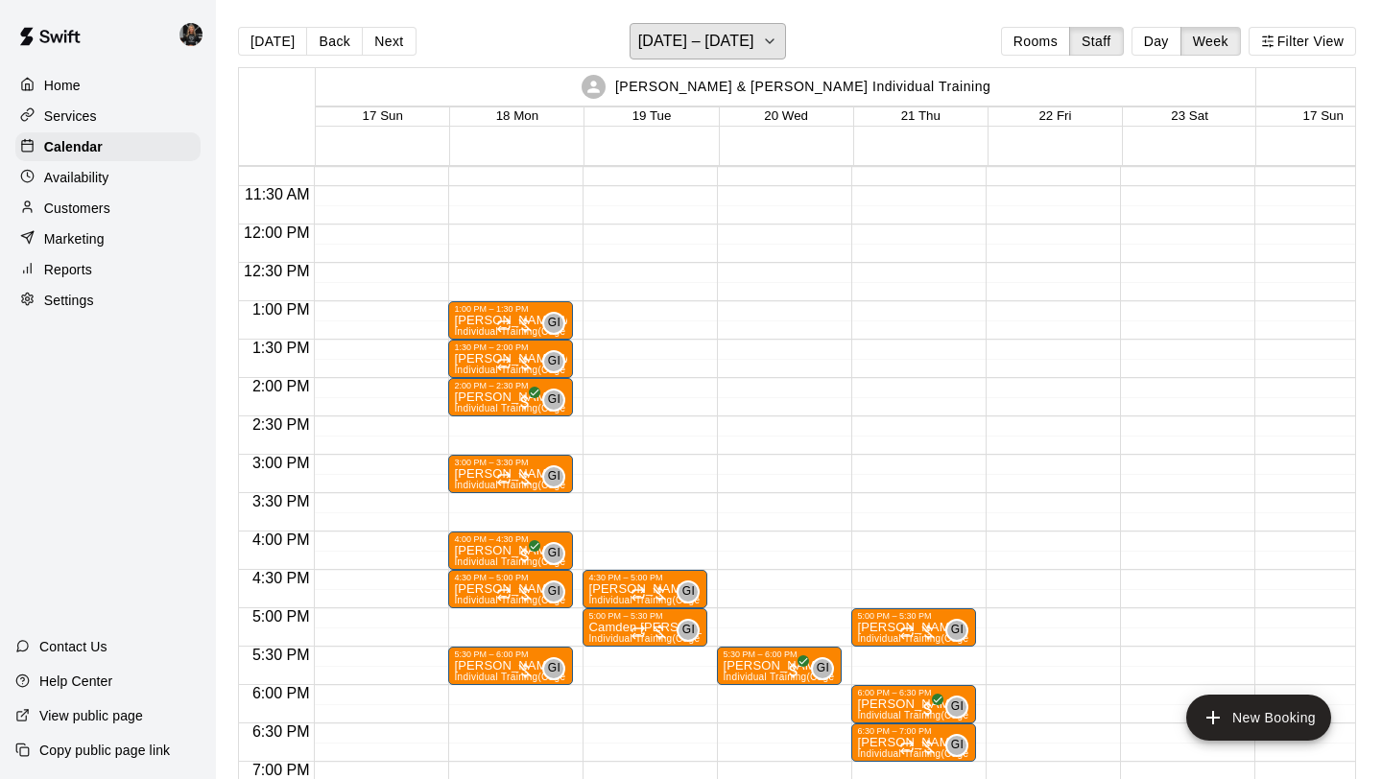
scroll to position [863, 0]
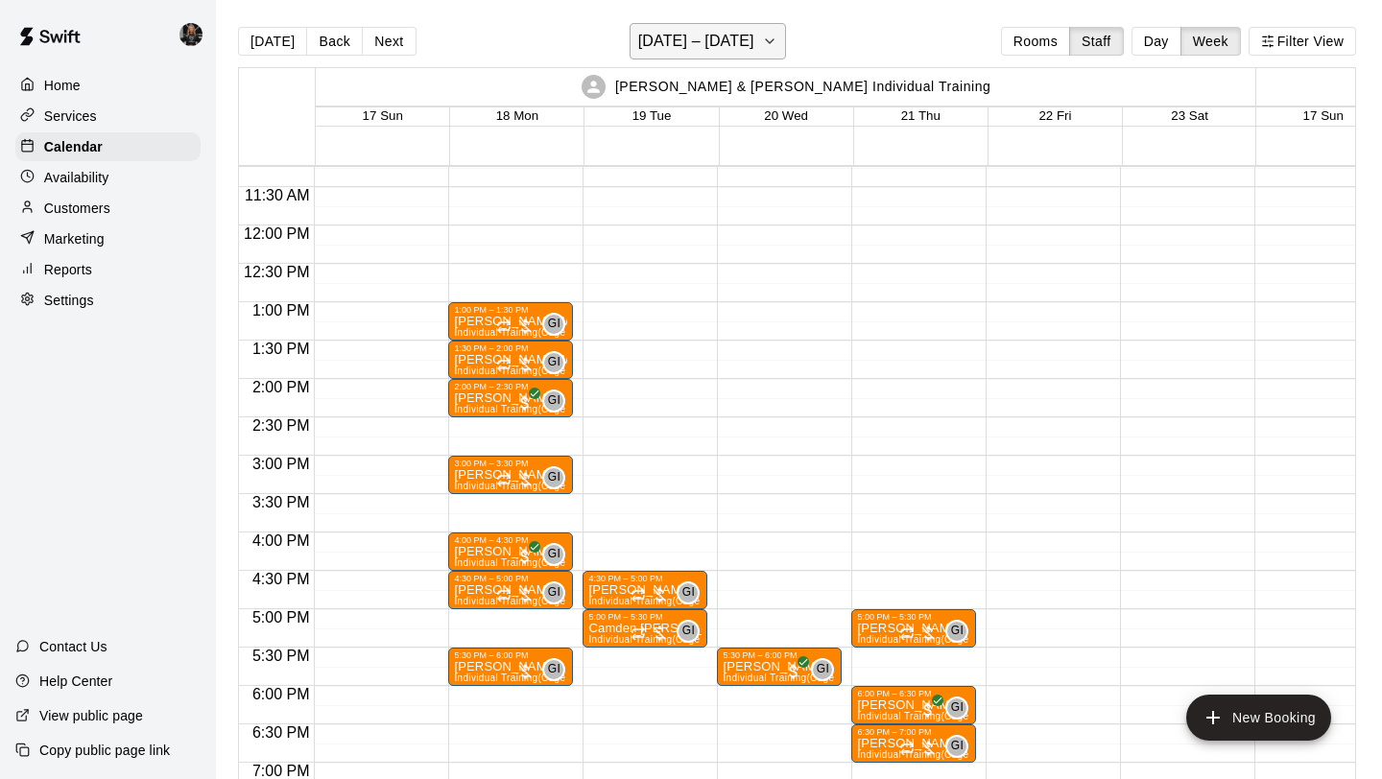
click at [719, 27] on button "[DATE] – [DATE]" at bounding box center [707, 41] width 156 height 36
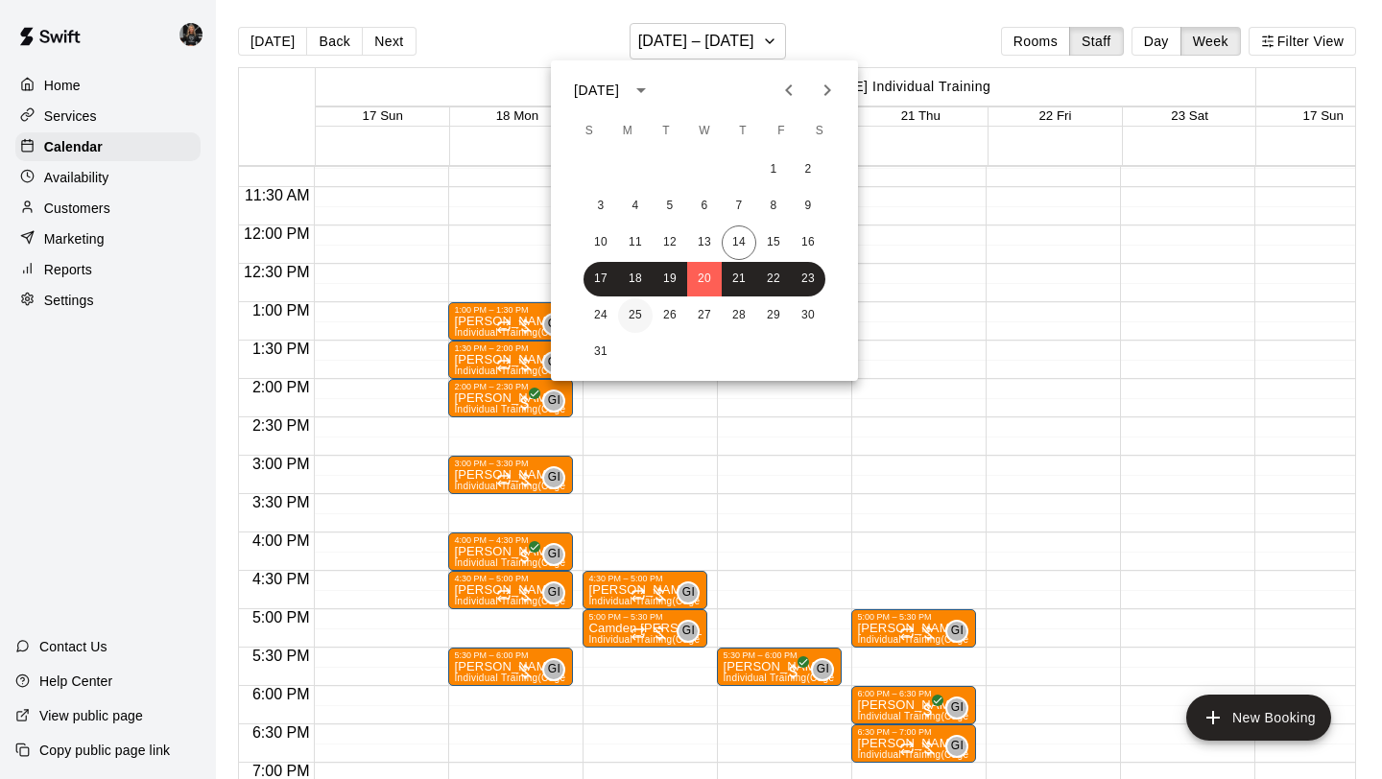
click at [649, 317] on button "25" at bounding box center [635, 315] width 35 height 35
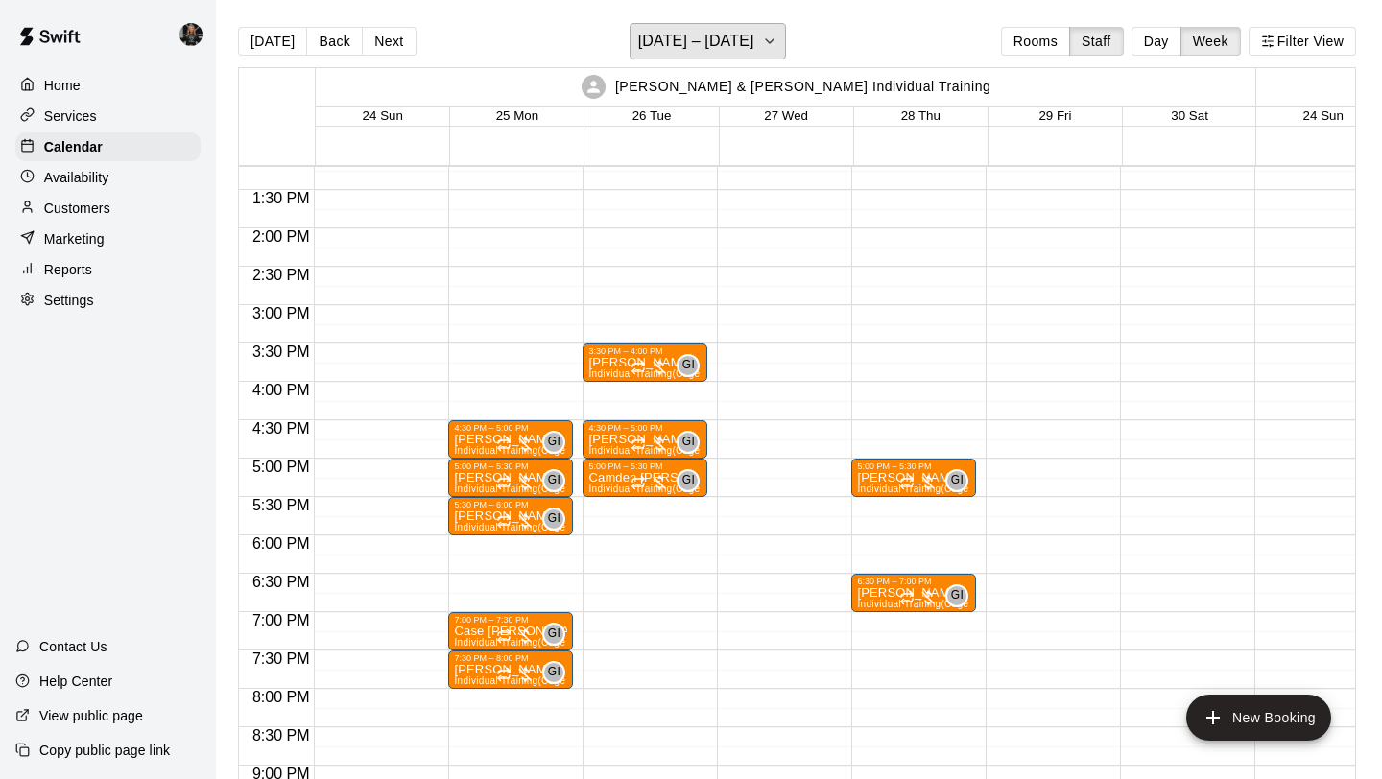
scroll to position [1017, 0]
